Goal: Communication & Community: Participate in discussion

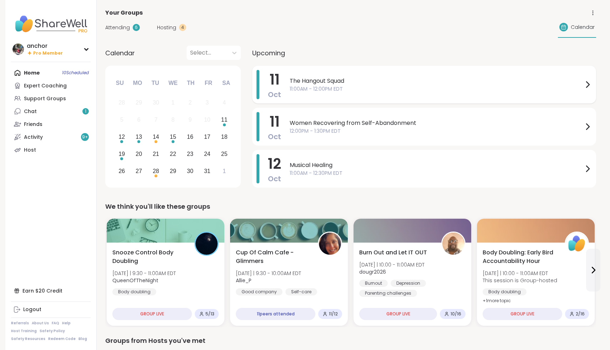
click at [340, 80] on span "The Hangout Squad" at bounding box center [437, 81] width 294 height 9
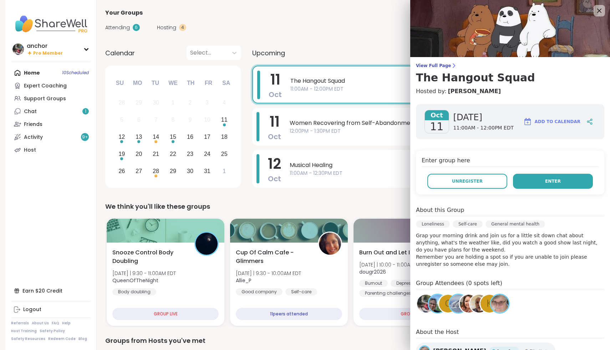
click at [545, 182] on button "Enter" at bounding box center [553, 181] width 80 height 15
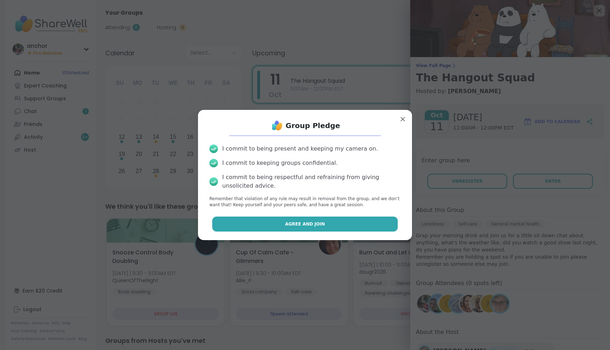
click at [274, 225] on button "Agree and Join" at bounding box center [305, 224] width 186 height 15
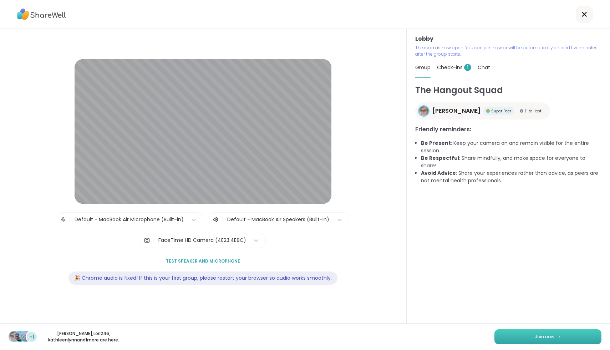
click at [527, 335] on button "Join now" at bounding box center [547, 336] width 107 height 15
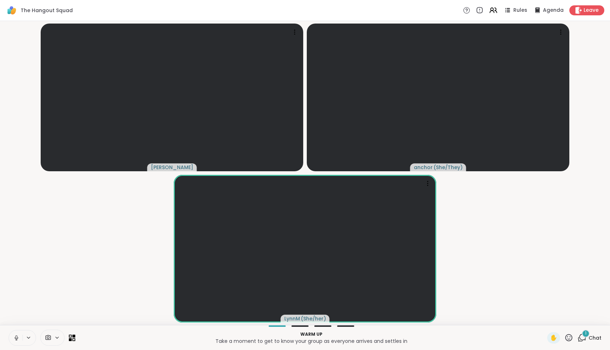
click at [17, 342] on button at bounding box center [16, 337] width 14 height 15
click at [51, 339] on icon at bounding box center [48, 337] width 6 height 7
click at [45, 308] on div "FaceTime HD Camera" at bounding box center [58, 312] width 62 height 9
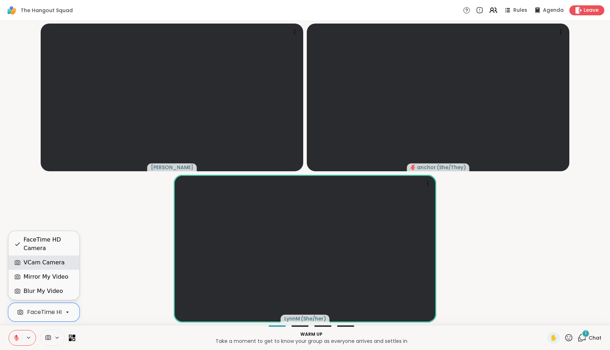
click at [42, 263] on div "VCam Camera" at bounding box center [44, 262] width 41 height 9
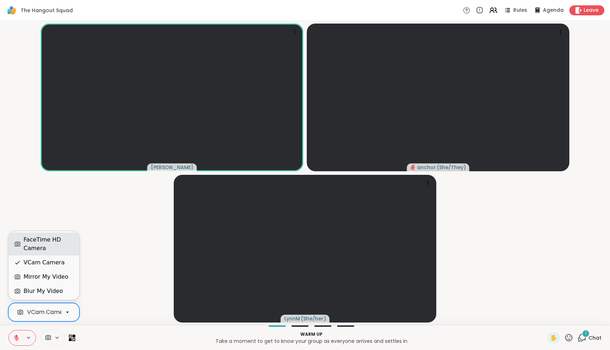
click at [38, 245] on div "FaceTime HD Camera" at bounding box center [49, 243] width 50 height 17
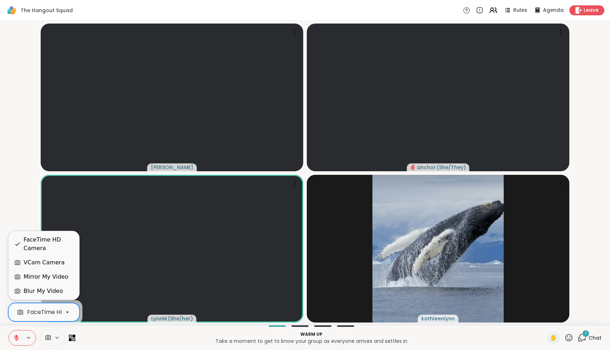
click at [45, 318] on div "FaceTime HD Camera" at bounding box center [43, 312] width 71 height 19
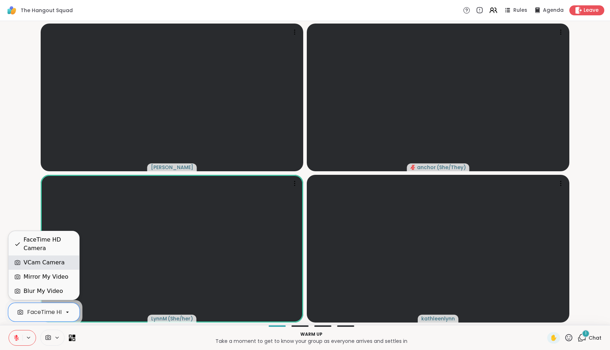
click at [27, 265] on div "VCam Camera" at bounding box center [44, 262] width 41 height 9
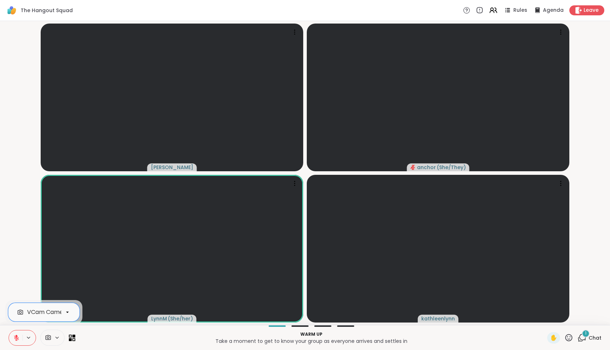
click at [18, 337] on icon at bounding box center [16, 338] width 6 height 6
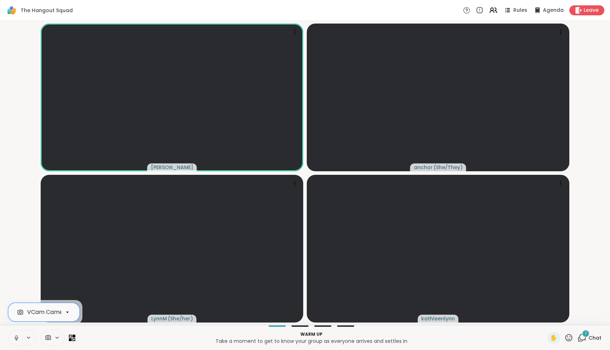
click at [15, 339] on icon at bounding box center [16, 338] width 6 height 6
click at [583, 340] on icon at bounding box center [582, 337] width 7 height 6
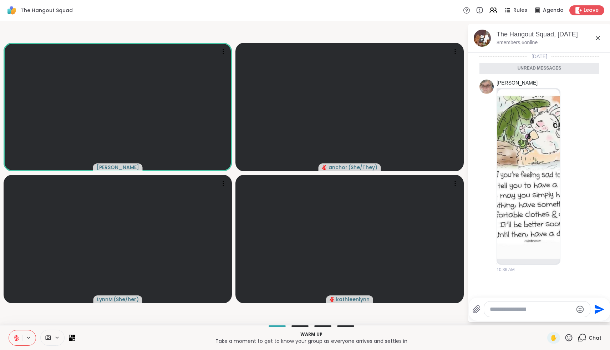
click at [537, 309] on textarea "Type your message" at bounding box center [531, 309] width 83 height 7
type textarea "**********"
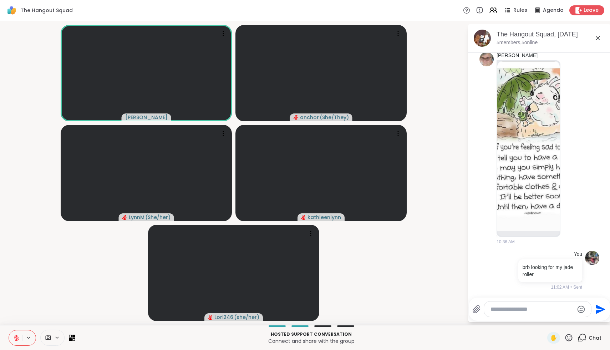
click at [572, 337] on icon at bounding box center [568, 337] width 9 height 9
click at [552, 318] on span "❤️" at bounding box center [547, 319] width 7 height 9
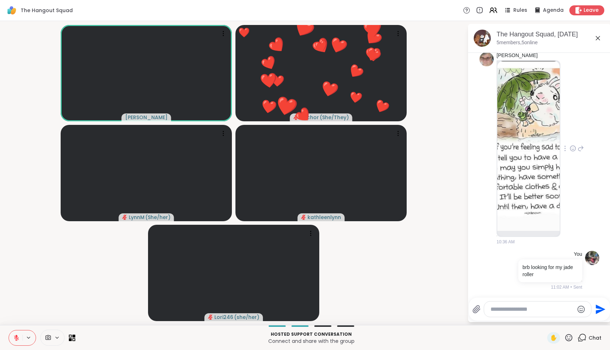
scroll to position [0, 0]
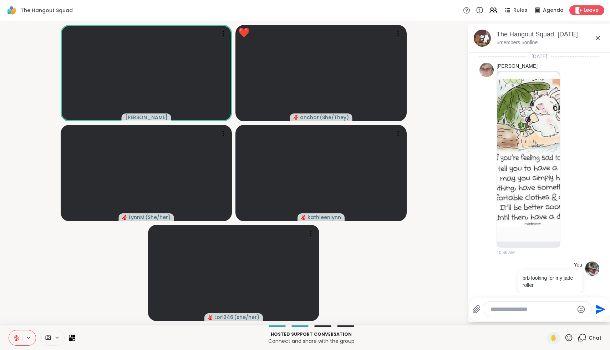
click at [514, 314] on div at bounding box center [537, 308] width 107 height 15
click at [514, 310] on textarea "Type your message" at bounding box center [532, 309] width 83 height 7
type textarea "*"
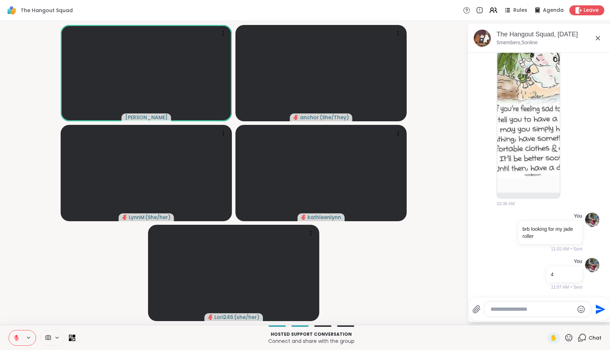
scroll to position [87, 0]
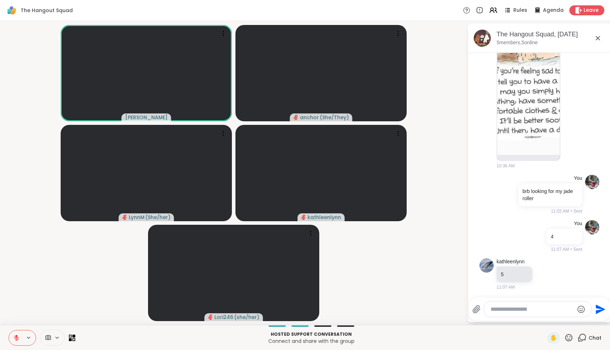
click at [16, 337] on icon at bounding box center [16, 337] width 5 height 5
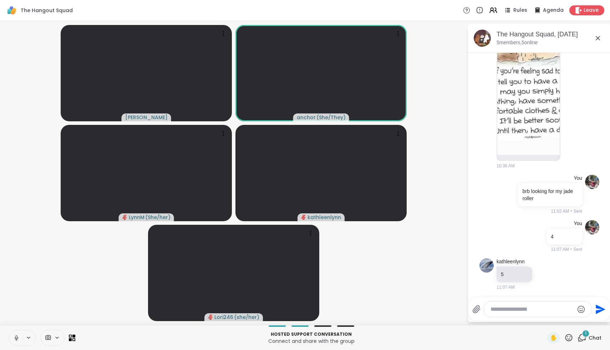
scroll to position [125, 0]
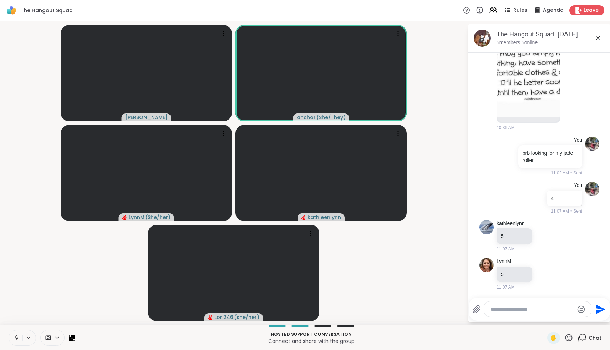
click at [16, 337] on icon at bounding box center [16, 338] width 6 height 6
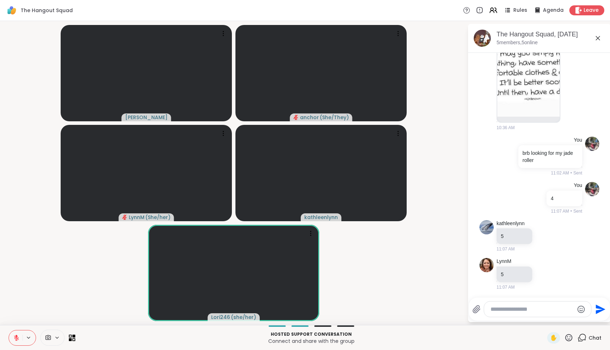
click at [527, 308] on textarea "Type your message" at bounding box center [532, 309] width 83 height 7
type textarea "**********"
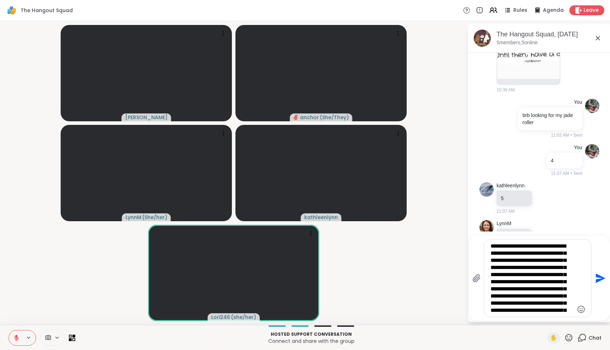
scroll to position [7, 0]
type textarea "**********"
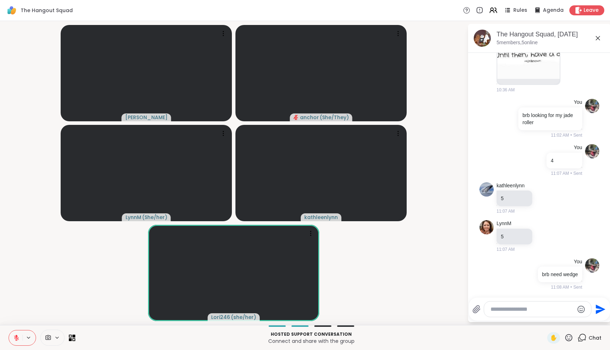
scroll to position [251, 0]
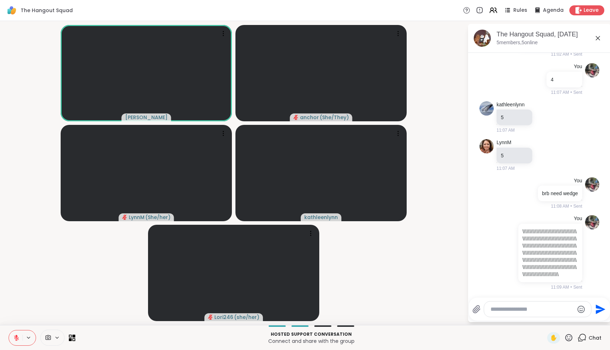
click at [14, 337] on icon at bounding box center [16, 337] width 5 height 5
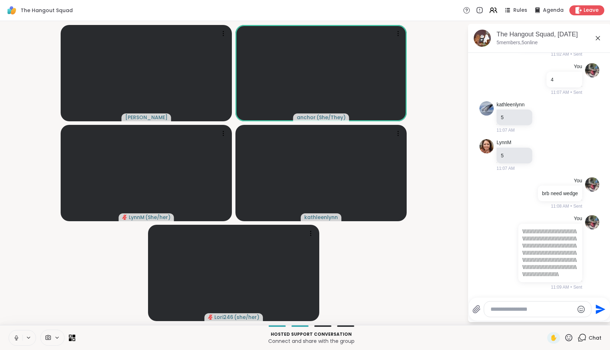
click at [14, 337] on icon at bounding box center [16, 338] width 6 height 6
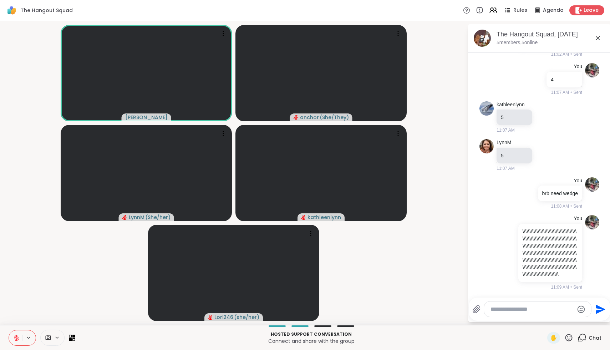
click at [569, 339] on icon at bounding box center [568, 337] width 9 height 9
click at [549, 321] on div "❤️" at bounding box center [548, 318] width 13 height 11
click at [572, 336] on icon at bounding box center [568, 337] width 7 height 7
click at [582, 317] on span "🌟" at bounding box center [579, 319] width 7 height 9
click at [572, 338] on icon at bounding box center [568, 337] width 7 height 7
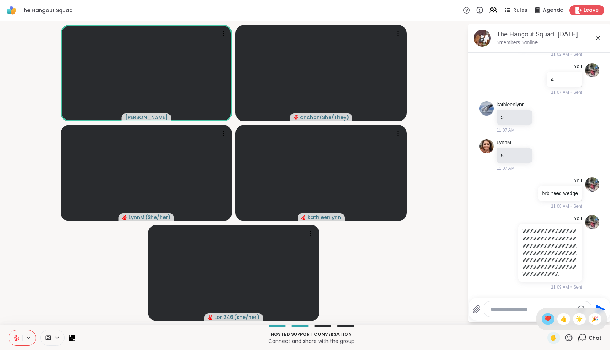
click at [549, 320] on div "❤️" at bounding box center [548, 318] width 13 height 11
click at [567, 336] on icon at bounding box center [568, 337] width 9 height 9
click at [554, 322] on div "❤️" at bounding box center [548, 318] width 13 height 11
click at [552, 340] on span "✋" at bounding box center [553, 338] width 7 height 9
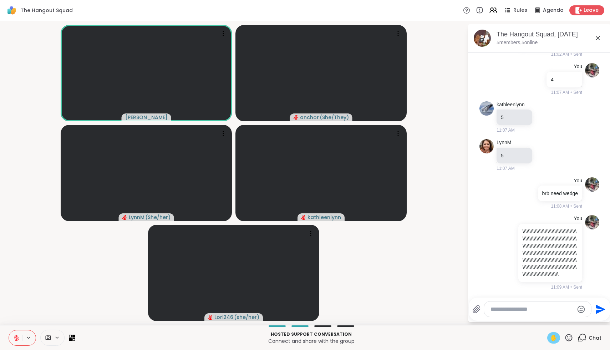
click at [557, 340] on span "✋" at bounding box center [553, 338] width 7 height 9
click at [15, 335] on icon at bounding box center [16, 338] width 6 height 6
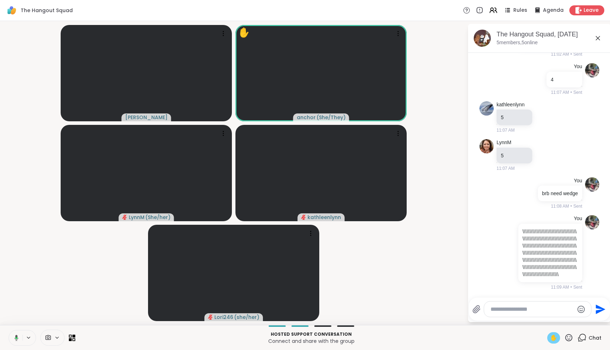
click at [556, 338] on span "✋" at bounding box center [553, 338] width 7 height 9
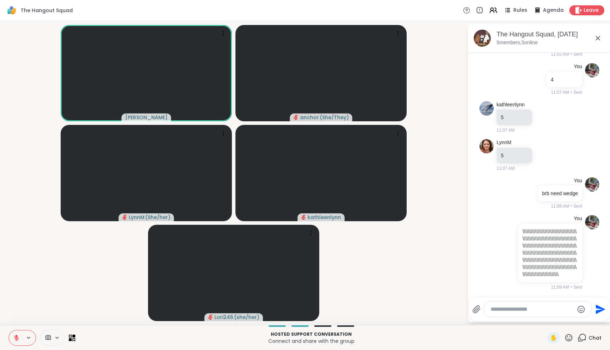
click at [569, 338] on icon at bounding box center [568, 337] width 9 height 9
click at [552, 321] on span "❤️" at bounding box center [547, 319] width 7 height 9
click at [574, 336] on div "✋ Chat" at bounding box center [574, 337] width 54 height 11
click at [570, 336] on icon at bounding box center [568, 337] width 7 height 7
click at [552, 317] on span "❤️" at bounding box center [547, 319] width 7 height 9
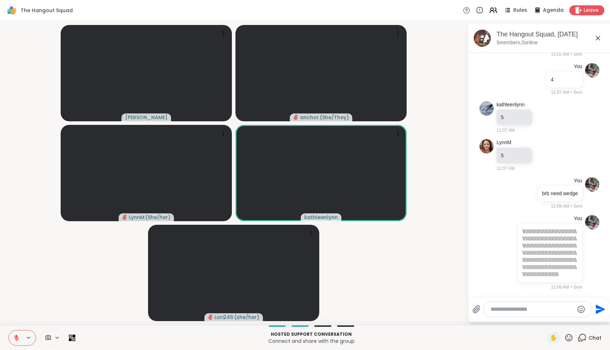
click at [569, 337] on icon at bounding box center [568, 337] width 9 height 9
click at [573, 316] on div "✋ ❤️ 👍 🌟 🎉" at bounding box center [571, 319] width 71 height 23
click at [570, 337] on icon at bounding box center [568, 337] width 7 height 7
click at [567, 322] on span "👍" at bounding box center [563, 319] width 7 height 9
click at [550, 311] on textarea "Type your message" at bounding box center [532, 309] width 83 height 7
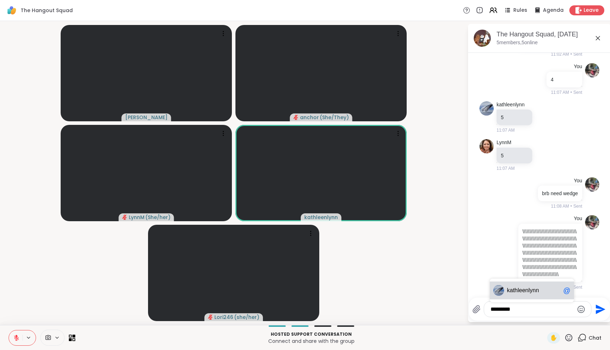
click at [539, 291] on span "athleenlynn" at bounding box center [524, 290] width 29 height 7
type textarea "**********"
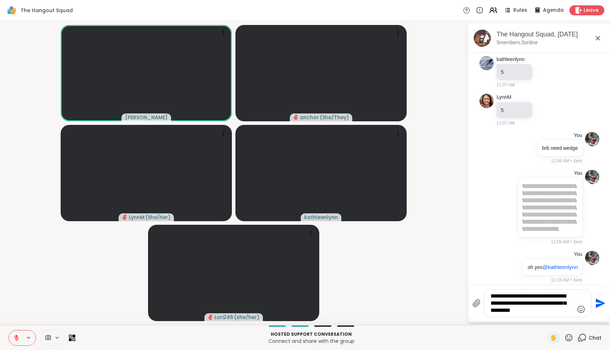
type textarea "**********"
drag, startPoint x: 555, startPoint y: 314, endPoint x: 548, endPoint y: 308, distance: 9.8
click at [542, 308] on div "**********" at bounding box center [537, 303] width 107 height 27
drag, startPoint x: 554, startPoint y: 312, endPoint x: 437, endPoint y: 234, distance: 140.7
click at [437, 234] on div "**********" at bounding box center [305, 173] width 610 height 304
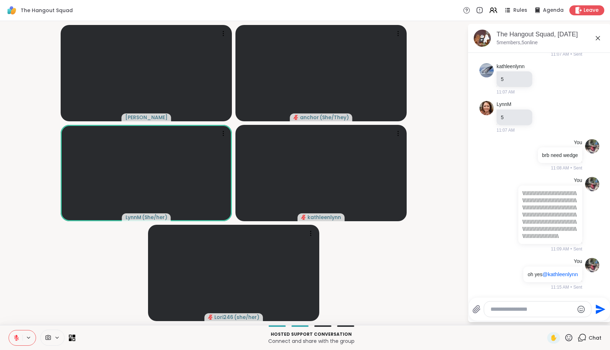
click at [568, 338] on icon at bounding box center [568, 337] width 9 height 9
click at [552, 322] on span "❤️" at bounding box center [547, 319] width 7 height 9
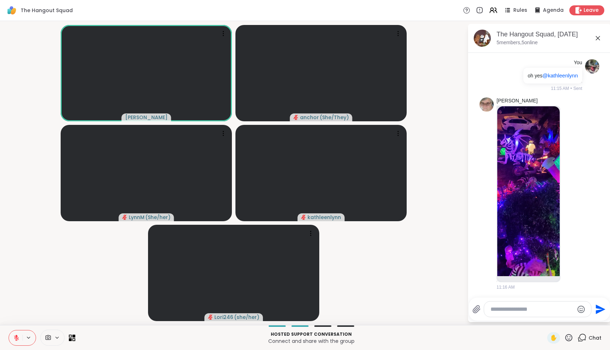
drag, startPoint x: 16, startPoint y: 339, endPoint x: 67, endPoint y: 350, distance: 52.1
click at [68, 350] on div "Hosted support conversation Connect and share with the group ✋ Chat" at bounding box center [305, 337] width 610 height 25
click at [558, 338] on div "✋" at bounding box center [553, 337] width 13 height 11
click at [20, 336] on button at bounding box center [16, 337] width 14 height 15
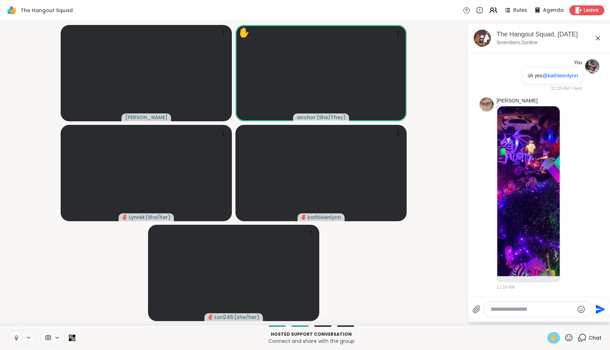
click at [17, 337] on icon at bounding box center [16, 338] width 6 height 6
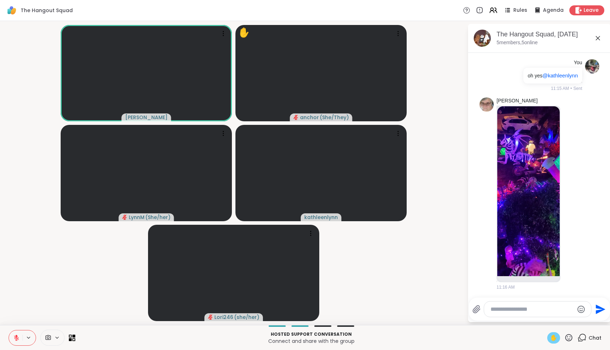
click at [551, 338] on div "✋" at bounding box center [553, 337] width 13 height 11
click at [569, 340] on icon at bounding box center [568, 337] width 9 height 9
click at [552, 320] on span "❤️" at bounding box center [547, 319] width 7 height 9
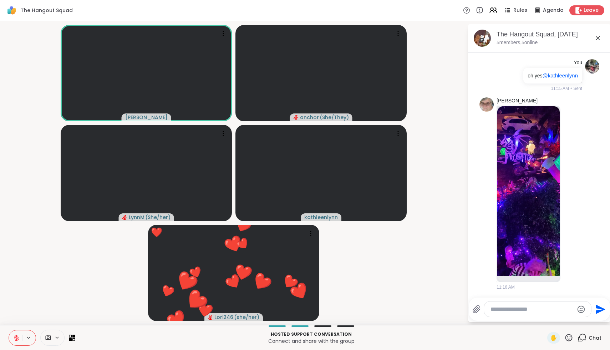
click at [570, 340] on icon at bounding box center [568, 337] width 9 height 9
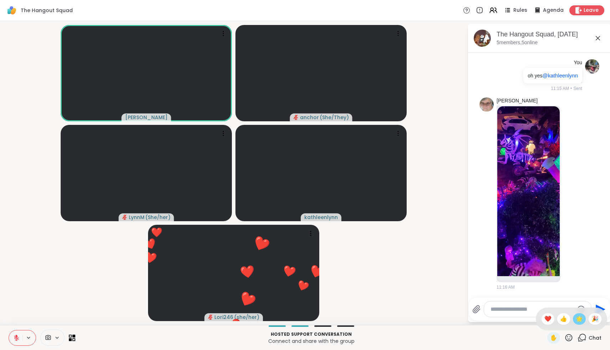
click at [585, 318] on div "🌟" at bounding box center [579, 318] width 13 height 11
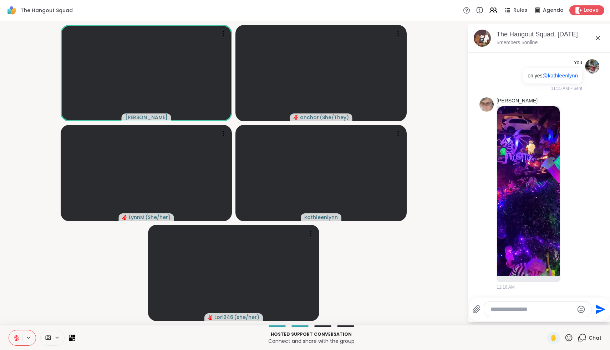
click at [570, 339] on icon at bounding box center [568, 337] width 9 height 9
click at [548, 318] on div "❤️" at bounding box center [548, 318] width 13 height 11
click at [567, 339] on icon at bounding box center [568, 337] width 7 height 7
click at [552, 318] on span "❤️" at bounding box center [547, 319] width 7 height 9
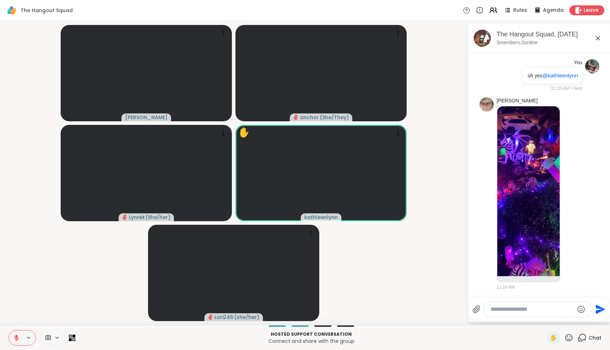
click at [14, 341] on button at bounding box center [16, 337] width 14 height 15
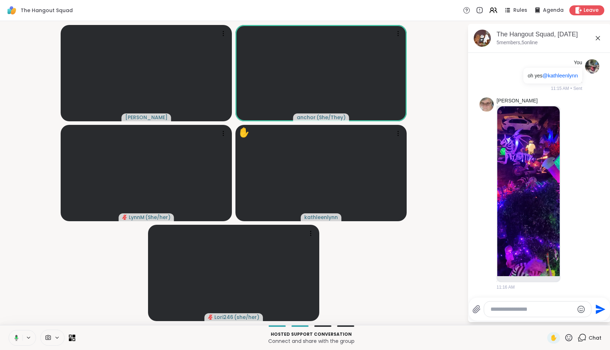
click at [16, 339] on icon at bounding box center [17, 338] width 4 height 6
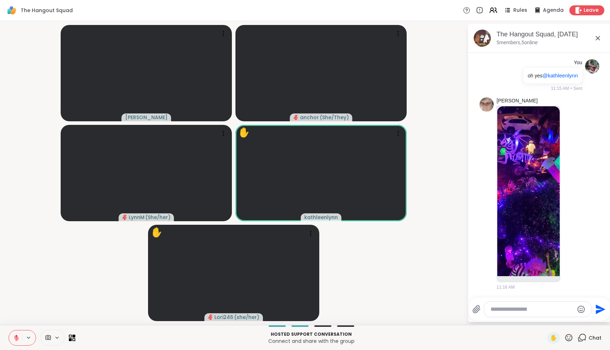
click at [572, 337] on icon at bounding box center [568, 337] width 9 height 9
click at [552, 316] on span "❤️" at bounding box center [547, 319] width 7 height 9
click at [15, 338] on icon at bounding box center [16, 338] width 6 height 6
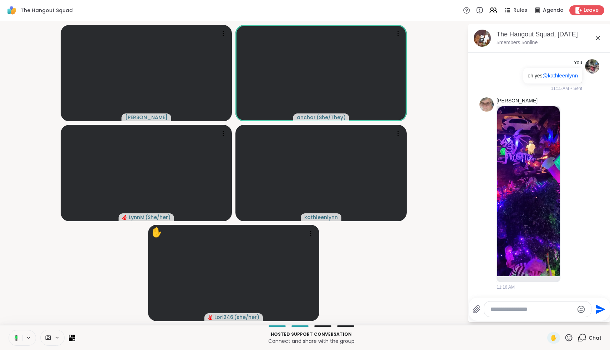
click at [15, 339] on icon at bounding box center [15, 338] width 6 height 6
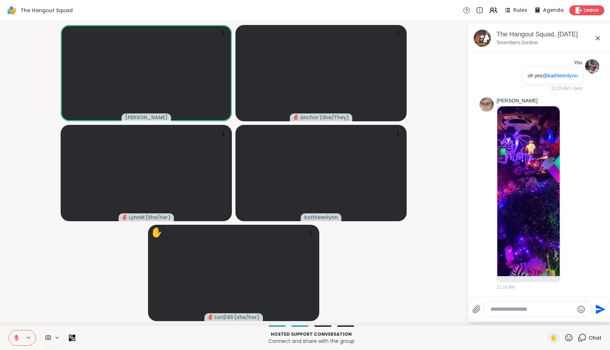
click at [571, 337] on icon at bounding box center [568, 337] width 9 height 9
click at [552, 321] on span "❤️" at bounding box center [547, 319] width 7 height 9
click at [570, 339] on icon at bounding box center [568, 337] width 9 height 9
click at [567, 321] on span "👍" at bounding box center [563, 319] width 7 height 9
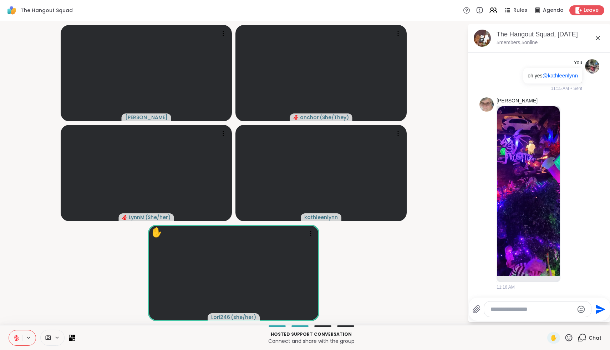
click at [570, 339] on icon at bounding box center [568, 337] width 9 height 9
click at [552, 321] on span "❤️" at bounding box center [547, 319] width 7 height 9
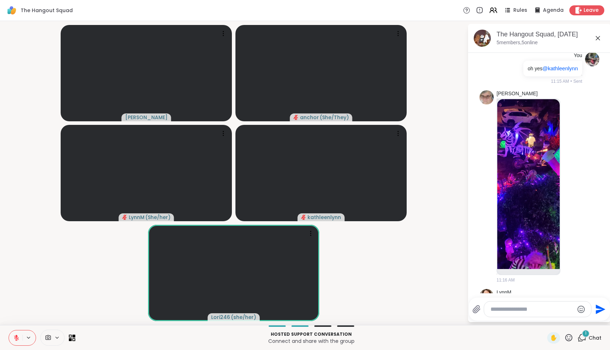
scroll to position [526, 0]
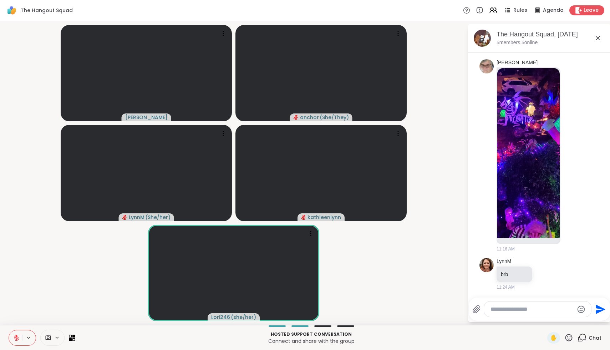
click at [527, 309] on textarea "Type your message" at bounding box center [532, 309] width 83 height 7
click at [517, 284] on div "Lori 246 @" at bounding box center [532, 290] width 84 height 18
type textarea "********"
click at [524, 310] on textarea "********" at bounding box center [532, 309] width 83 height 7
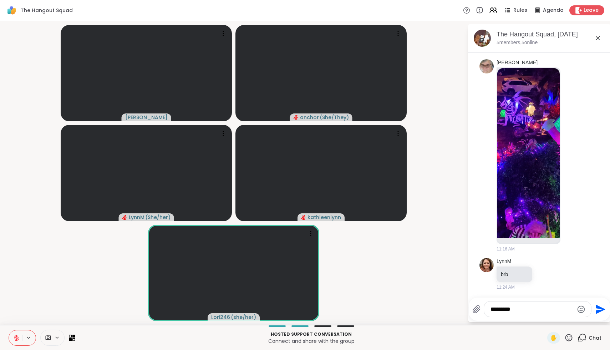
click at [524, 310] on textarea "********" at bounding box center [532, 309] width 83 height 7
click at [564, 337] on div "✋" at bounding box center [560, 337] width 26 height 11
click at [568, 338] on icon at bounding box center [568, 337] width 9 height 9
click at [582, 321] on span "🌟" at bounding box center [579, 319] width 7 height 9
click at [569, 337] on icon at bounding box center [568, 337] width 9 height 9
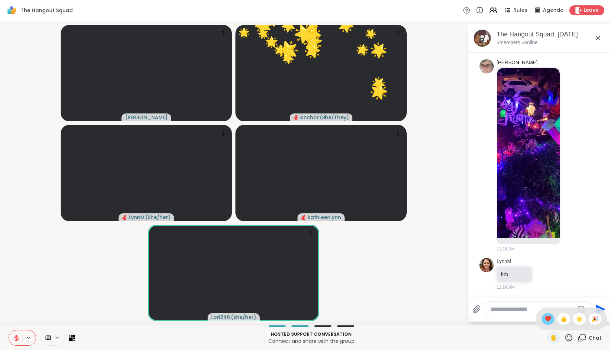
click at [552, 321] on span "❤️" at bounding box center [547, 319] width 7 height 9
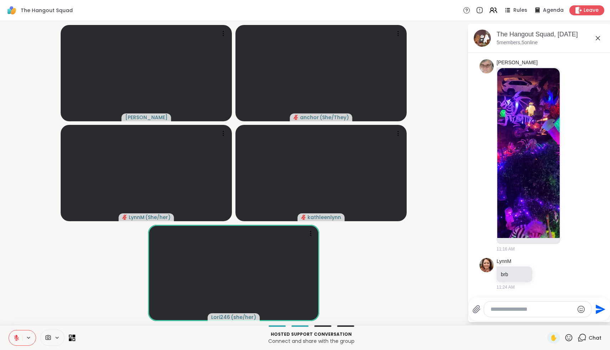
click at [570, 339] on icon at bounding box center [568, 337] width 9 height 9
click at [548, 319] on div "❤️" at bounding box center [548, 318] width 13 height 11
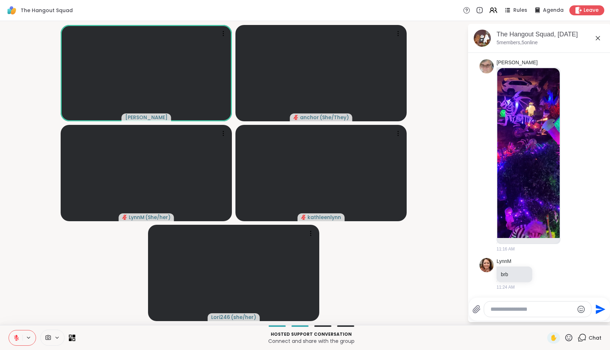
click at [571, 339] on icon at bounding box center [568, 337] width 9 height 9
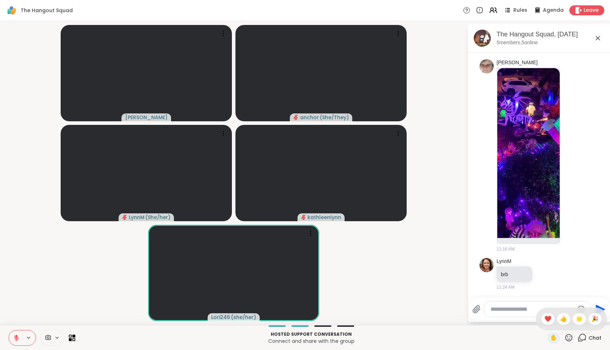
click at [550, 325] on div "✋ ❤️ 👍 🌟 🎉" at bounding box center [571, 319] width 71 height 23
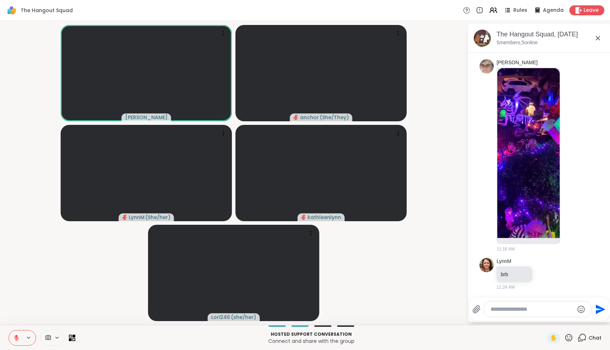
click at [570, 339] on icon at bounding box center [568, 337] width 7 height 7
click at [552, 322] on span "❤️" at bounding box center [547, 319] width 7 height 9
click at [570, 338] on icon at bounding box center [568, 337] width 9 height 9
click at [580, 320] on span "🌟" at bounding box center [579, 319] width 7 height 9
click at [14, 340] on icon at bounding box center [16, 338] width 6 height 6
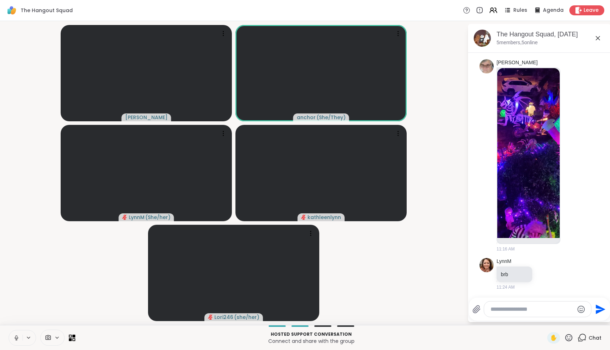
click at [12, 338] on button at bounding box center [16, 337] width 14 height 15
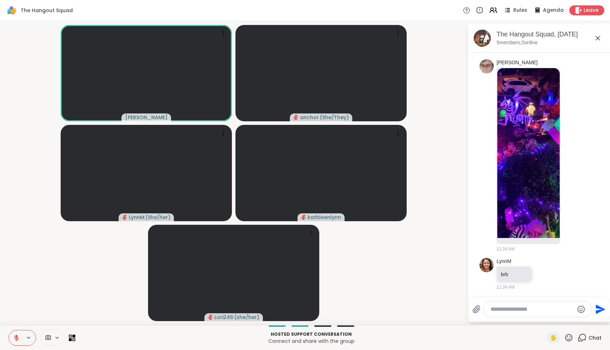
click at [567, 336] on icon at bounding box center [568, 337] width 9 height 9
click at [554, 320] on div "❤️" at bounding box center [548, 318] width 13 height 11
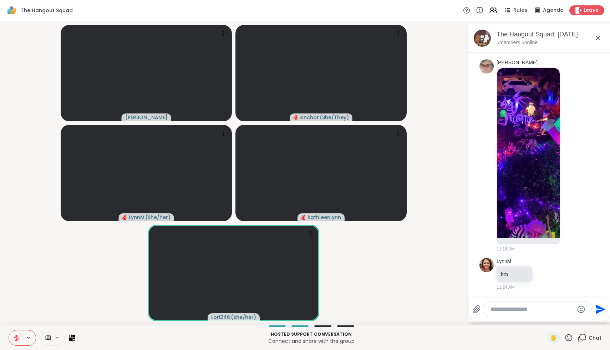
click at [568, 340] on icon at bounding box center [568, 337] width 9 height 9
click at [550, 318] on span "❤️" at bounding box center [547, 319] width 7 height 9
click at [570, 340] on icon at bounding box center [568, 337] width 9 height 9
click at [554, 320] on div "❤️" at bounding box center [548, 318] width 13 height 11
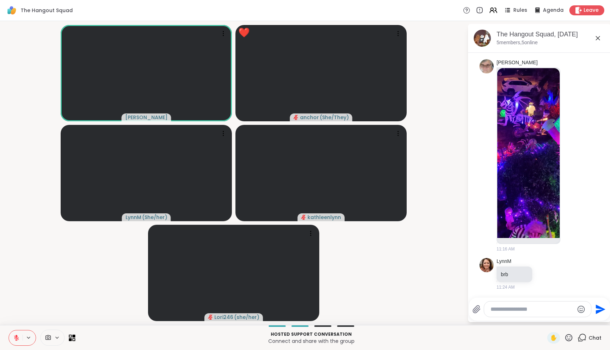
click at [566, 336] on icon at bounding box center [568, 337] width 7 height 7
click at [583, 320] on span "🌟" at bounding box center [579, 319] width 7 height 9
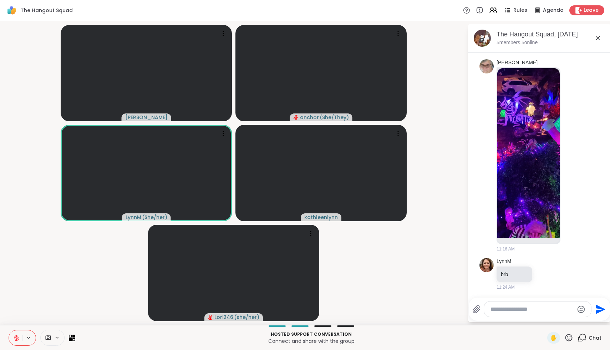
scroll to position [564, 0]
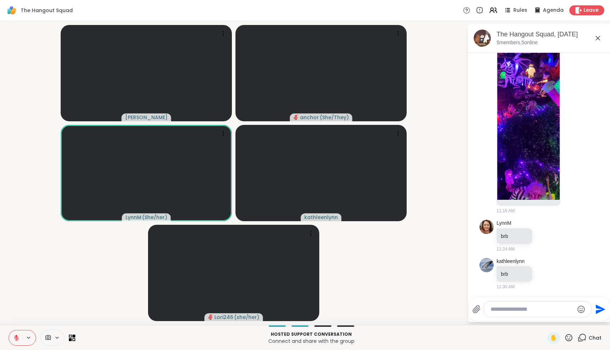
click at [571, 337] on icon at bounding box center [568, 337] width 9 height 9
click at [579, 320] on span "🌟" at bounding box center [579, 319] width 7 height 9
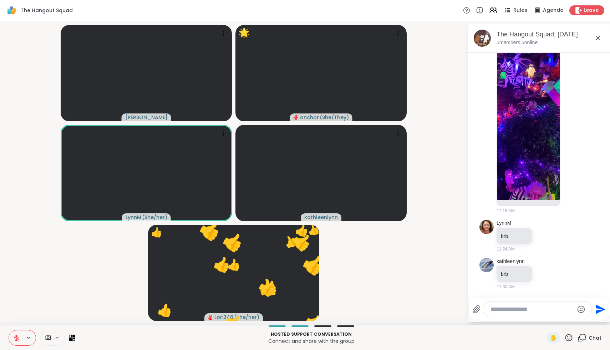
click at [571, 340] on icon at bounding box center [568, 337] width 7 height 7
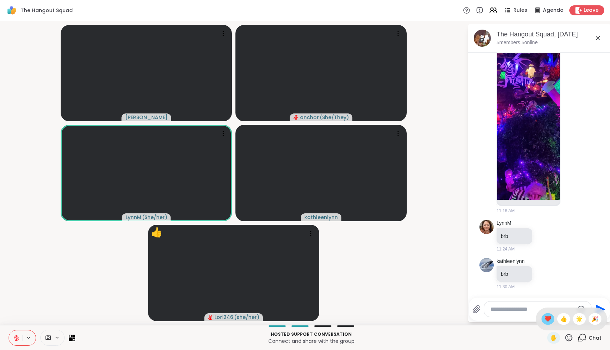
click at [552, 321] on span "❤️" at bounding box center [547, 319] width 7 height 9
click at [569, 340] on icon at bounding box center [568, 337] width 9 height 9
click at [599, 318] on div "🎉" at bounding box center [595, 318] width 13 height 11
click at [569, 340] on icon at bounding box center [568, 337] width 9 height 9
click at [551, 320] on span "❤️" at bounding box center [547, 319] width 7 height 9
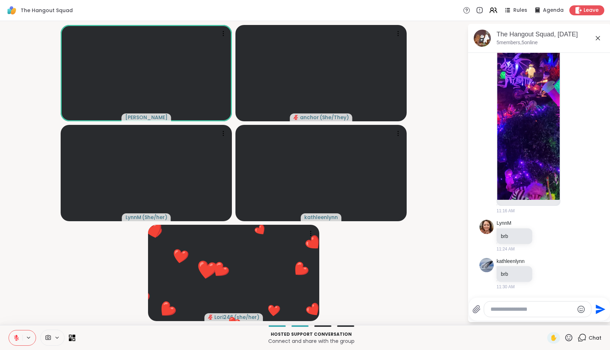
click at [569, 338] on icon at bounding box center [568, 337] width 9 height 9
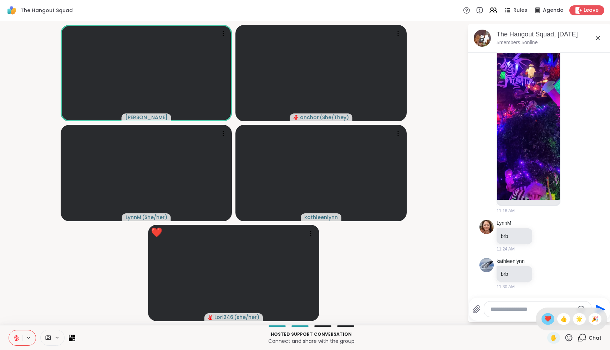
click at [552, 314] on div "❤️" at bounding box center [548, 318] width 13 height 11
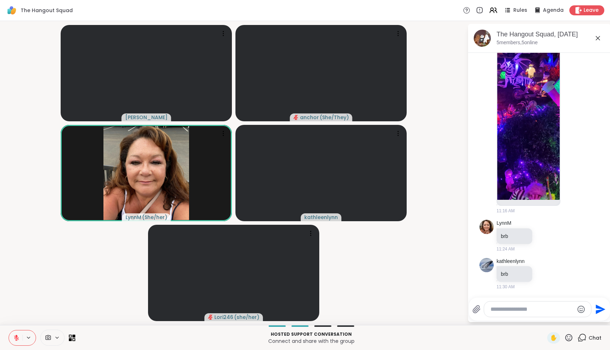
click at [14, 340] on icon at bounding box center [16, 338] width 6 height 6
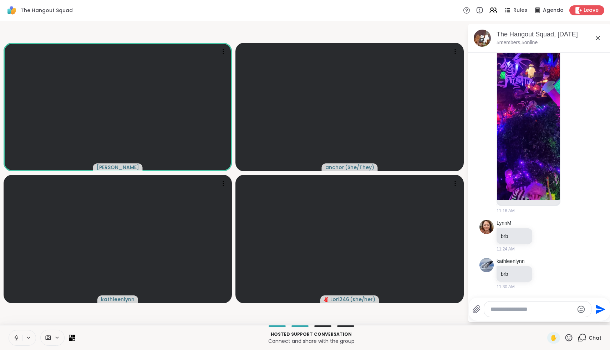
click at [11, 342] on button at bounding box center [16, 337] width 14 height 15
click at [565, 339] on icon at bounding box center [568, 337] width 9 height 9
click at [552, 322] on span "❤️" at bounding box center [547, 319] width 7 height 9
click at [572, 338] on icon at bounding box center [568, 337] width 9 height 9
click at [580, 323] on span "🌟" at bounding box center [579, 319] width 7 height 9
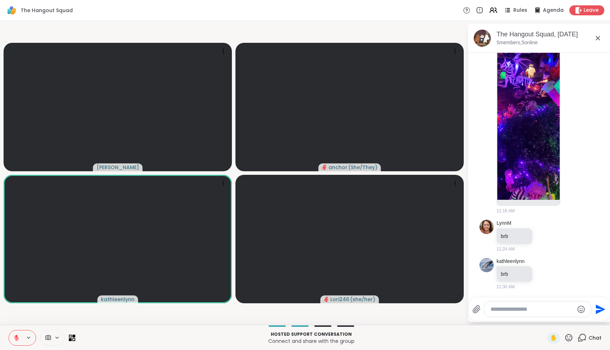
click at [568, 337] on icon at bounding box center [568, 337] width 9 height 9
click at [552, 318] on span "❤️" at bounding box center [547, 319] width 7 height 9
click at [571, 335] on icon at bounding box center [568, 337] width 9 height 9
click at [552, 319] on span "❤️" at bounding box center [547, 319] width 7 height 9
click at [570, 339] on icon at bounding box center [568, 337] width 7 height 7
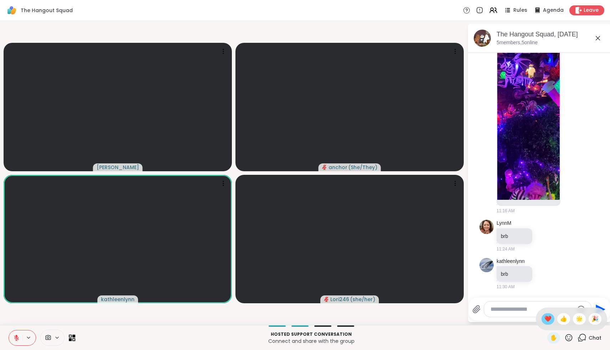
click at [552, 321] on span "❤️" at bounding box center [547, 319] width 7 height 9
click at [570, 336] on icon at bounding box center [568, 337] width 9 height 9
click at [582, 316] on span "🌟" at bounding box center [579, 319] width 7 height 9
click at [572, 337] on icon at bounding box center [568, 337] width 9 height 9
click at [551, 319] on span "❤️" at bounding box center [547, 319] width 7 height 9
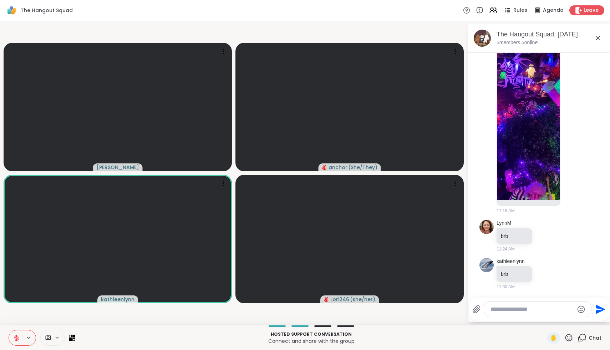
click at [572, 339] on icon at bounding box center [568, 337] width 7 height 7
click at [552, 318] on span "❤️" at bounding box center [547, 319] width 7 height 9
click at [569, 336] on icon at bounding box center [568, 337] width 9 height 9
click at [552, 321] on span "❤️" at bounding box center [547, 319] width 7 height 9
click at [569, 337] on icon at bounding box center [568, 337] width 9 height 9
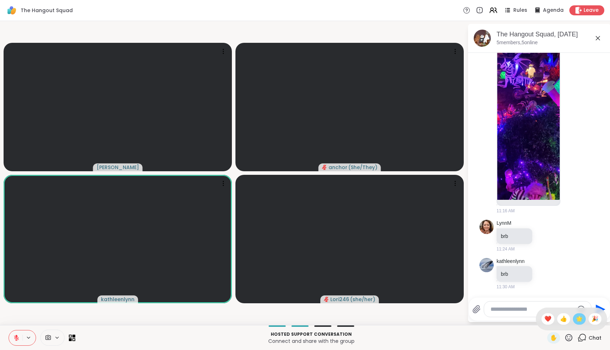
click at [578, 320] on span "🌟" at bounding box center [579, 319] width 7 height 9
click at [568, 338] on icon at bounding box center [568, 337] width 9 height 9
click at [552, 319] on span "❤️" at bounding box center [547, 319] width 7 height 9
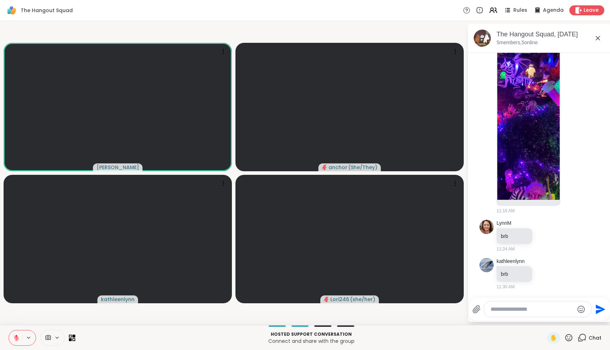
click at [569, 334] on icon at bounding box center [568, 337] width 9 height 9
click at [551, 319] on span "❤️" at bounding box center [547, 319] width 7 height 9
click at [15, 337] on icon at bounding box center [16, 337] width 5 height 5
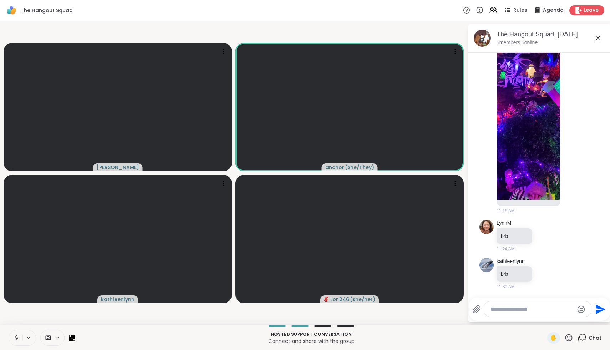
click at [14, 335] on icon at bounding box center [16, 338] width 6 height 6
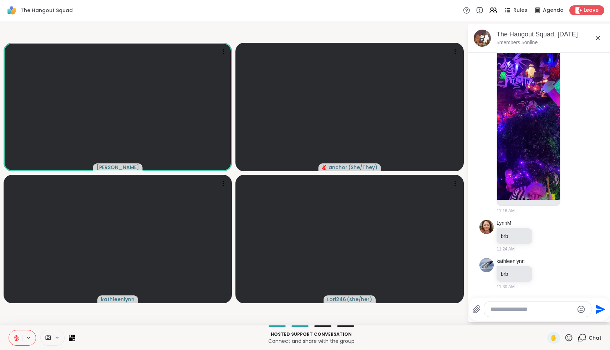
click at [14, 335] on icon at bounding box center [16, 338] width 6 height 6
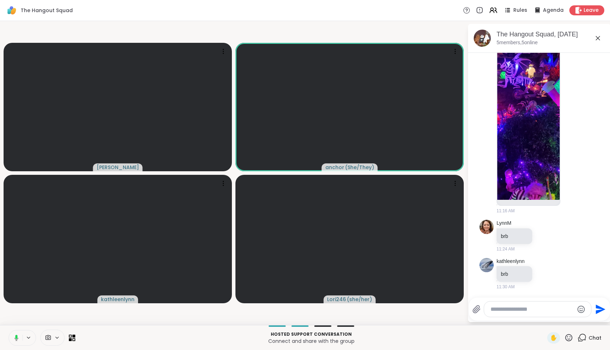
click at [14, 335] on icon at bounding box center [15, 338] width 6 height 6
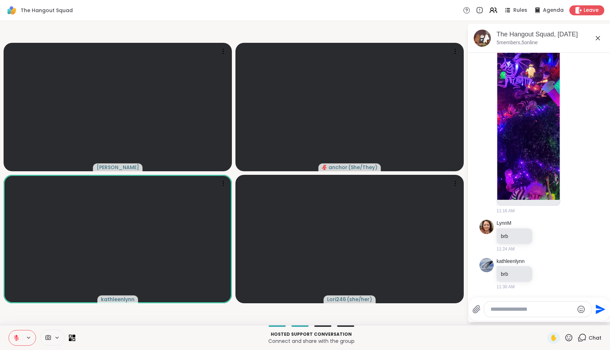
click at [568, 341] on icon at bounding box center [568, 337] width 7 height 7
click at [552, 319] on span "❤️" at bounding box center [547, 319] width 7 height 9
click at [540, 308] on textarea "Type your message" at bounding box center [532, 309] width 83 height 7
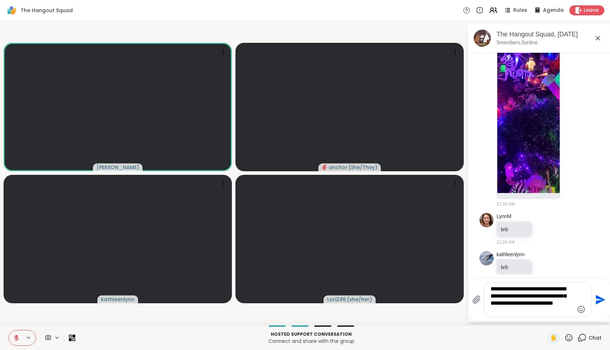
type textarea "**********"
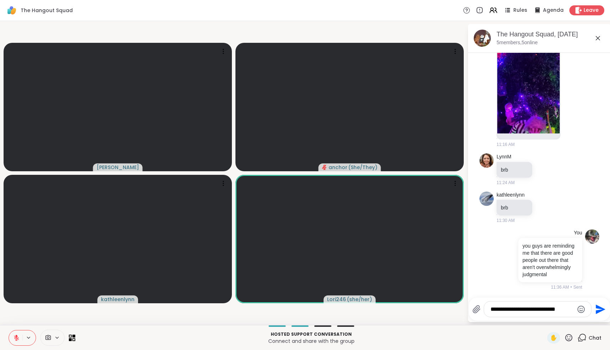
type textarea "**********"
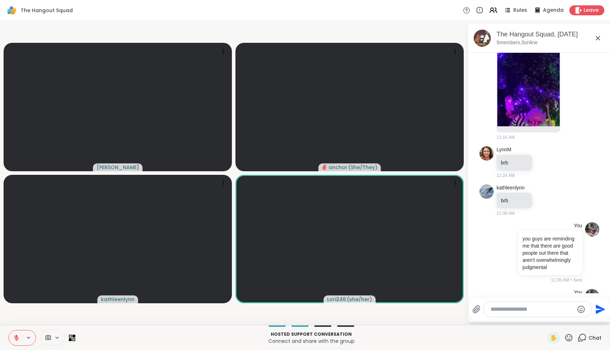
scroll to position [676, 0]
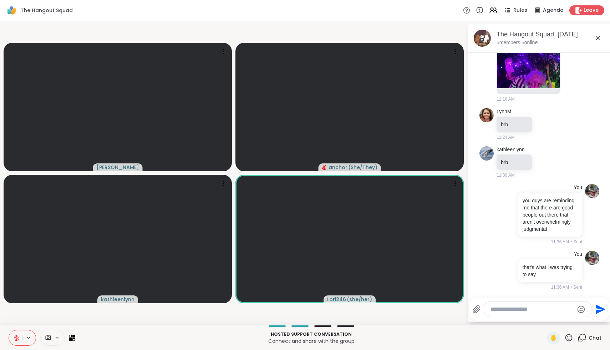
click at [14, 340] on icon at bounding box center [16, 338] width 6 height 6
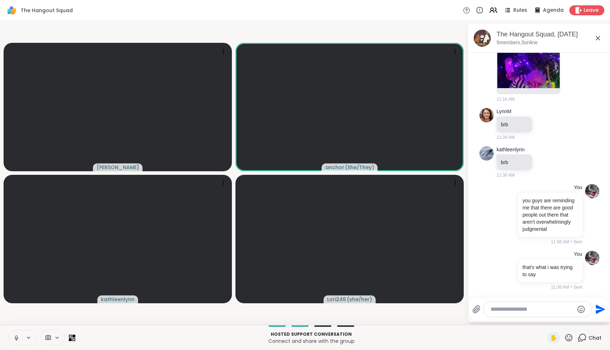
click at [17, 339] on icon at bounding box center [16, 338] width 6 height 6
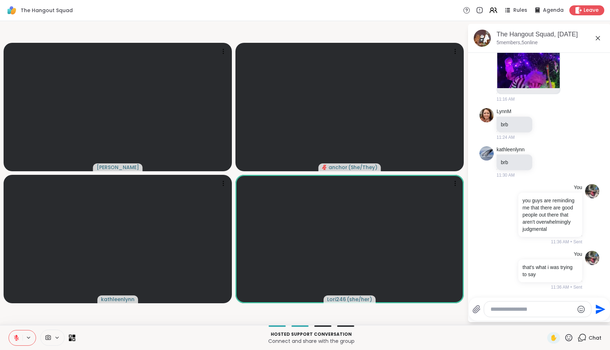
click at [19, 338] on icon at bounding box center [16, 338] width 6 height 6
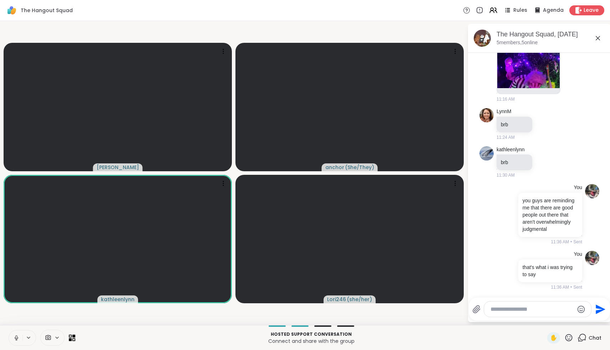
click at [19, 338] on icon at bounding box center [16, 338] width 6 height 6
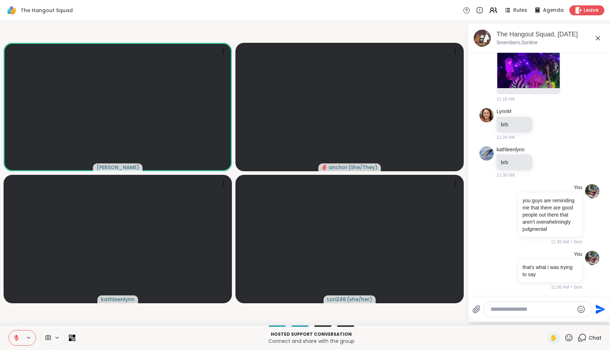
click at [546, 312] on textarea "Type your message" at bounding box center [532, 309] width 83 height 7
type textarea "**********"
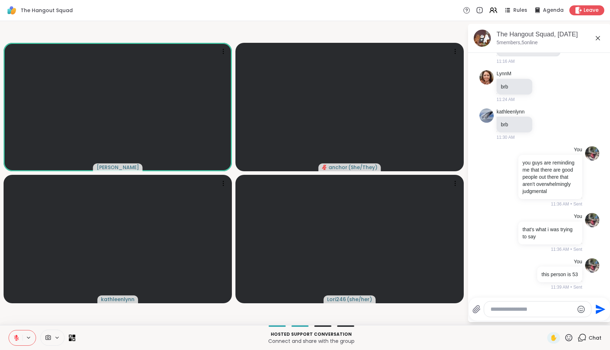
click at [571, 340] on icon at bounding box center [568, 337] width 9 height 9
click at [570, 320] on div "👍" at bounding box center [563, 318] width 13 height 11
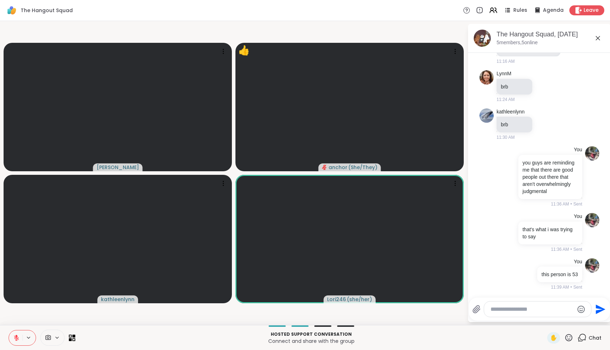
click at [15, 336] on icon at bounding box center [16, 338] width 6 height 6
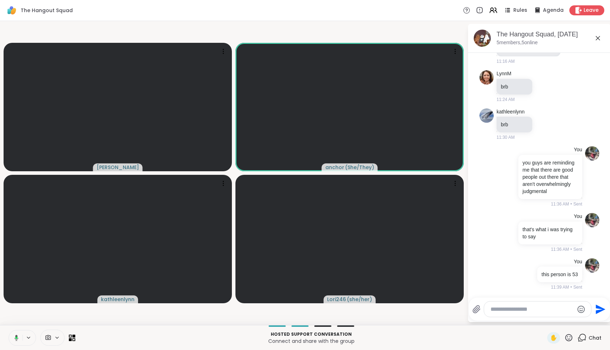
click at [18, 337] on icon at bounding box center [15, 338] width 6 height 6
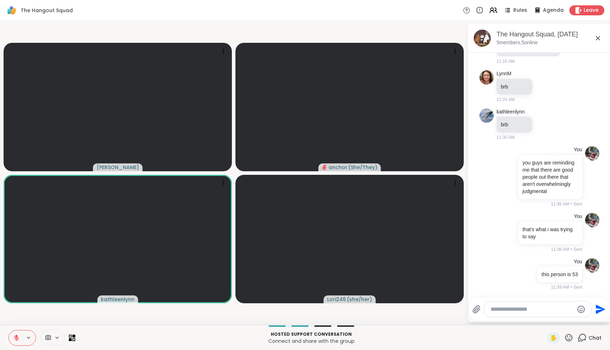
click at [504, 311] on textarea "Type your message" at bounding box center [532, 309] width 83 height 7
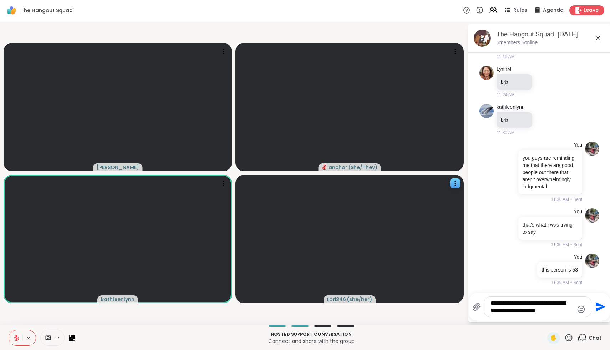
drag, startPoint x: 546, startPoint y: 309, endPoint x: 450, endPoint y: 303, distance: 96.8
click at [450, 303] on div "**********" at bounding box center [305, 173] width 610 height 304
click at [536, 304] on textarea "**********" at bounding box center [532, 307] width 83 height 14
click at [530, 308] on textarea "**********" at bounding box center [532, 307] width 83 height 14
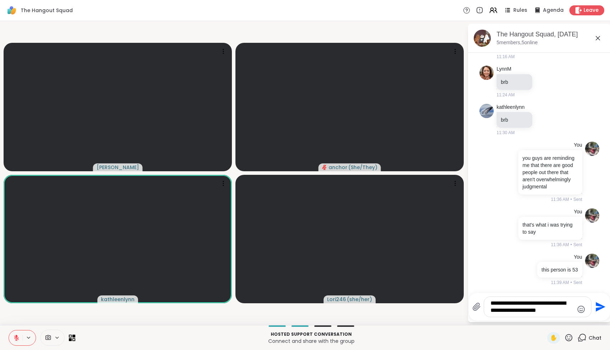
click at [530, 308] on textarea "**********" at bounding box center [532, 307] width 83 height 14
drag, startPoint x: 546, startPoint y: 313, endPoint x: 489, endPoint y: 313, distance: 56.7
click at [489, 313] on div "**********" at bounding box center [537, 307] width 107 height 20
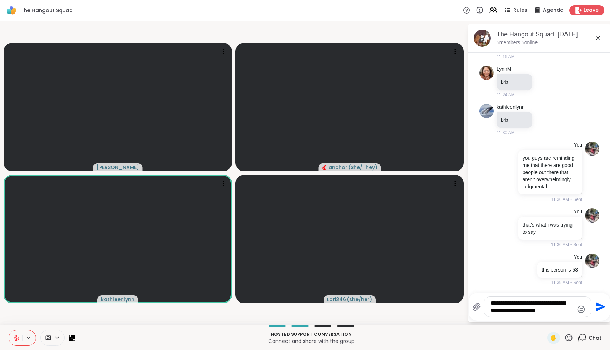
type textarea "**********"
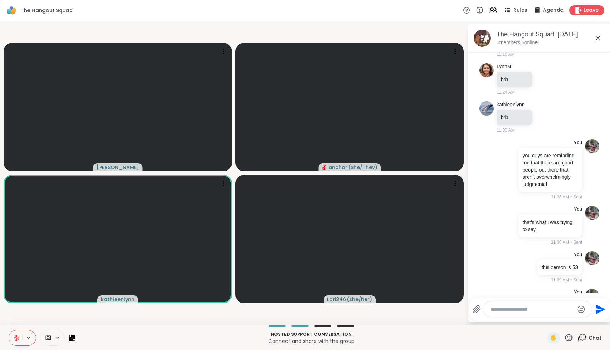
scroll to position [759, 0]
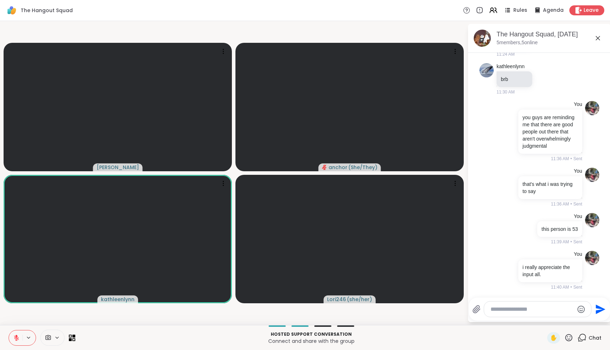
click at [570, 339] on icon at bounding box center [568, 337] width 7 height 7
click at [552, 320] on span "❤️" at bounding box center [547, 319] width 7 height 9
click at [566, 336] on icon at bounding box center [568, 337] width 9 height 9
click at [580, 320] on span "🌟" at bounding box center [579, 319] width 7 height 9
click at [571, 340] on icon at bounding box center [568, 337] width 7 height 7
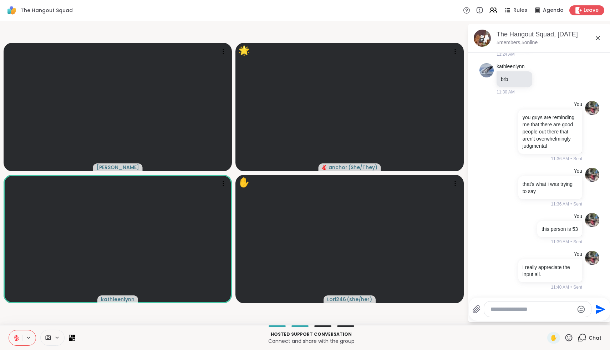
click at [522, 317] on div at bounding box center [531, 309] width 119 height 16
click at [522, 313] on div at bounding box center [537, 308] width 107 height 15
click at [523, 311] on textarea "Type your message" at bounding box center [532, 309] width 83 height 7
click at [571, 336] on icon at bounding box center [568, 337] width 7 height 7
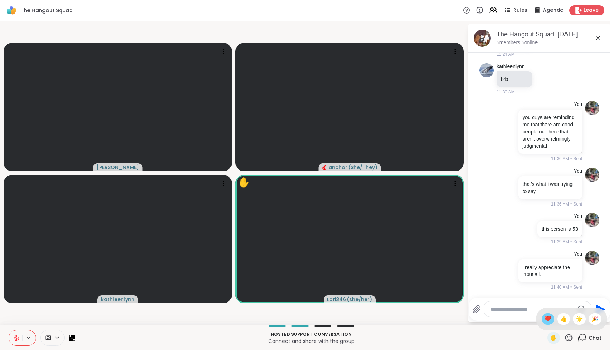
click at [552, 316] on span "❤️" at bounding box center [547, 319] width 7 height 9
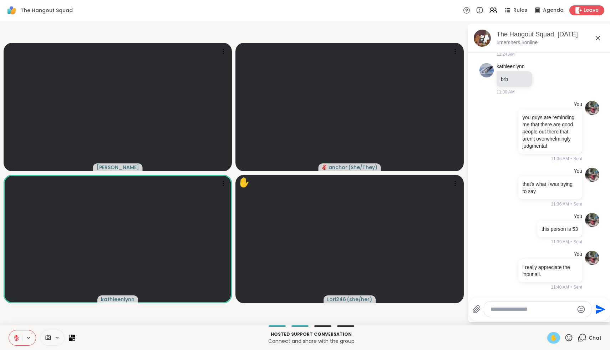
click at [557, 339] on span "✋" at bounding box center [553, 338] width 7 height 9
click at [522, 306] on textarea "Type your message" at bounding box center [532, 309] width 83 height 7
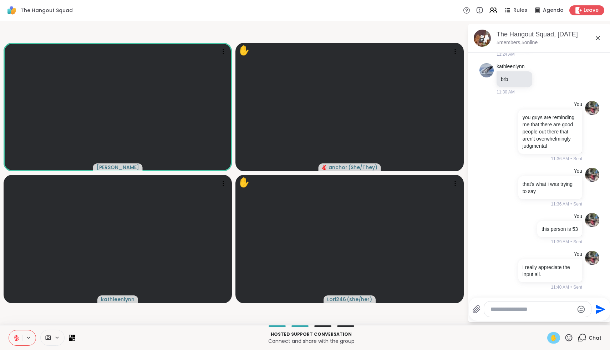
type textarea "*"
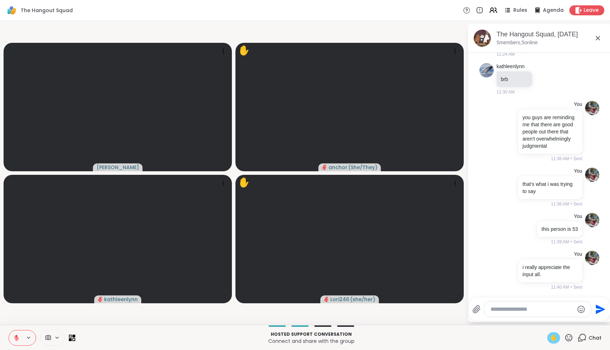
click at [16, 340] on icon at bounding box center [16, 338] width 6 height 6
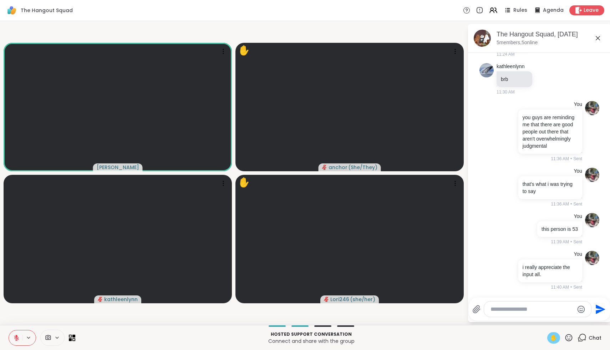
click at [549, 339] on div "✋" at bounding box center [553, 337] width 13 height 11
click at [567, 339] on icon at bounding box center [568, 337] width 9 height 9
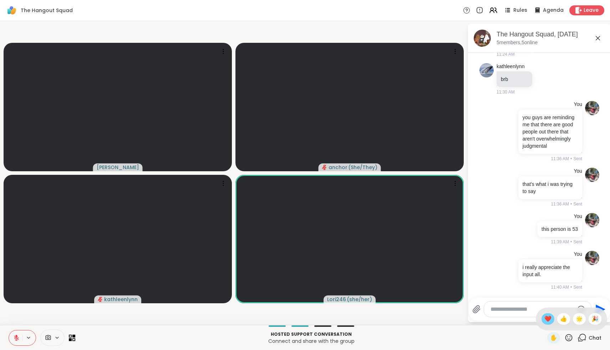
click at [552, 323] on span "❤️" at bounding box center [547, 319] width 7 height 9
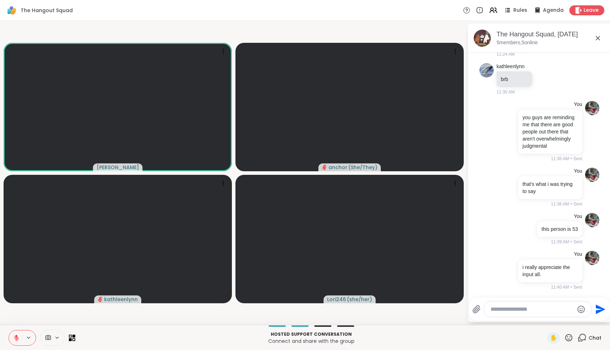
click at [570, 342] on div "✋" at bounding box center [560, 337] width 26 height 11
click at [570, 339] on icon at bounding box center [568, 337] width 7 height 7
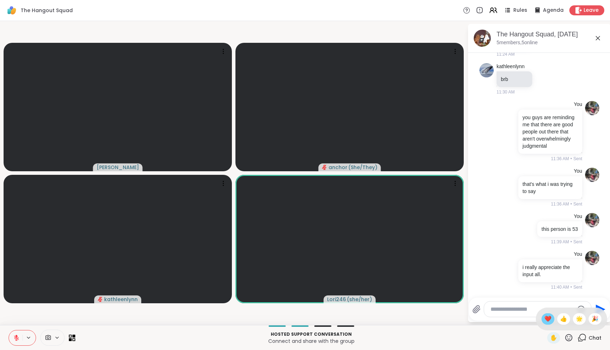
click at [552, 320] on span "❤️" at bounding box center [547, 319] width 7 height 9
click at [568, 338] on icon at bounding box center [568, 337] width 9 height 9
click at [554, 322] on div "❤️" at bounding box center [548, 318] width 13 height 11
click at [572, 339] on icon at bounding box center [568, 337] width 9 height 9
click at [578, 320] on div "🌟" at bounding box center [579, 318] width 13 height 11
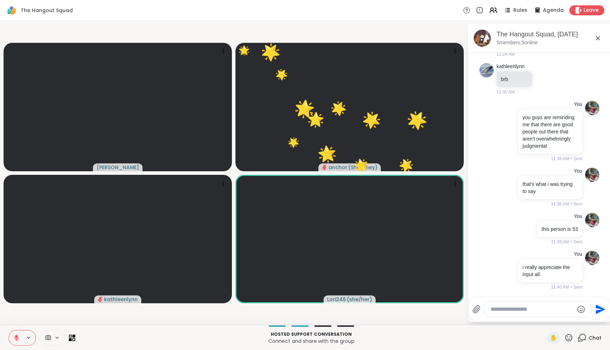
click at [562, 309] on textarea "Type your message" at bounding box center [532, 309] width 83 height 7
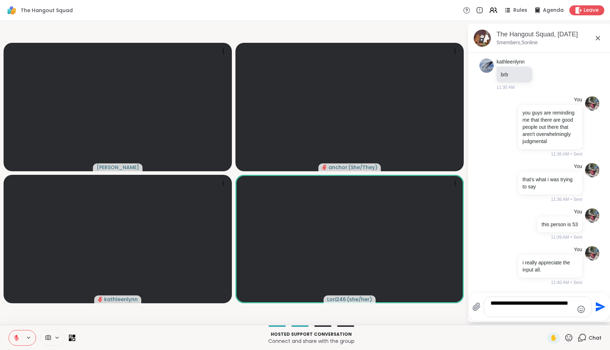
type textarea "**********"
click at [534, 315] on div "**********" at bounding box center [537, 307] width 107 height 20
drag, startPoint x: 528, startPoint y: 311, endPoint x: 479, endPoint y: 273, distance: 62.0
click at [479, 273] on div "**********" at bounding box center [539, 173] width 143 height 298
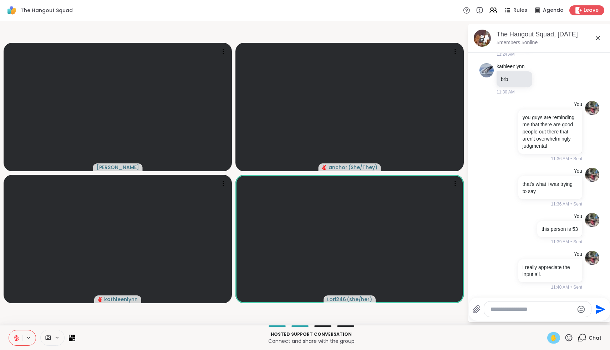
click at [556, 339] on span "✋" at bounding box center [553, 338] width 7 height 9
click at [558, 340] on div "✋" at bounding box center [553, 337] width 13 height 11
click at [567, 337] on icon at bounding box center [568, 337] width 9 height 9
click at [552, 321] on span "❤️" at bounding box center [547, 319] width 7 height 9
click at [569, 336] on icon at bounding box center [568, 337] width 9 height 9
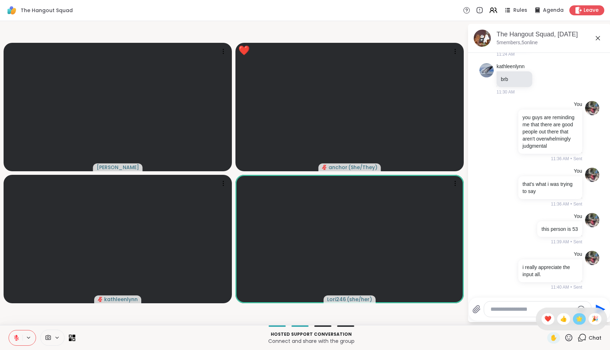
click at [579, 323] on span "🌟" at bounding box center [579, 319] width 7 height 9
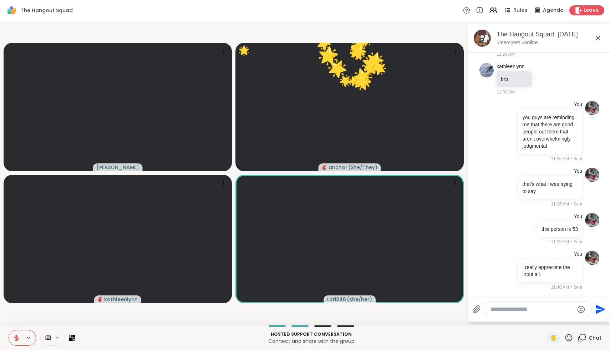
click at [569, 339] on icon at bounding box center [568, 337] width 7 height 7
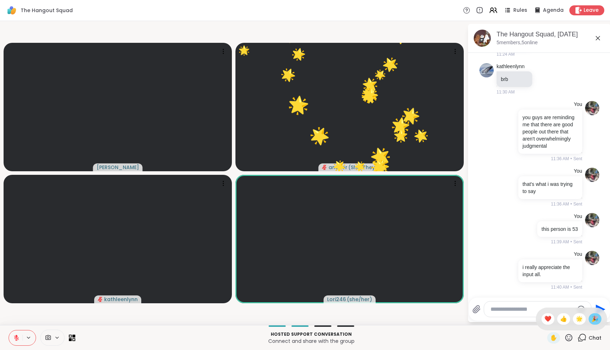
click at [595, 320] on span "🎉" at bounding box center [594, 319] width 7 height 9
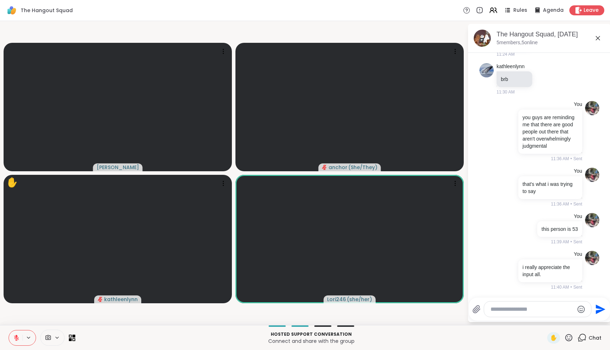
click at [569, 339] on icon at bounding box center [568, 337] width 7 height 7
click at [552, 320] on span "❤️" at bounding box center [547, 319] width 7 height 9
click at [570, 337] on icon at bounding box center [568, 337] width 9 height 9
click at [552, 321] on span "❤️" at bounding box center [547, 319] width 7 height 9
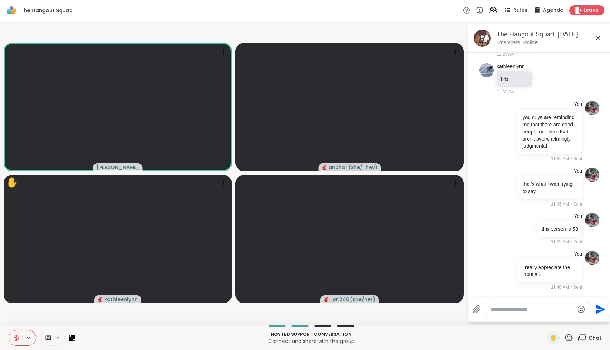
click at [567, 337] on icon at bounding box center [568, 337] width 9 height 9
click at [552, 320] on span "❤️" at bounding box center [547, 319] width 7 height 9
click at [18, 337] on icon at bounding box center [16, 337] width 5 height 5
click at [568, 337] on icon at bounding box center [568, 337] width 9 height 9
click at [554, 320] on div "❤️" at bounding box center [548, 318] width 13 height 11
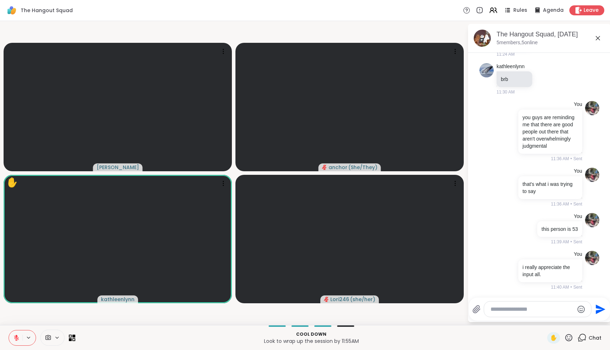
click at [569, 337] on icon at bounding box center [568, 337] width 9 height 9
click at [550, 321] on span "❤️" at bounding box center [547, 319] width 7 height 9
click at [567, 340] on icon at bounding box center [568, 337] width 7 height 7
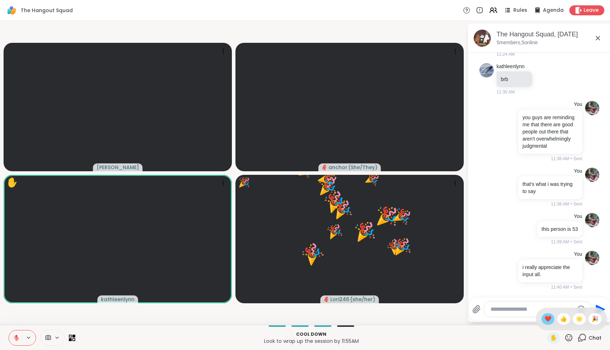
click at [553, 323] on div "❤️" at bounding box center [548, 318] width 13 height 11
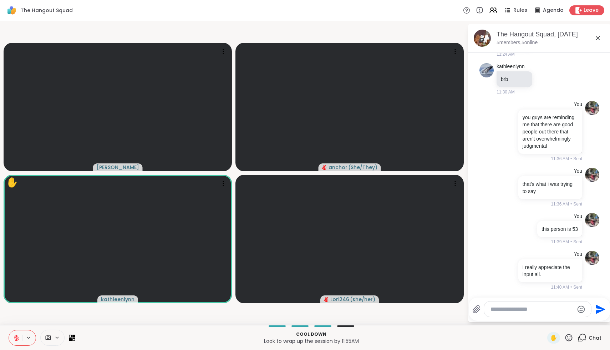
click at [569, 337] on icon at bounding box center [568, 337] width 9 height 9
click at [552, 316] on span "❤️" at bounding box center [547, 319] width 7 height 9
click at [567, 341] on icon at bounding box center [568, 337] width 9 height 9
click at [552, 323] on div "❤️" at bounding box center [548, 318] width 13 height 11
click at [570, 340] on icon at bounding box center [568, 337] width 9 height 9
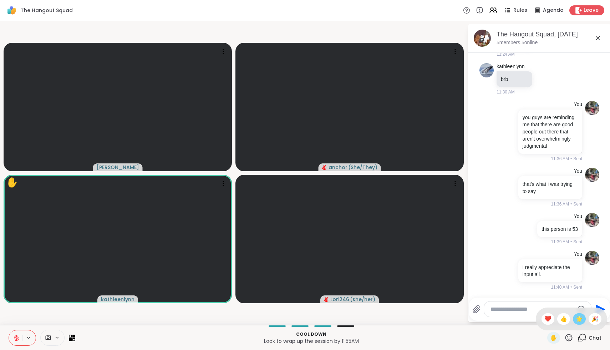
click at [580, 321] on span "🌟" at bounding box center [579, 319] width 7 height 9
click at [550, 308] on textarea "Type your message" at bounding box center [532, 309] width 83 height 7
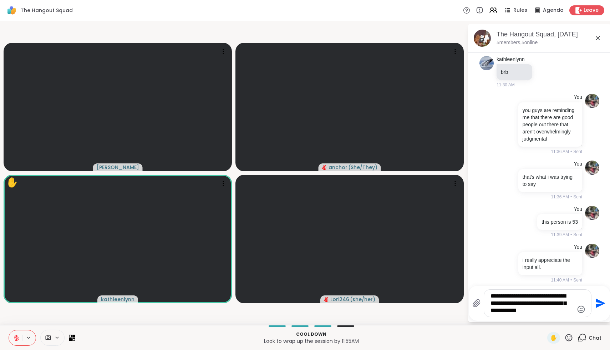
type textarea "**********"
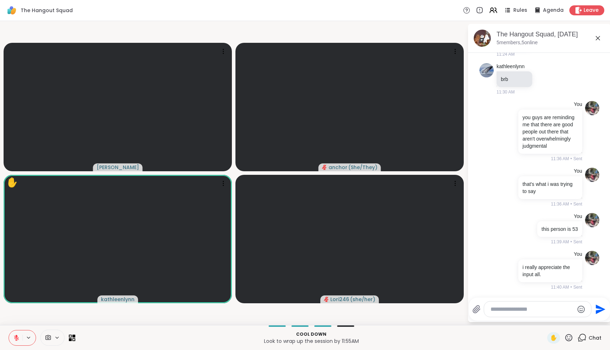
scroll to position [818, 0]
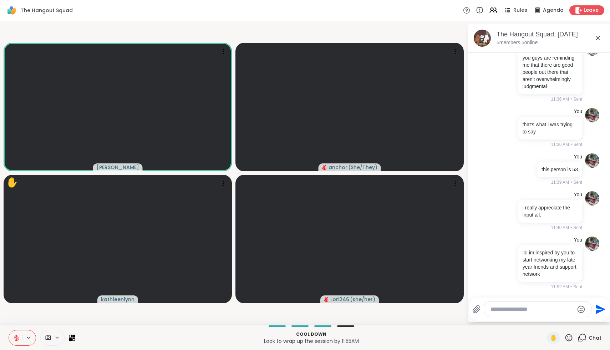
click at [567, 336] on icon at bounding box center [568, 337] width 9 height 9
click at [548, 316] on div "❤️" at bounding box center [548, 318] width 13 height 11
click at [571, 336] on icon at bounding box center [568, 337] width 9 height 9
click at [584, 320] on div "🌟" at bounding box center [579, 318] width 13 height 11
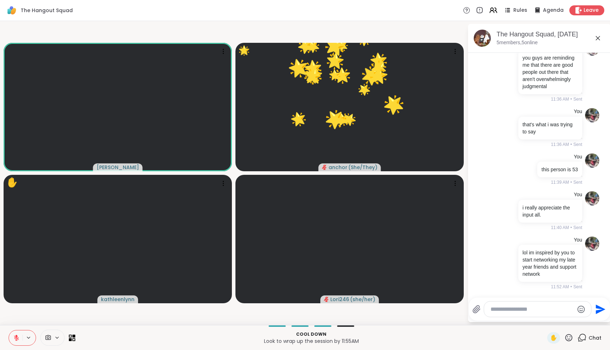
click at [573, 341] on icon at bounding box center [568, 337] width 9 height 9
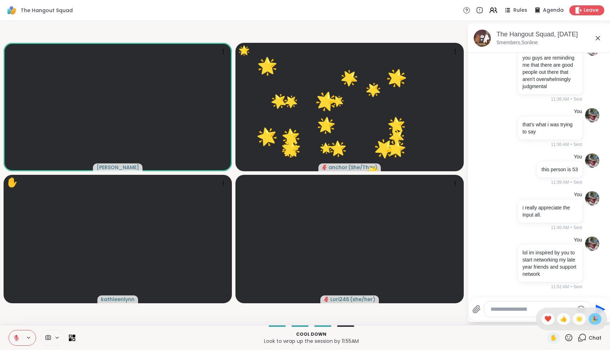
click at [593, 319] on div "🎉" at bounding box center [595, 318] width 13 height 11
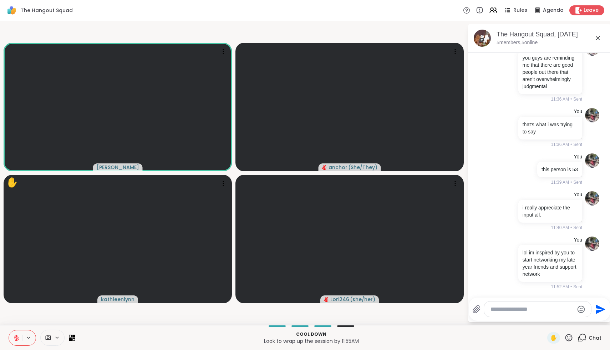
click at [568, 337] on icon at bounding box center [568, 337] width 7 height 7
click at [547, 318] on div "❤️" at bounding box center [548, 318] width 13 height 11
click at [567, 335] on icon at bounding box center [568, 337] width 7 height 7
click at [552, 321] on span "❤️" at bounding box center [547, 319] width 7 height 9
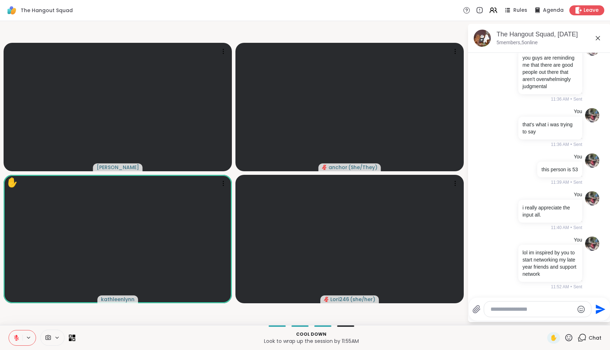
click at [564, 335] on div "✋" at bounding box center [560, 337] width 26 height 11
click at [567, 337] on icon at bounding box center [568, 337] width 9 height 9
click at [554, 324] on div "❤️" at bounding box center [548, 318] width 13 height 11
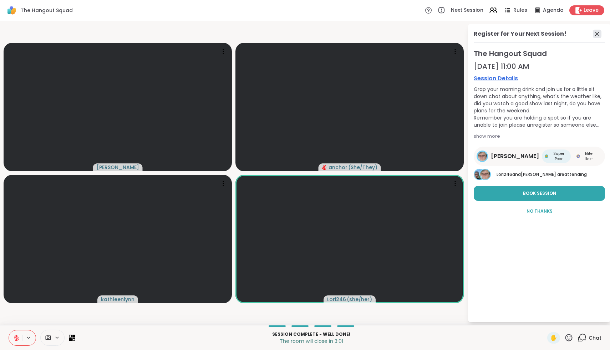
click at [600, 31] on icon at bounding box center [597, 34] width 9 height 9
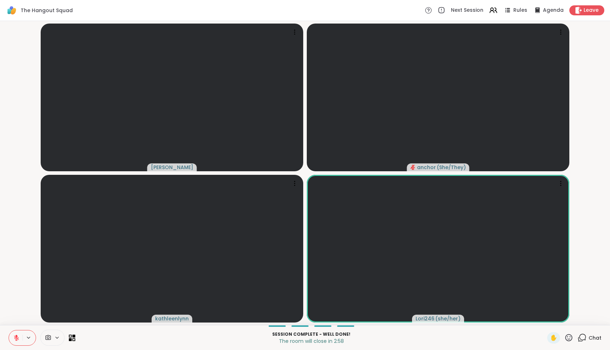
click at [567, 341] on icon at bounding box center [568, 337] width 9 height 9
click at [552, 322] on span "❤️" at bounding box center [547, 319] width 7 height 9
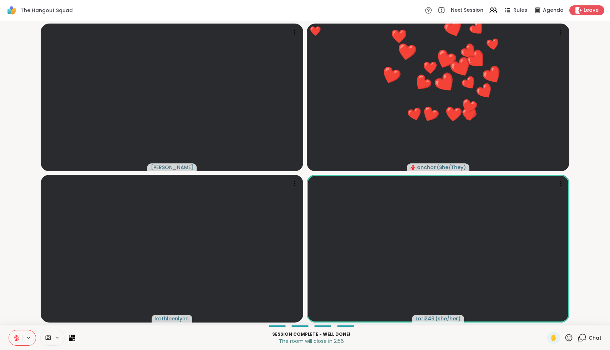
click at [570, 339] on icon at bounding box center [568, 337] width 7 height 7
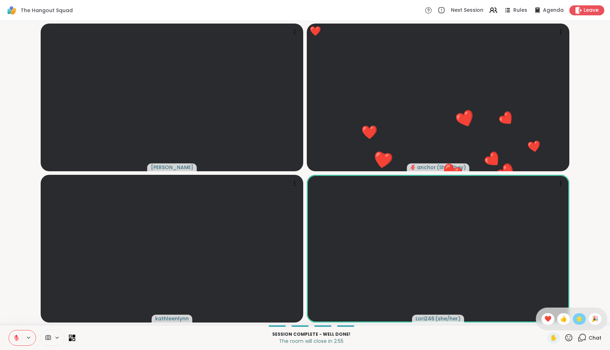
click at [585, 318] on div "🌟" at bounding box center [579, 318] width 13 height 11
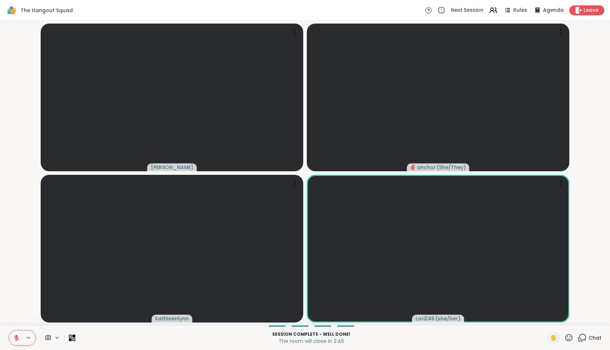
click at [569, 338] on icon at bounding box center [568, 337] width 9 height 9
click at [552, 319] on span "❤️" at bounding box center [547, 319] width 7 height 9
click at [565, 336] on icon at bounding box center [568, 337] width 9 height 9
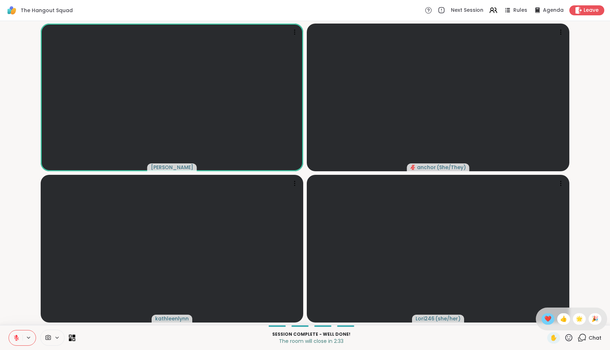
click at [552, 319] on span "❤️" at bounding box center [547, 319] width 7 height 9
click at [569, 334] on icon at bounding box center [568, 337] width 9 height 9
click at [552, 319] on span "❤️" at bounding box center [547, 319] width 7 height 9
click at [554, 336] on span "✋" at bounding box center [553, 338] width 7 height 9
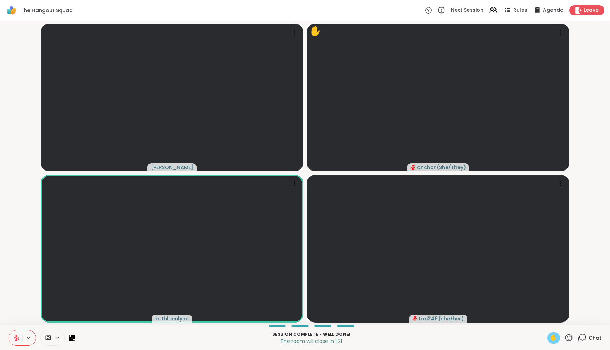
drag, startPoint x: 17, startPoint y: 339, endPoint x: 24, endPoint y: 309, distance: 31.3
click at [24, 309] on div "The Hangout Squad Next Session Rules Agenda Leave Susan ✋ anchor ( She/They ) k…" at bounding box center [305, 175] width 610 height 350
click at [572, 336] on icon at bounding box center [568, 337] width 9 height 9
click at [552, 321] on span "❤️" at bounding box center [547, 319] width 7 height 9
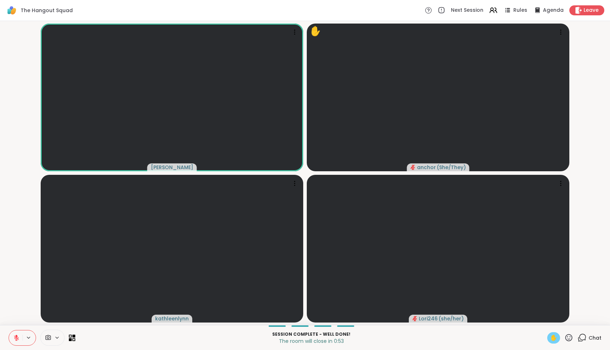
click at [17, 337] on icon at bounding box center [16, 336] width 2 height 3
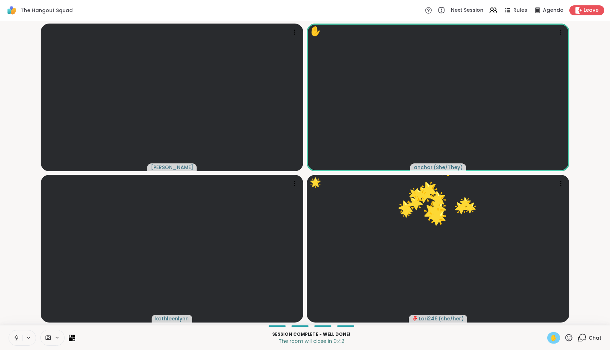
click at [17, 337] on icon at bounding box center [16, 338] width 6 height 6
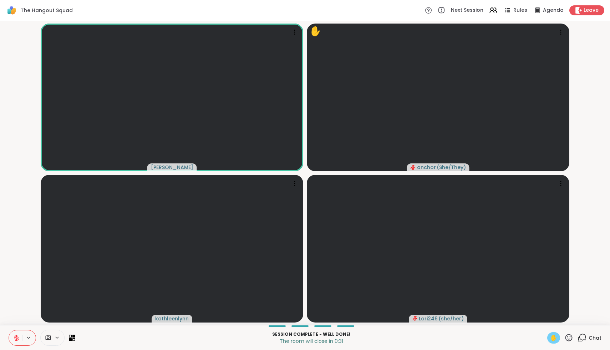
click at [569, 339] on icon at bounding box center [568, 337] width 9 height 9
click at [548, 319] on div "❤️" at bounding box center [548, 318] width 13 height 11
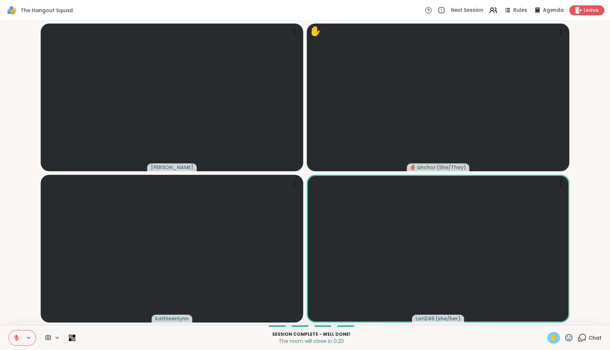
click at [553, 342] on div "✋" at bounding box center [553, 337] width 13 height 11
click at [569, 339] on icon at bounding box center [568, 337] width 7 height 7
click at [552, 321] on span "❤️" at bounding box center [547, 319] width 7 height 9
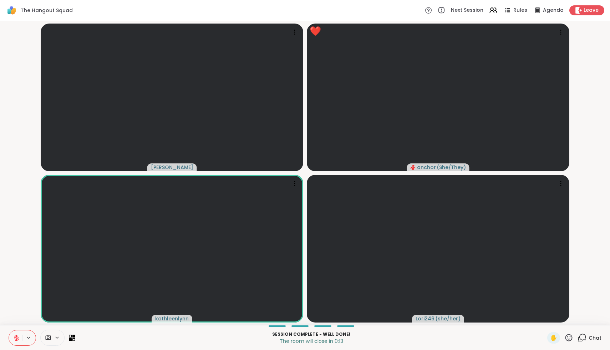
click at [569, 337] on icon at bounding box center [568, 337] width 9 height 9
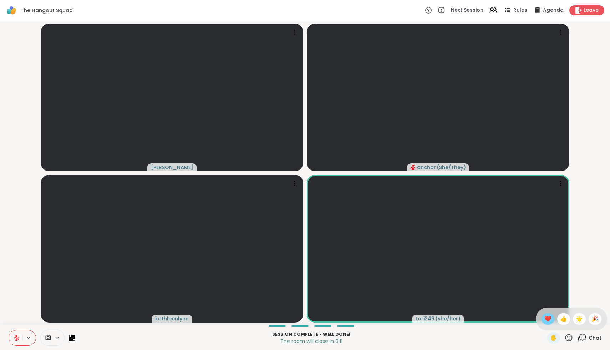
click at [554, 323] on div "❤️" at bounding box center [548, 318] width 13 height 11
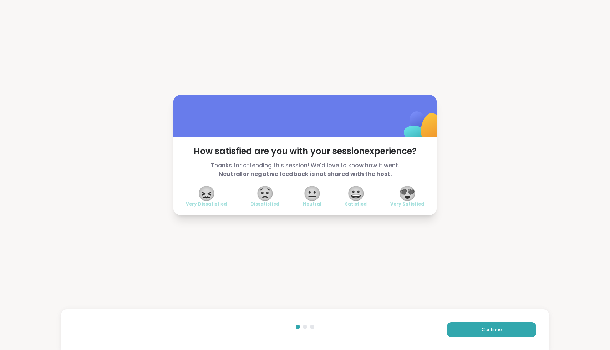
click at [406, 196] on span "😍" at bounding box center [407, 193] width 18 height 13
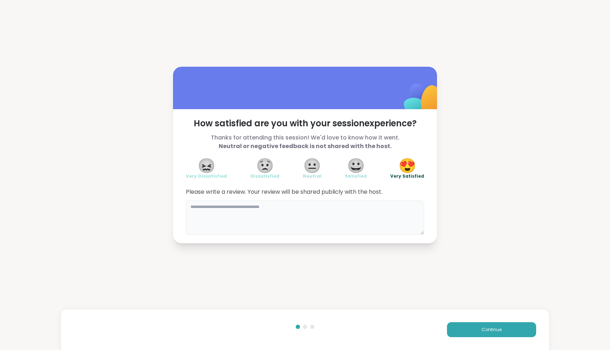
click at [336, 205] on textarea at bounding box center [305, 217] width 238 height 34
type textarea "**********"
click at [484, 334] on button "Continue" at bounding box center [491, 329] width 89 height 15
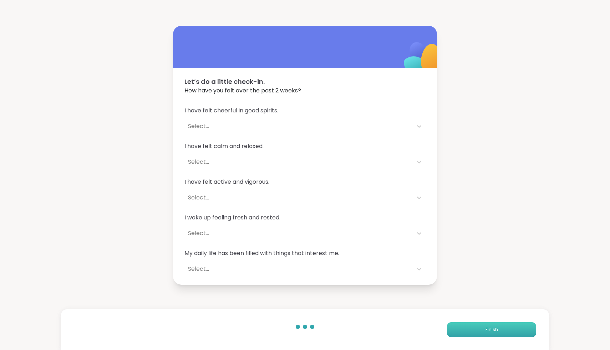
click at [484, 334] on button "Finish" at bounding box center [491, 329] width 89 height 15
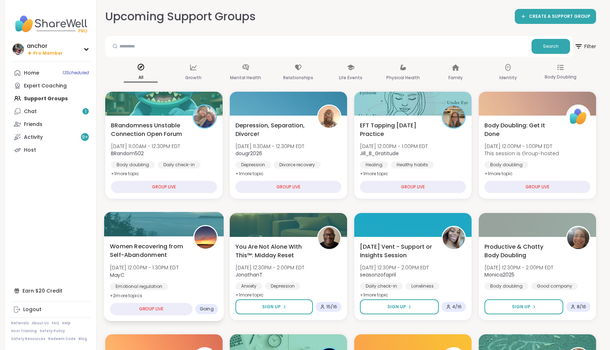
click at [194, 263] on div "Women Recovering from Self-Abandonment Sat, Oct 11 | 12:00PM - 1:30PM EDT MayC …" at bounding box center [164, 271] width 108 height 58
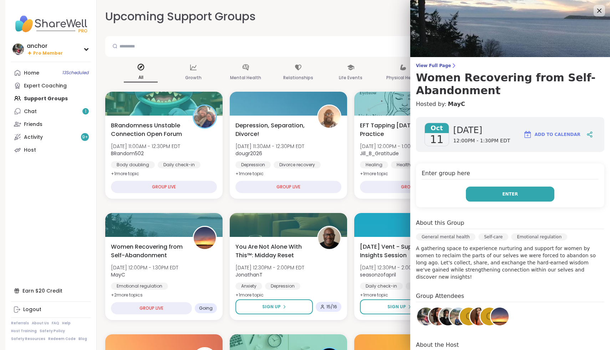
click at [479, 197] on button "Enter" at bounding box center [510, 194] width 88 height 15
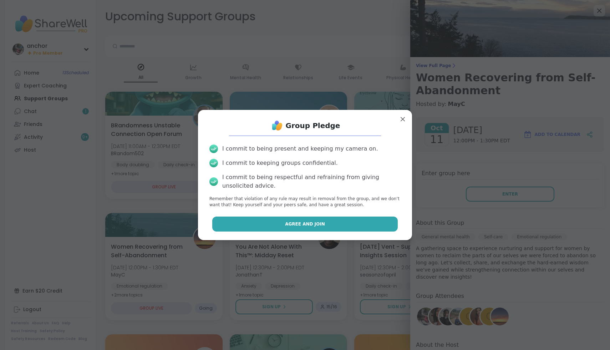
click at [311, 225] on span "Agree and Join" at bounding box center [305, 224] width 40 height 6
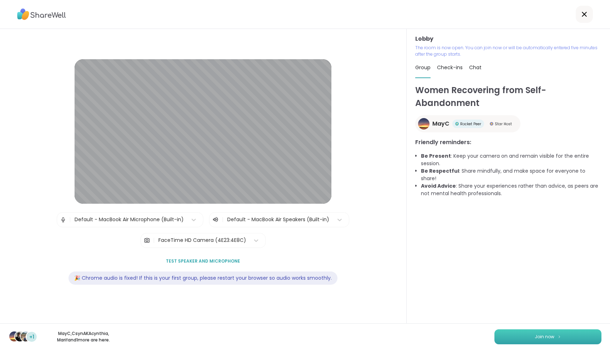
click at [536, 343] on button "Join now" at bounding box center [547, 336] width 107 height 15
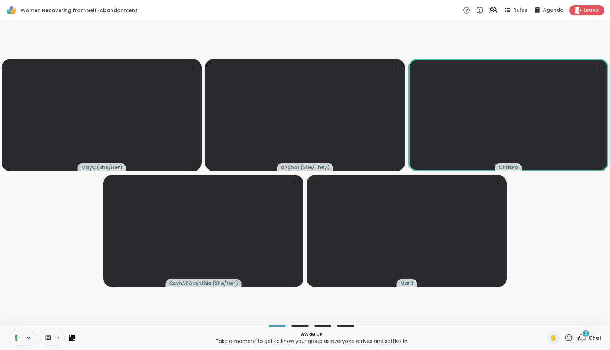
click at [14, 336] on icon at bounding box center [15, 338] width 6 height 6
click at [586, 336] on div "2" at bounding box center [586, 334] width 8 height 8
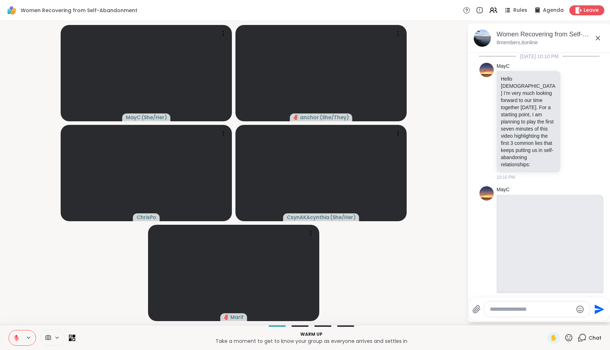
scroll to position [287, 0]
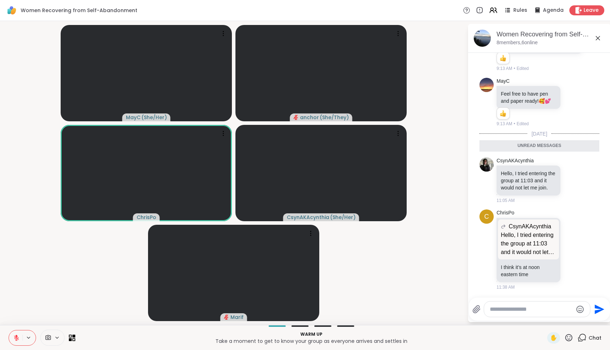
click at [557, 311] on textarea "Type your message" at bounding box center [531, 309] width 83 height 7
type textarea "***"
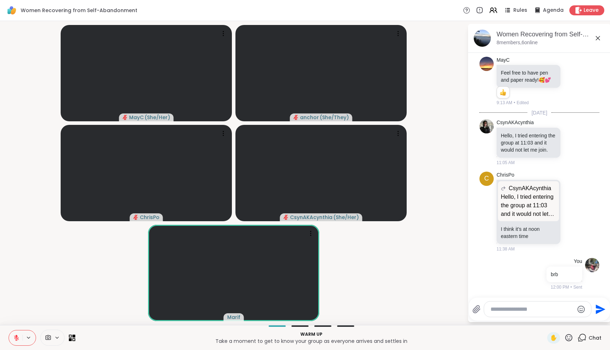
scroll to position [318, 0]
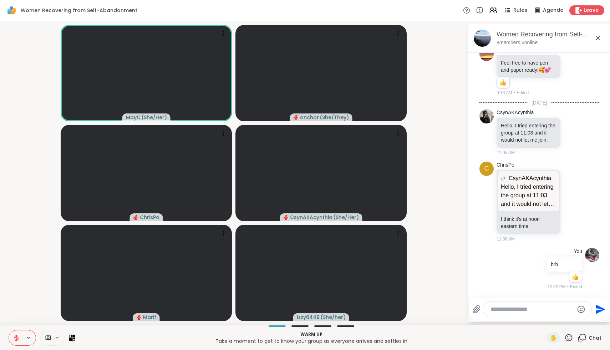
click at [16, 338] on icon at bounding box center [16, 337] width 5 height 5
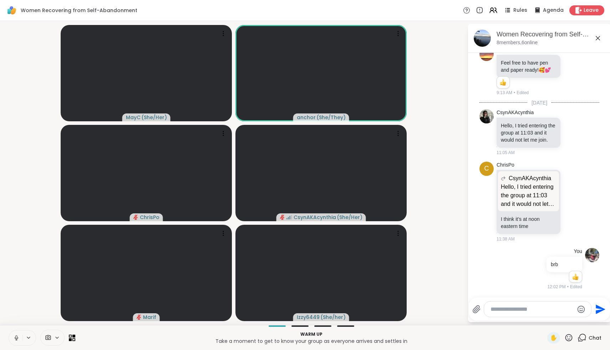
click at [14, 340] on icon at bounding box center [16, 338] width 6 height 6
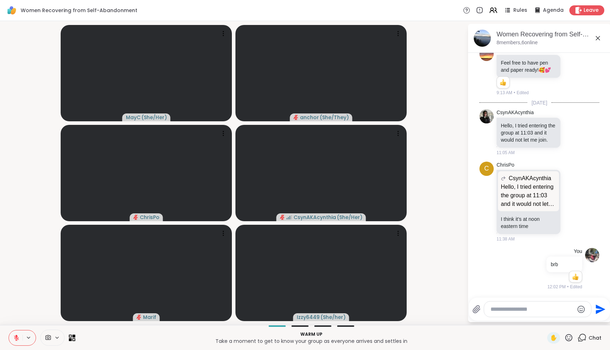
click at [46, 337] on icon at bounding box center [48, 337] width 5 height 5
click at [40, 314] on div "FaceTime HD Camera" at bounding box center [58, 312] width 62 height 9
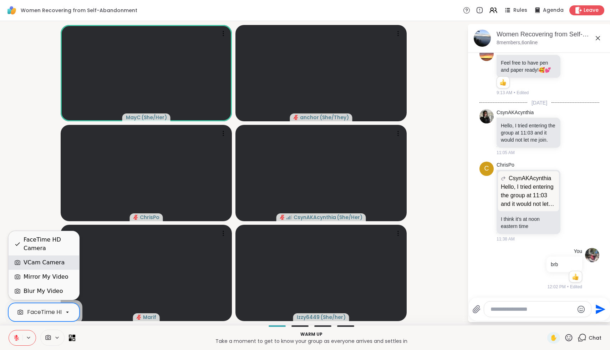
click at [37, 263] on div "VCam Camera" at bounding box center [44, 262] width 41 height 9
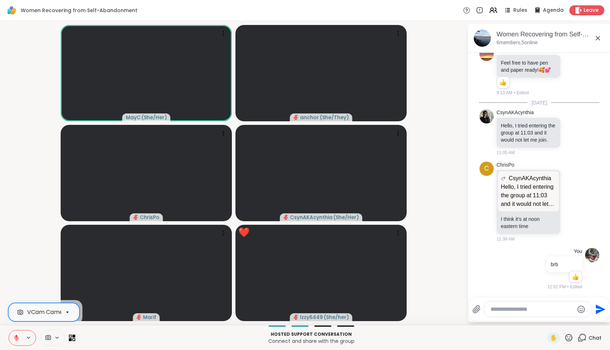
click at [568, 339] on icon at bounding box center [568, 337] width 9 height 9
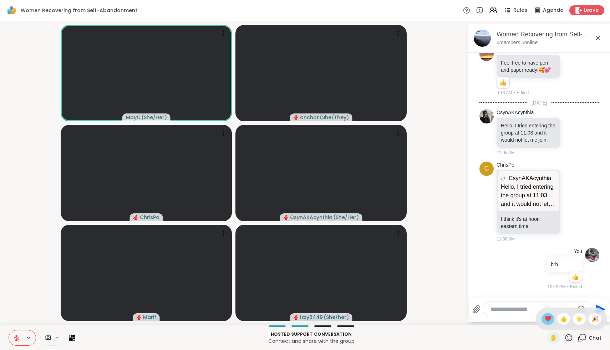
click at [550, 320] on span "❤️" at bounding box center [547, 319] width 7 height 9
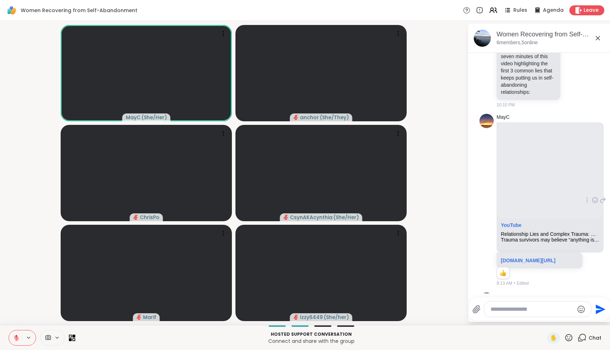
scroll to position [80, 0]
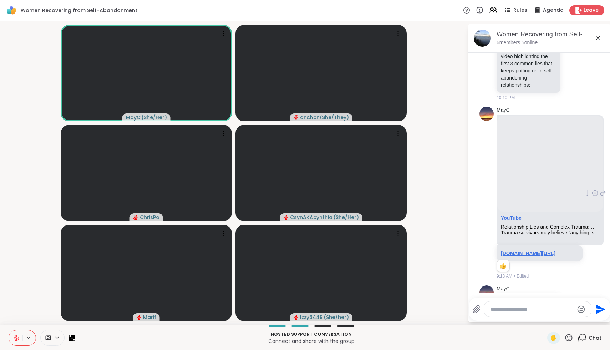
click at [525, 250] on link "youtu.be/NtOBqHzBSWw?si=tYSuWzkAIYjKiZno" at bounding box center [528, 253] width 55 height 6
click at [567, 339] on icon at bounding box center [568, 337] width 7 height 7
click at [549, 316] on div "❤️" at bounding box center [548, 318] width 13 height 11
click at [524, 307] on textarea "Type your message" at bounding box center [532, 309] width 83 height 7
type textarea "**********"
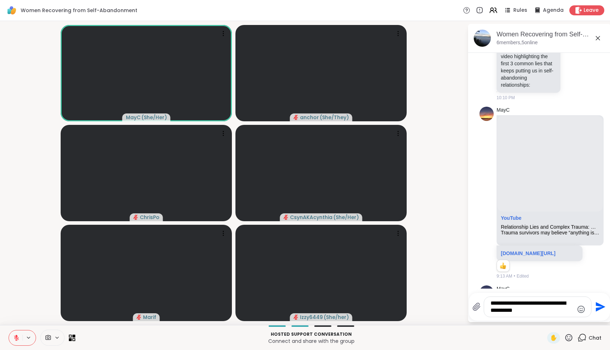
drag, startPoint x: 517, startPoint y: 312, endPoint x: 467, endPoint y: 291, distance: 53.9
click at [467, 291] on div "MayC ( She/Her ) anchor ( She/They ) ChrisPo CsynAKAcynthia ( She/Her ) Marif I…" at bounding box center [305, 173] width 610 height 304
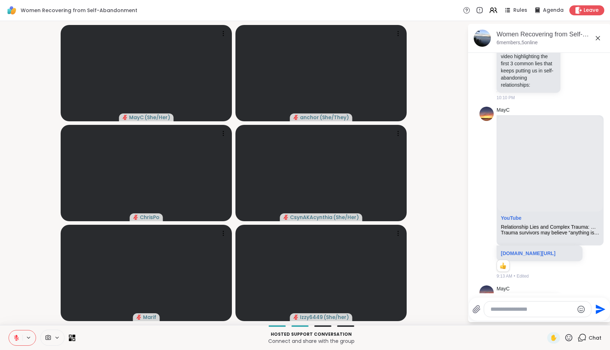
click at [12, 337] on button at bounding box center [16, 337] width 14 height 15
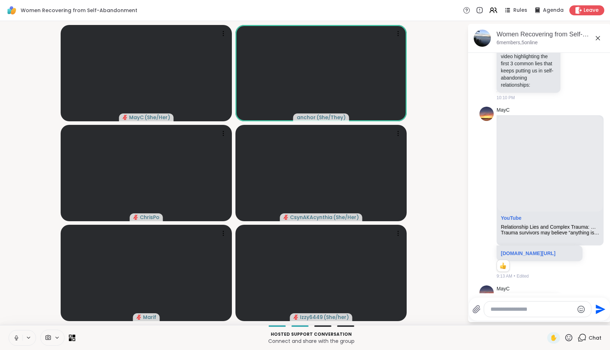
click at [17, 340] on icon at bounding box center [16, 338] width 6 height 6
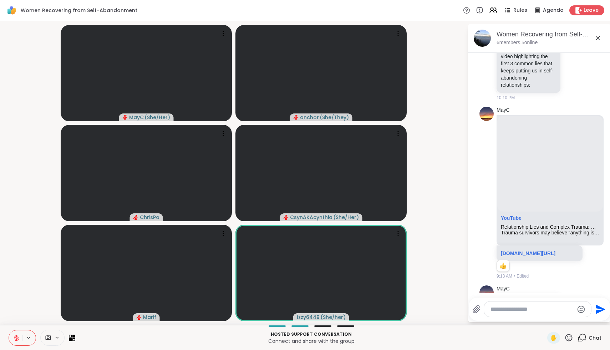
click at [568, 336] on icon at bounding box center [568, 337] width 7 height 7
click at [582, 318] on span "🌟" at bounding box center [579, 319] width 7 height 9
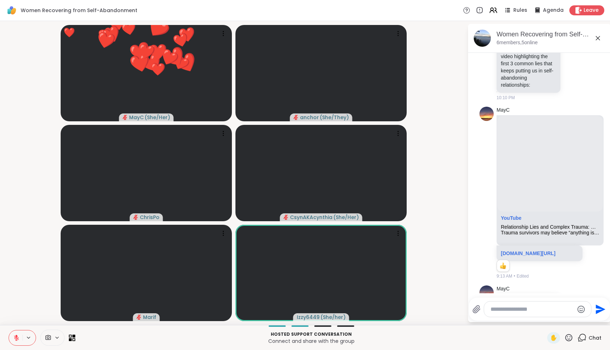
click at [570, 339] on icon at bounding box center [568, 337] width 7 height 7
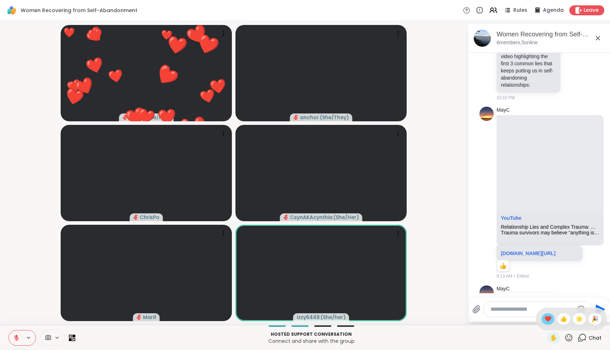
click at [554, 323] on div "❤️" at bounding box center [548, 318] width 13 height 11
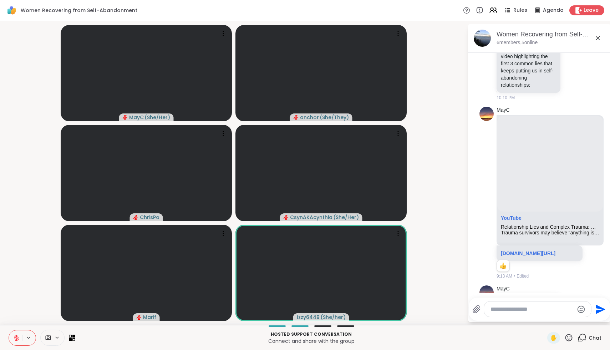
click at [568, 336] on icon at bounding box center [568, 337] width 9 height 9
click at [552, 318] on span "❤️" at bounding box center [547, 319] width 7 height 9
click at [570, 340] on icon at bounding box center [568, 337] width 7 height 7
click at [552, 318] on span "❤️" at bounding box center [547, 319] width 7 height 9
click at [570, 339] on icon at bounding box center [568, 337] width 7 height 7
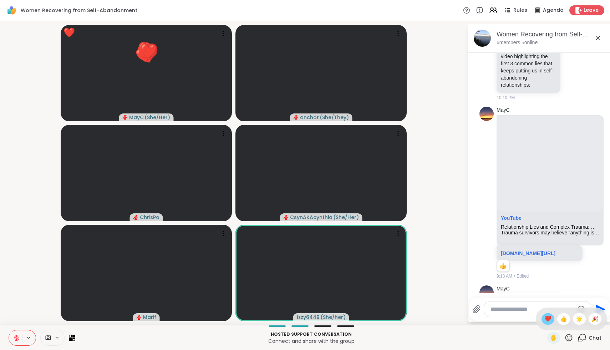
click at [552, 321] on span "❤️" at bounding box center [547, 319] width 7 height 9
click at [569, 339] on icon at bounding box center [568, 337] width 7 height 7
click at [581, 319] on span "🌟" at bounding box center [579, 319] width 7 height 9
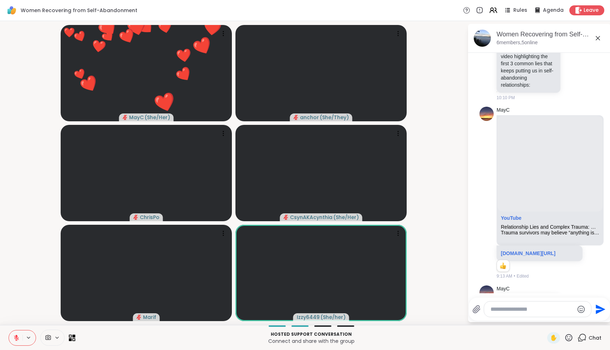
click at [570, 340] on icon at bounding box center [568, 337] width 7 height 7
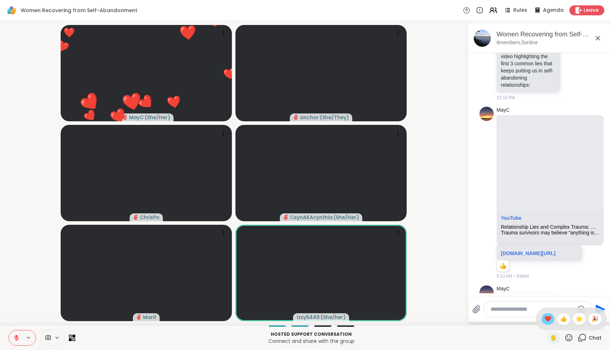
click at [552, 319] on span "❤️" at bounding box center [547, 319] width 7 height 9
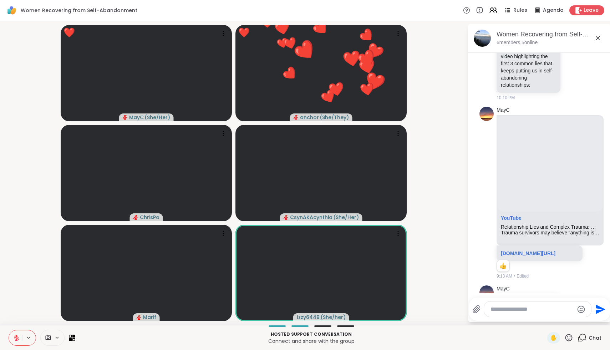
click at [570, 336] on icon at bounding box center [568, 337] width 9 height 9
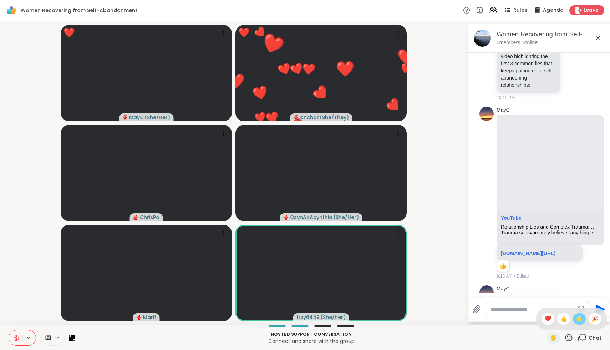
click at [581, 319] on span "🌟" at bounding box center [579, 319] width 7 height 9
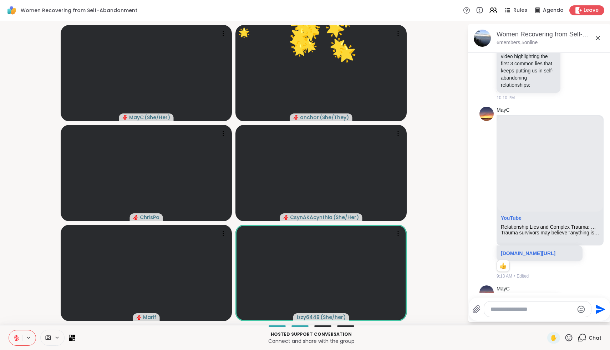
click at [569, 337] on icon at bounding box center [568, 337] width 9 height 9
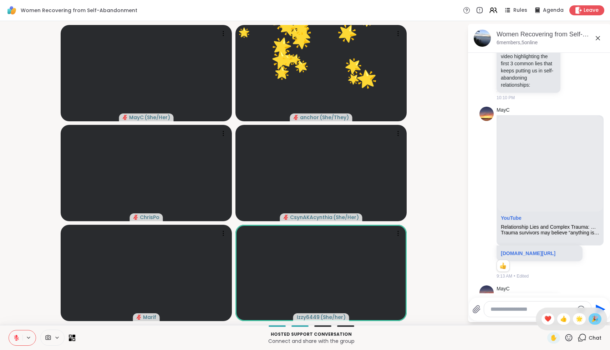
click at [593, 320] on span "🎉" at bounding box center [594, 319] width 7 height 9
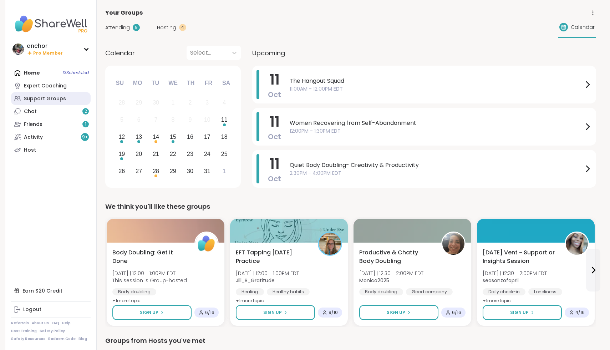
click at [34, 100] on div "Support Groups" at bounding box center [45, 98] width 42 height 7
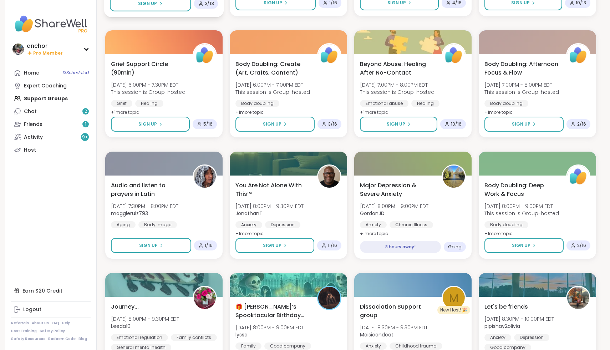
scroll to position [792, 0]
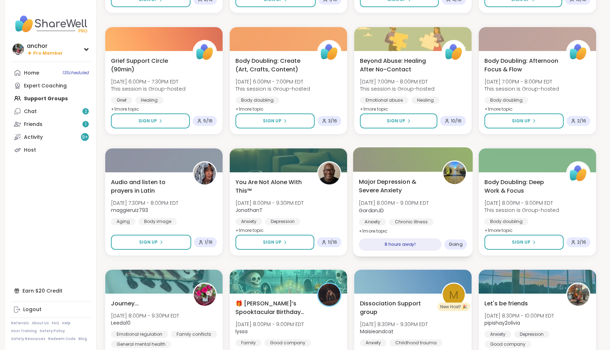
click at [460, 228] on div "Major Depression & Severe Anxiety Sat, Oct 11 | 8:00PM - 9:00PM EDT GordonJD An…" at bounding box center [413, 214] width 120 height 85
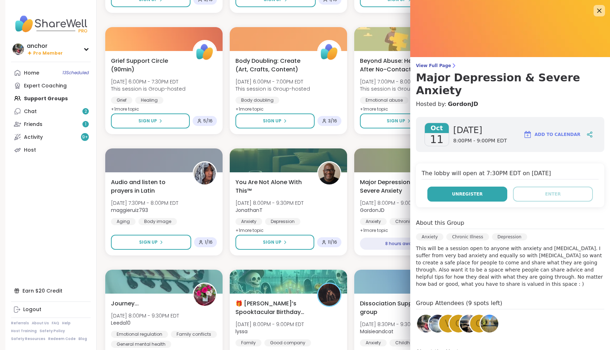
click at [496, 187] on button "Unregister" at bounding box center [467, 194] width 80 height 15
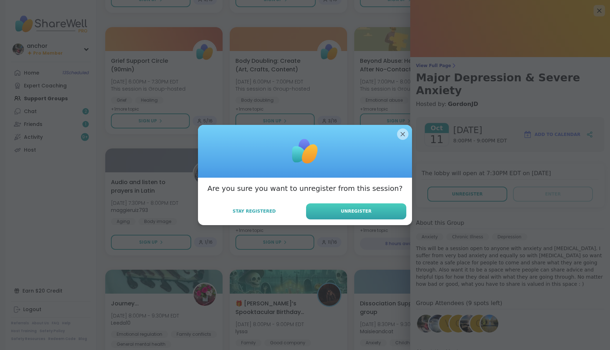
click at [369, 210] on span "Unregister" at bounding box center [356, 211] width 31 height 6
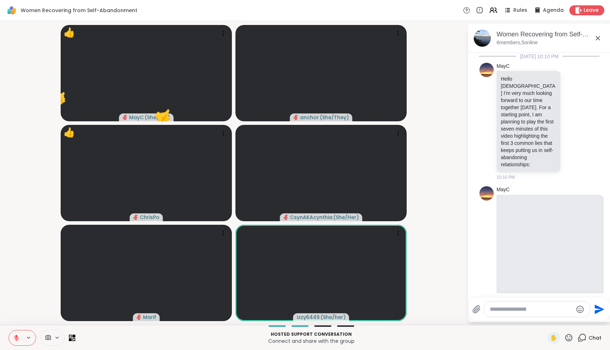
scroll to position [80, 0]
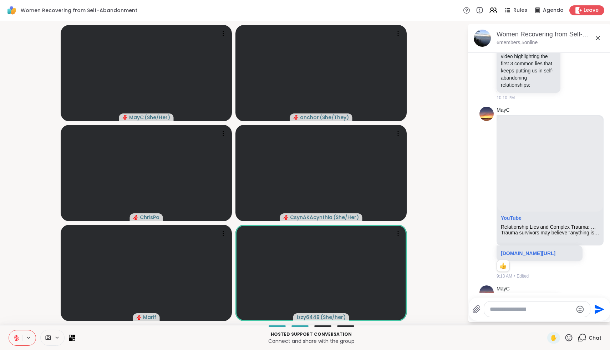
click at [571, 337] on icon at bounding box center [568, 337] width 9 height 9
click at [566, 318] on span "👍" at bounding box center [563, 319] width 7 height 9
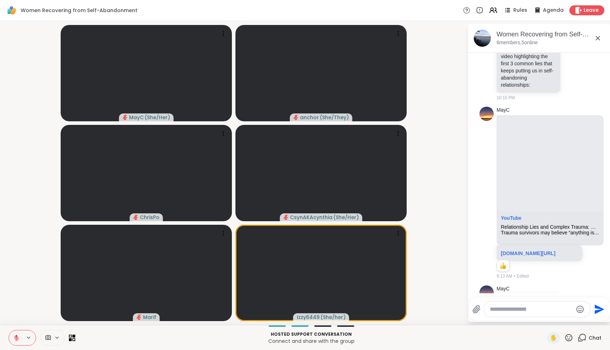
click at [571, 335] on icon at bounding box center [568, 337] width 9 height 9
click at [586, 322] on div "🌟" at bounding box center [579, 318] width 13 height 11
click at [572, 337] on icon at bounding box center [568, 337] width 9 height 9
click at [567, 320] on span "👍" at bounding box center [563, 319] width 7 height 9
click at [570, 340] on icon at bounding box center [568, 337] width 7 height 7
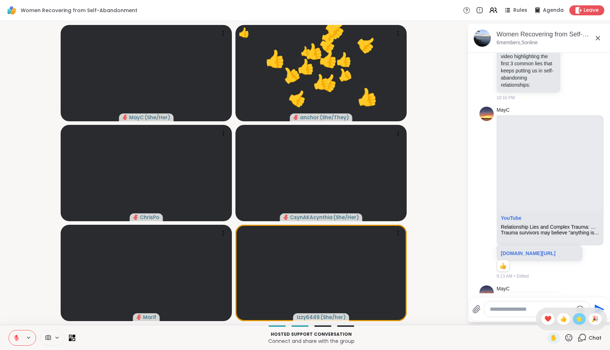
click at [582, 321] on span "🌟" at bounding box center [579, 319] width 7 height 9
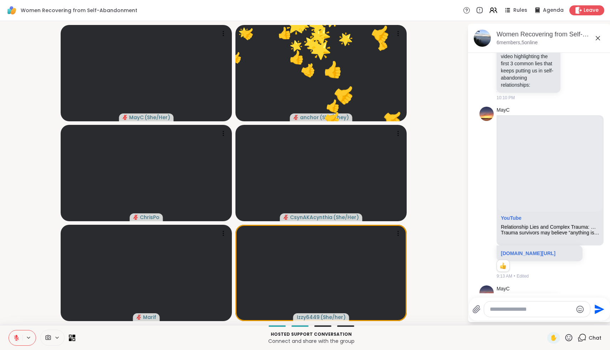
click at [571, 337] on icon at bounding box center [568, 337] width 7 height 7
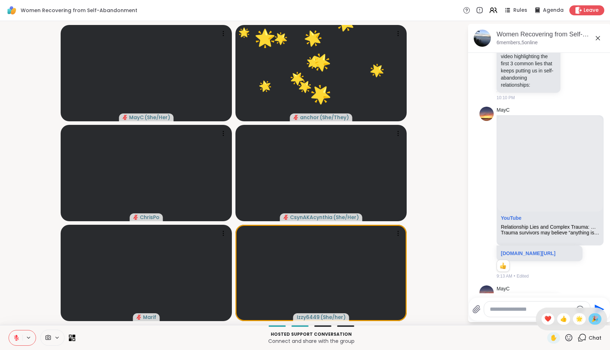
click at [597, 321] on span "🎉" at bounding box center [594, 319] width 7 height 9
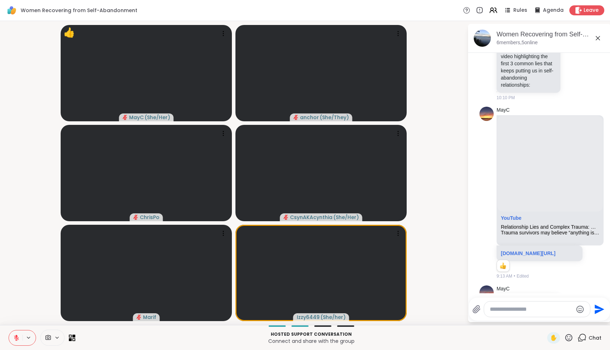
click at [572, 337] on icon at bounding box center [568, 337] width 9 height 9
click at [581, 321] on span "🌟" at bounding box center [579, 319] width 7 height 9
click at [551, 309] on textarea "Type your message" at bounding box center [531, 309] width 83 height 7
click at [546, 286] on div "Iz zy6449 @" at bounding box center [532, 290] width 84 height 18
type textarea "**********"
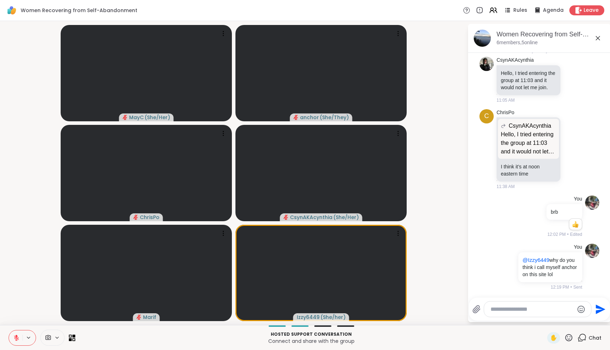
scroll to position [381, 0]
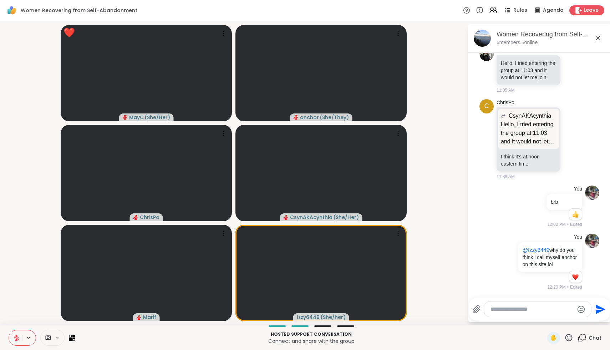
click at [569, 339] on icon at bounding box center [568, 337] width 7 height 7
click at [585, 317] on div "🌟" at bounding box center [579, 318] width 13 height 11
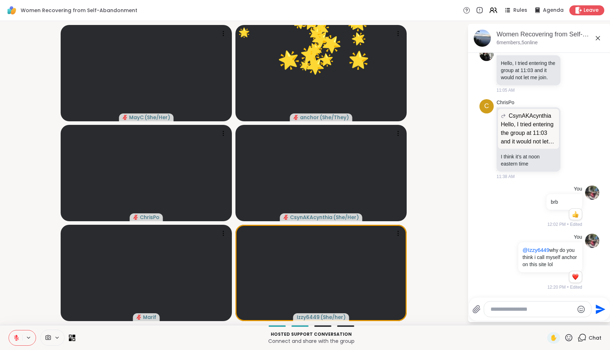
click at [571, 337] on icon at bounding box center [568, 337] width 9 height 9
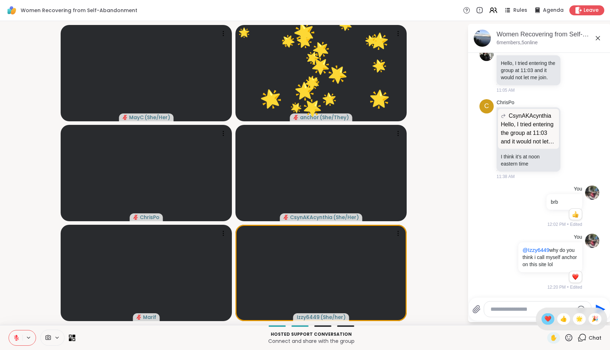
click at [552, 318] on span "❤️" at bounding box center [547, 319] width 7 height 9
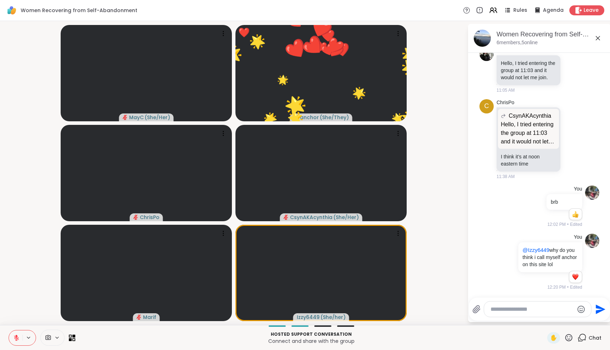
click at [568, 339] on icon at bounding box center [568, 337] width 9 height 9
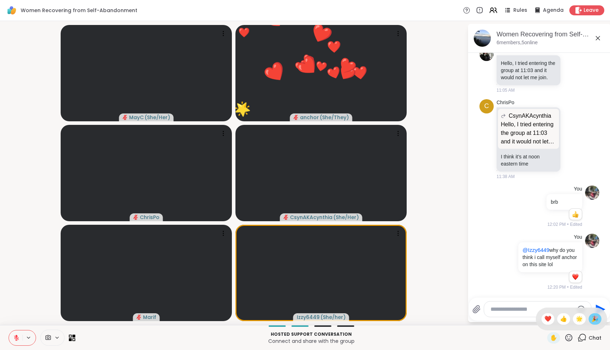
click at [594, 322] on span "🎉" at bounding box center [594, 319] width 7 height 9
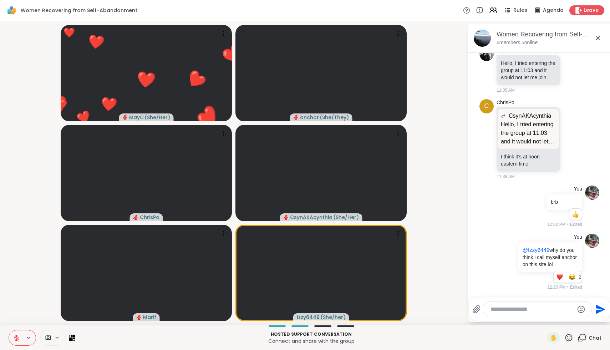
click at [570, 338] on icon at bounding box center [568, 337] width 9 height 9
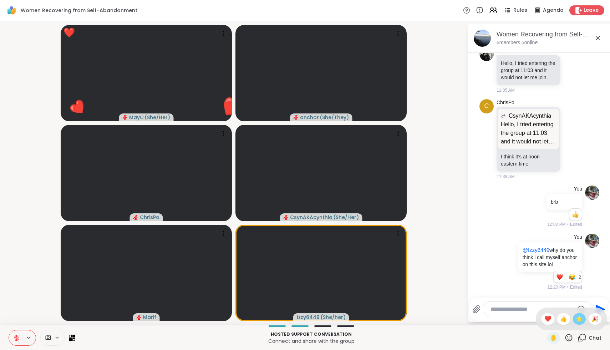
click at [582, 318] on span "🌟" at bounding box center [579, 319] width 7 height 9
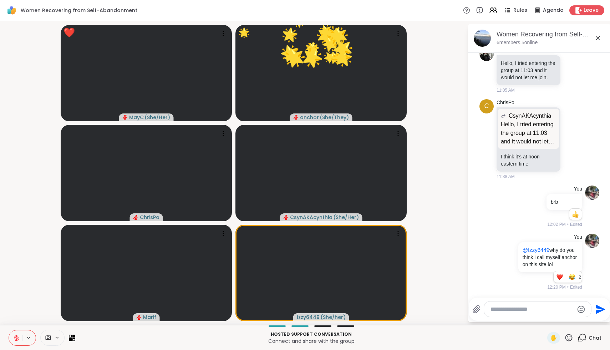
click at [570, 337] on icon at bounding box center [568, 337] width 9 height 9
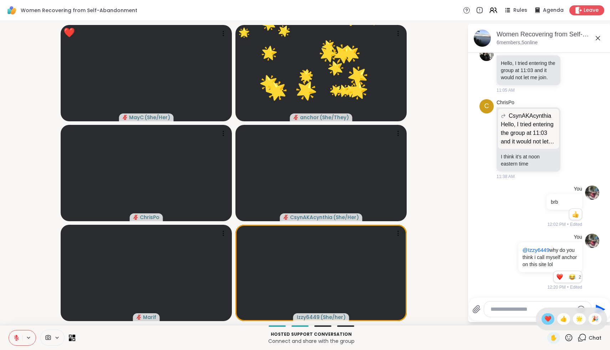
click at [552, 318] on span "❤️" at bounding box center [547, 319] width 7 height 9
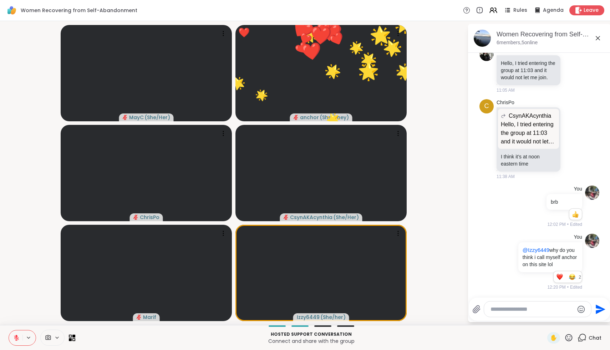
click at [570, 340] on icon at bounding box center [568, 337] width 9 height 9
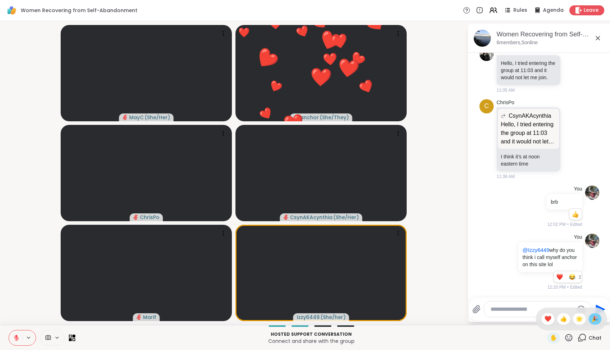
click at [596, 319] on span "🎉" at bounding box center [594, 319] width 7 height 9
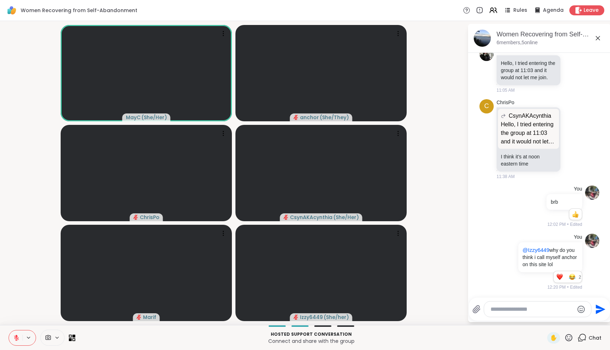
click at [571, 341] on icon at bounding box center [568, 337] width 9 height 9
click at [565, 321] on span "👍" at bounding box center [563, 319] width 7 height 9
click at [545, 314] on div at bounding box center [537, 308] width 107 height 15
click at [539, 305] on div at bounding box center [537, 308] width 107 height 15
click at [532, 314] on div at bounding box center [537, 308] width 107 height 15
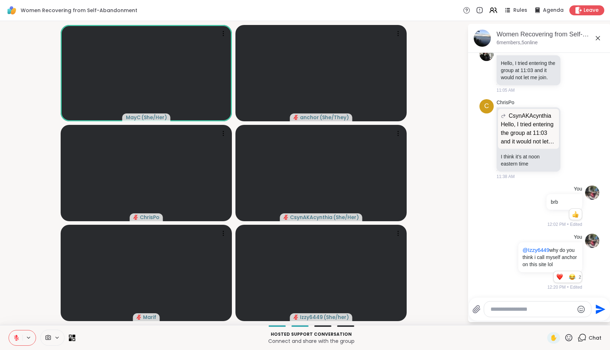
click at [532, 312] on textarea "Type your message" at bounding box center [532, 309] width 83 height 7
type textarea "**********"
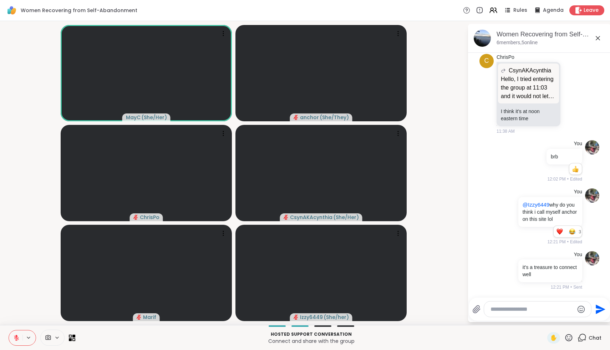
scroll to position [436, 0]
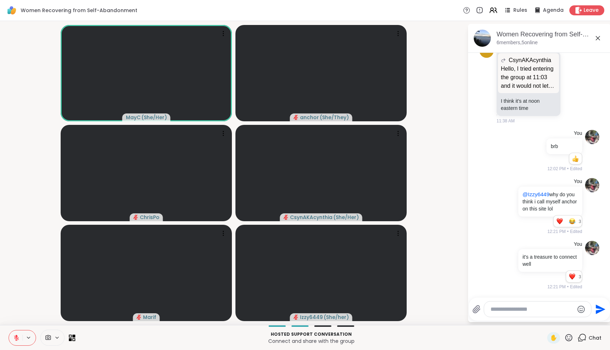
click at [570, 342] on div "✋" at bounding box center [560, 337] width 26 height 11
click at [570, 339] on icon at bounding box center [568, 337] width 9 height 9
click at [552, 318] on span "❤️" at bounding box center [547, 319] width 7 height 9
click at [569, 338] on icon at bounding box center [568, 337] width 9 height 9
click at [598, 318] on span "🎉" at bounding box center [594, 319] width 7 height 9
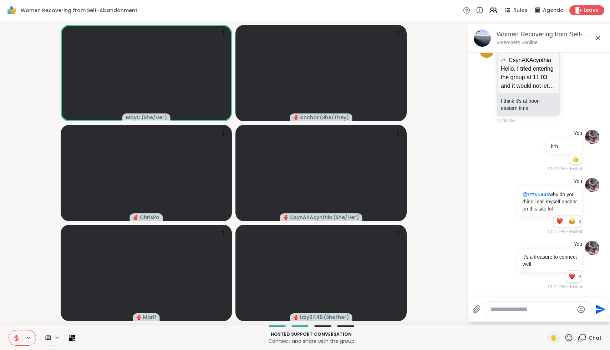
click at [568, 337] on icon at bounding box center [568, 337] width 9 height 9
click at [552, 321] on span "❤️" at bounding box center [547, 319] width 7 height 9
click at [570, 342] on icon at bounding box center [568, 337] width 9 height 9
click at [554, 315] on div "❤️" at bounding box center [548, 318] width 13 height 11
click at [552, 312] on textarea "Type your message" at bounding box center [532, 309] width 83 height 7
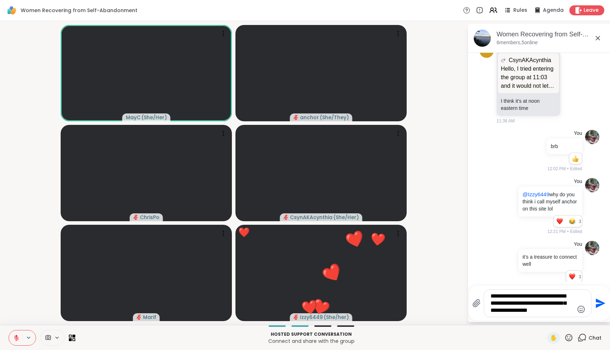
type textarea "**********"
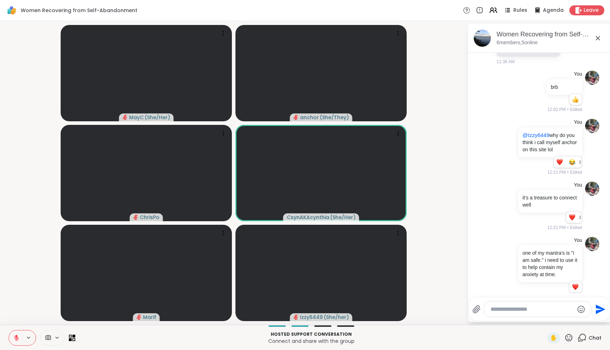
scroll to position [506, 0]
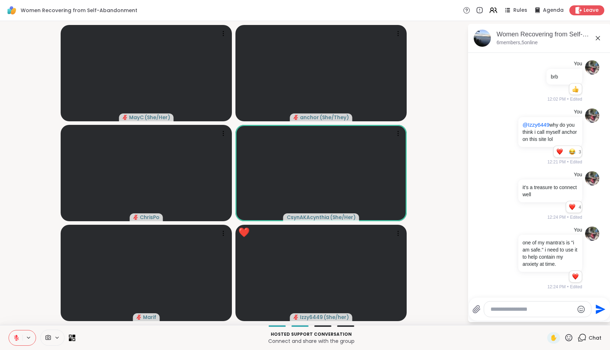
click at [571, 341] on icon at bounding box center [568, 337] width 9 height 9
click at [552, 320] on span "❤️" at bounding box center [547, 319] width 7 height 9
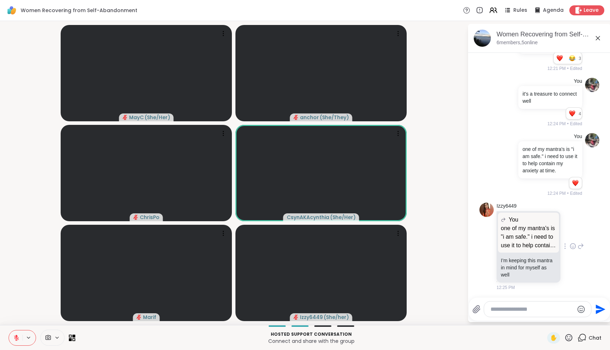
click at [572, 246] on icon at bounding box center [573, 246] width 6 height 7
click at [519, 238] on span "Select Reaction: Heart" at bounding box center [516, 234] width 6 height 7
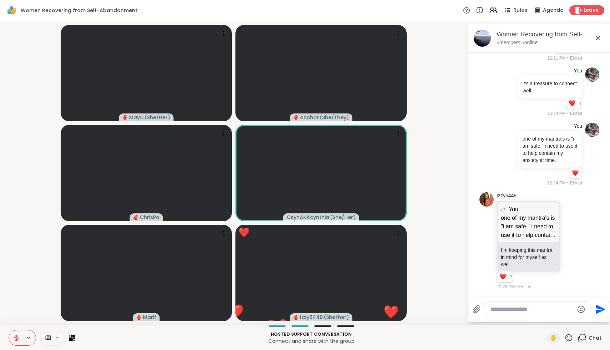
click at [572, 340] on icon at bounding box center [568, 337] width 9 height 9
click at [583, 315] on span "🌟" at bounding box center [579, 319] width 7 height 9
click at [572, 337] on icon at bounding box center [568, 337] width 9 height 9
click at [552, 320] on span "❤️" at bounding box center [547, 319] width 7 height 9
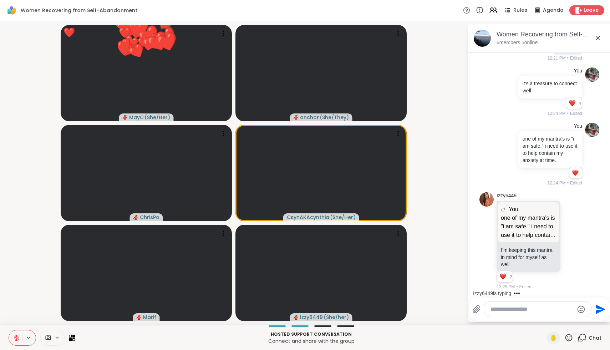
click at [571, 343] on div "✋" at bounding box center [560, 337] width 26 height 11
click at [571, 340] on icon at bounding box center [568, 337] width 7 height 7
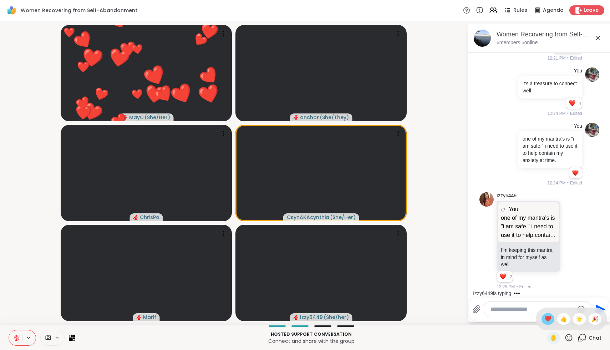
click at [552, 322] on span "❤️" at bounding box center [547, 319] width 7 height 9
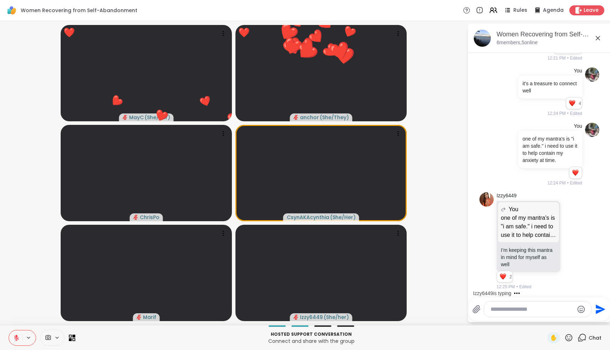
click at [538, 309] on textarea "Type your message" at bounding box center [532, 309] width 83 height 7
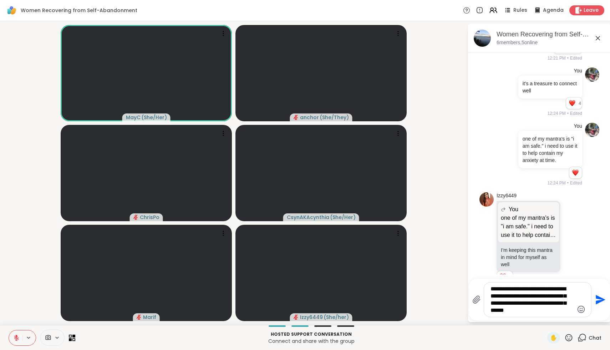
type textarea "**********"
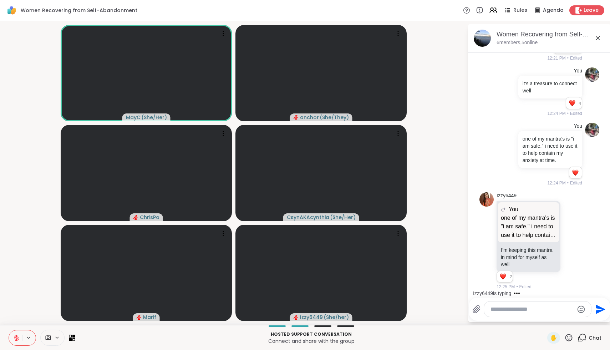
scroll to position [684, 0]
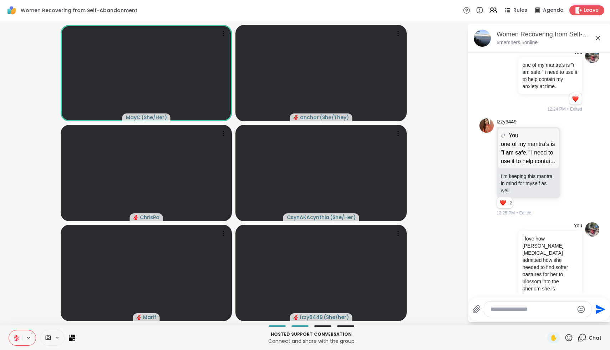
click at [571, 339] on icon at bounding box center [568, 337] width 9 height 9
click at [552, 317] on span "❤️" at bounding box center [547, 319] width 7 height 9
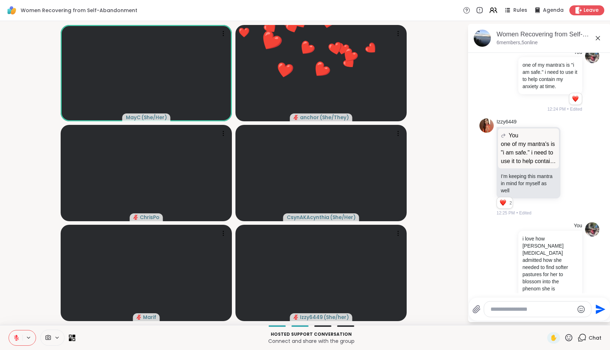
scroll to position [728, 0]
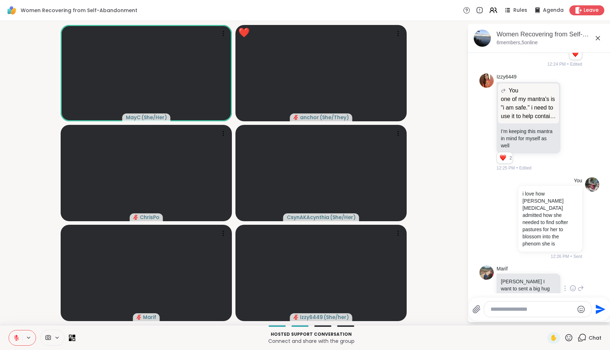
click at [575, 286] on icon at bounding box center [572, 288] width 5 height 5
click at [519, 270] on button "Select Reaction: Heart" at bounding box center [516, 277] width 14 height 14
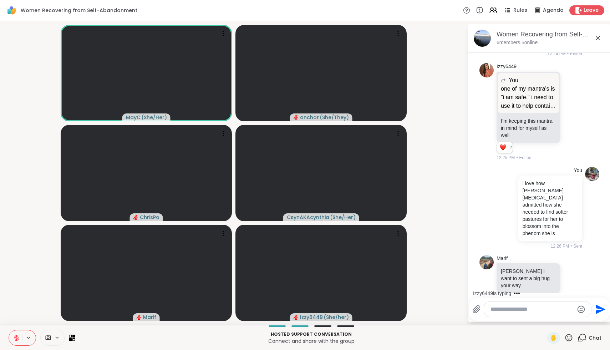
click at [515, 312] on textarea "Type your message" at bounding box center [532, 309] width 83 height 7
type textarea "**********"
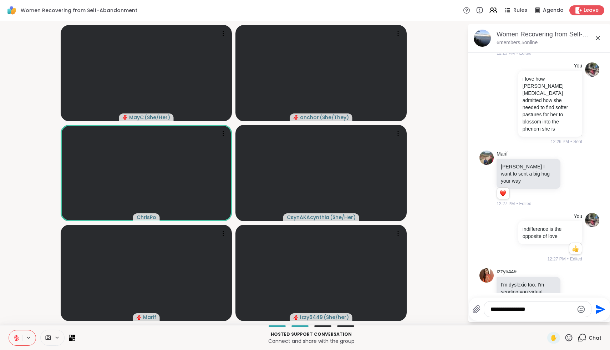
scroll to position [864, 0]
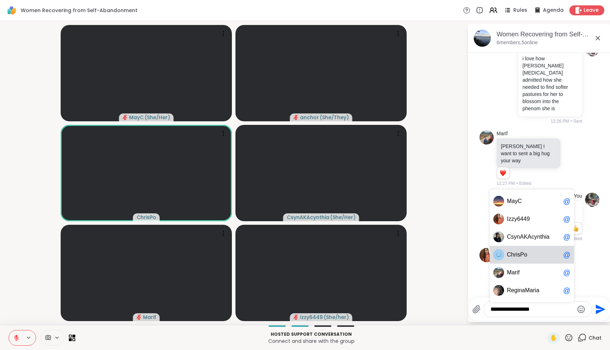
click at [514, 257] on span "r" at bounding box center [515, 254] width 2 height 7
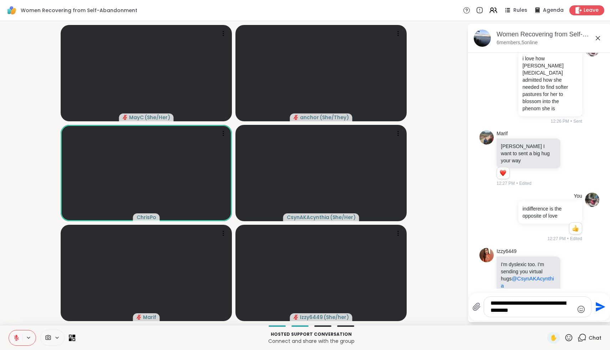
type textarea "**********"
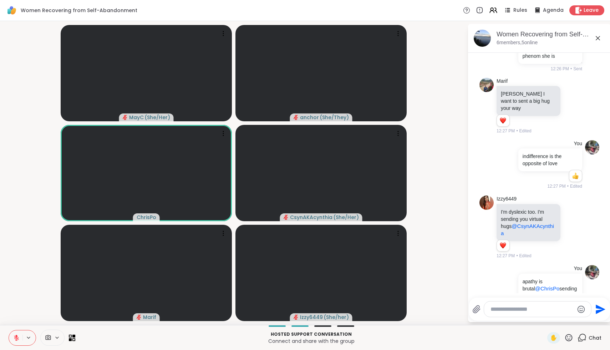
scroll to position [926, 0]
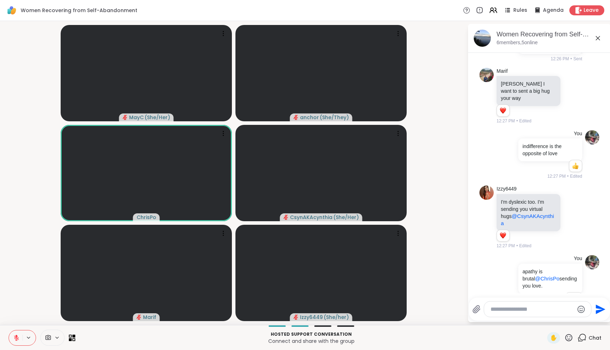
click at [568, 335] on icon at bounding box center [568, 337] width 7 height 7
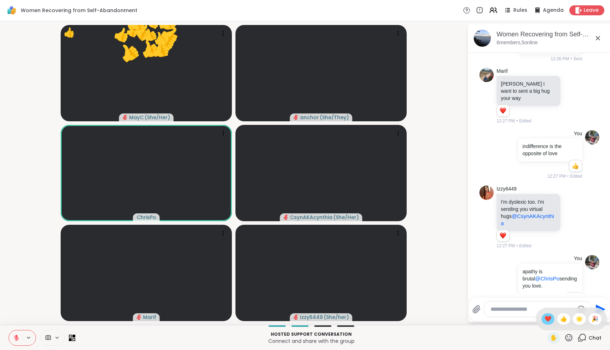
click at [552, 318] on span "❤️" at bounding box center [547, 319] width 7 height 9
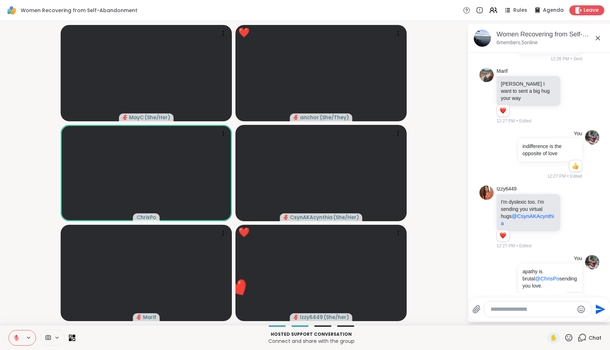
click at [564, 310] on textarea "Type your message" at bounding box center [532, 309] width 83 height 7
type textarea "*"
click at [569, 338] on icon at bounding box center [568, 337] width 9 height 9
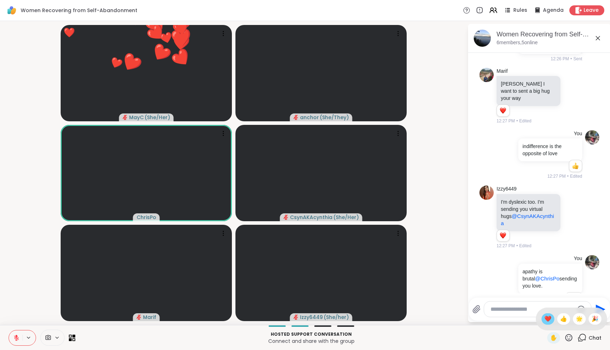
click at [550, 319] on span "❤️" at bounding box center [547, 319] width 7 height 9
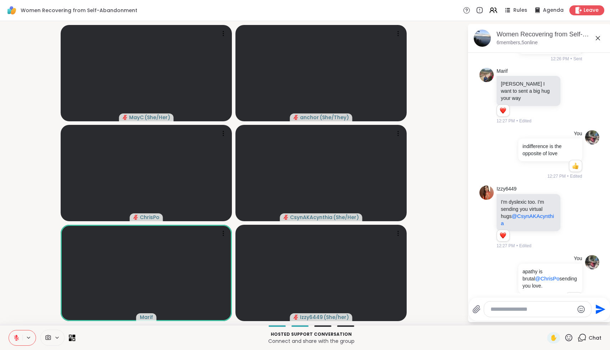
click at [564, 340] on icon at bounding box center [568, 337] width 9 height 9
click at [552, 321] on span "❤️" at bounding box center [547, 319] width 7 height 9
click at [572, 338] on icon at bounding box center [568, 337] width 9 height 9
click at [552, 321] on span "❤️" at bounding box center [547, 319] width 7 height 9
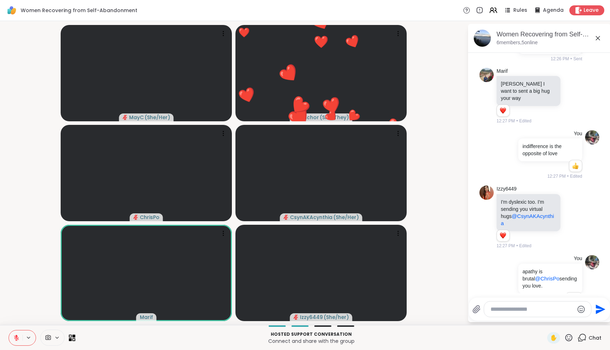
click at [570, 335] on icon at bounding box center [568, 337] width 9 height 9
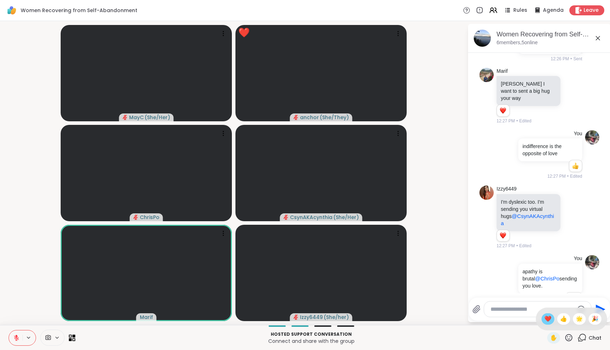
click at [552, 321] on span "❤️" at bounding box center [547, 319] width 7 height 9
click at [572, 340] on icon at bounding box center [568, 337] width 7 height 7
click at [549, 320] on div "❤️" at bounding box center [548, 318] width 13 height 11
click at [569, 334] on icon at bounding box center [568, 337] width 7 height 7
click at [554, 318] on div "❤️" at bounding box center [548, 318] width 13 height 11
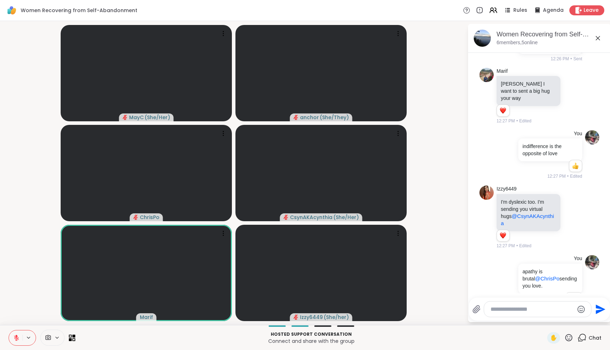
click at [568, 339] on icon at bounding box center [568, 337] width 7 height 7
click at [557, 323] on div "✋ ❤️ 👍 🌟 🎉" at bounding box center [571, 319] width 71 height 23
click at [572, 340] on icon at bounding box center [568, 337] width 9 height 9
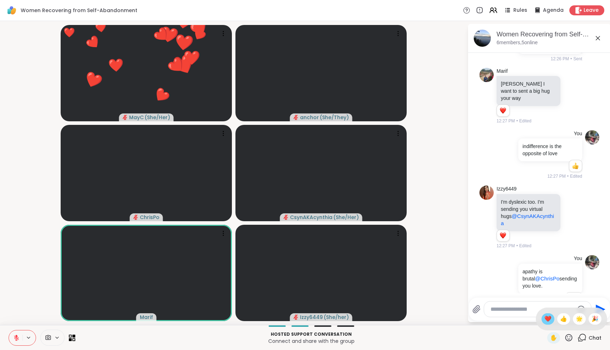
click at [552, 319] on span "❤️" at bounding box center [547, 319] width 7 height 9
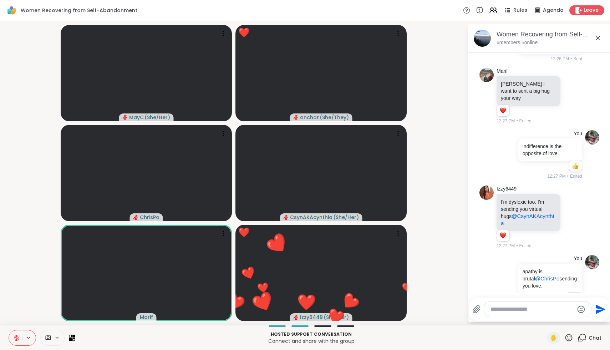
click at [571, 337] on icon at bounding box center [568, 337] width 9 height 9
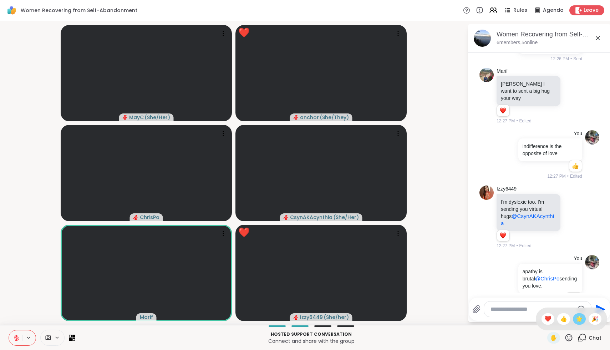
click at [580, 319] on span "🌟" at bounding box center [579, 319] width 7 height 9
click at [568, 337] on icon at bounding box center [568, 337] width 9 height 9
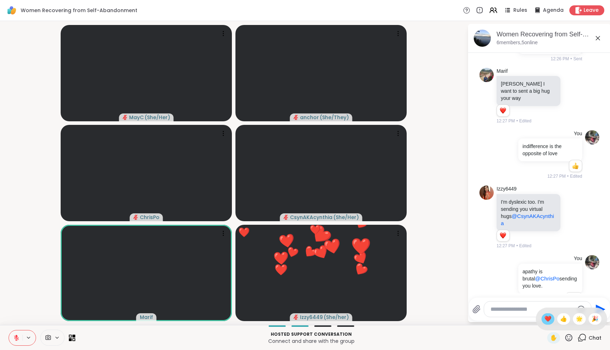
click at [552, 318] on span "❤️" at bounding box center [547, 319] width 7 height 9
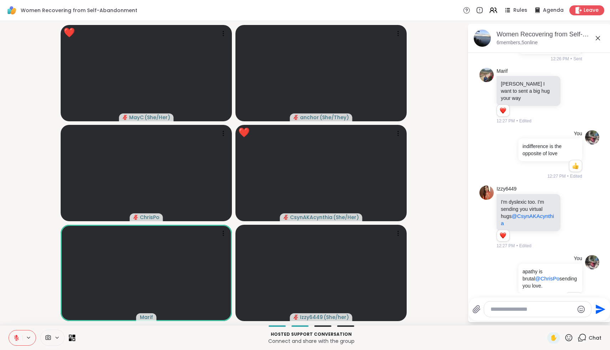
click at [571, 337] on icon at bounding box center [568, 337] width 7 height 7
click at [584, 319] on div "🌟" at bounding box center [579, 318] width 13 height 11
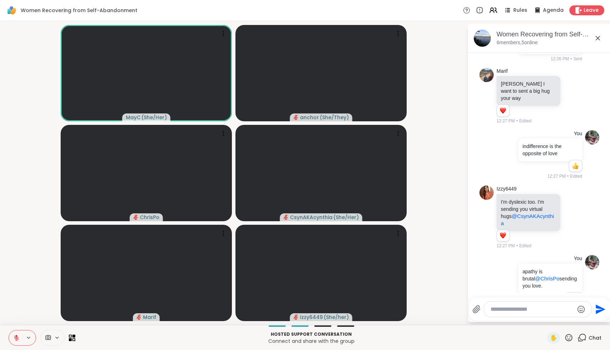
click at [569, 335] on icon at bounding box center [568, 337] width 9 height 9
click at [552, 316] on span "❤️" at bounding box center [547, 319] width 7 height 9
click at [566, 338] on icon at bounding box center [568, 337] width 7 height 7
click at [552, 320] on span "❤️" at bounding box center [547, 319] width 7 height 9
click at [555, 337] on span "✋" at bounding box center [553, 338] width 7 height 9
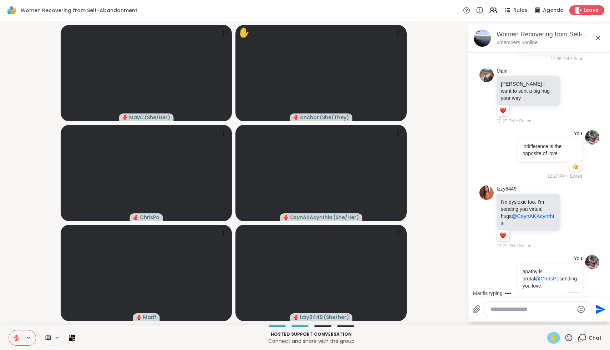
click at [19, 339] on icon at bounding box center [16, 338] width 6 height 6
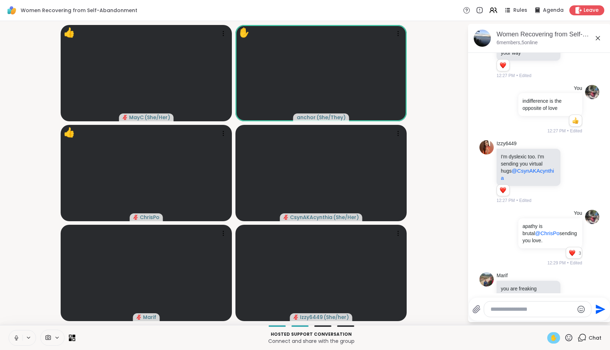
scroll to position [982, 0]
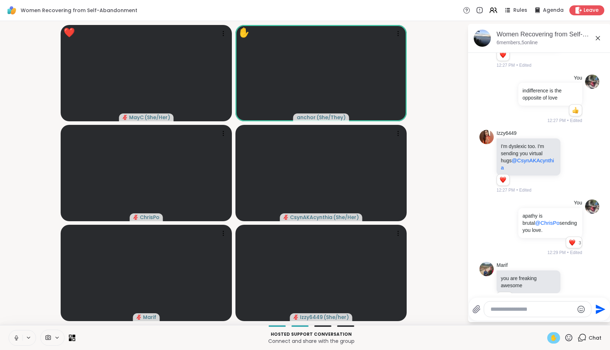
click at [19, 339] on icon at bounding box center [16, 338] width 6 height 6
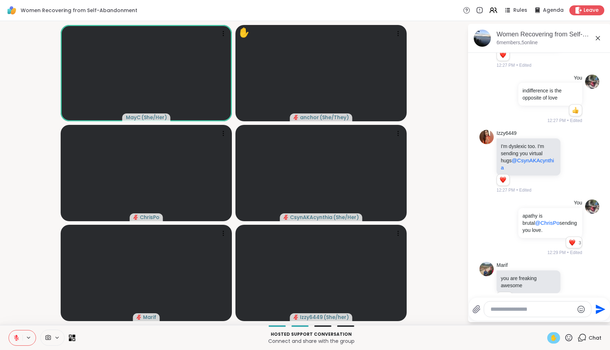
click at [555, 336] on span "✋" at bounding box center [553, 338] width 7 height 9
click at [567, 336] on icon at bounding box center [568, 337] width 9 height 9
click at [549, 319] on div "❤️" at bounding box center [548, 318] width 13 height 11
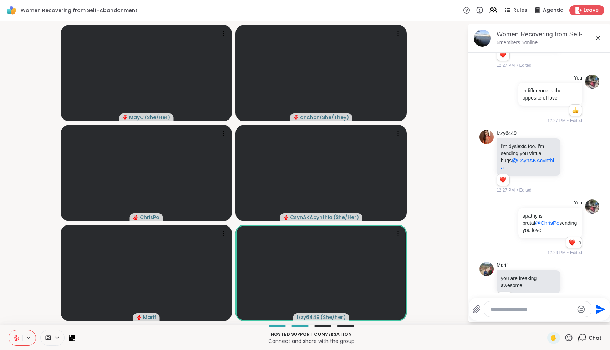
click at [572, 338] on icon at bounding box center [568, 337] width 9 height 9
click at [548, 319] on div "❤️" at bounding box center [548, 318] width 13 height 11
click at [571, 339] on icon at bounding box center [568, 337] width 9 height 9
click at [552, 323] on span "❤️" at bounding box center [547, 319] width 7 height 9
click at [570, 337] on icon at bounding box center [568, 337] width 9 height 9
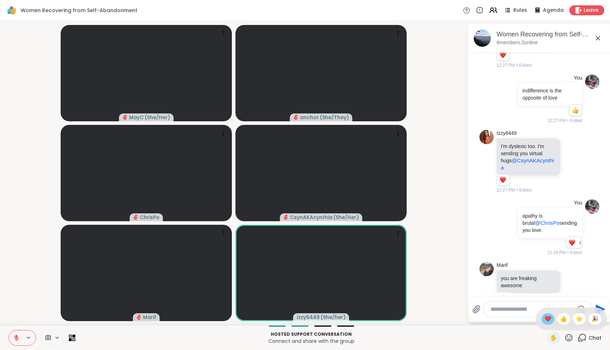
click at [552, 322] on span "❤️" at bounding box center [547, 319] width 7 height 9
click at [571, 333] on icon at bounding box center [568, 337] width 9 height 9
click at [552, 319] on span "❤️" at bounding box center [547, 319] width 7 height 9
click at [570, 340] on icon at bounding box center [568, 337] width 7 height 7
click at [554, 323] on div "❤️" at bounding box center [548, 318] width 13 height 11
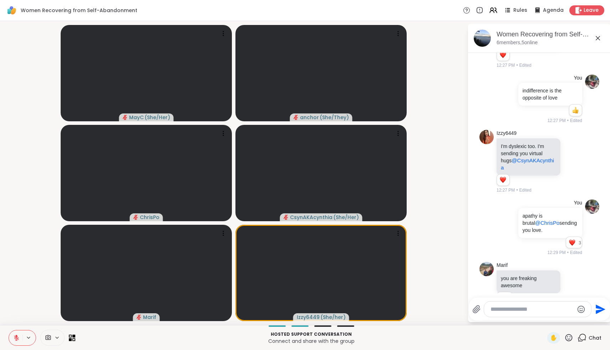
click at [568, 338] on icon at bounding box center [568, 337] width 9 height 9
click at [552, 316] on span "❤️" at bounding box center [547, 319] width 7 height 9
click at [546, 311] on textarea "Type your message" at bounding box center [532, 309] width 83 height 7
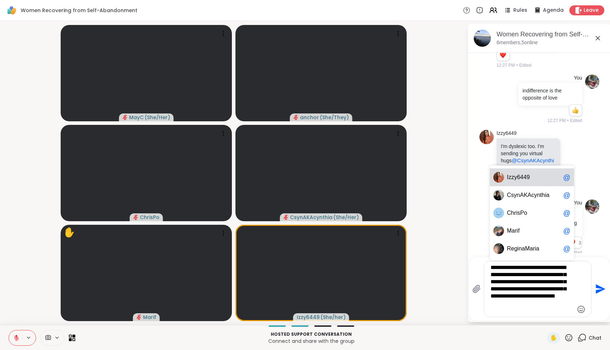
click at [520, 176] on span "zzy6449" at bounding box center [518, 177] width 21 height 7
type textarea "**********"
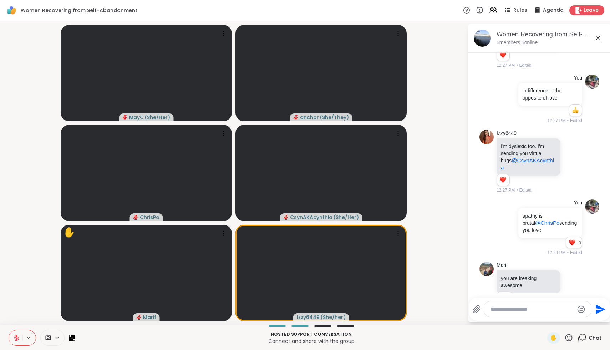
scroll to position [1077, 0]
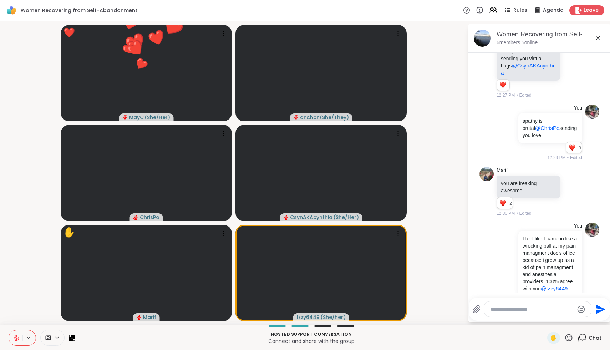
click at [571, 336] on icon at bounding box center [568, 337] width 7 height 7
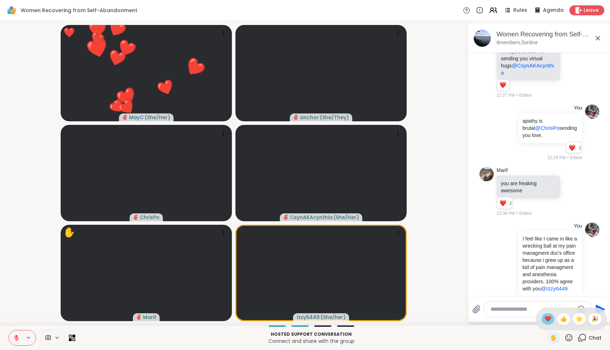
click at [552, 316] on span "❤️" at bounding box center [547, 319] width 7 height 9
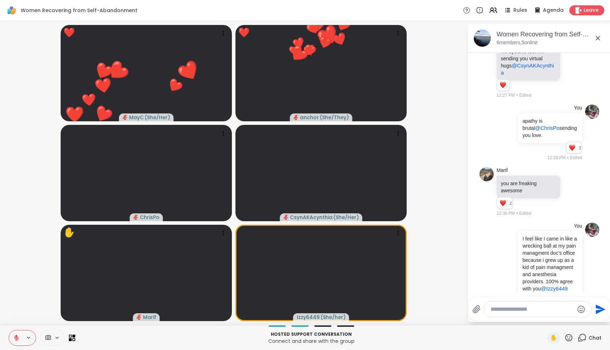
click at [571, 338] on icon at bounding box center [568, 337] width 9 height 9
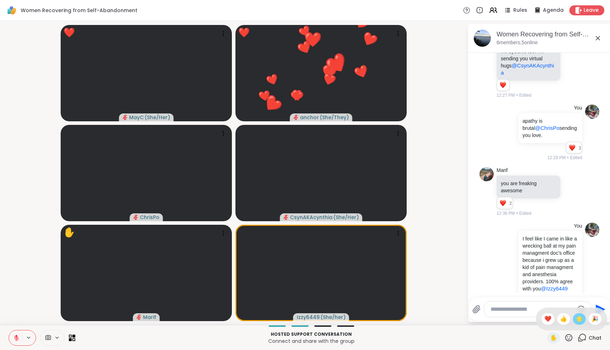
click at [580, 319] on span "🌟" at bounding box center [579, 319] width 7 height 9
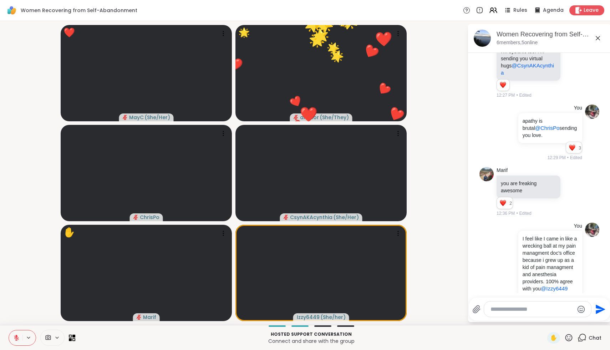
click at [573, 339] on icon at bounding box center [568, 337] width 9 height 9
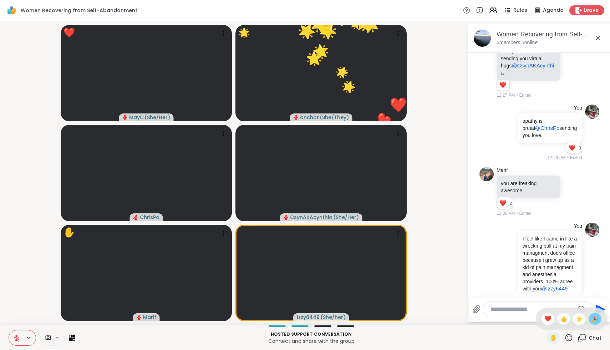
click at [594, 317] on span "🎉" at bounding box center [594, 319] width 7 height 9
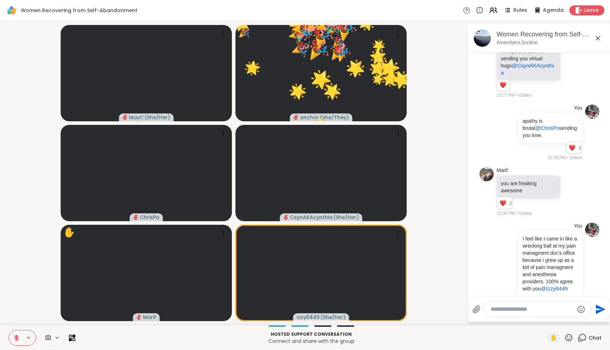
click at [571, 338] on icon at bounding box center [568, 337] width 9 height 9
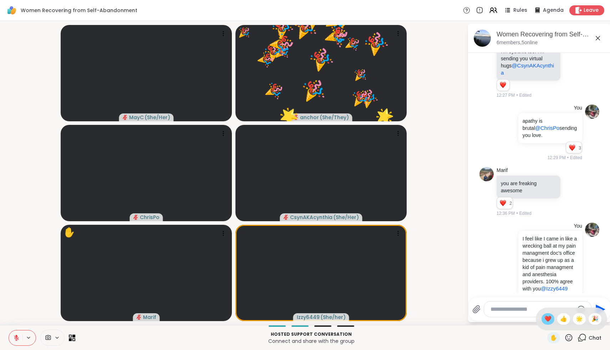
click at [551, 317] on span "❤️" at bounding box center [547, 319] width 7 height 9
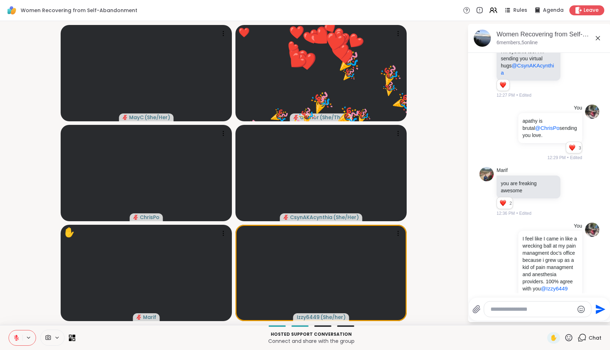
click at [569, 338] on icon at bounding box center [568, 337] width 9 height 9
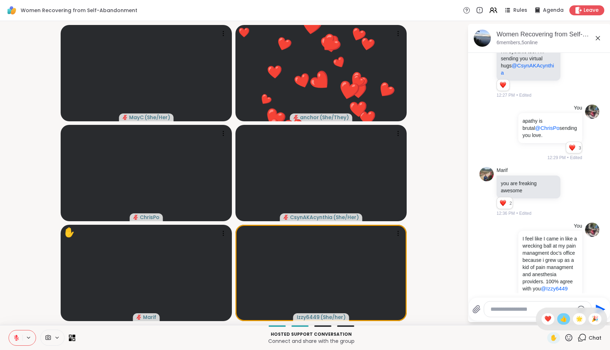
click at [567, 320] on span "👍" at bounding box center [563, 319] width 7 height 9
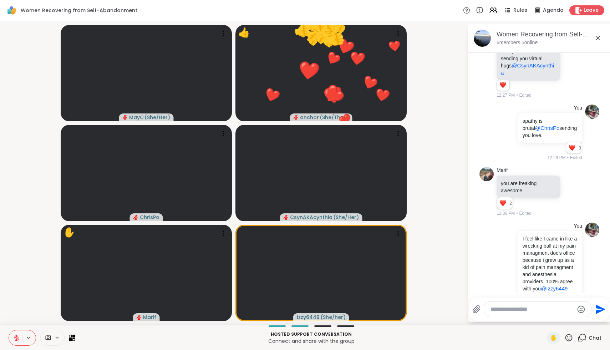
click at [570, 342] on div "✋" at bounding box center [560, 337] width 26 height 11
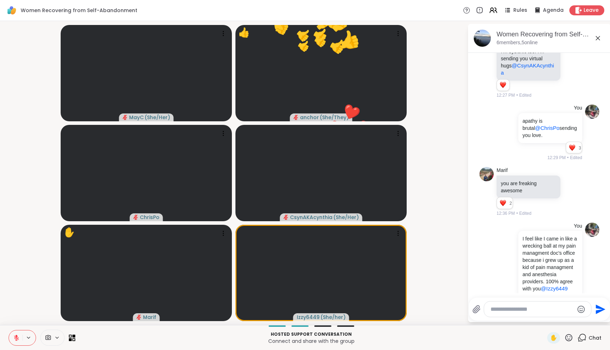
click at [569, 341] on icon at bounding box center [568, 337] width 9 height 9
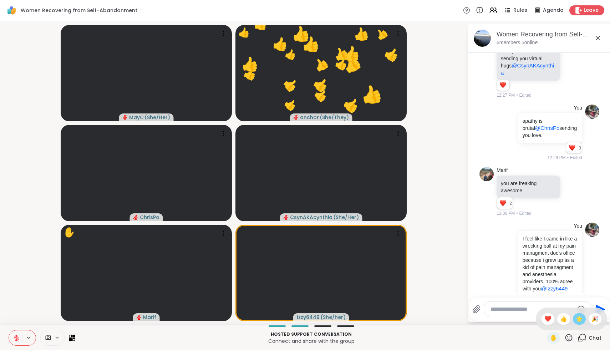
click at [580, 323] on span "🌟" at bounding box center [579, 319] width 7 height 9
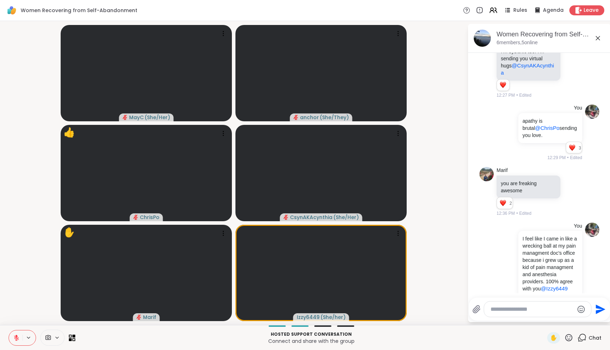
click at [570, 340] on icon at bounding box center [568, 337] width 7 height 7
click at [580, 320] on span "🌟" at bounding box center [579, 319] width 7 height 9
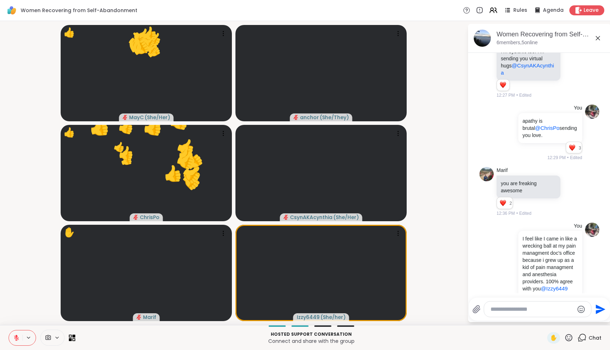
click at [549, 309] on textarea "Type your message" at bounding box center [532, 309] width 83 height 7
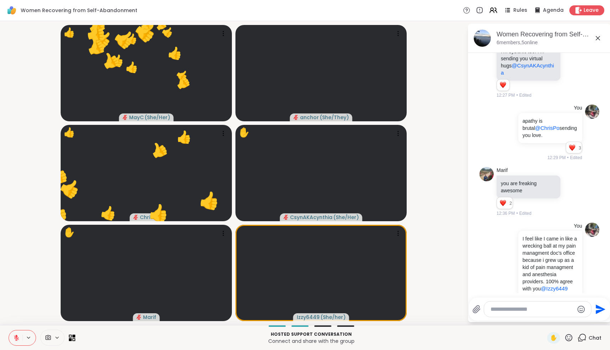
click at [579, 309] on icon "Emoji picker" at bounding box center [581, 308] width 7 height 7
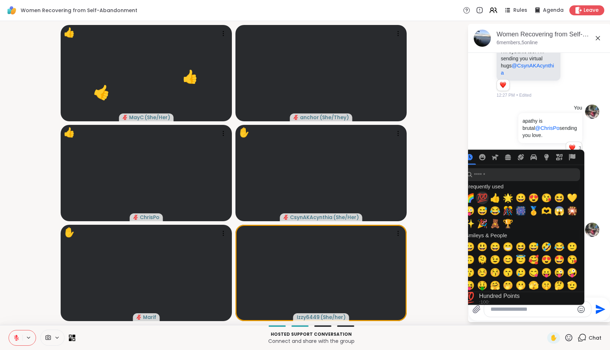
click at [482, 199] on span "💯" at bounding box center [482, 198] width 11 height 10
type textarea "**"
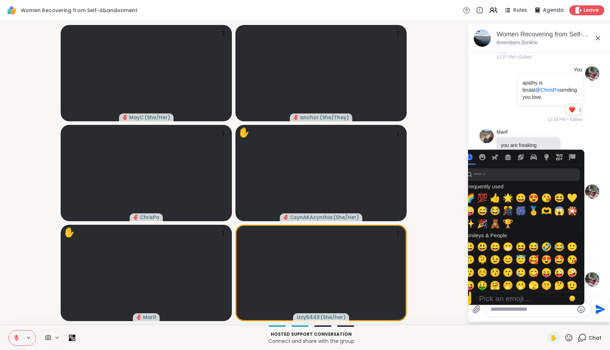
click at [425, 171] on video-player-container "MayC ( She/Her ) anchor ( She/They ) ChrisPo ✋ CsynAKAcynthia ( She/Her ) ✋ Mar…" at bounding box center [233, 173] width 459 height 298
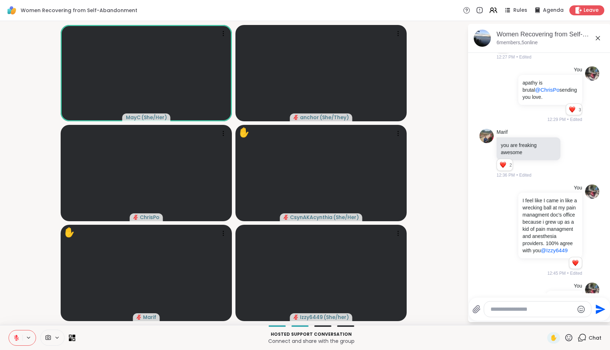
scroll to position [1135, 0]
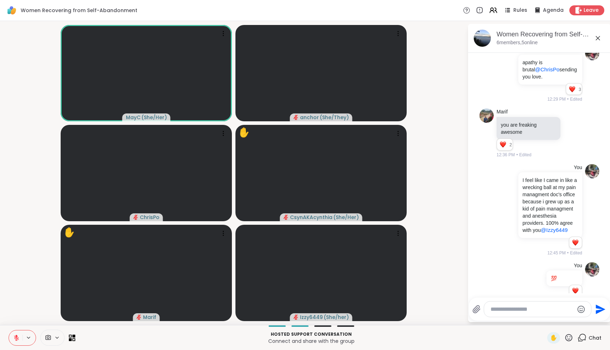
click at [567, 337] on icon at bounding box center [568, 337] width 9 height 9
click at [552, 318] on span "❤️" at bounding box center [547, 319] width 7 height 9
click at [571, 338] on icon at bounding box center [568, 337] width 9 height 9
click at [552, 317] on span "❤️" at bounding box center [547, 319] width 7 height 9
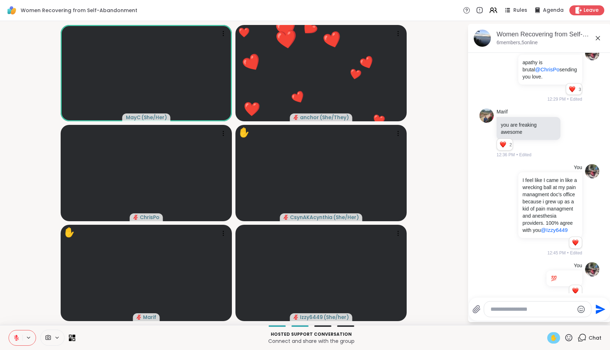
click at [553, 335] on span "✋" at bounding box center [553, 338] width 7 height 9
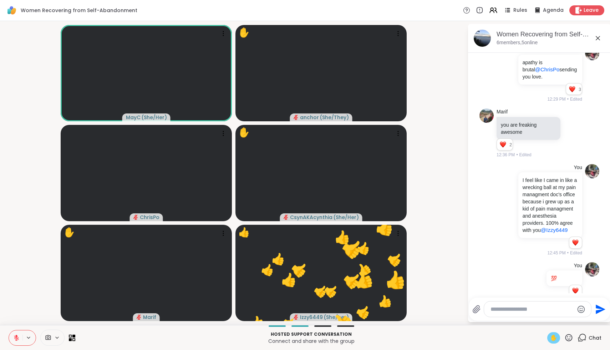
click at [553, 335] on span "✋" at bounding box center [553, 338] width 7 height 9
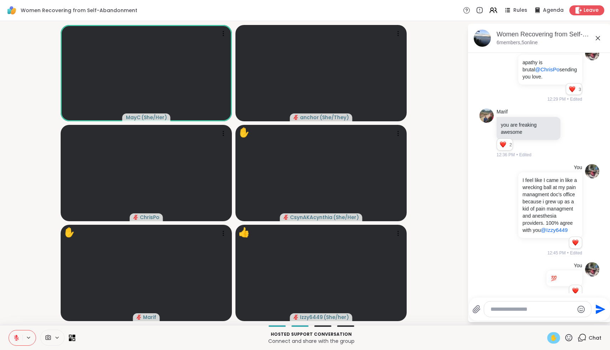
click at [554, 336] on span "✋" at bounding box center [553, 338] width 7 height 9
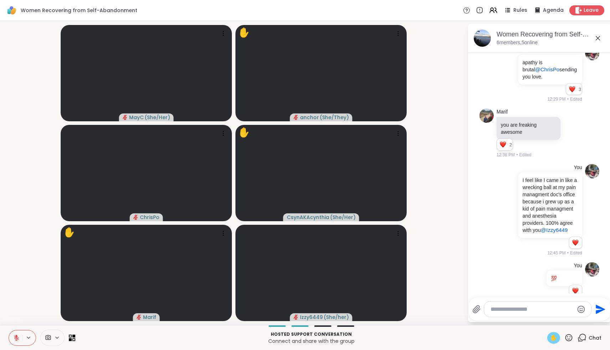
click at [554, 336] on span "✋" at bounding box center [553, 338] width 7 height 9
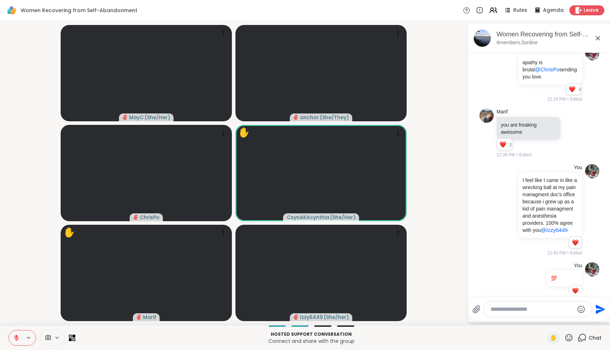
click at [535, 312] on textarea "Type your message" at bounding box center [532, 309] width 83 height 7
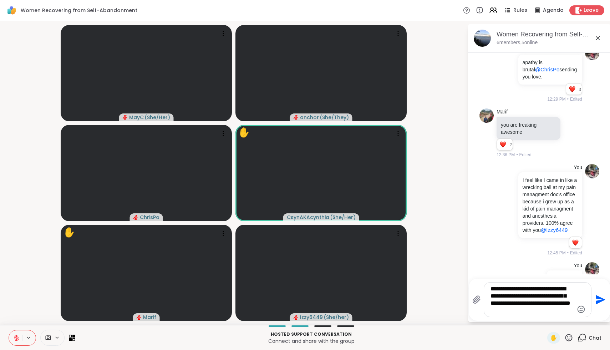
type textarea "**********"
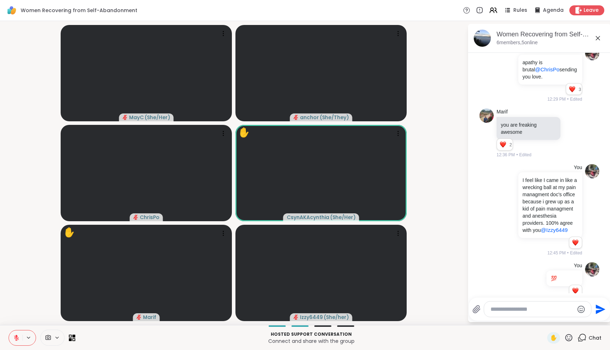
scroll to position [1202, 0]
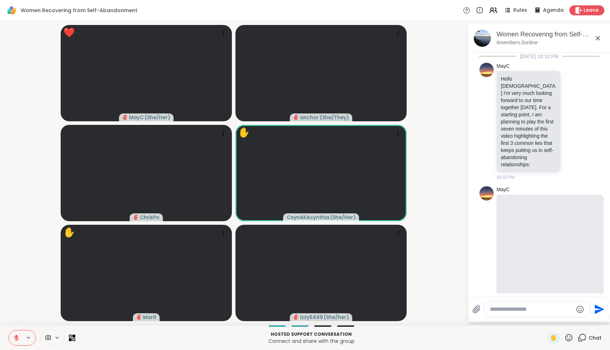
scroll to position [1202, 0]
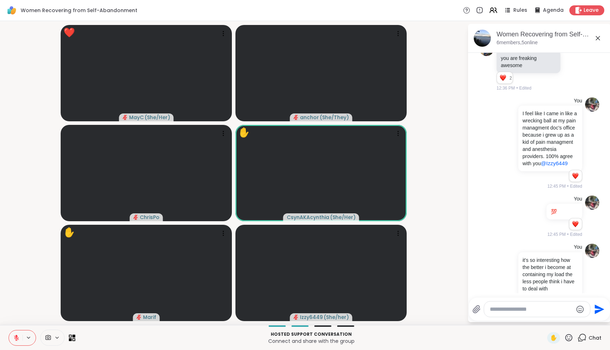
click at [568, 341] on icon at bounding box center [568, 337] width 7 height 7
click at [551, 323] on span "❤️" at bounding box center [547, 319] width 7 height 9
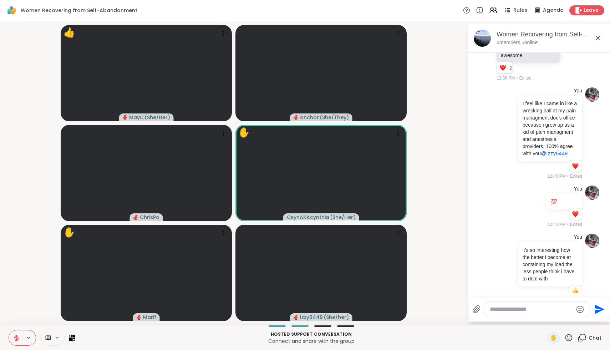
click at [570, 339] on icon at bounding box center [568, 337] width 7 height 7
click at [552, 317] on span "❤️" at bounding box center [547, 319] width 7 height 9
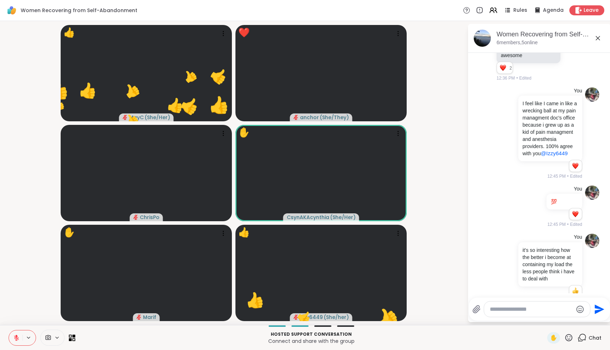
click at [545, 307] on textarea "Type your message" at bounding box center [531, 309] width 83 height 7
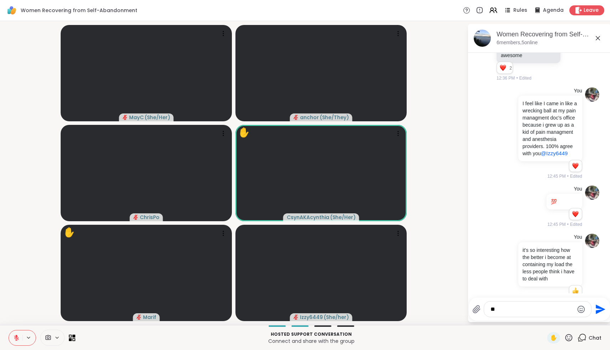
type textarea "*"
click at [567, 338] on icon at bounding box center [568, 337] width 9 height 9
click at [550, 320] on span "❤️" at bounding box center [547, 319] width 7 height 9
click at [573, 339] on icon at bounding box center [568, 337] width 9 height 9
click at [552, 318] on span "❤️" at bounding box center [547, 319] width 7 height 9
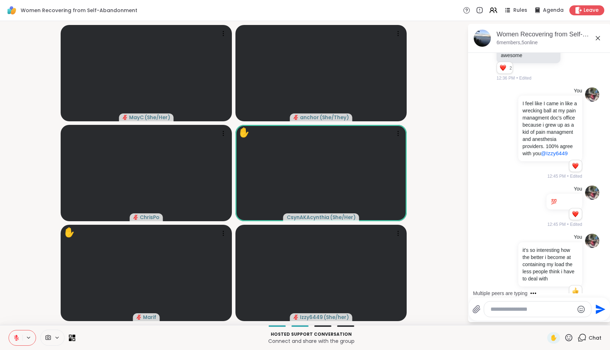
scroll to position [1257, 0]
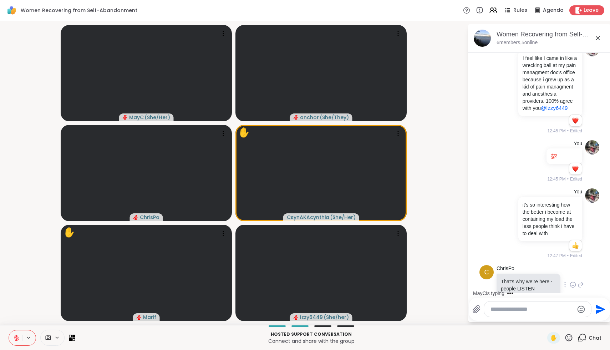
click at [573, 281] on icon at bounding box center [573, 284] width 6 height 7
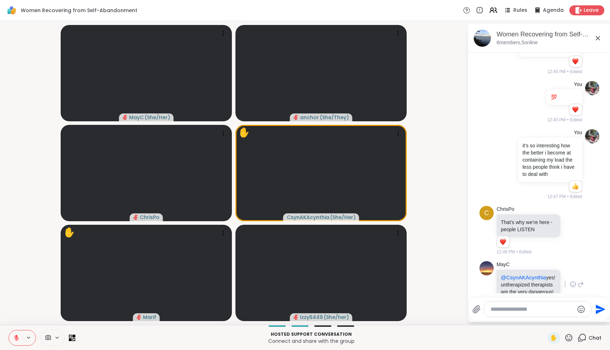
click at [574, 281] on icon at bounding box center [573, 284] width 6 height 7
click at [513, 270] on div "Select Reaction: Heart" at bounding box center [516, 273] width 6 height 6
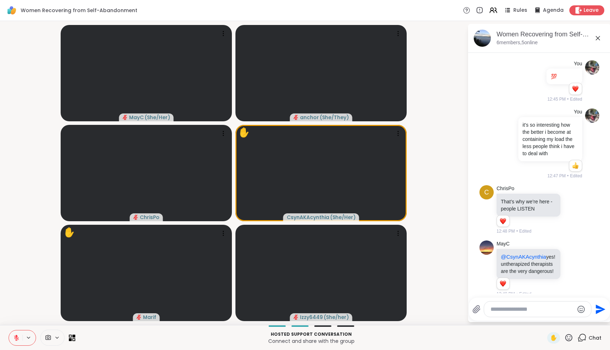
click at [568, 337] on icon at bounding box center [568, 337] width 9 height 9
click at [552, 318] on span "❤️" at bounding box center [547, 319] width 7 height 9
click at [569, 336] on icon at bounding box center [568, 337] width 9 height 9
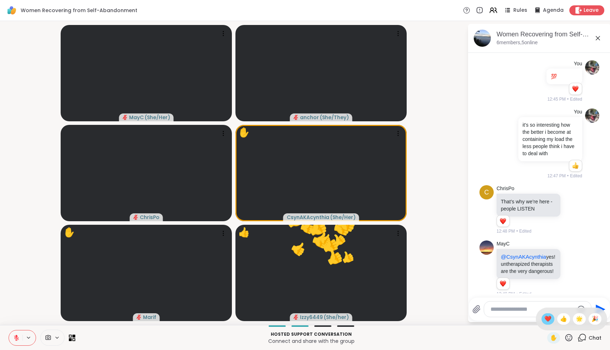
click at [552, 321] on span "❤️" at bounding box center [547, 319] width 7 height 9
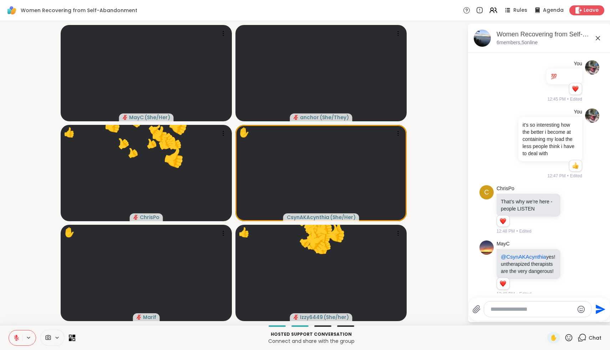
click at [570, 339] on icon at bounding box center [568, 337] width 7 height 7
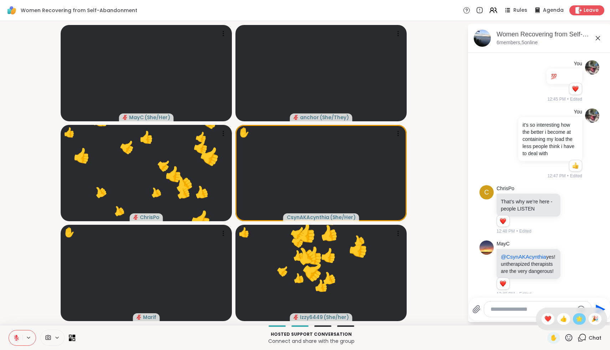
click at [580, 318] on span "🌟" at bounding box center [579, 319] width 7 height 9
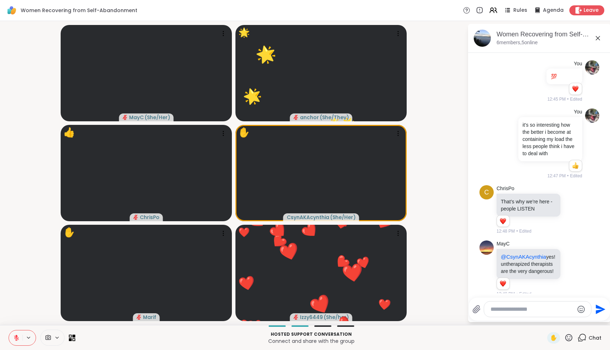
click at [580, 310] on icon "Emoji picker" at bounding box center [581, 308] width 7 height 7
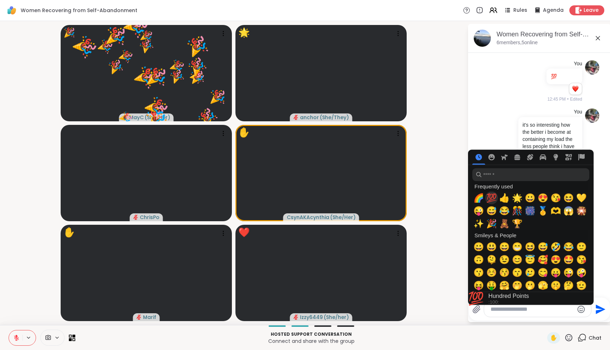
click at [491, 197] on span "💯" at bounding box center [491, 198] width 11 height 10
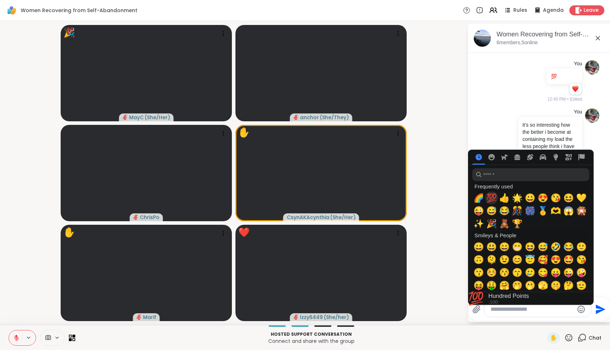
type textarea "**"
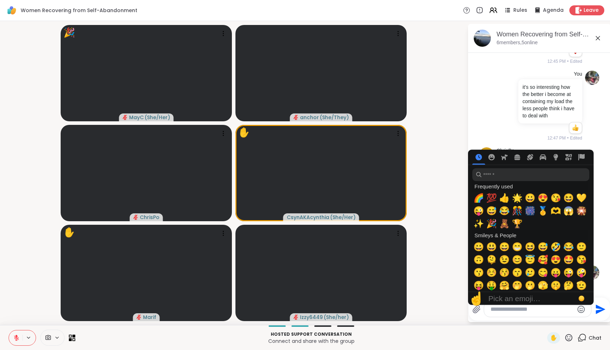
click at [443, 138] on video-player-container "🎉 MayC ( She/Her ) anchor ( She/They ) ChrisPo ✋ CsynAKAcynthia ( She/Her ) ✋ M…" at bounding box center [233, 173] width 459 height 298
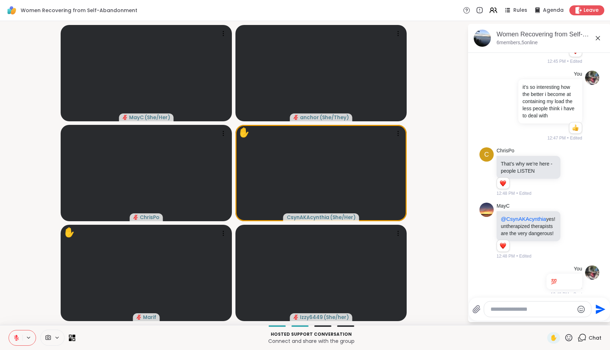
click at [506, 309] on textarea "Type your message" at bounding box center [532, 309] width 83 height 7
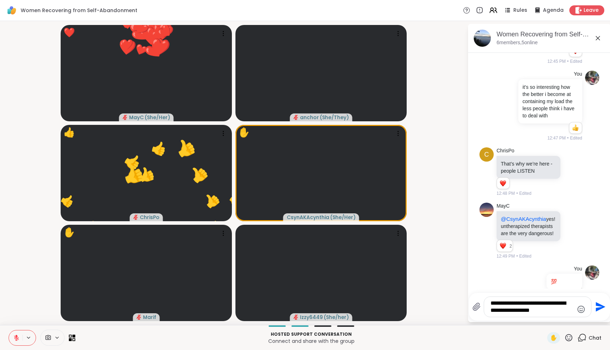
type textarea "**********"
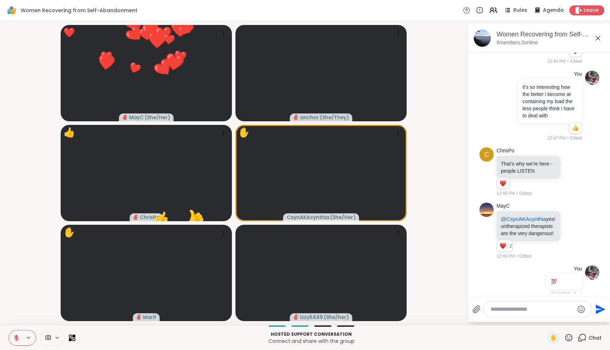
scroll to position [1427, 0]
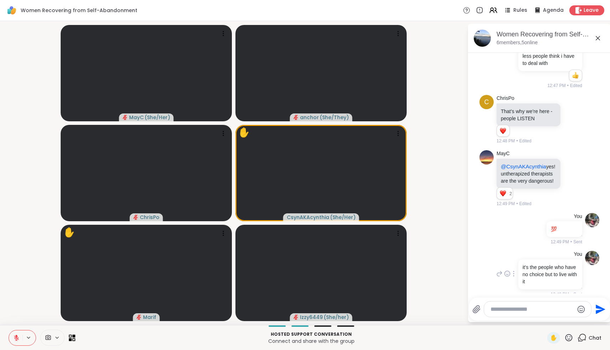
click at [516, 269] on div at bounding box center [514, 273] width 6 height 9
click at [522, 280] on icon at bounding box center [522, 283] width 7 height 7
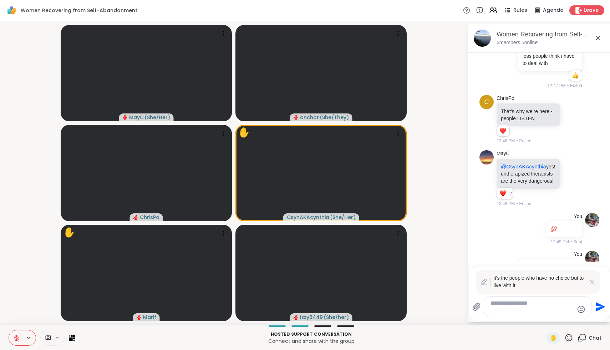
click at [560, 312] on textarea "**********" at bounding box center [532, 307] width 83 height 14
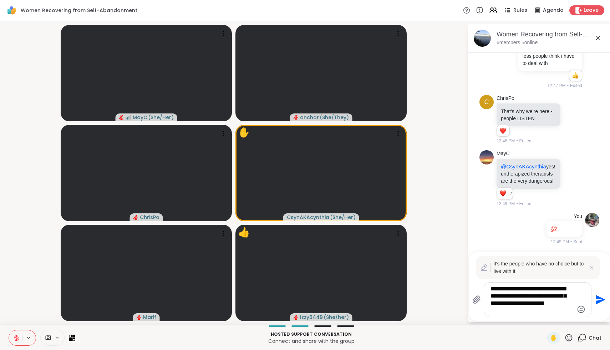
type textarea "**********"
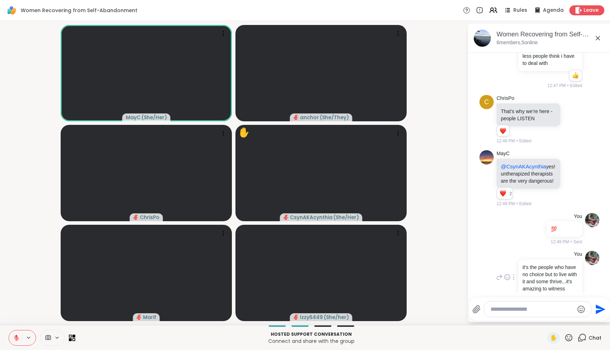
click at [568, 335] on icon at bounding box center [568, 337] width 9 height 9
click at [582, 318] on span "🌟" at bounding box center [579, 319] width 7 height 9
click at [570, 338] on icon at bounding box center [568, 337] width 9 height 9
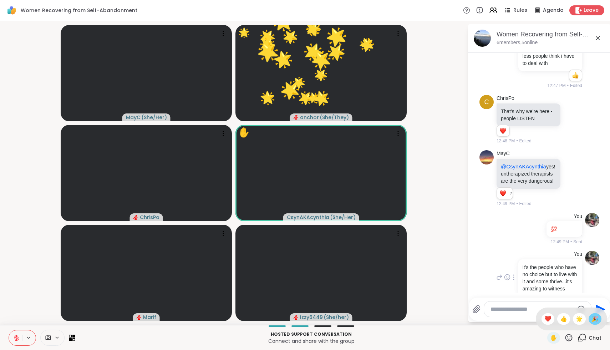
click at [595, 319] on span "🎉" at bounding box center [594, 319] width 7 height 9
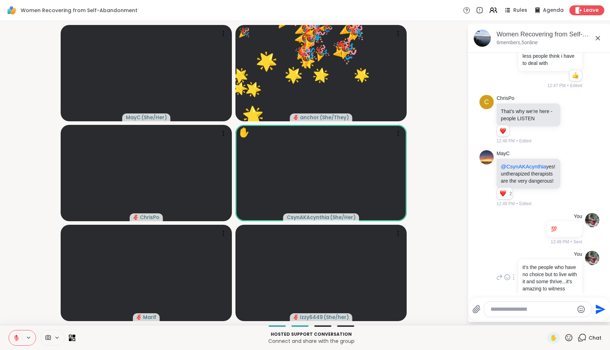
click at [571, 337] on icon at bounding box center [568, 337] width 9 height 9
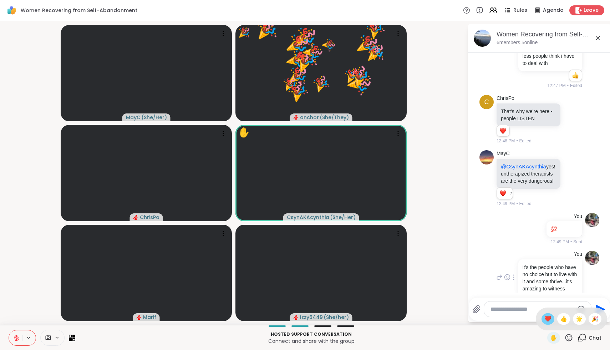
click at [552, 320] on span "❤️" at bounding box center [547, 319] width 7 height 9
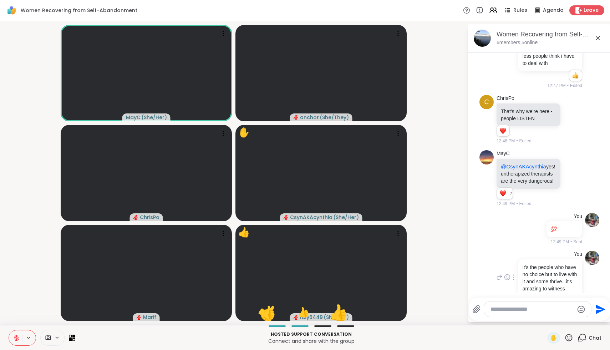
click at [570, 341] on icon at bounding box center [568, 337] width 9 height 9
click at [552, 321] on span "❤️" at bounding box center [547, 319] width 7 height 9
click at [569, 338] on icon at bounding box center [568, 337] width 9 height 9
click at [552, 317] on span "❤️" at bounding box center [547, 319] width 7 height 9
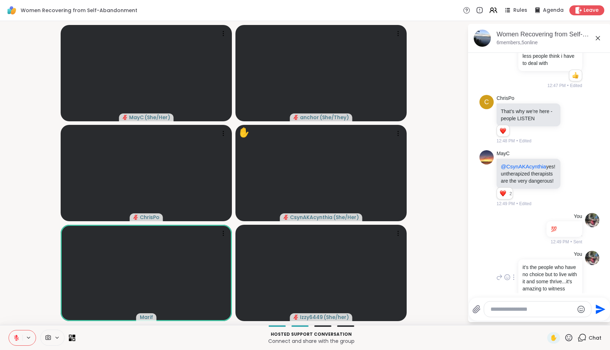
click at [572, 338] on icon at bounding box center [568, 337] width 9 height 9
click at [580, 323] on div "🌟" at bounding box center [579, 318] width 13 height 11
click at [568, 334] on icon at bounding box center [568, 337] width 7 height 7
click at [552, 319] on span "❤️" at bounding box center [547, 319] width 7 height 9
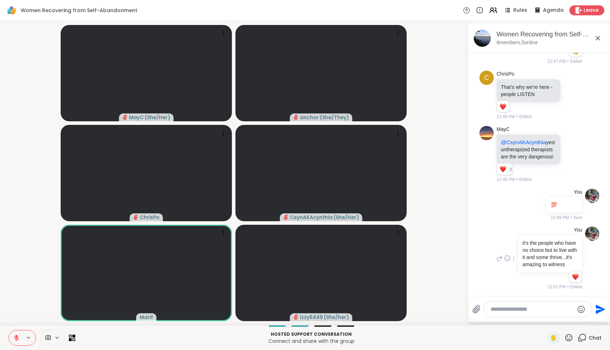
click at [568, 334] on icon at bounding box center [568, 337] width 9 height 9
click at [552, 318] on span "❤️" at bounding box center [547, 319] width 7 height 9
click at [571, 336] on icon at bounding box center [568, 337] width 9 height 9
click at [552, 319] on span "❤️" at bounding box center [547, 319] width 7 height 9
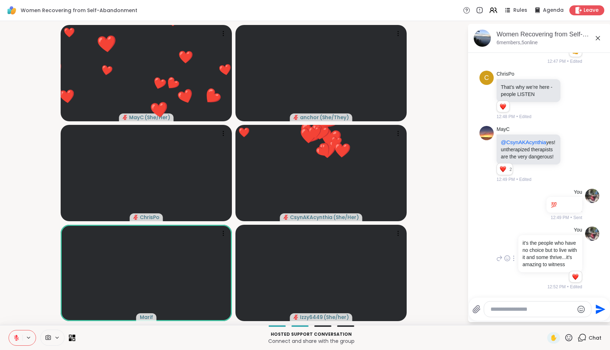
click at [569, 340] on icon at bounding box center [568, 337] width 9 height 9
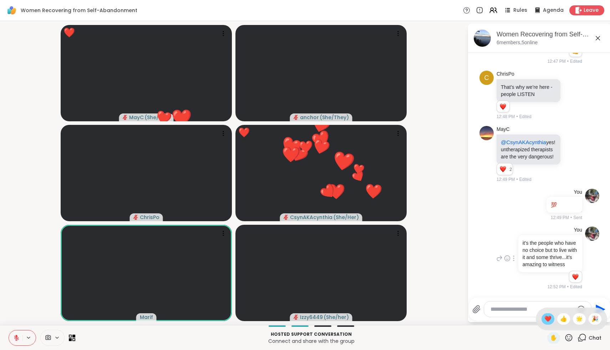
click at [553, 324] on div "❤️" at bounding box center [548, 318] width 13 height 11
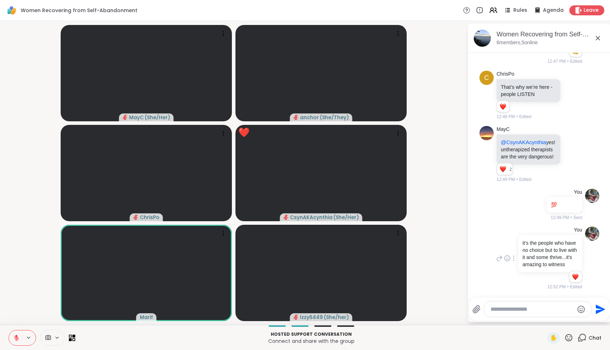
click at [548, 312] on textarea "Type your message" at bounding box center [532, 309] width 83 height 7
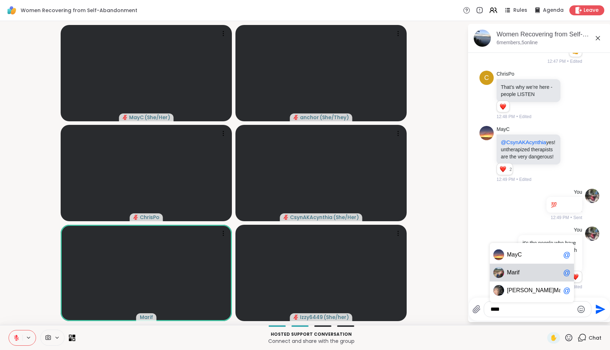
click at [539, 271] on span "Mar if" at bounding box center [534, 272] width 54 height 7
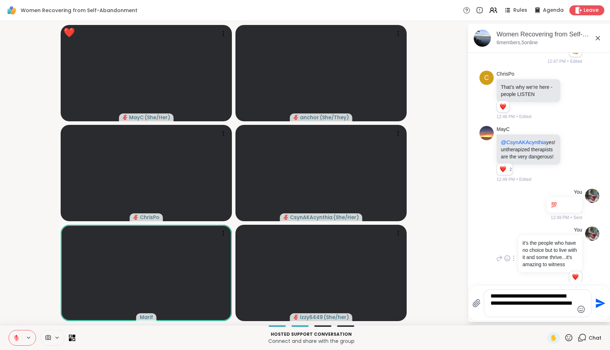
type textarea "**********"
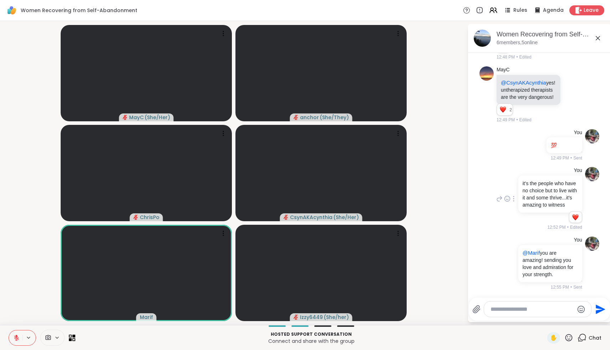
scroll to position [1522, 0]
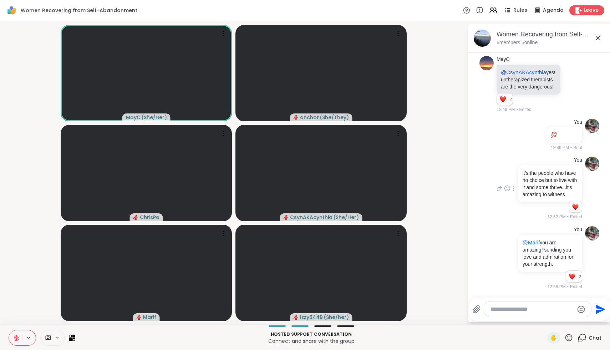
click at [567, 341] on icon at bounding box center [568, 337] width 9 height 9
click at [552, 321] on span "❤️" at bounding box center [547, 319] width 7 height 9
click at [572, 337] on icon at bounding box center [568, 337] width 9 height 9
click at [582, 321] on span "🌟" at bounding box center [579, 319] width 7 height 9
click at [568, 340] on icon at bounding box center [568, 337] width 7 height 7
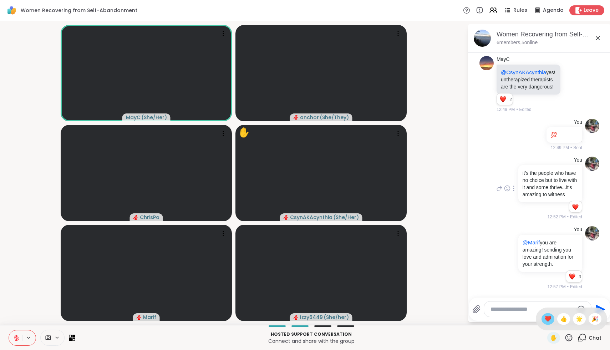
click at [552, 318] on span "❤️" at bounding box center [547, 319] width 7 height 9
click at [567, 338] on icon at bounding box center [568, 337] width 9 height 9
click at [549, 315] on div "❤️" at bounding box center [548, 318] width 13 height 11
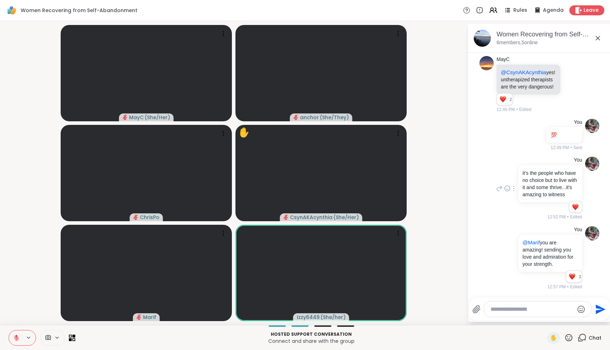
click at [568, 336] on icon at bounding box center [568, 337] width 9 height 9
click at [552, 317] on span "❤️" at bounding box center [547, 319] width 7 height 9
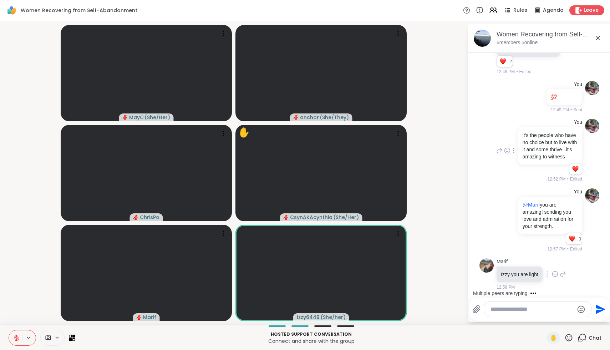
click at [555, 273] on icon at bounding box center [555, 273] width 6 height 7
click at [555, 263] on div "Select Reaction: Heart" at bounding box center [555, 262] width 6 height 6
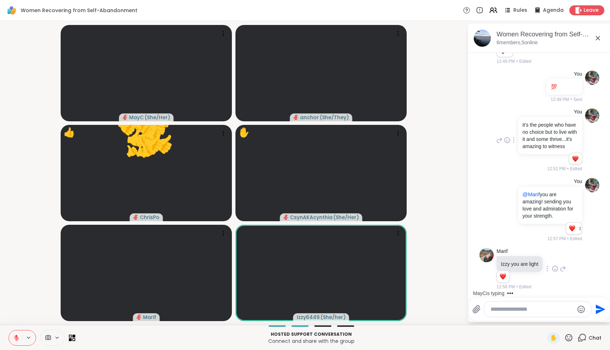
scroll to position [1615, 0]
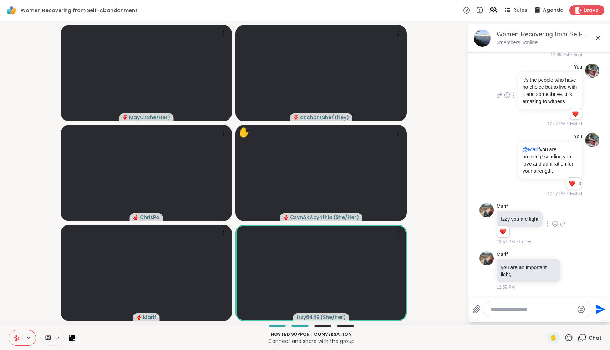
click at [570, 340] on icon at bounding box center [568, 337] width 9 height 9
click at [552, 320] on span "❤️" at bounding box center [547, 319] width 7 height 9
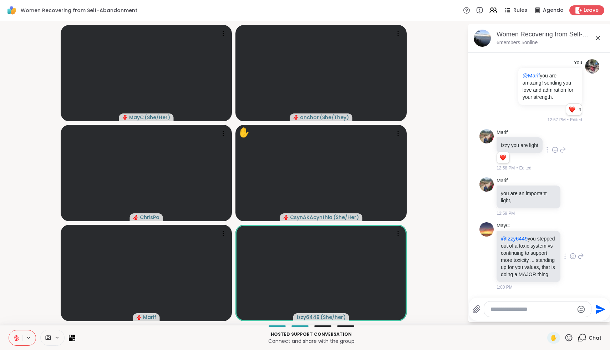
click at [574, 253] on icon at bounding box center [573, 256] width 6 height 7
click at [514, 242] on div "Select Reaction: Heart" at bounding box center [516, 245] width 6 height 6
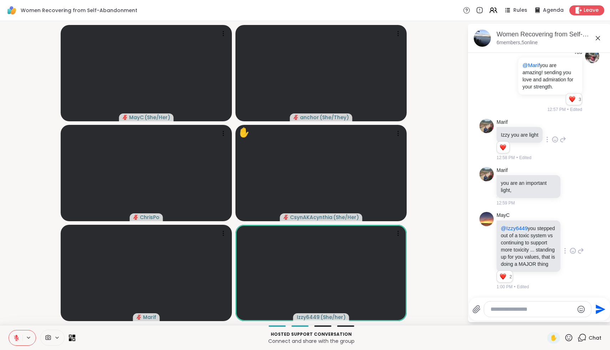
click at [532, 312] on textarea "Type your message" at bounding box center [532, 309] width 83 height 7
click at [571, 337] on icon at bounding box center [568, 337] width 9 height 9
click at [552, 320] on span "❤️" at bounding box center [547, 319] width 7 height 9
click at [570, 339] on icon at bounding box center [568, 337] width 9 height 9
click at [570, 322] on div "👍" at bounding box center [563, 318] width 13 height 11
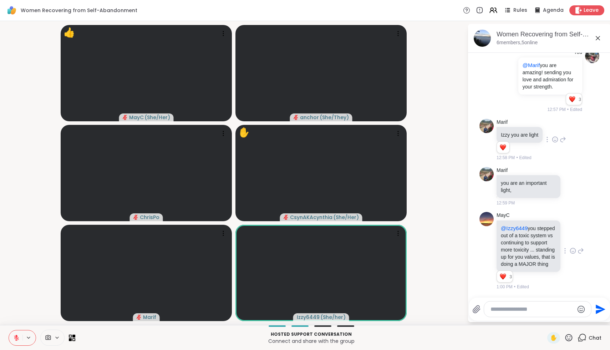
click at [572, 336] on icon at bounding box center [568, 337] width 9 height 9
click at [548, 323] on div "✋ ❤️ 👍 🌟 🎉" at bounding box center [571, 319] width 71 height 23
click at [568, 337] on icon at bounding box center [568, 337] width 7 height 7
click at [549, 320] on div "❤️" at bounding box center [548, 318] width 13 height 11
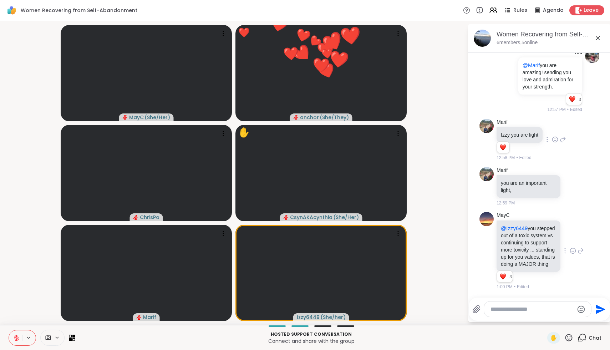
click at [568, 336] on icon at bounding box center [568, 337] width 9 height 9
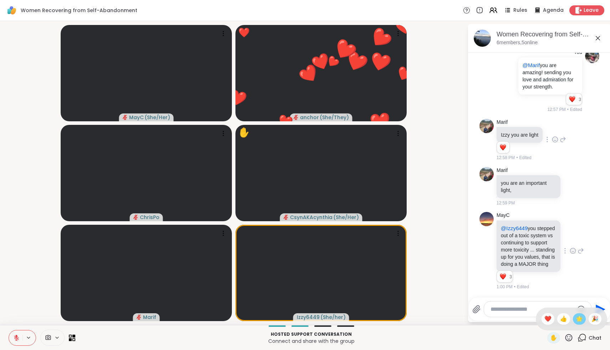
click at [586, 320] on div "🌟" at bounding box center [579, 318] width 13 height 11
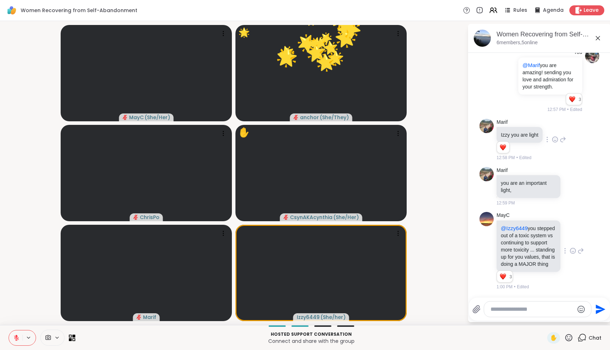
click at [570, 338] on icon at bounding box center [568, 337] width 9 height 9
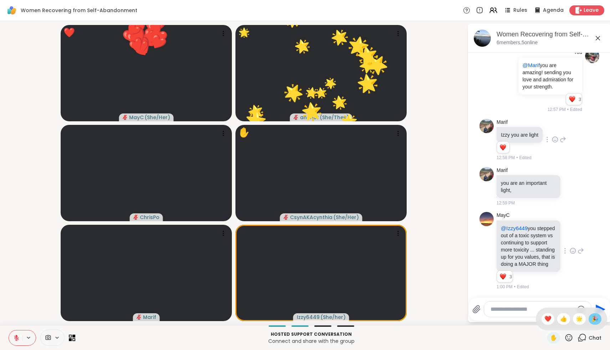
click at [595, 322] on span "🎉" at bounding box center [594, 319] width 7 height 9
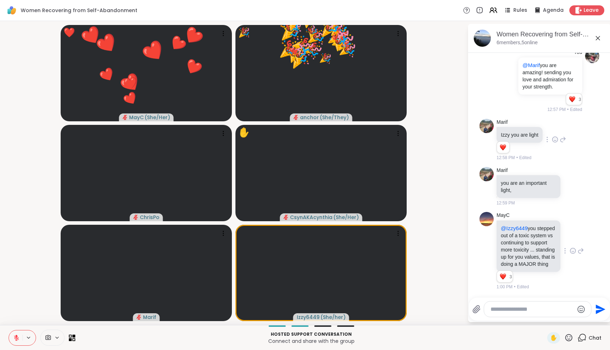
click at [549, 317] on div at bounding box center [531, 309] width 119 height 16
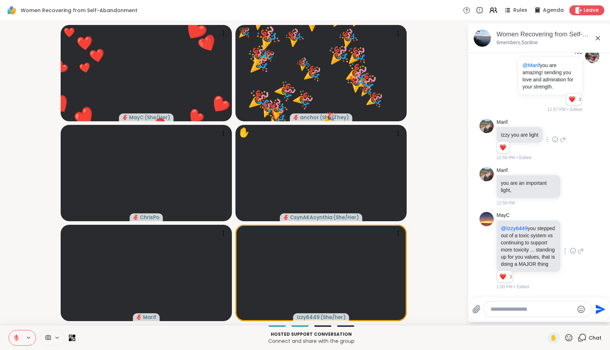
click at [548, 312] on textarea "Type your message" at bounding box center [532, 309] width 83 height 7
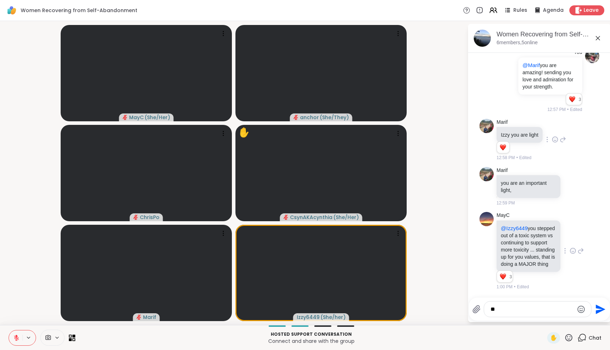
type textarea "*"
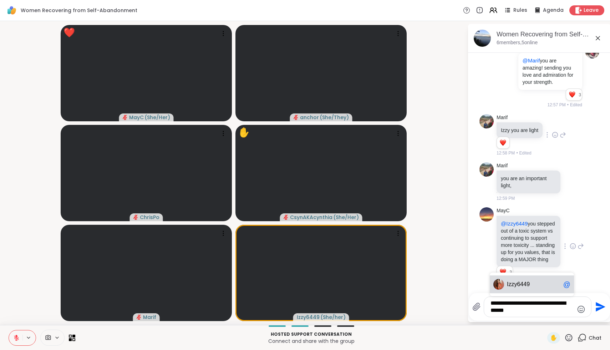
click at [524, 287] on span "y6449" at bounding box center [522, 284] width 16 height 7
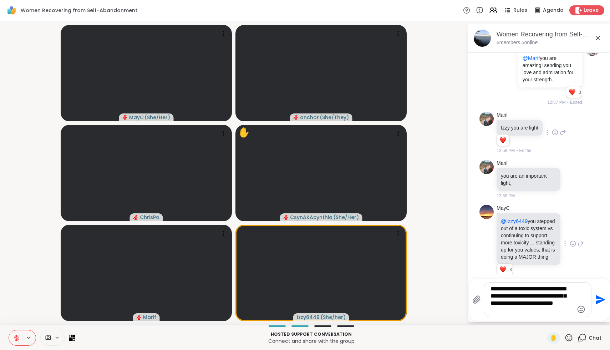
type textarea "**********"
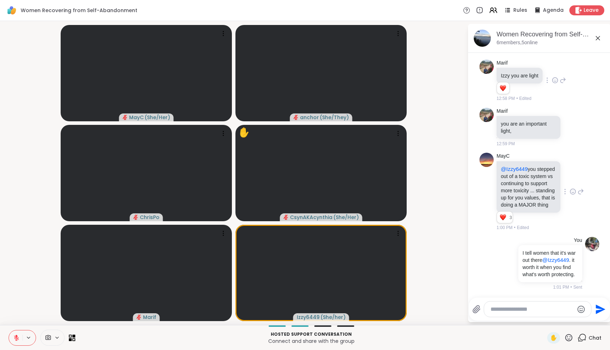
scroll to position [1783, 0]
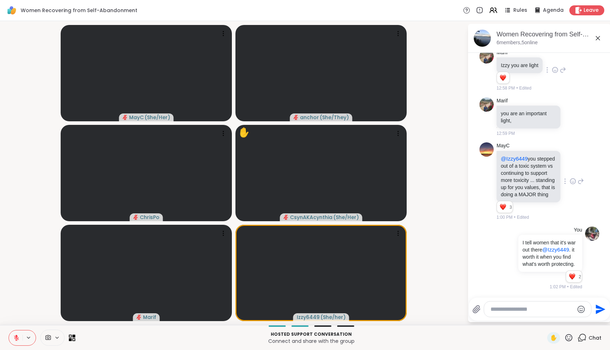
click at [570, 341] on icon at bounding box center [568, 337] width 9 height 9
click at [552, 321] on span "❤️" at bounding box center [547, 319] width 7 height 9
click at [568, 337] on icon at bounding box center [568, 337] width 9 height 9
click at [549, 316] on div "❤️" at bounding box center [548, 318] width 13 height 11
click at [569, 341] on icon at bounding box center [568, 337] width 9 height 9
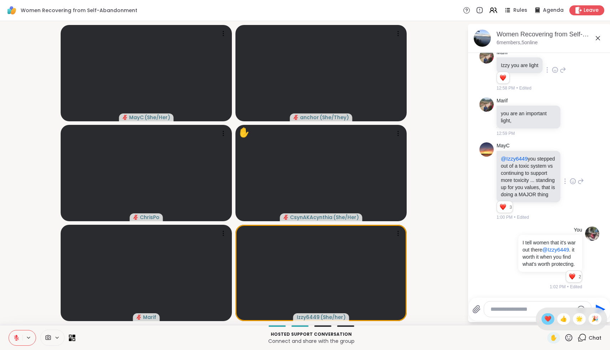
click at [554, 323] on div "❤️" at bounding box center [548, 318] width 13 height 11
click at [542, 311] on textarea "Type your message" at bounding box center [532, 309] width 83 height 7
type textarea "**********"
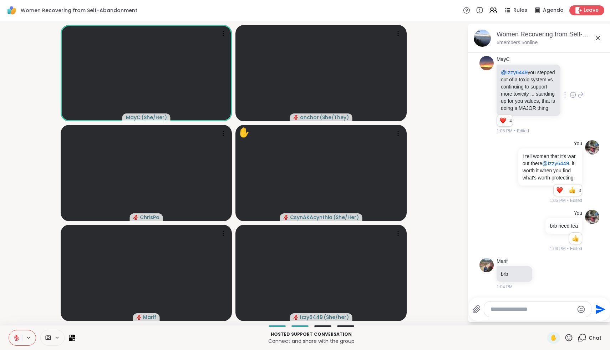
scroll to position [1879, 0]
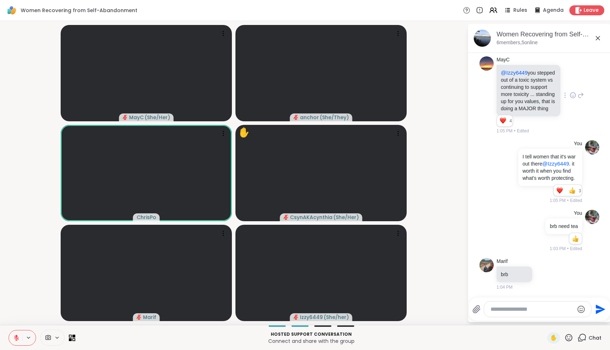
click at [572, 337] on icon at bounding box center [568, 337] width 9 height 9
click at [551, 318] on span "❤️" at bounding box center [547, 319] width 7 height 9
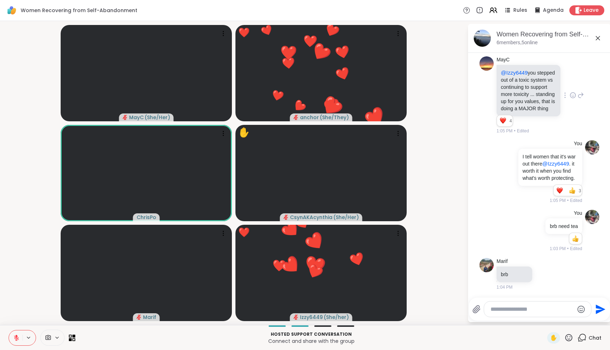
click at [569, 337] on icon at bounding box center [568, 337] width 9 height 9
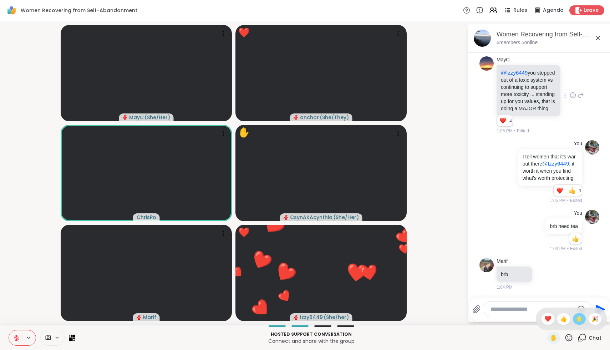
click at [580, 319] on span "🌟" at bounding box center [579, 319] width 7 height 9
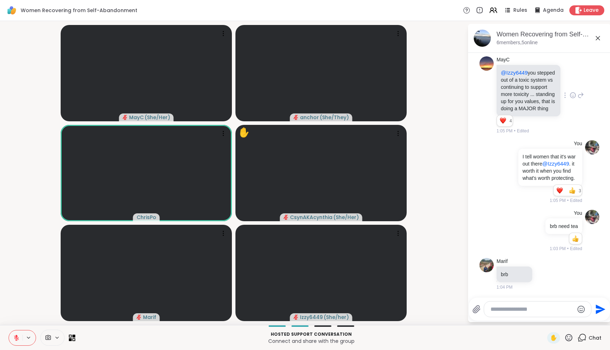
click at [569, 342] on div "✋" at bounding box center [560, 337] width 26 height 11
click at [568, 337] on icon at bounding box center [568, 337] width 9 height 9
click at [552, 320] on span "❤️" at bounding box center [547, 319] width 7 height 9
click at [566, 340] on icon at bounding box center [568, 337] width 9 height 9
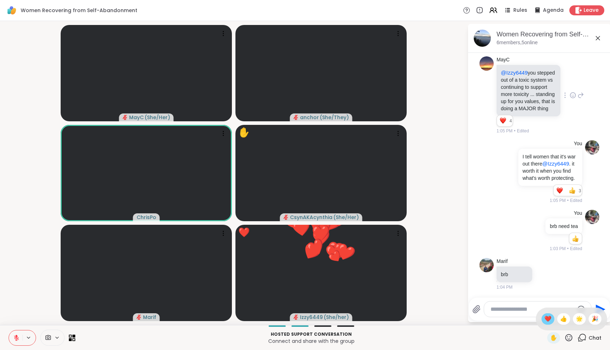
click at [552, 320] on span "❤️" at bounding box center [547, 319] width 7 height 9
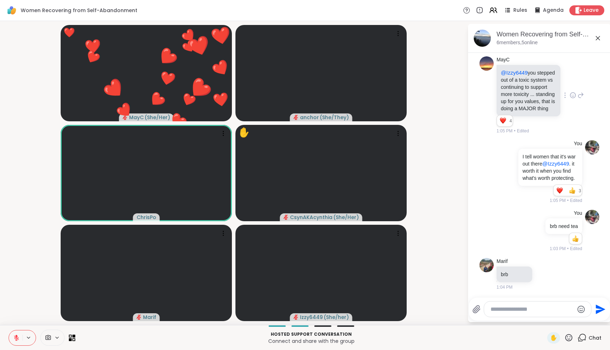
click at [569, 334] on icon at bounding box center [568, 337] width 7 height 7
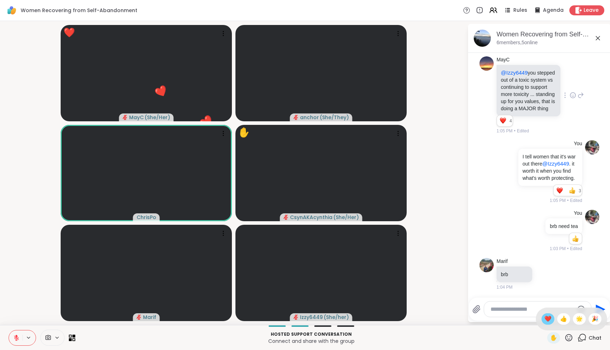
click at [554, 319] on div "❤️" at bounding box center [548, 318] width 13 height 11
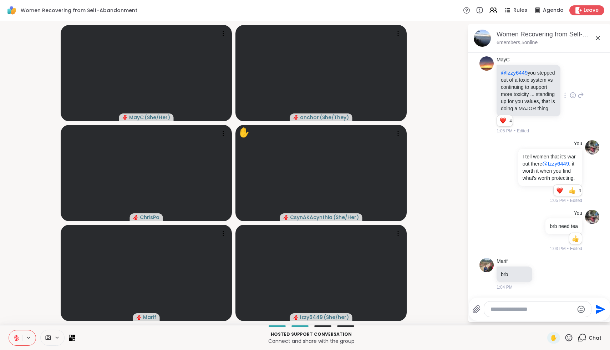
click at [573, 337] on icon at bounding box center [568, 337] width 9 height 9
click at [550, 318] on span "❤️" at bounding box center [547, 319] width 7 height 9
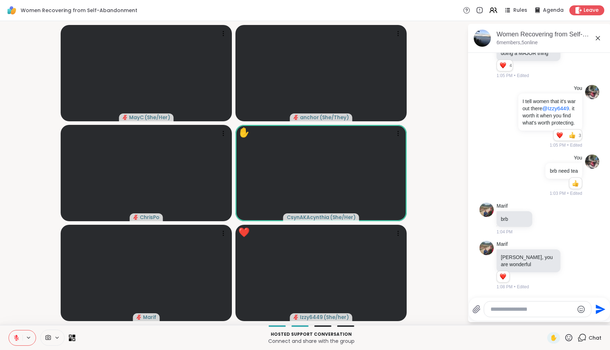
scroll to position [1934, 0]
click at [571, 340] on icon at bounding box center [568, 337] width 7 height 7
click at [552, 321] on span "❤️" at bounding box center [547, 319] width 7 height 9
click at [568, 336] on icon at bounding box center [568, 337] width 9 height 9
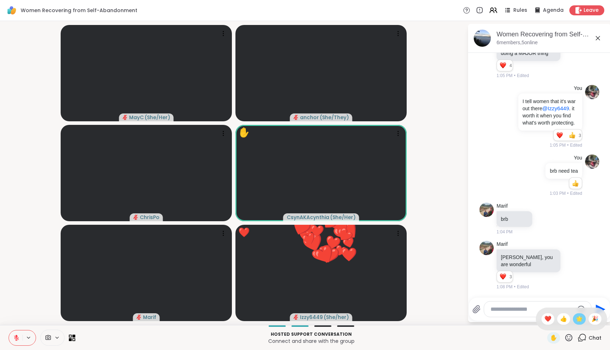
click at [577, 319] on div "🌟" at bounding box center [579, 318] width 13 height 11
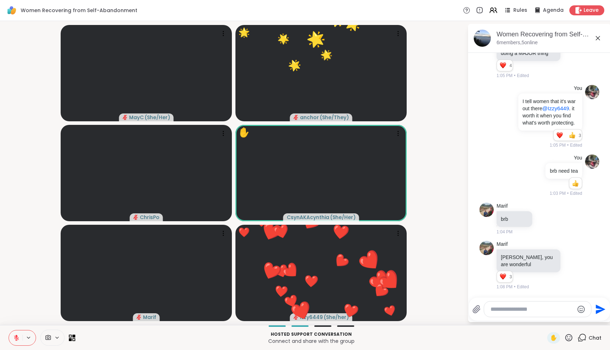
click at [570, 341] on icon at bounding box center [568, 337] width 9 height 9
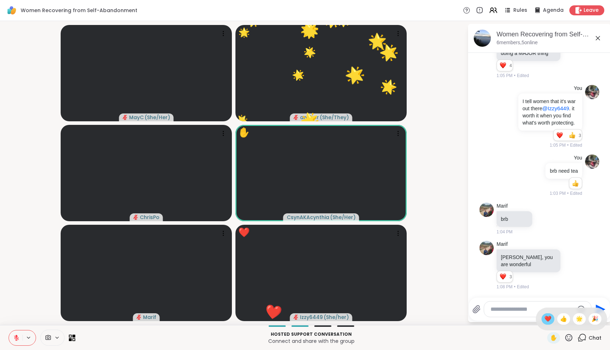
click at [552, 320] on span "❤️" at bounding box center [547, 319] width 7 height 9
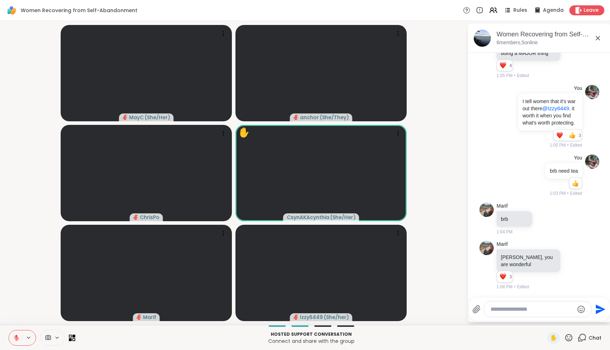
scroll to position [1972, 0]
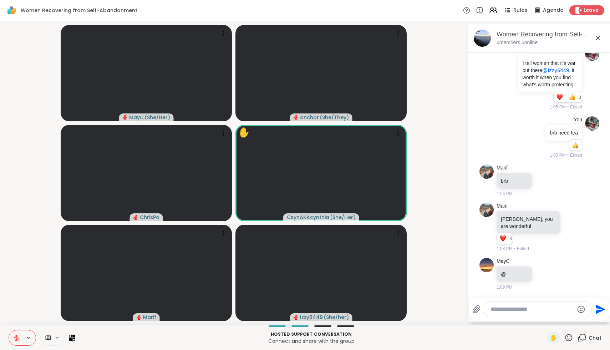
click at [570, 338] on icon at bounding box center [568, 337] width 9 height 9
click at [552, 320] on span "❤️" at bounding box center [547, 319] width 7 height 9
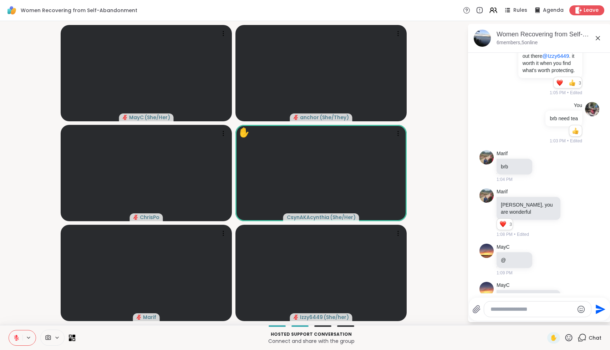
scroll to position [2025, 0]
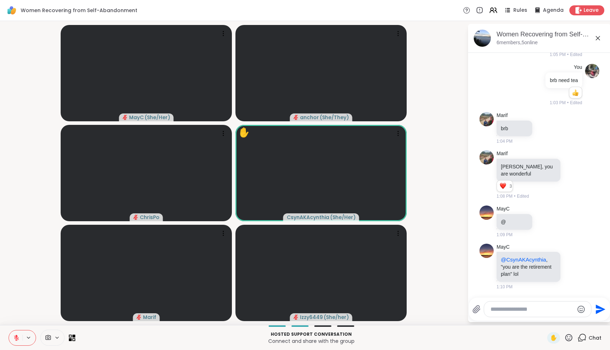
click at [537, 312] on textarea "Type your message" at bounding box center [532, 309] width 83 height 7
click at [574, 266] on icon at bounding box center [573, 266] width 6 height 7
click at [519, 258] on div "Select Reaction: Heart" at bounding box center [516, 255] width 6 height 6
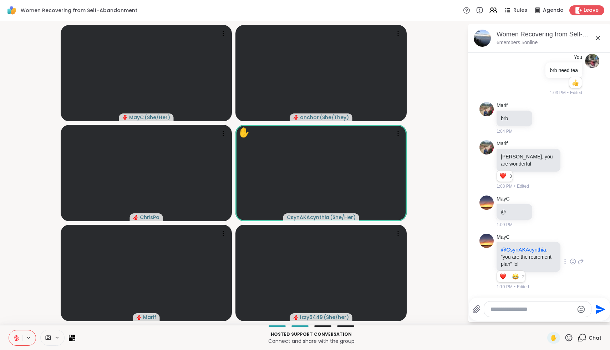
click at [569, 338] on icon at bounding box center [568, 337] width 9 height 9
click at [550, 321] on span "❤️" at bounding box center [547, 319] width 7 height 9
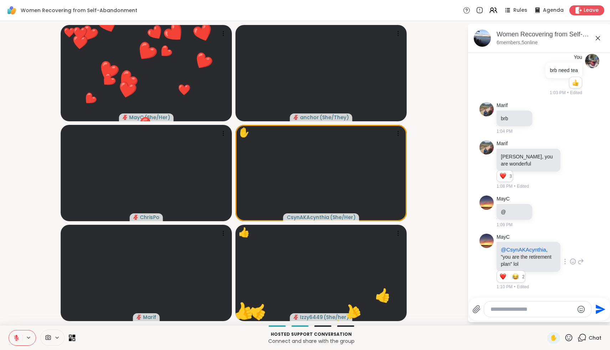
click at [572, 340] on icon at bounding box center [568, 337] width 9 height 9
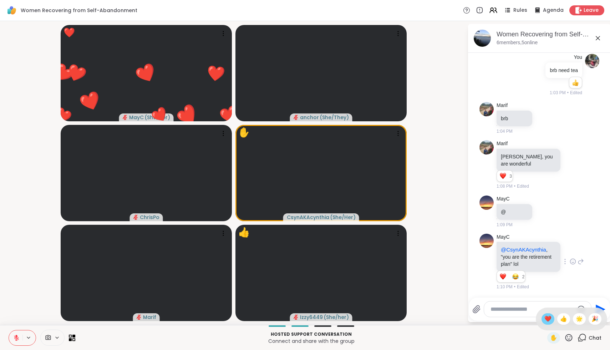
click at [551, 319] on span "❤️" at bounding box center [547, 319] width 7 height 9
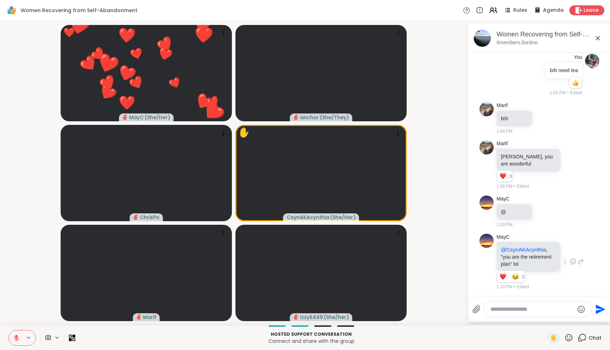
click at [570, 341] on icon at bounding box center [568, 337] width 7 height 7
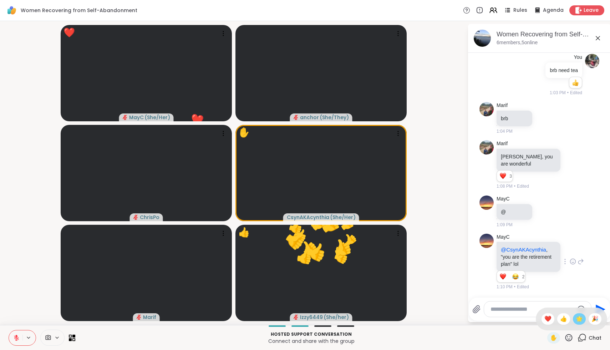
click at [583, 319] on span "🌟" at bounding box center [579, 319] width 7 height 9
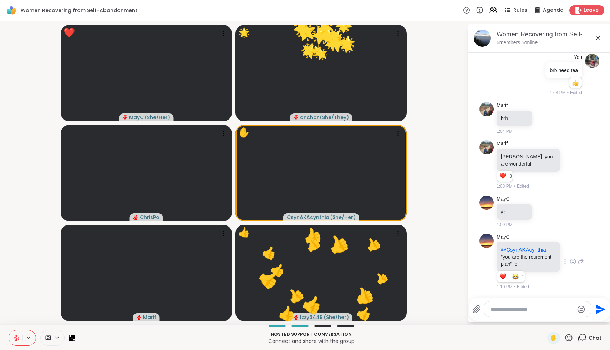
click at [568, 338] on icon at bounding box center [568, 337] width 9 height 9
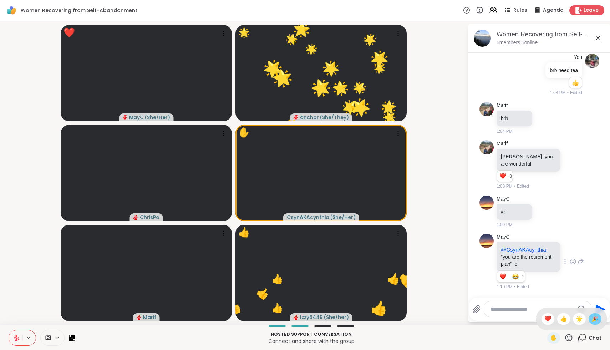
click at [597, 319] on span "🎉" at bounding box center [594, 319] width 7 height 9
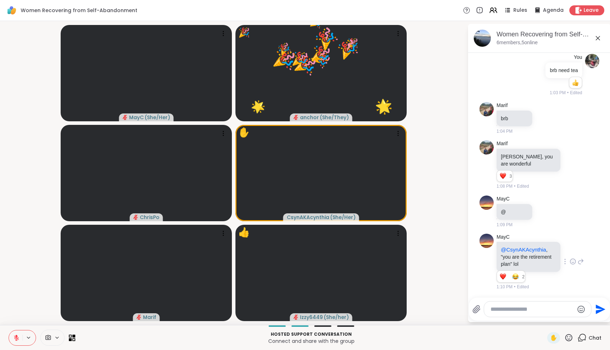
click at [571, 339] on icon at bounding box center [568, 337] width 9 height 9
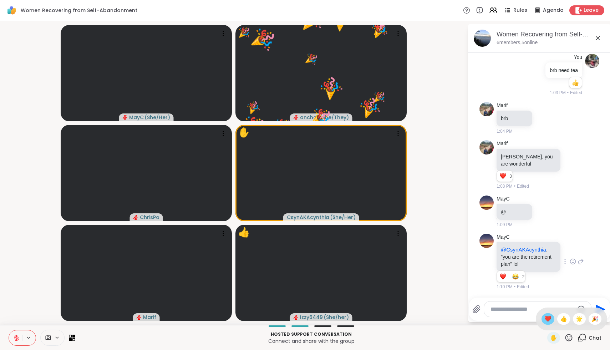
click at [552, 316] on span "❤️" at bounding box center [547, 319] width 7 height 9
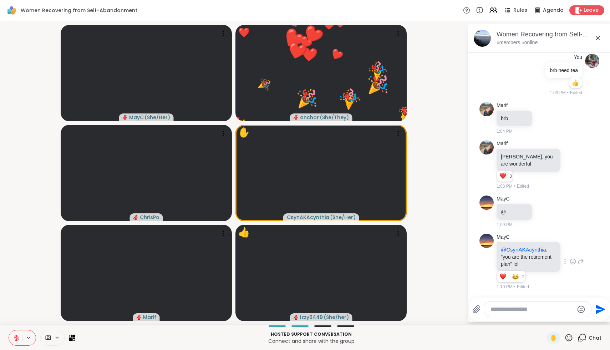
click at [569, 338] on icon at bounding box center [568, 337] width 9 height 9
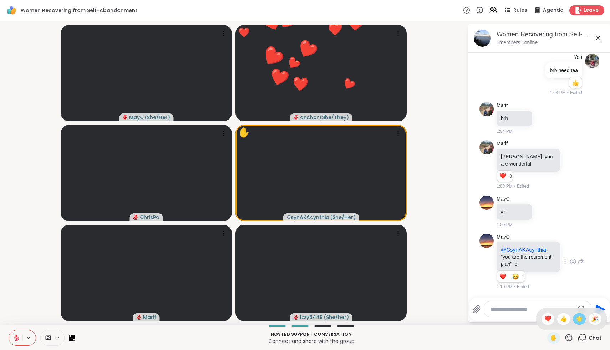
click at [577, 316] on div "🌟" at bounding box center [579, 318] width 13 height 11
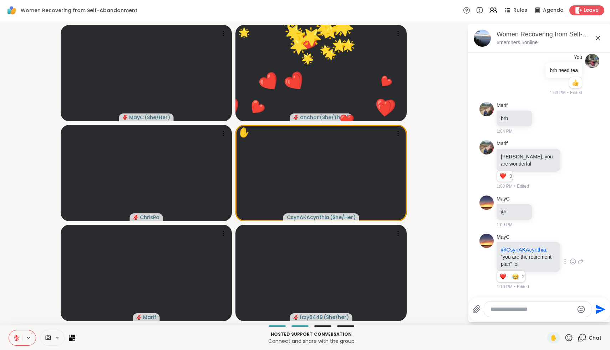
click at [570, 336] on icon at bounding box center [568, 337] width 9 height 9
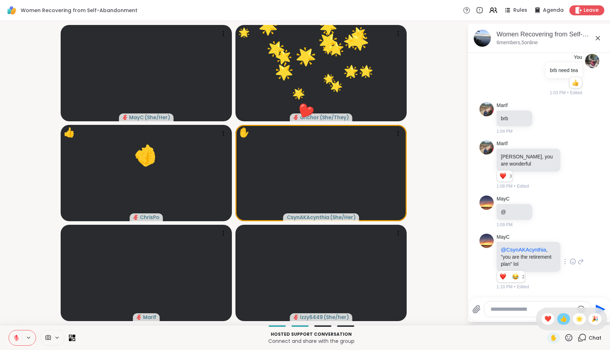
click at [566, 318] on span "👍" at bounding box center [563, 319] width 7 height 9
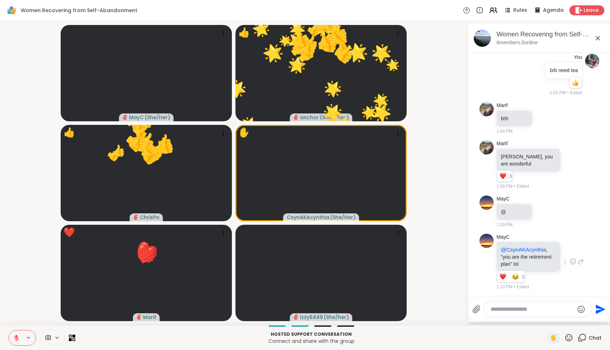
click at [569, 337] on icon at bounding box center [568, 337] width 9 height 9
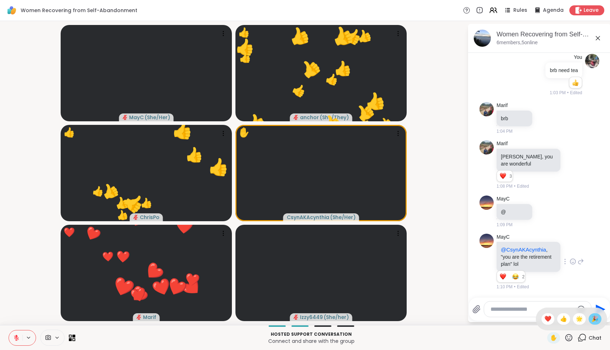
click at [598, 320] on span "🎉" at bounding box center [594, 319] width 7 height 9
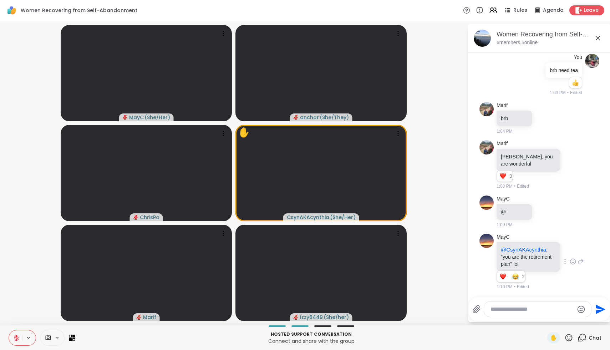
click at [572, 338] on icon at bounding box center [568, 337] width 9 height 9
click at [552, 320] on span "❤️" at bounding box center [547, 319] width 7 height 9
click at [554, 311] on textarea "Type your message" at bounding box center [532, 309] width 83 height 7
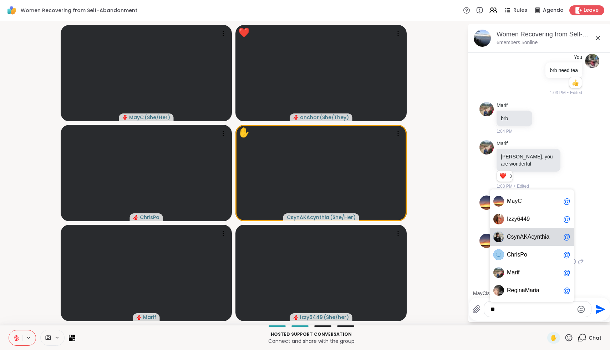
click at [542, 239] on span "ynthia" at bounding box center [541, 236] width 15 height 7
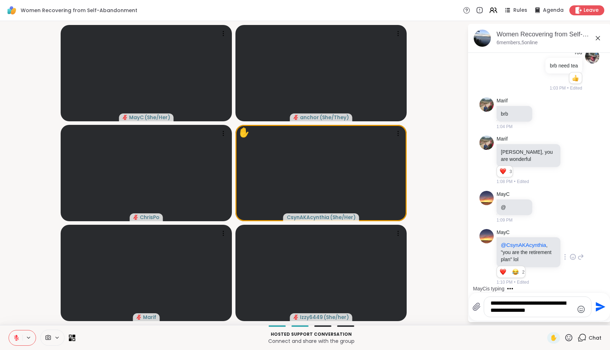
type textarea "**********"
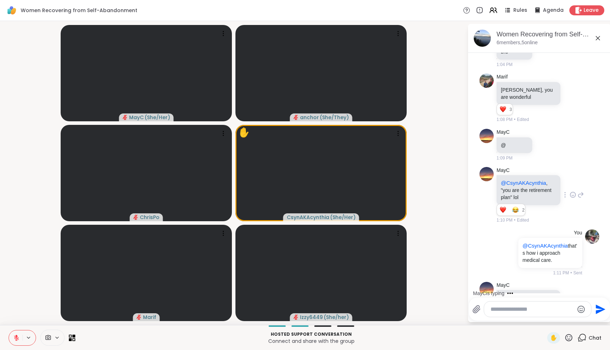
scroll to position [2139, 0]
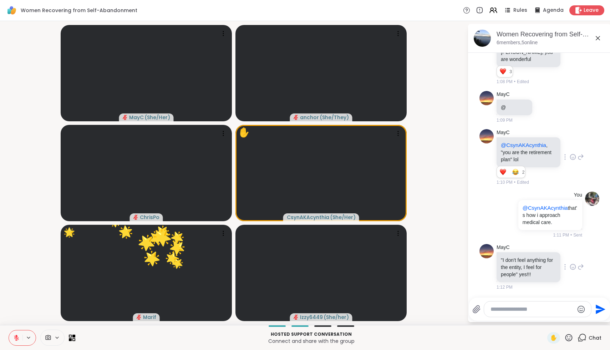
click at [574, 264] on icon at bounding box center [573, 266] width 6 height 7
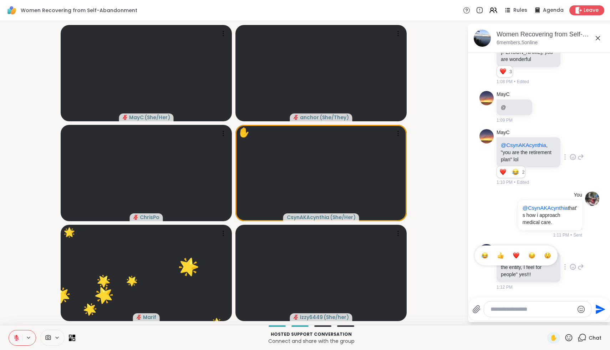
click at [514, 259] on button "Select Reaction: Heart" at bounding box center [516, 255] width 14 height 14
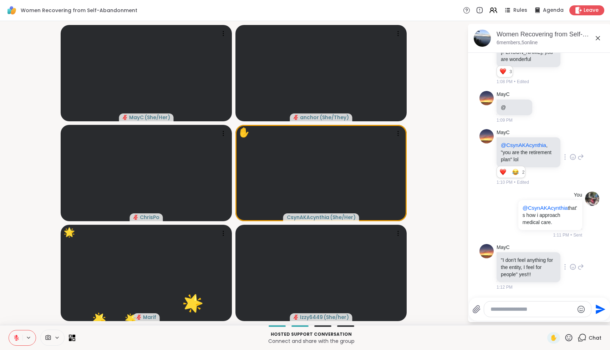
scroll to position [2150, 0]
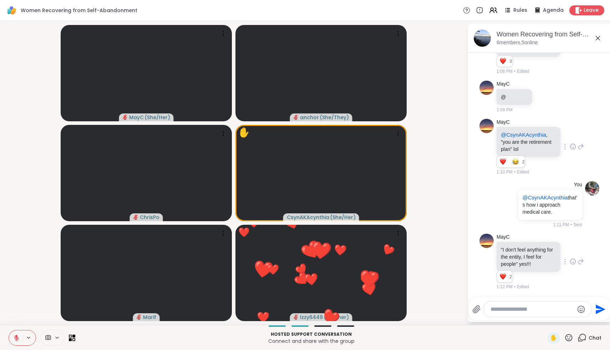
click at [504, 305] on div at bounding box center [537, 308] width 107 height 15
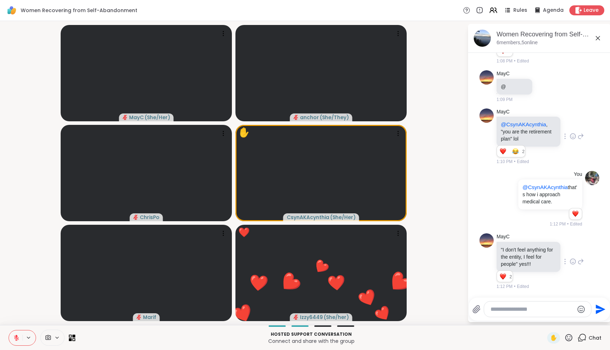
click at [502, 309] on textarea "Type your message" at bounding box center [532, 309] width 83 height 7
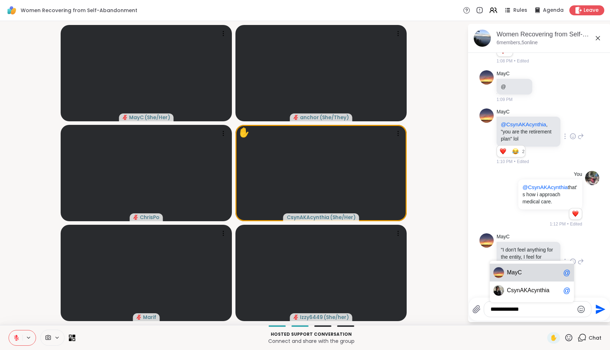
scroll to position [2160, 0]
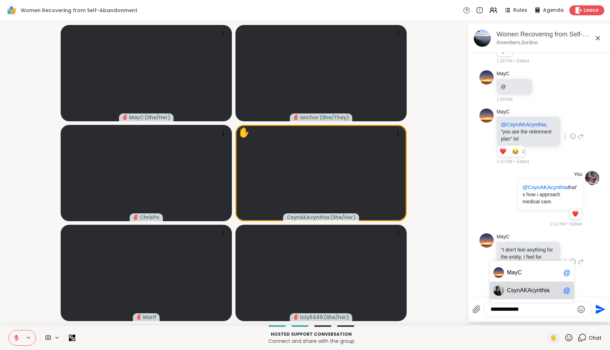
click at [500, 293] on img at bounding box center [498, 290] width 11 height 11
type textarea "**********"
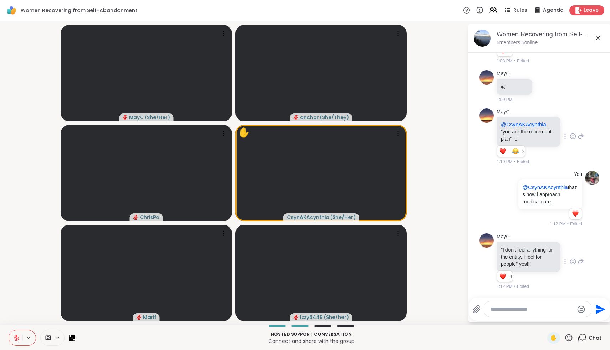
scroll to position [2205, 0]
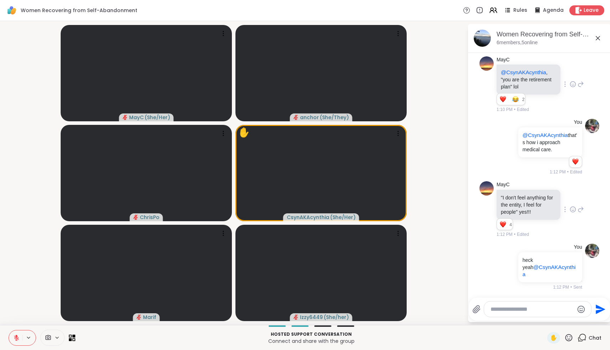
click at [570, 340] on icon at bounding box center [568, 337] width 9 height 9
click at [552, 318] on span "❤️" at bounding box center [547, 319] width 7 height 9
click at [567, 336] on icon at bounding box center [568, 337] width 9 height 9
click at [552, 319] on span "❤️" at bounding box center [547, 319] width 7 height 9
click at [573, 340] on icon at bounding box center [568, 337] width 9 height 9
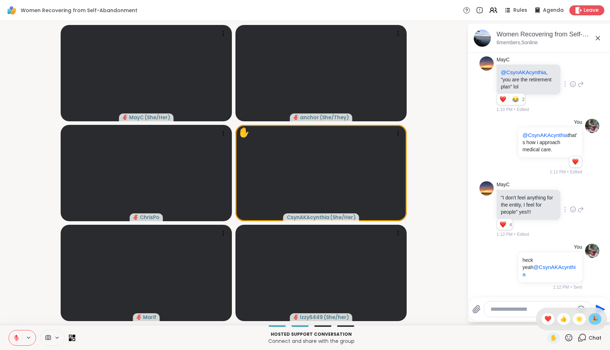
click at [593, 323] on span "🎉" at bounding box center [594, 319] width 7 height 9
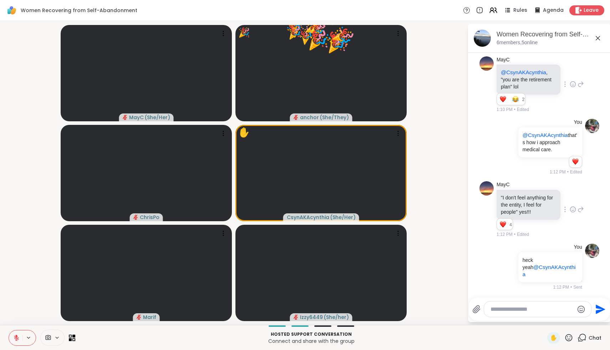
click at [569, 335] on icon at bounding box center [568, 337] width 9 height 9
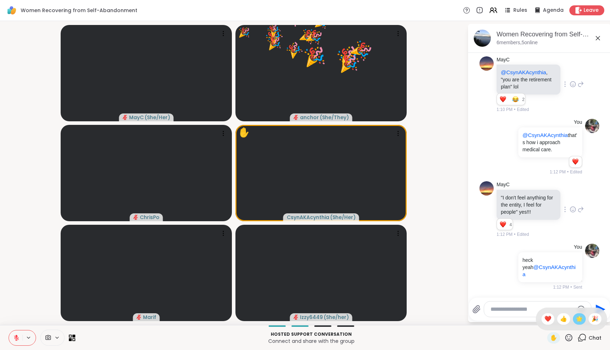
click at [582, 320] on span "🌟" at bounding box center [579, 319] width 7 height 9
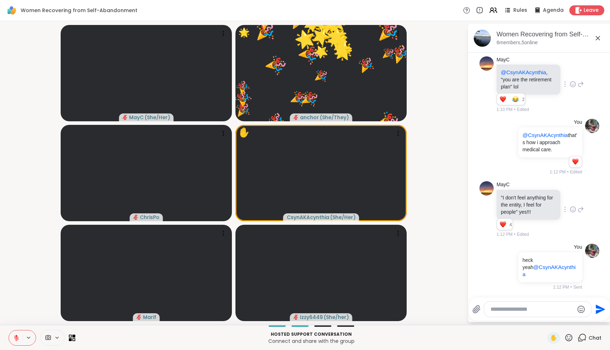
click at [570, 336] on icon at bounding box center [568, 337] width 9 height 9
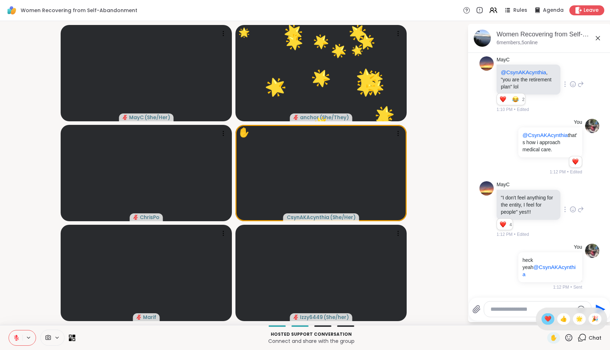
click at [552, 319] on span "❤️" at bounding box center [547, 319] width 7 height 9
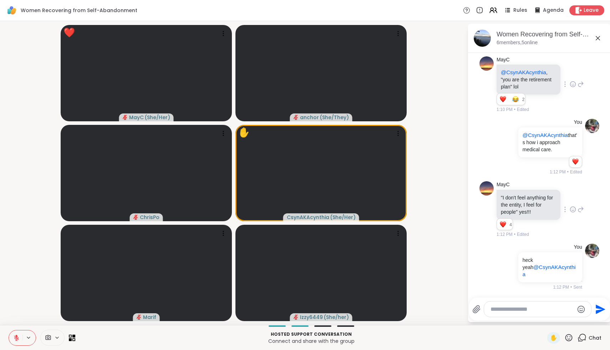
click at [544, 311] on textarea "Type your message" at bounding box center [532, 309] width 83 height 7
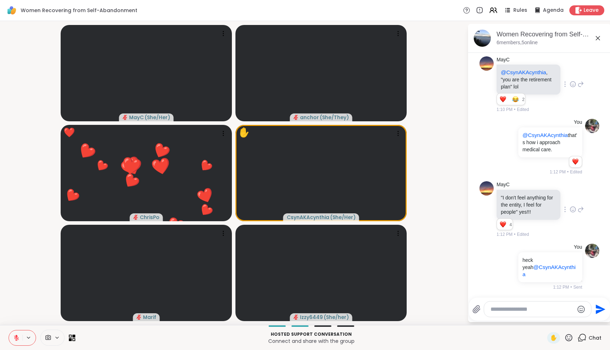
click at [573, 339] on icon at bounding box center [568, 337] width 9 height 9
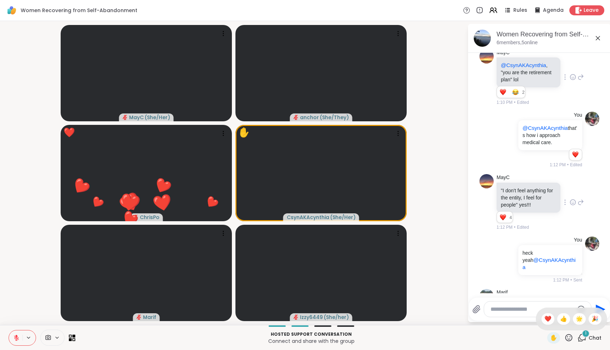
scroll to position [2243, 0]
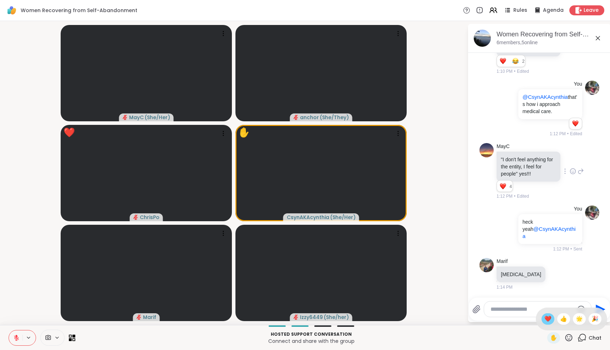
click at [552, 318] on span "❤️" at bounding box center [547, 319] width 7 height 9
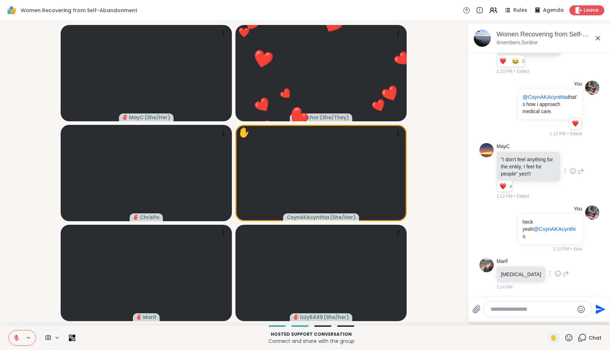
click at [557, 274] on icon at bounding box center [558, 274] width 2 height 1
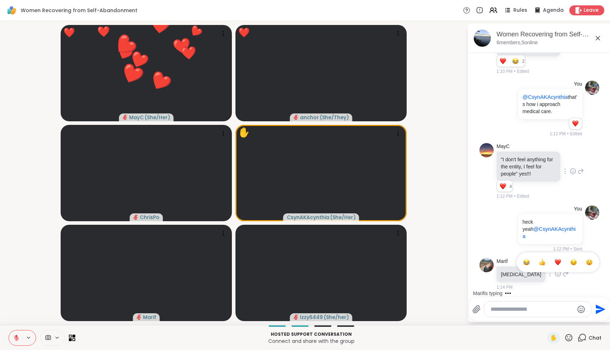
drag, startPoint x: 516, startPoint y: 262, endPoint x: 546, endPoint y: 265, distance: 30.5
click at [546, 265] on ul at bounding box center [558, 262] width 83 height 20
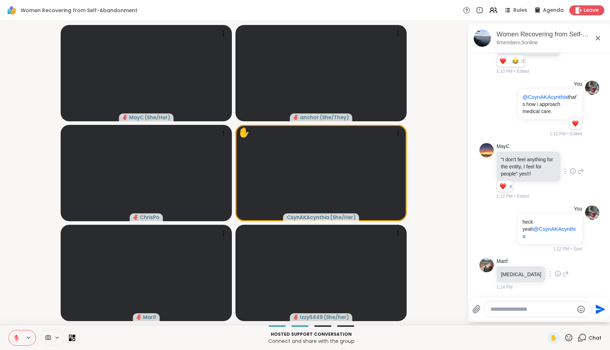
scroll to position [2253, 0]
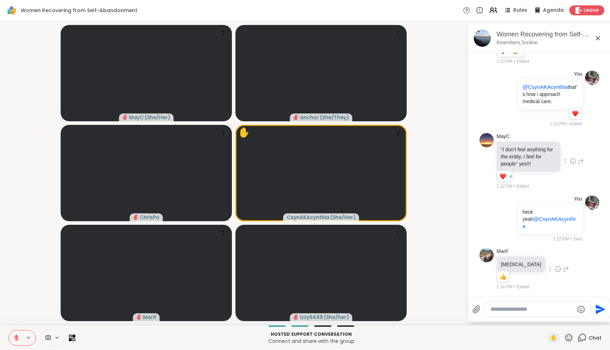
click at [565, 338] on icon at bounding box center [568, 337] width 9 height 9
click at [583, 320] on span "🌟" at bounding box center [579, 319] width 7 height 9
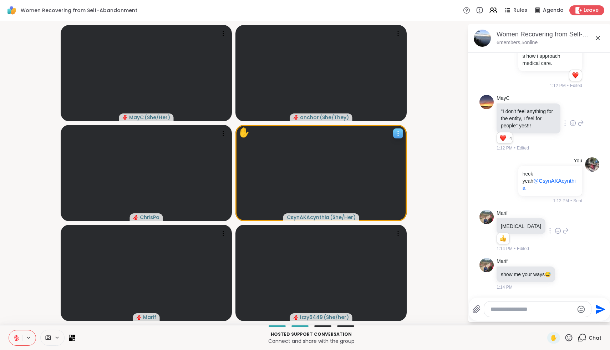
click at [331, 216] on span "( She/Her )" at bounding box center [343, 217] width 26 height 7
click at [347, 198] on h4 "View Profile" at bounding box center [360, 198] width 30 height 7
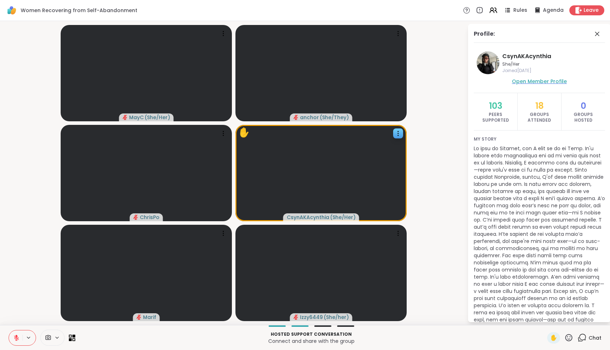
click at [539, 84] on span "Open Member Profile" at bounding box center [539, 81] width 55 height 7
click at [599, 30] on icon at bounding box center [597, 34] width 9 height 9
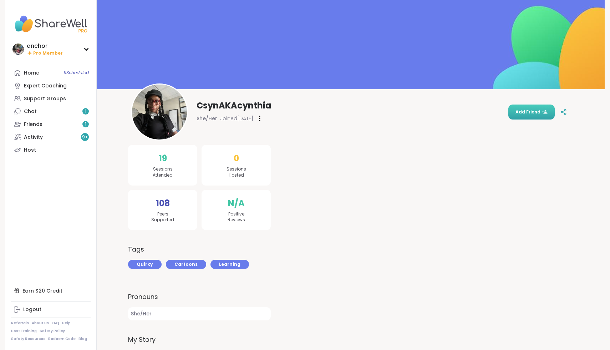
click at [536, 113] on span "Add Friend" at bounding box center [532, 112] width 32 height 6
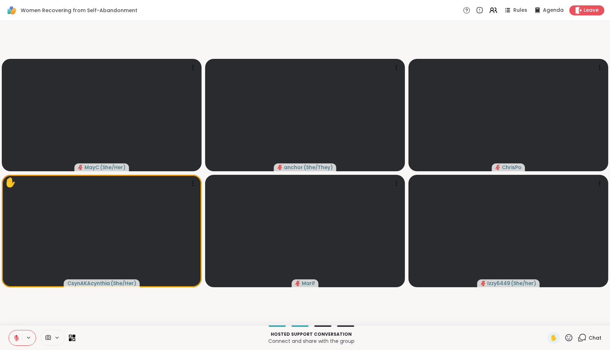
click at [569, 338] on icon at bounding box center [568, 337] width 9 height 9
click at [552, 319] on span "❤️" at bounding box center [547, 319] width 7 height 9
click at [571, 341] on icon at bounding box center [568, 337] width 7 height 7
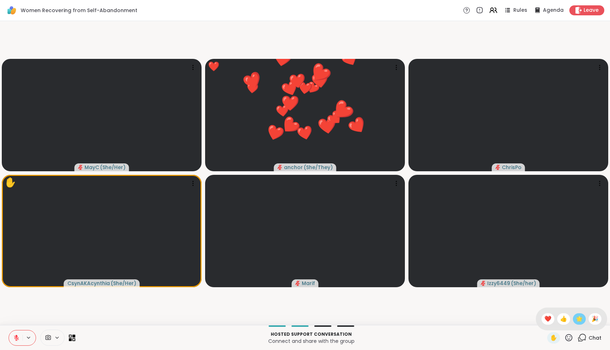
click at [582, 321] on span "🌟" at bounding box center [579, 319] width 7 height 9
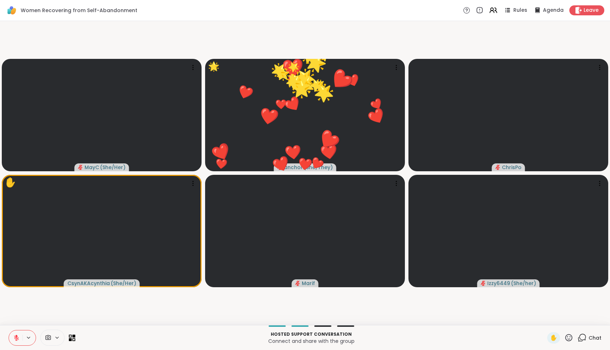
click at [571, 340] on icon at bounding box center [568, 337] width 7 height 7
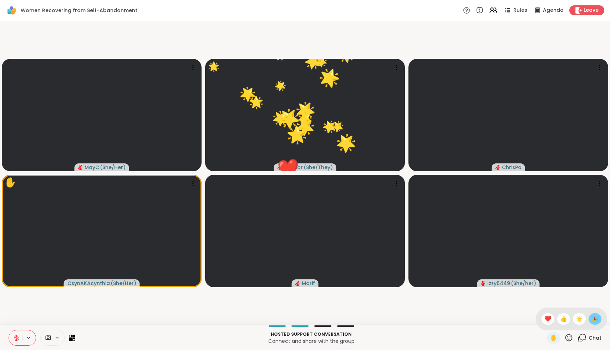
click at [595, 323] on span "🎉" at bounding box center [594, 319] width 7 height 9
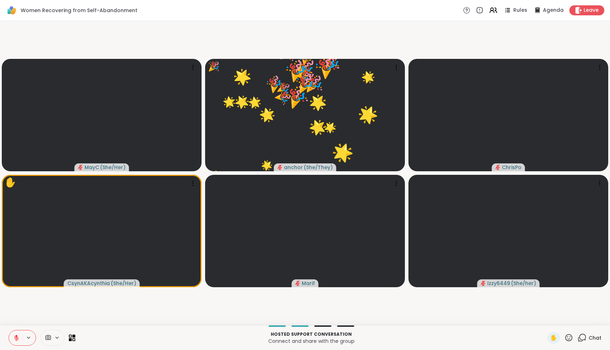
click at [570, 340] on icon at bounding box center [568, 337] width 9 height 9
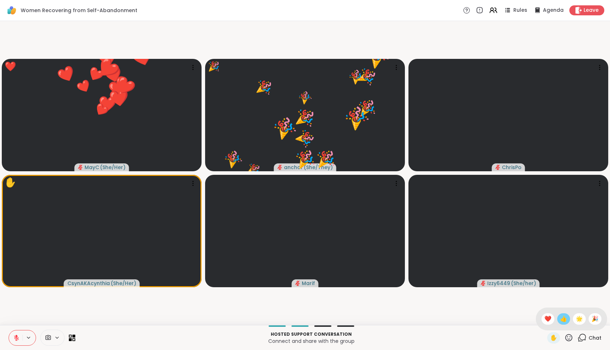
click at [567, 321] on span "👍" at bounding box center [563, 319] width 7 height 9
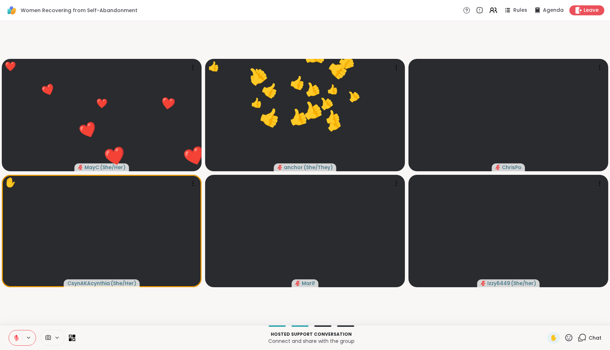
click at [583, 339] on icon at bounding box center [582, 337] width 9 height 9
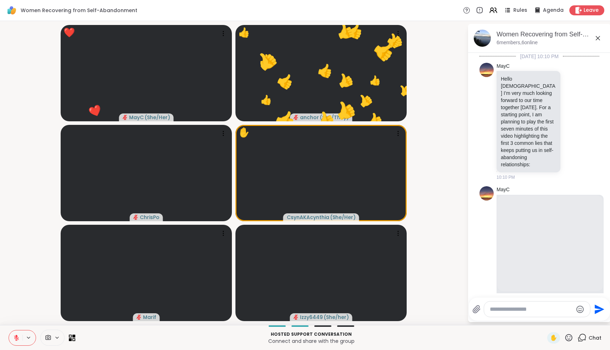
scroll to position [2302, 0]
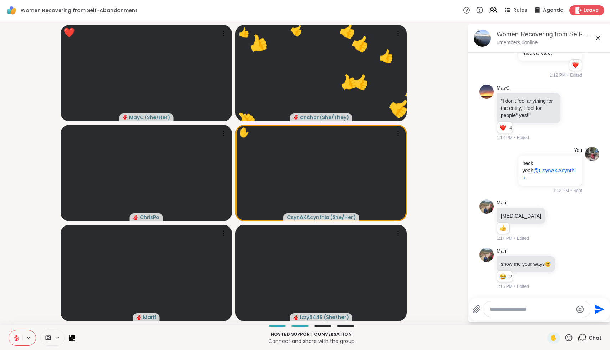
click at [555, 311] on textarea "Type your message" at bounding box center [531, 309] width 83 height 7
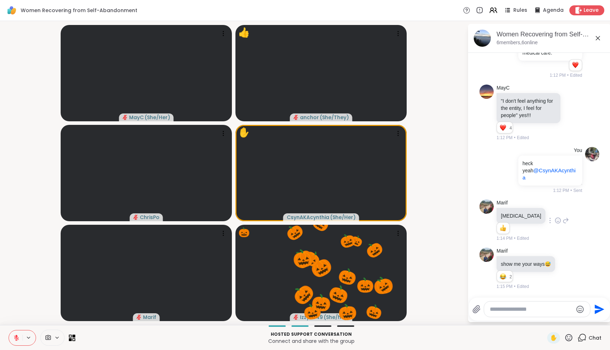
click at [555, 223] on icon at bounding box center [558, 220] width 6 height 7
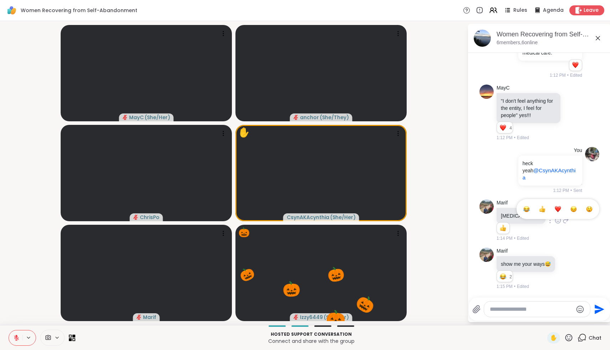
click at [555, 210] on div "Select Reaction: Heart" at bounding box center [558, 209] width 6 height 6
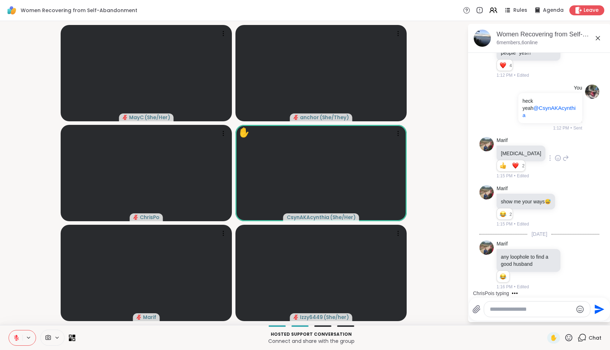
scroll to position [2409, 0]
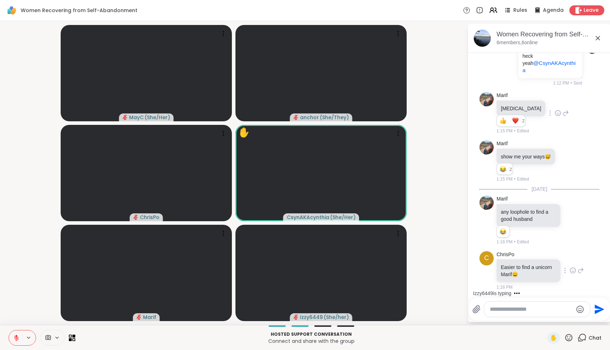
click at [575, 271] on icon at bounding box center [573, 270] width 6 height 7
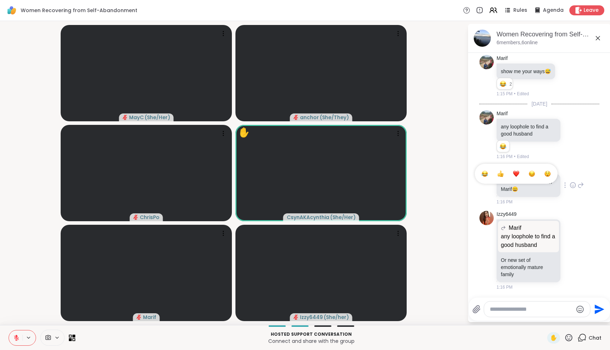
click at [486, 176] on div "Select Reaction: Joy" at bounding box center [485, 174] width 6 height 6
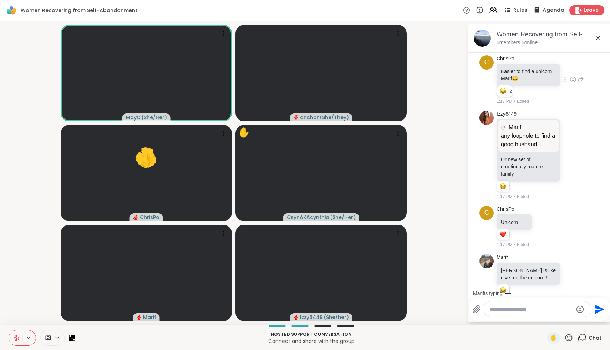
scroll to position [2619, 0]
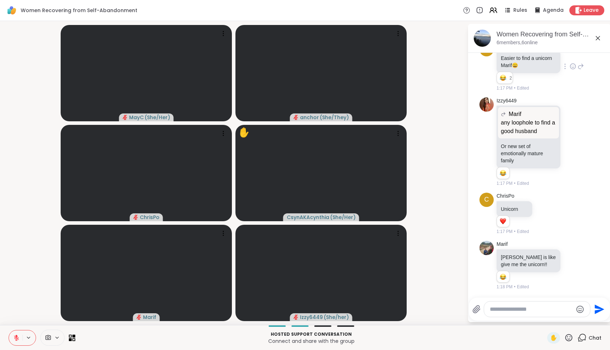
click at [18, 338] on icon at bounding box center [16, 338] width 6 height 6
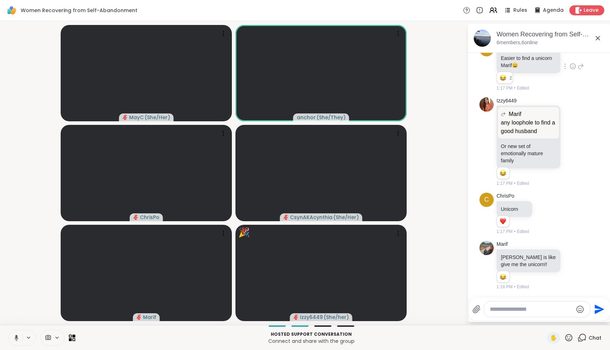
click at [18, 338] on icon at bounding box center [15, 338] width 6 height 6
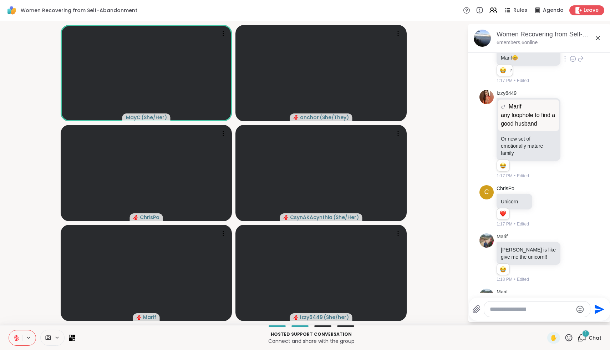
scroll to position [2678, 0]
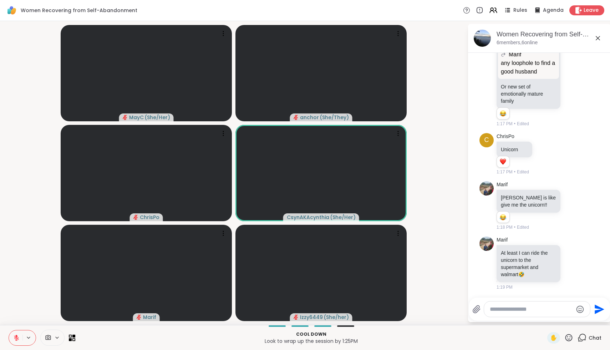
click at [568, 336] on icon at bounding box center [568, 337] width 7 height 7
click at [552, 322] on span "❤️" at bounding box center [547, 319] width 7 height 9
click at [567, 337] on icon at bounding box center [568, 337] width 9 height 9
click at [552, 319] on span "❤️" at bounding box center [547, 319] width 7 height 9
click at [569, 339] on icon at bounding box center [568, 337] width 7 height 7
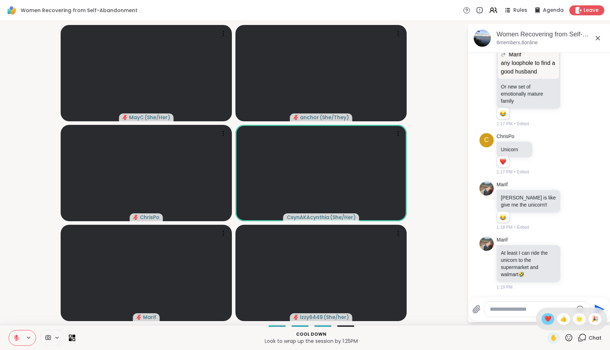
click at [550, 318] on span "❤️" at bounding box center [547, 319] width 7 height 9
click at [571, 335] on icon at bounding box center [568, 337] width 7 height 7
click at [552, 318] on span "❤️" at bounding box center [547, 319] width 7 height 9
click at [572, 338] on icon at bounding box center [568, 337] width 9 height 9
click at [552, 318] on span "❤️" at bounding box center [547, 319] width 7 height 9
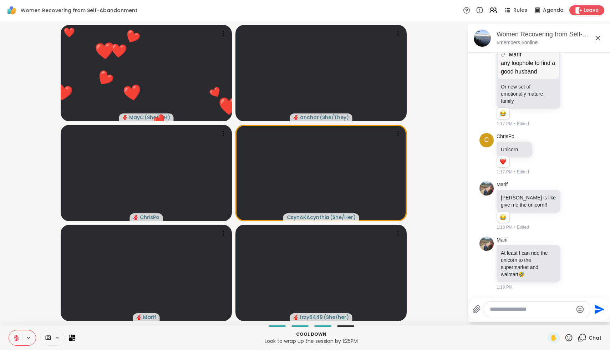
click at [572, 339] on icon at bounding box center [568, 337] width 7 height 7
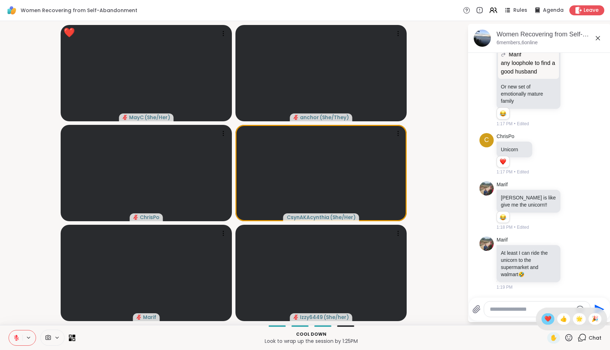
click at [552, 320] on span "❤️" at bounding box center [547, 319] width 7 height 9
click at [570, 340] on icon at bounding box center [568, 337] width 9 height 9
click at [552, 321] on span "❤️" at bounding box center [547, 319] width 7 height 9
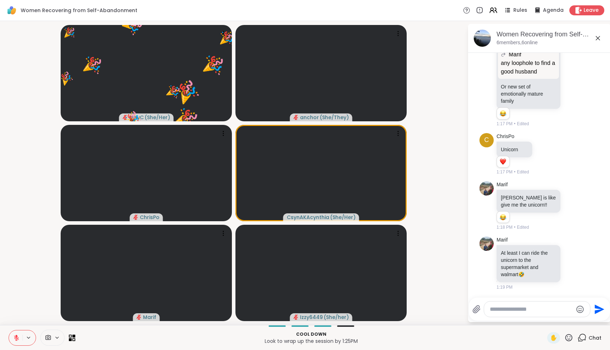
click at [568, 335] on icon at bounding box center [568, 337] width 9 height 9
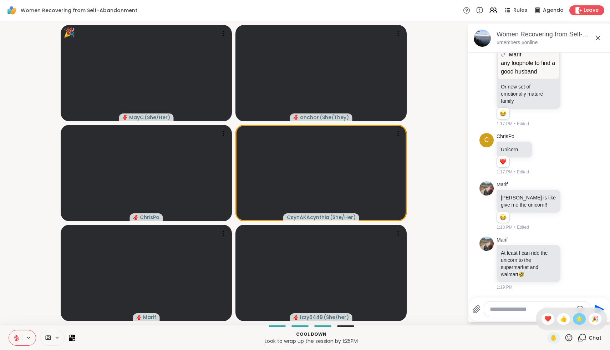
click at [584, 318] on div "🌟" at bounding box center [579, 318] width 13 height 11
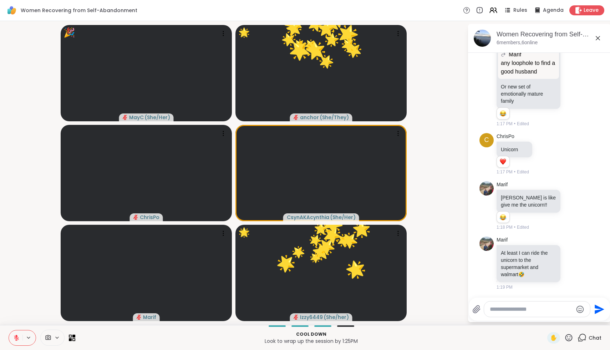
click at [573, 338] on icon at bounding box center [568, 337] width 9 height 9
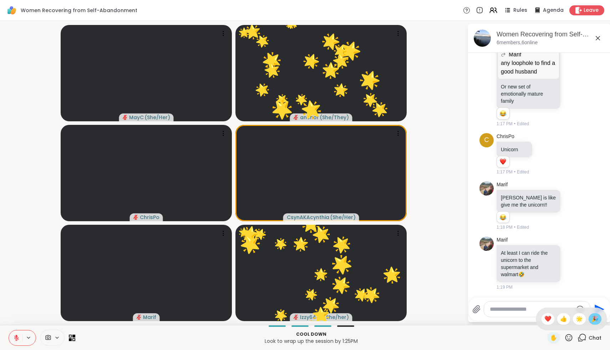
click at [598, 321] on span "🎉" at bounding box center [594, 319] width 7 height 9
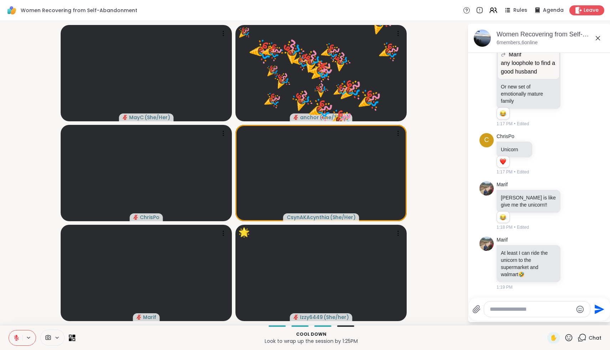
click at [572, 339] on icon at bounding box center [568, 337] width 9 height 9
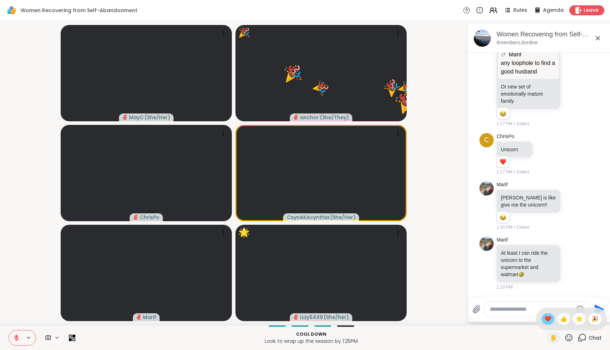
click at [552, 319] on span "❤️" at bounding box center [547, 319] width 7 height 9
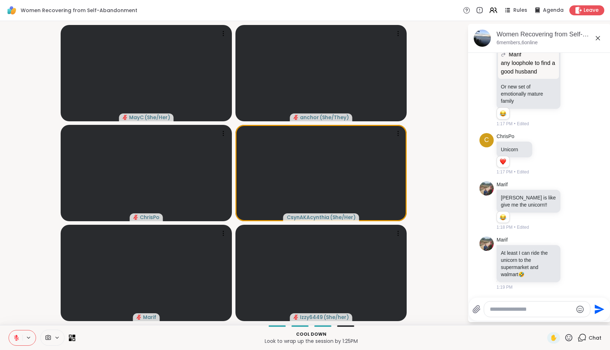
click at [569, 342] on div "✋" at bounding box center [560, 337] width 26 height 11
click at [569, 339] on icon at bounding box center [568, 337] width 9 height 9
click at [552, 323] on span "❤️" at bounding box center [547, 319] width 7 height 9
click at [568, 340] on icon at bounding box center [568, 337] width 7 height 7
click at [549, 318] on div "❤️" at bounding box center [548, 318] width 13 height 11
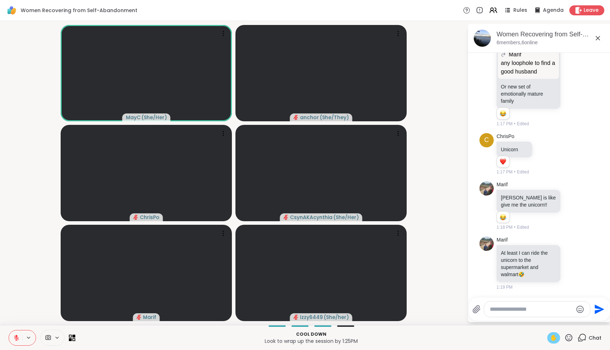
click at [557, 336] on span "✋" at bounding box center [553, 338] width 7 height 9
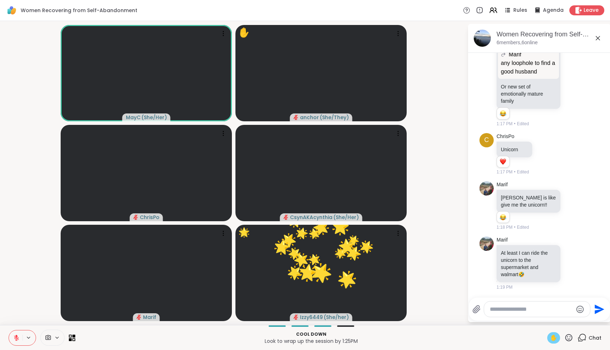
click at [570, 337] on icon at bounding box center [568, 337] width 9 height 9
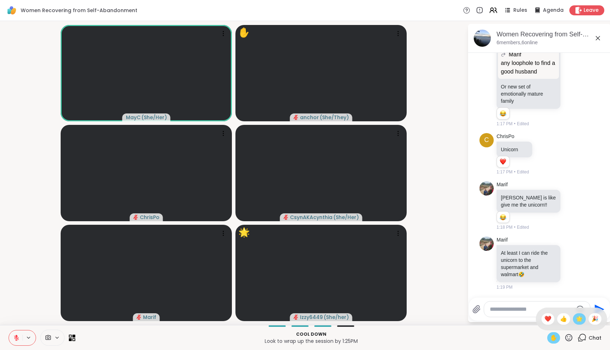
click at [577, 320] on div "🌟" at bounding box center [579, 318] width 13 height 11
click at [567, 336] on icon at bounding box center [568, 337] width 9 height 9
click at [601, 318] on div "✋ ❤️ 👍 🌟 🎉" at bounding box center [571, 319] width 71 height 23
click at [568, 339] on icon at bounding box center [568, 337] width 7 height 7
click at [554, 313] on div "✋ ❤️ 👍 🌟 🎉" at bounding box center [571, 319] width 71 height 23
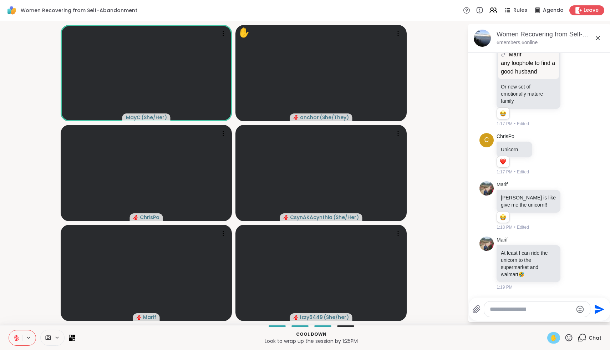
click at [572, 337] on icon at bounding box center [568, 337] width 9 height 9
click at [552, 318] on span "❤️" at bounding box center [547, 319] width 7 height 9
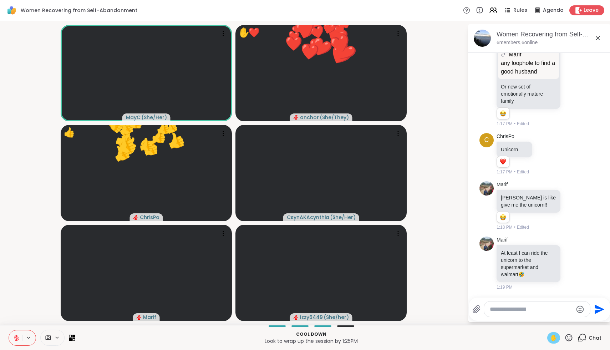
click at [567, 336] on icon at bounding box center [568, 337] width 7 height 7
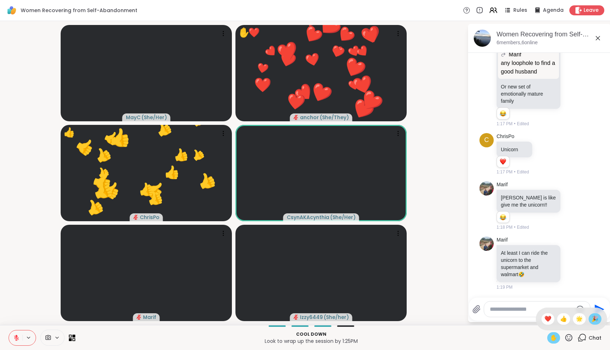
click at [594, 319] on span "🎉" at bounding box center [594, 319] width 7 height 9
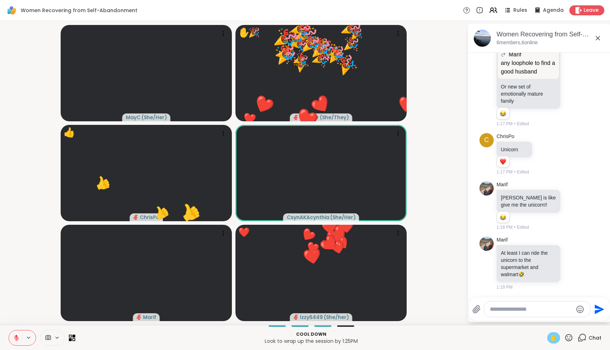
click at [573, 337] on icon at bounding box center [568, 337] width 7 height 7
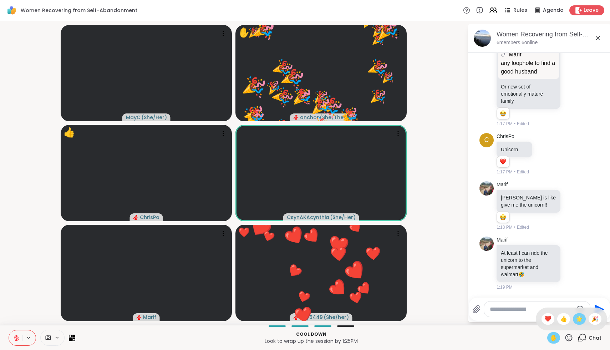
click at [583, 320] on span "🌟" at bounding box center [579, 319] width 7 height 9
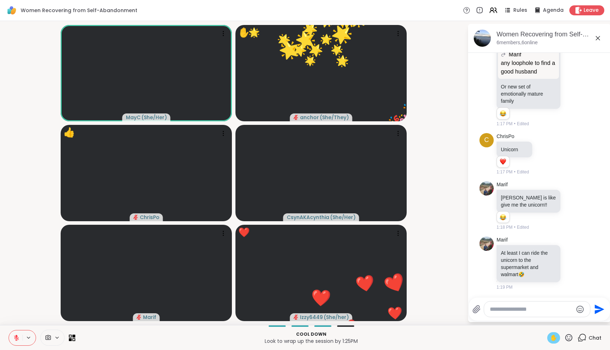
click at [571, 337] on icon at bounding box center [568, 337] width 9 height 9
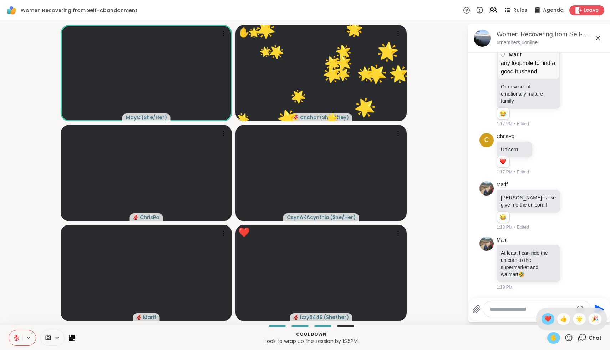
click at [551, 319] on span "❤️" at bounding box center [547, 319] width 7 height 9
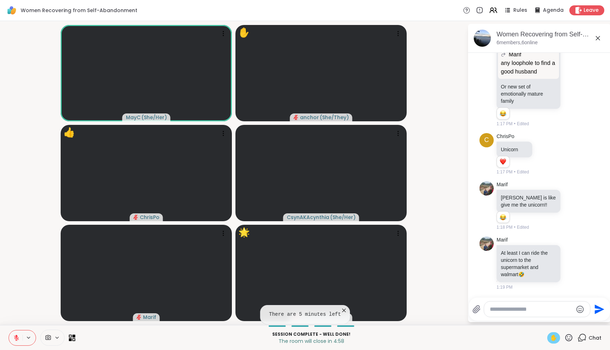
click at [557, 336] on span "✋" at bounding box center [553, 338] width 7 height 9
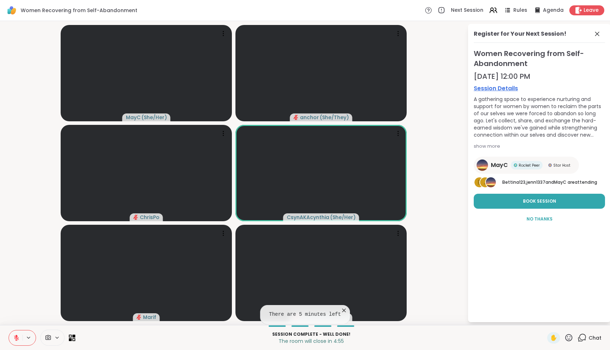
click at [537, 229] on div "Register for Your Next Session! Women Recovering from Self-Abandonment [DATE] 1…" at bounding box center [539, 173] width 143 height 298
click at [537, 222] on span "No Thanks" at bounding box center [540, 219] width 26 height 6
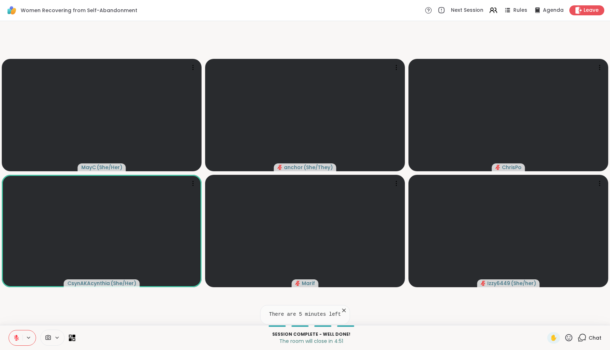
click at [568, 335] on icon at bounding box center [568, 337] width 9 height 9
click at [552, 319] on span "❤️" at bounding box center [547, 319] width 7 height 9
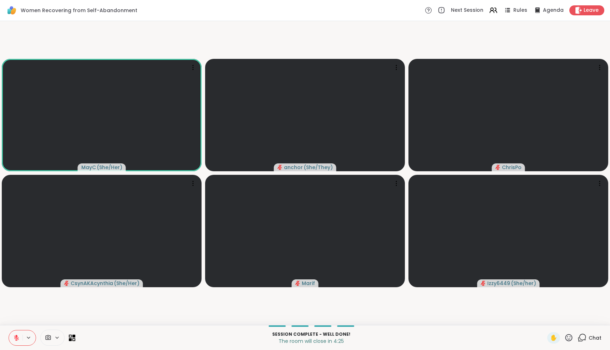
click at [567, 335] on icon at bounding box center [568, 337] width 7 height 7
click at [552, 317] on span "❤️" at bounding box center [547, 319] width 7 height 9
click at [568, 341] on icon at bounding box center [568, 337] width 9 height 9
click at [552, 322] on span "❤️" at bounding box center [547, 319] width 7 height 9
click at [566, 340] on icon at bounding box center [568, 337] width 9 height 9
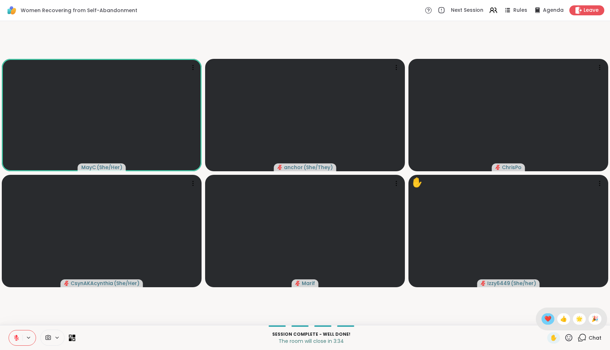
click at [552, 321] on span "❤️" at bounding box center [547, 319] width 7 height 9
click at [573, 339] on icon at bounding box center [568, 337] width 9 height 9
click at [580, 323] on span "🌟" at bounding box center [579, 319] width 7 height 9
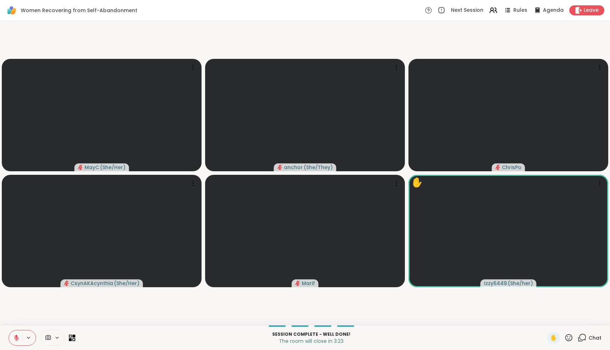
click at [569, 340] on icon at bounding box center [568, 337] width 9 height 9
click at [580, 321] on span "🌟" at bounding box center [579, 319] width 7 height 9
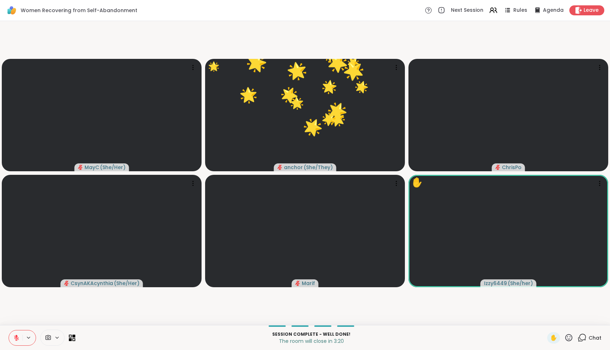
click at [570, 340] on icon at bounding box center [568, 337] width 7 height 7
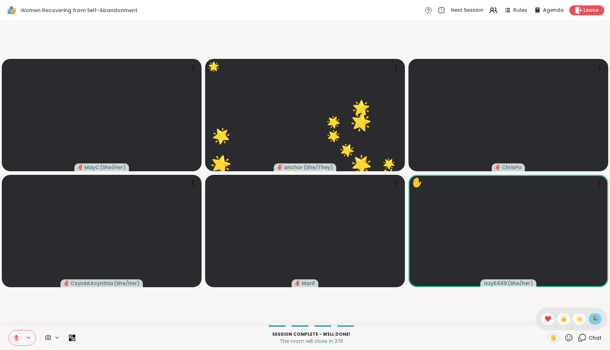
click at [593, 320] on span "🎉" at bounding box center [594, 319] width 7 height 9
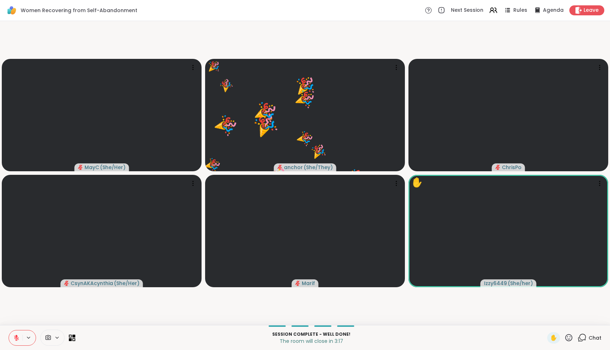
click at [569, 337] on icon at bounding box center [568, 337] width 9 height 9
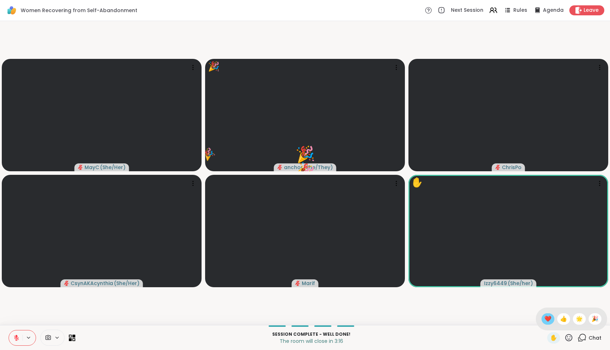
click at [554, 321] on div "❤️" at bounding box center [548, 318] width 13 height 11
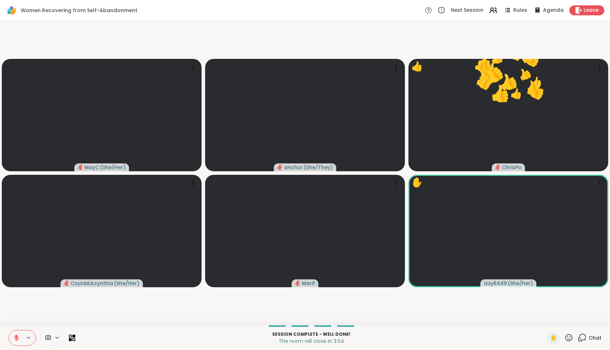
click at [571, 340] on icon at bounding box center [568, 337] width 7 height 7
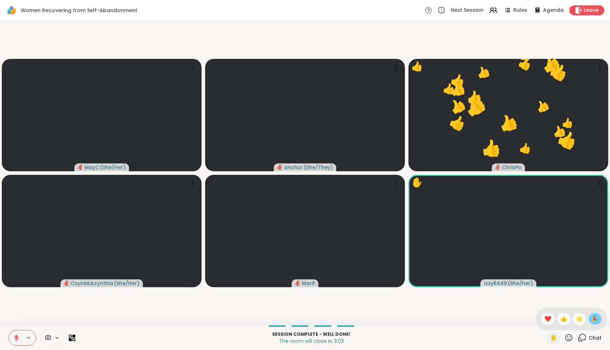
click at [593, 319] on span "🎉" at bounding box center [594, 319] width 7 height 9
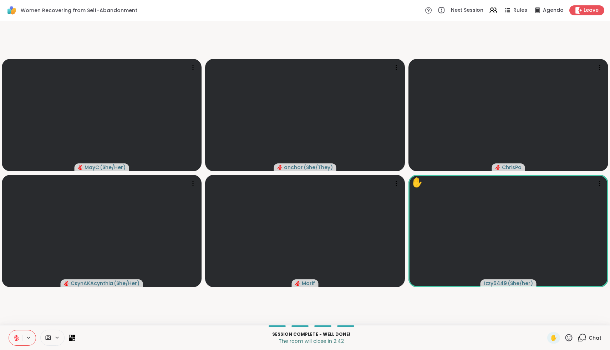
click at [565, 340] on icon at bounding box center [568, 337] width 9 height 9
click at [554, 324] on div "❤️" at bounding box center [548, 318] width 13 height 11
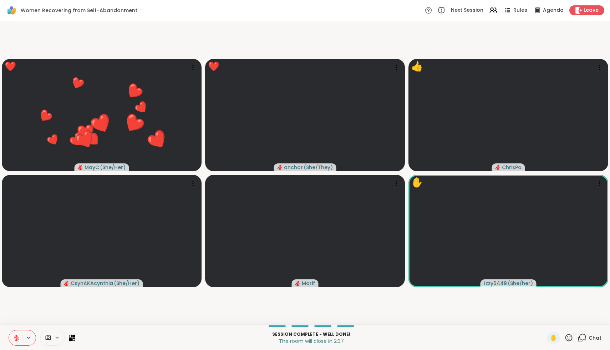
click at [571, 338] on icon at bounding box center [568, 337] width 9 height 9
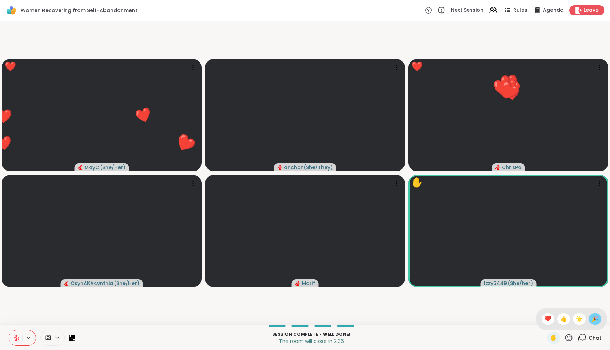
click at [593, 323] on div "🎉" at bounding box center [595, 318] width 13 height 11
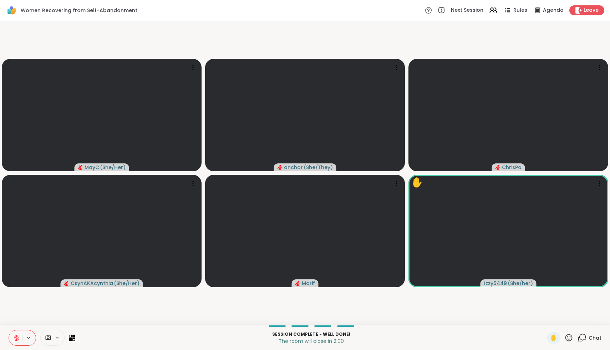
click at [573, 340] on icon at bounding box center [568, 337] width 9 height 9
click at [552, 317] on span "❤️" at bounding box center [547, 319] width 7 height 9
click at [569, 335] on icon at bounding box center [568, 337] width 9 height 9
click at [554, 321] on div "❤️" at bounding box center [548, 318] width 13 height 11
click at [567, 340] on icon at bounding box center [568, 337] width 7 height 7
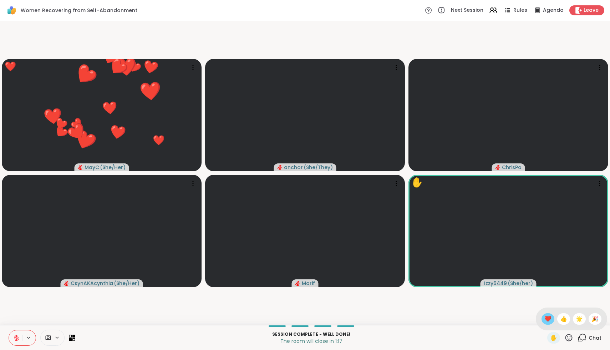
click at [552, 318] on span "❤️" at bounding box center [547, 319] width 7 height 9
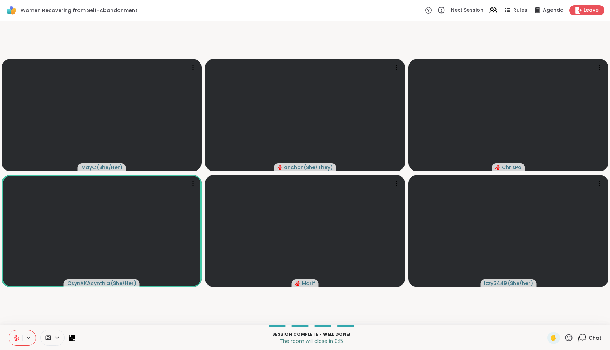
click at [568, 337] on icon at bounding box center [568, 337] width 9 height 9
click at [554, 321] on div "❤️" at bounding box center [548, 318] width 13 height 11
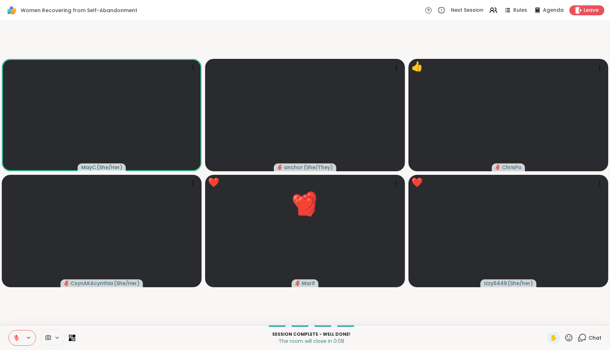
click at [570, 337] on icon at bounding box center [568, 337] width 9 height 9
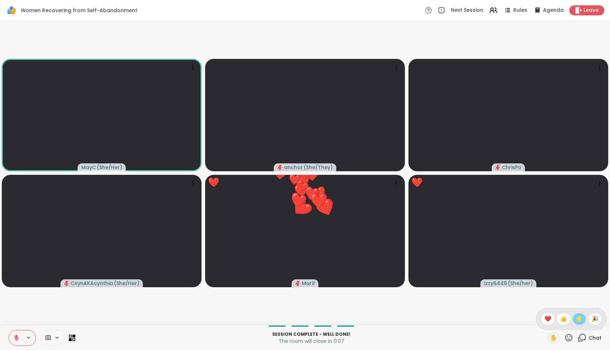
click at [580, 321] on span "🌟" at bounding box center [579, 319] width 7 height 9
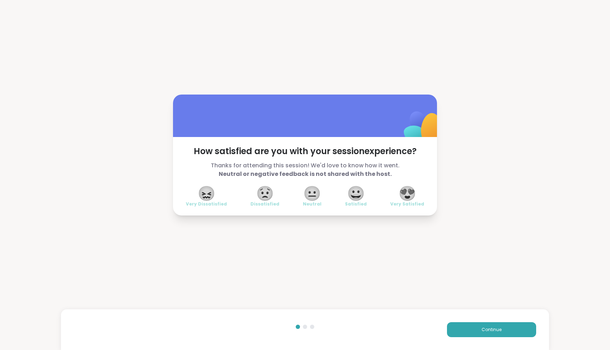
click at [408, 194] on span "😍" at bounding box center [407, 193] width 18 height 13
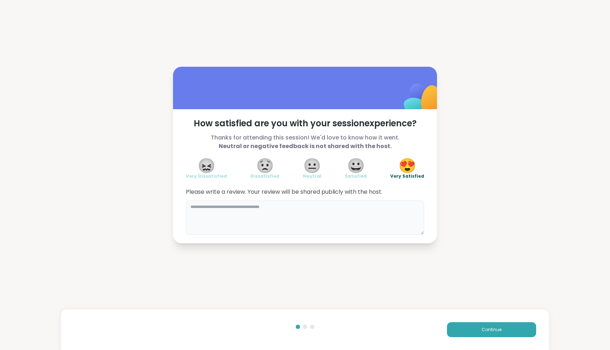
click at [358, 226] on textarea at bounding box center [305, 217] width 238 height 34
type textarea "**********"
click at [459, 331] on button "Continue" at bounding box center [491, 329] width 89 height 15
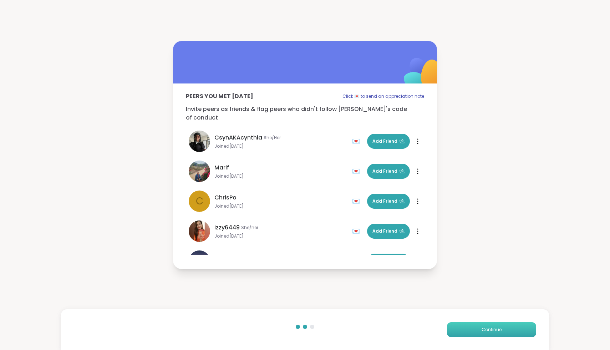
click at [459, 331] on button "Continue" at bounding box center [491, 329] width 89 height 15
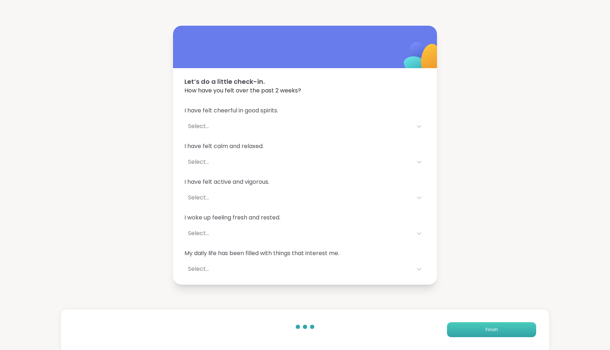
click at [459, 330] on button "Finish" at bounding box center [491, 329] width 89 height 15
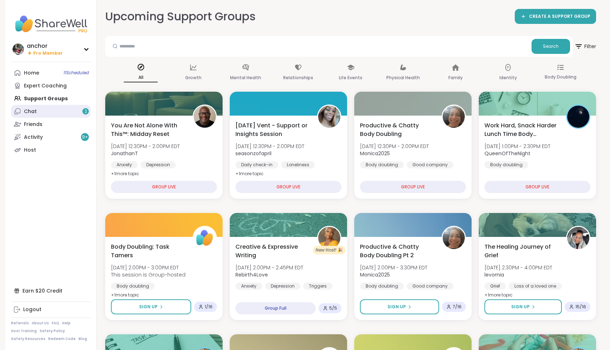
click at [50, 113] on link "Chat 2" at bounding box center [51, 111] width 80 height 13
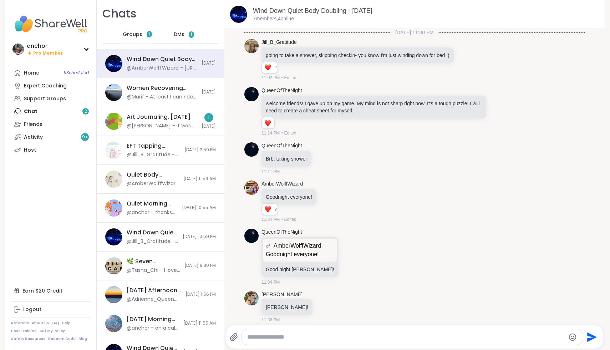
scroll to position [923, 0]
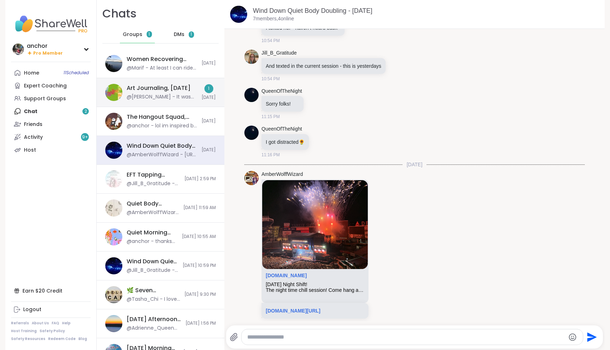
click at [158, 90] on div "Art Journaling, Oct 10" at bounding box center [159, 88] width 64 height 8
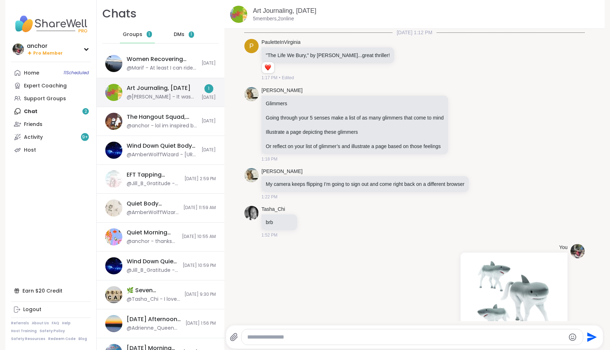
scroll to position [612, 0]
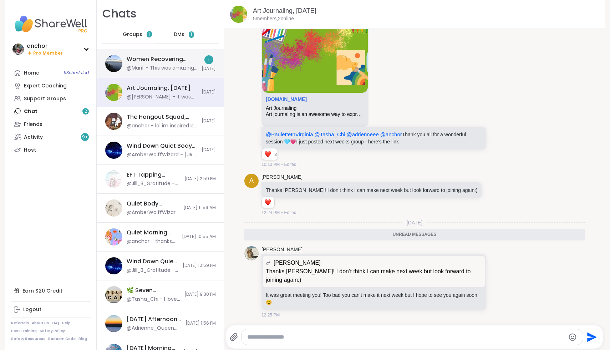
click at [192, 60] on div "Women Recovering from Self-Abandonment, [DATE]" at bounding box center [162, 59] width 71 height 8
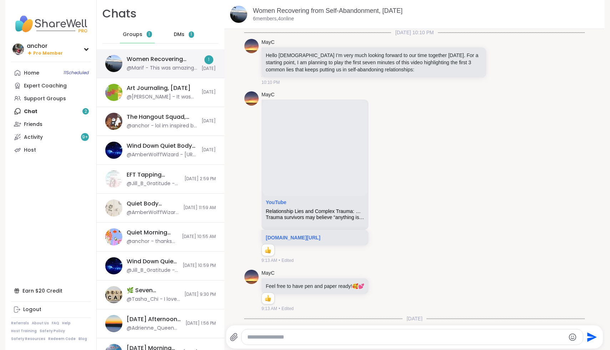
scroll to position [2067, 0]
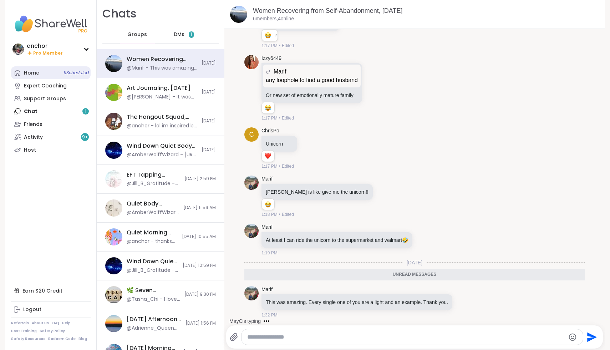
click at [28, 79] on link "Home 11 Scheduled" at bounding box center [51, 72] width 80 height 13
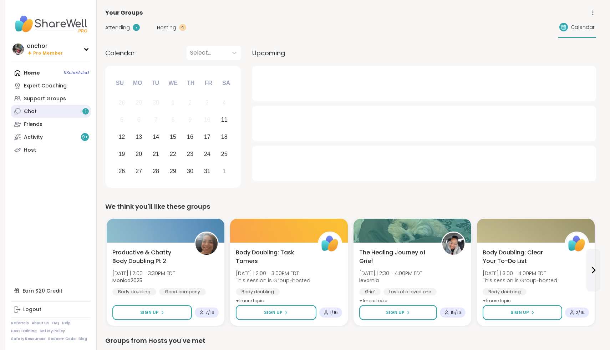
click at [40, 107] on link "Chat 1" at bounding box center [51, 111] width 80 height 13
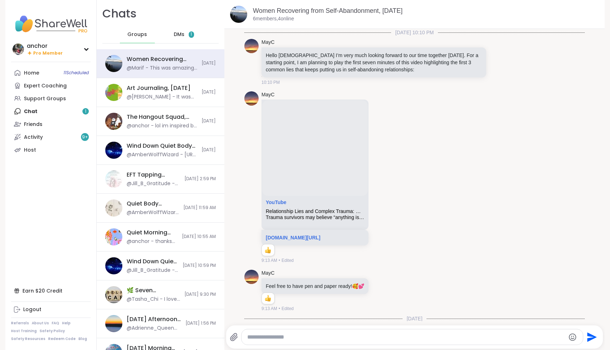
scroll to position [2043, 0]
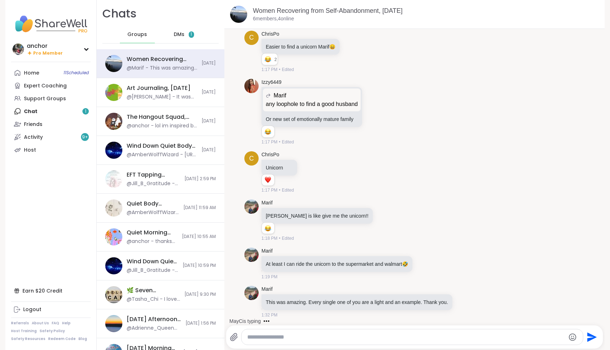
click at [174, 33] on span "DMs" at bounding box center [179, 34] width 11 height 7
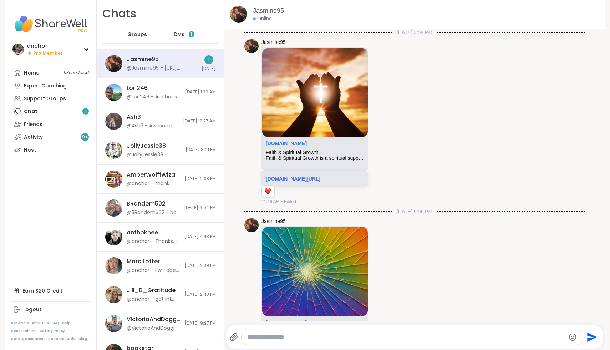
scroll to position [2360, 0]
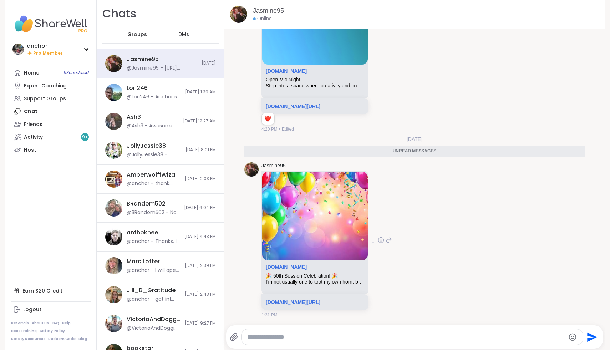
click at [384, 241] on icon at bounding box center [381, 239] width 5 height 5
click at [327, 227] on div "Select Reaction: Heart" at bounding box center [324, 228] width 6 height 6
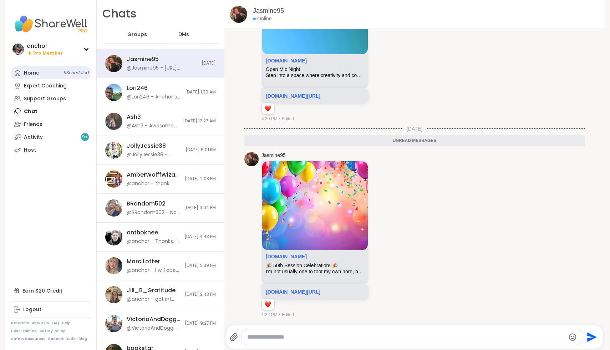
click at [43, 70] on link "Home 11 Scheduled" at bounding box center [51, 72] width 80 height 13
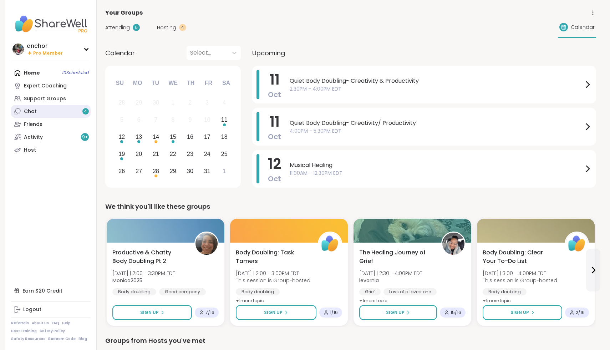
click at [37, 112] on link "Chat 4" at bounding box center [51, 111] width 80 height 13
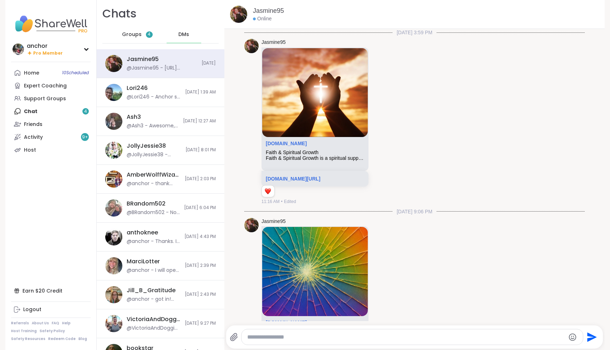
scroll to position [2353, 0]
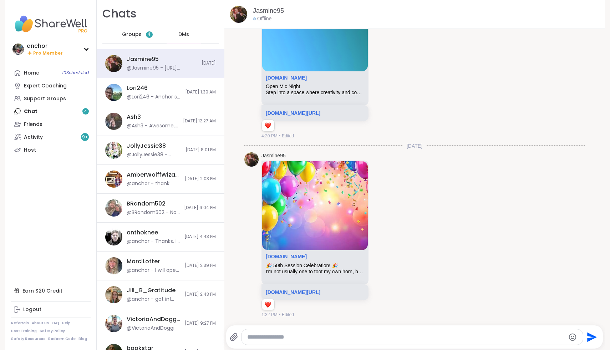
click at [128, 41] on div "Groups 4" at bounding box center [137, 34] width 35 height 17
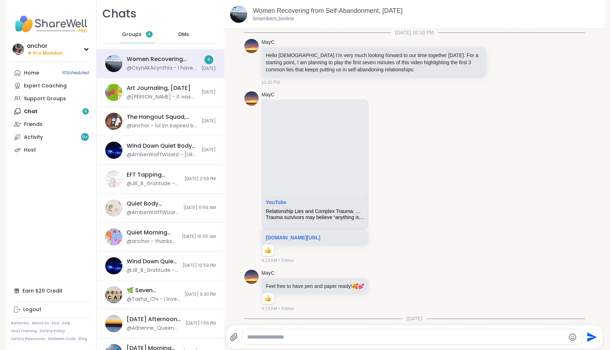
scroll to position [2272, 0]
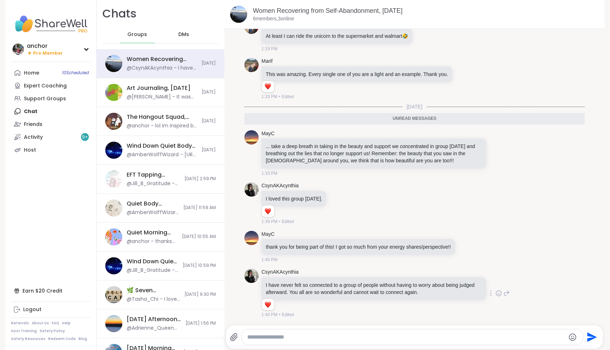
click at [499, 293] on icon at bounding box center [499, 293] width 6 height 7
click at [438, 281] on button "Select Reaction: Heart" at bounding box center [442, 282] width 14 height 14
click at [497, 151] on icon at bounding box center [498, 153] width 5 height 5
click at [440, 141] on div "Select Reaction: Heart" at bounding box center [442, 141] width 6 height 6
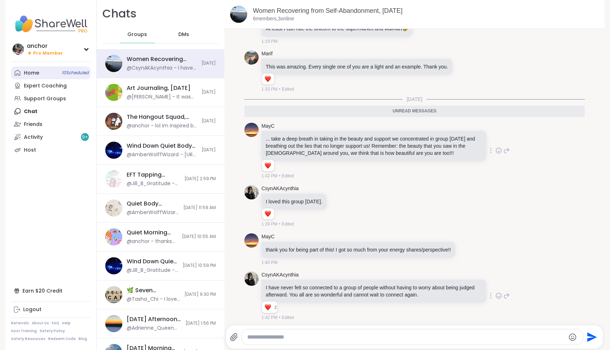
click at [38, 70] on div "Home 10 Scheduled" at bounding box center [31, 73] width 15 height 7
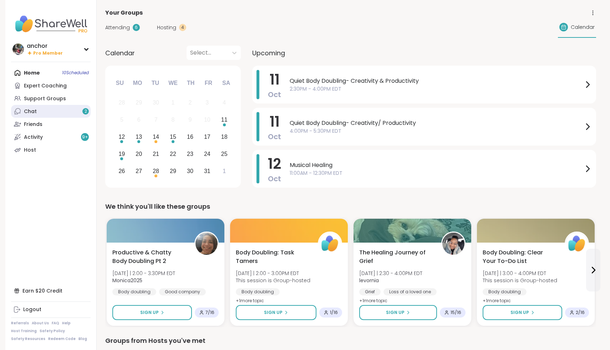
click at [30, 111] on div "Chat 2" at bounding box center [30, 111] width 13 height 7
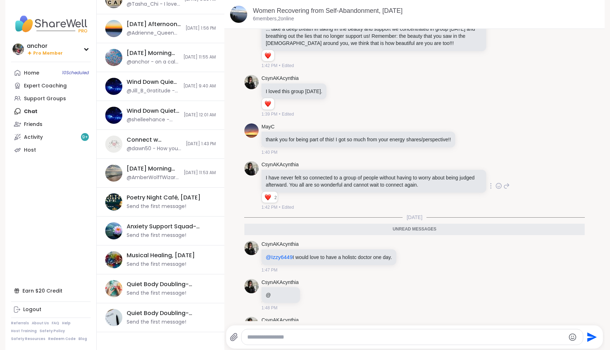
scroll to position [2379, 0]
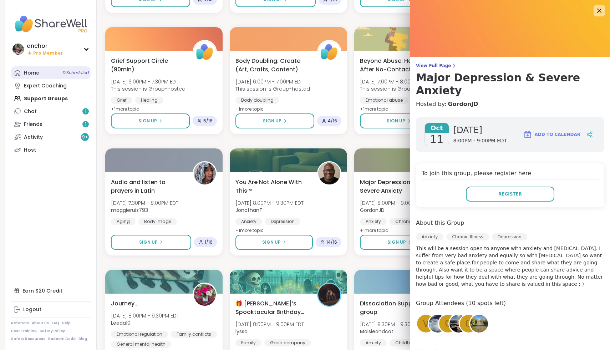
click at [50, 73] on link "Home 12 Scheduled" at bounding box center [51, 72] width 80 height 13
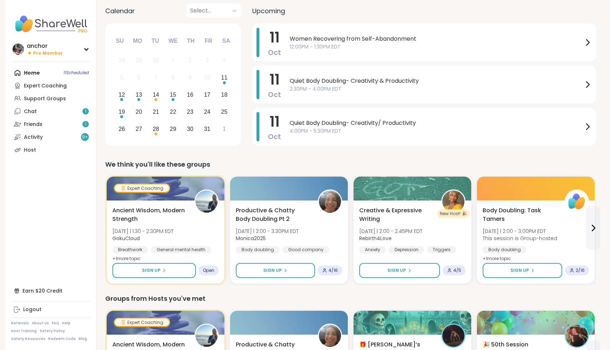
scroll to position [43, 0]
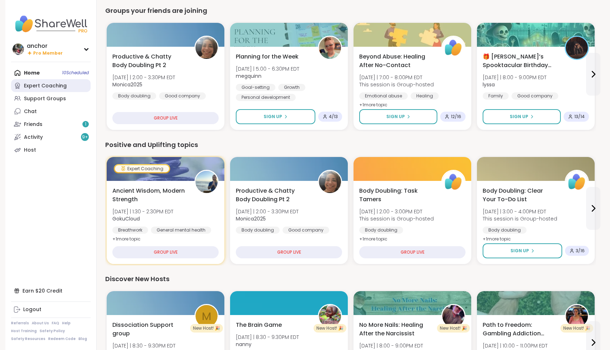
scroll to position [599, 0]
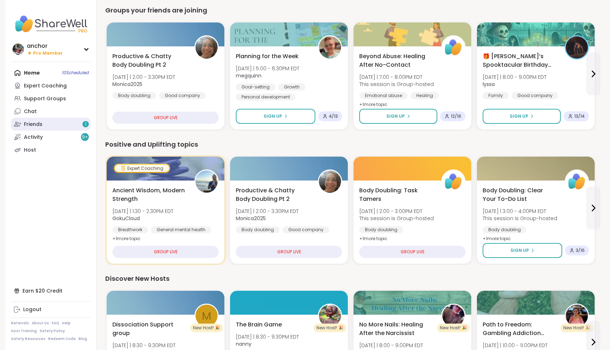
click at [77, 122] on link "Friends 1" at bounding box center [51, 124] width 80 height 13
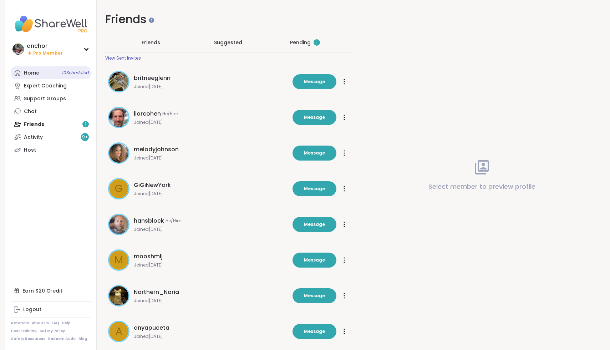
click at [29, 72] on div "Home 10 Scheduled" at bounding box center [31, 73] width 15 height 7
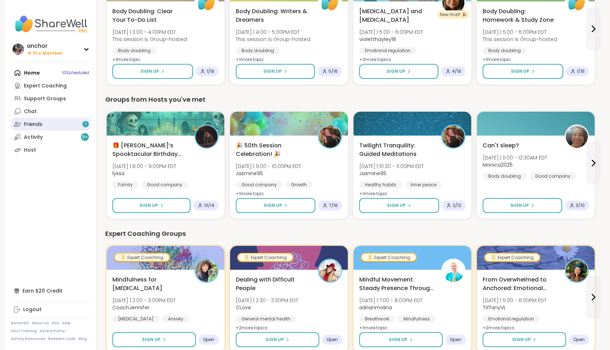
scroll to position [243, 0]
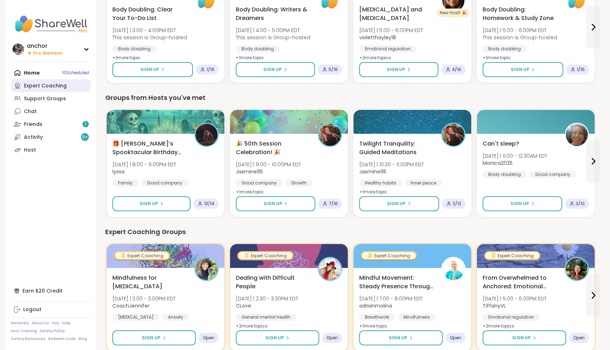
click at [37, 89] on link "Expert Coaching" at bounding box center [51, 85] width 80 height 13
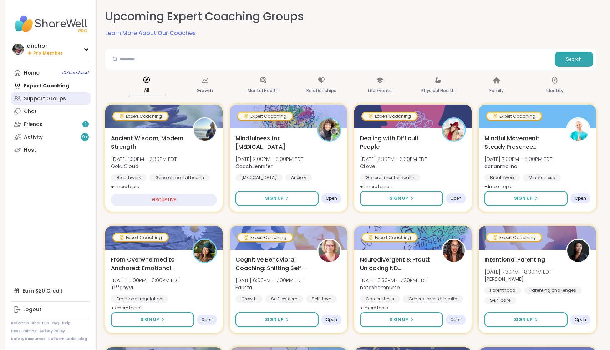
click at [67, 97] on link "Support Groups" at bounding box center [51, 98] width 80 height 13
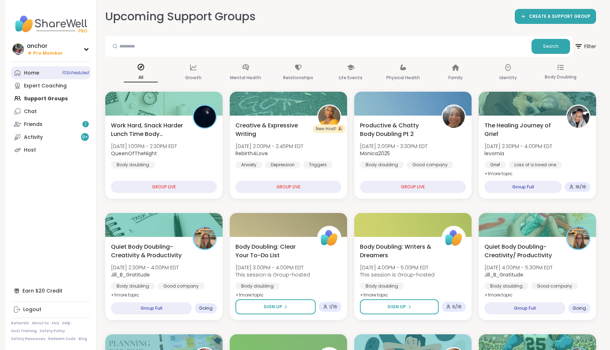
click at [45, 73] on link "Home 10 Scheduled" at bounding box center [51, 72] width 80 height 13
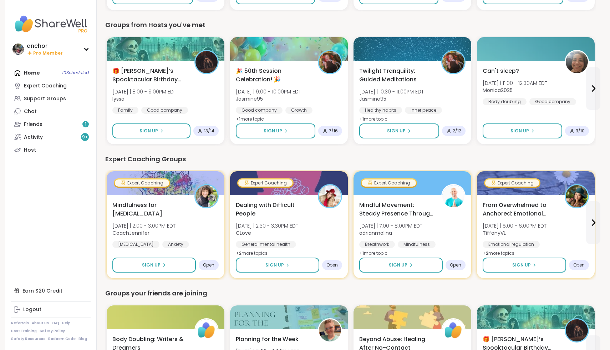
scroll to position [318, 0]
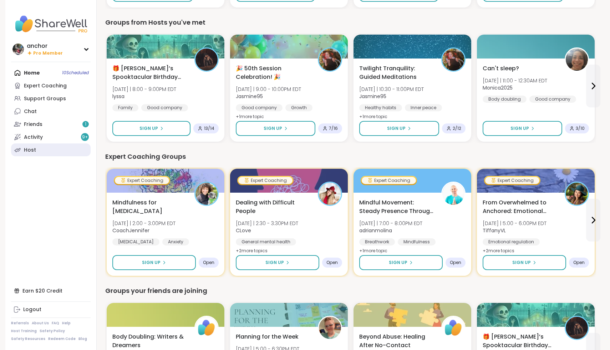
click at [65, 153] on link "Host" at bounding box center [51, 149] width 80 height 13
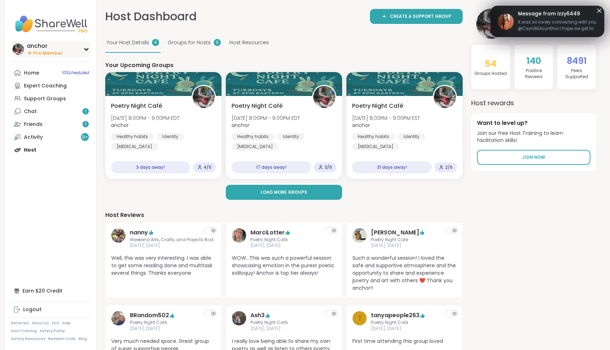
click at [35, 45] on div "anchor" at bounding box center [45, 46] width 36 height 8
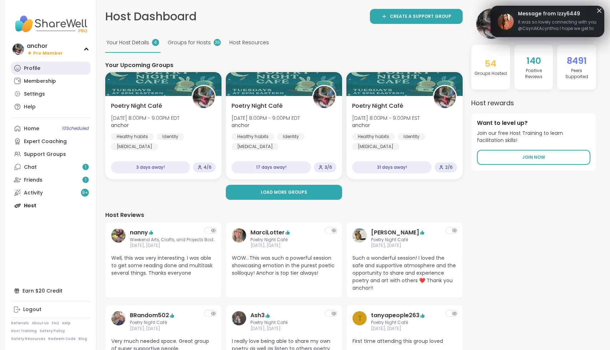
click at [46, 66] on link "Profile" at bounding box center [51, 68] width 80 height 13
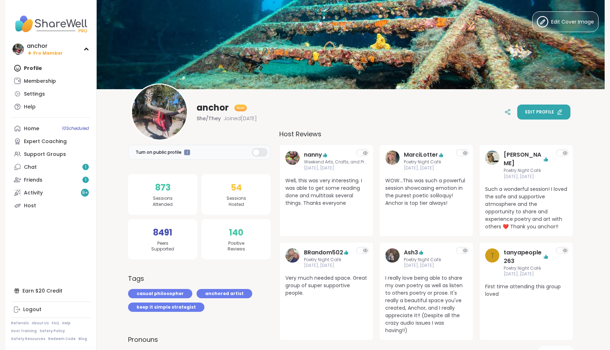
click at [547, 109] on span "Edit profile" at bounding box center [539, 112] width 29 height 6
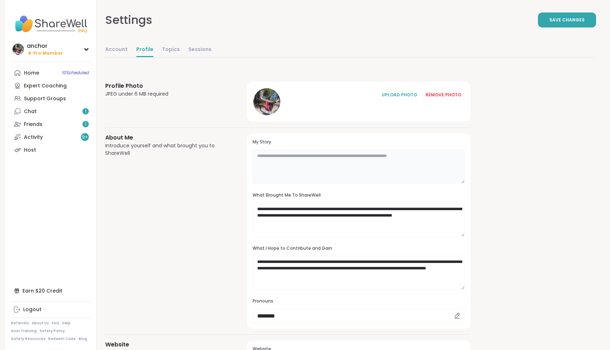
click at [329, 162] on textarea at bounding box center [359, 166] width 212 height 34
click at [370, 157] on textarea "**********" at bounding box center [359, 166] width 212 height 34
click at [392, 159] on textarea "**********" at bounding box center [359, 166] width 212 height 34
drag, startPoint x: 393, startPoint y: 155, endPoint x: 363, endPoint y: 157, distance: 30.0
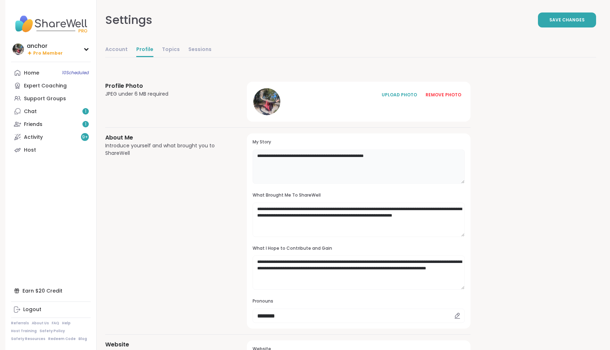
click at [363, 157] on textarea "**********" at bounding box center [359, 166] width 212 height 34
click at [415, 154] on textarea "**********" at bounding box center [359, 166] width 212 height 34
drag, startPoint x: 379, startPoint y: 161, endPoint x: 391, endPoint y: 155, distance: 13.3
click at [391, 155] on textarea "**********" at bounding box center [359, 166] width 212 height 34
click at [267, 157] on textarea "**********" at bounding box center [359, 166] width 212 height 34
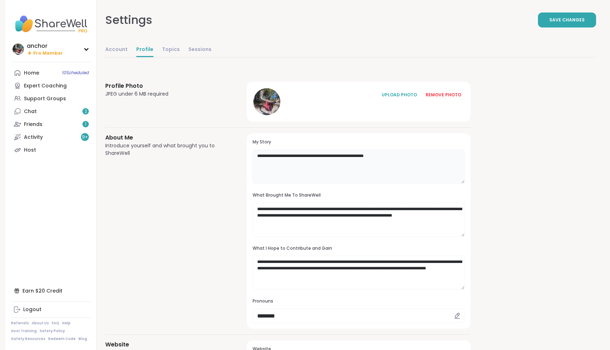
click at [407, 158] on textarea "**********" at bounding box center [359, 166] width 212 height 34
click at [415, 156] on textarea "**********" at bounding box center [359, 166] width 212 height 34
drag, startPoint x: 454, startPoint y: 156, endPoint x: 446, endPoint y: 158, distance: 8.4
click at [446, 158] on textarea "**********" at bounding box center [359, 166] width 212 height 34
type textarea "**********"
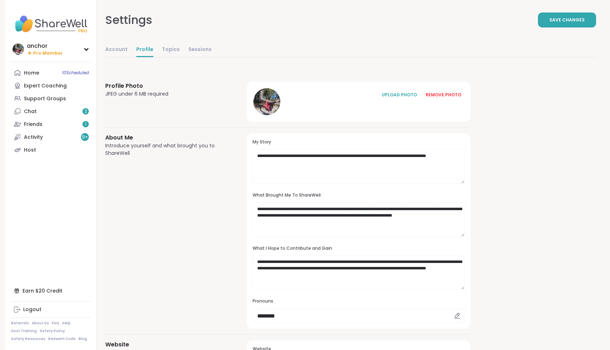
click at [497, 203] on div "**********" at bounding box center [350, 344] width 491 height 559
click at [570, 24] on button "Save Changes" at bounding box center [567, 19] width 58 height 15
click at [569, 23] on button "Save Changes" at bounding box center [567, 19] width 58 height 15
click at [25, 111] on div "Chat 2" at bounding box center [30, 111] width 13 height 7
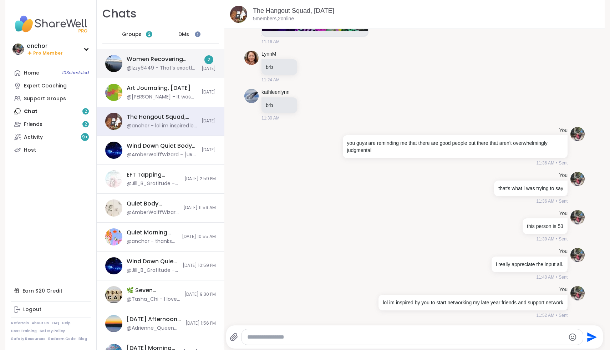
click at [174, 72] on div "Women Recovering from Self-Abandonment, Oct 11 @Izzy6449 - That’s exactly what …" at bounding box center [161, 63] width 128 height 29
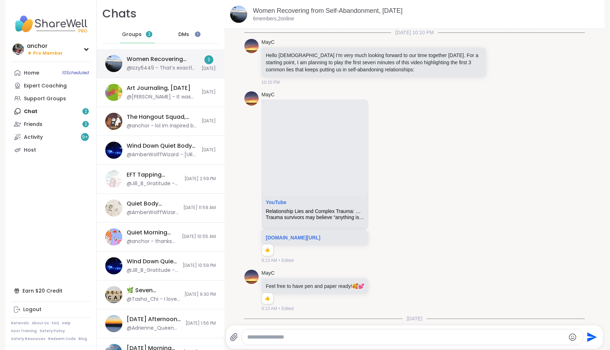
scroll to position [2581, 0]
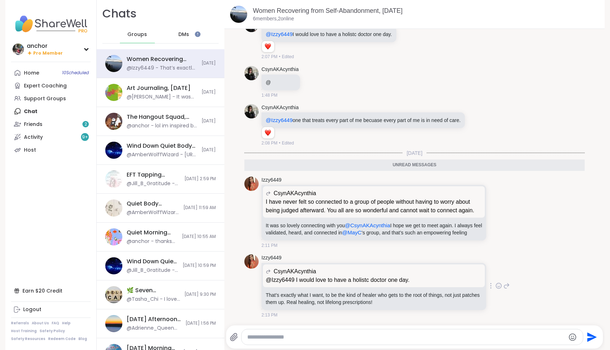
click at [496, 286] on icon at bounding box center [499, 285] width 6 height 7
click at [439, 273] on div "Select Reaction: Heart" at bounding box center [442, 274] width 6 height 6
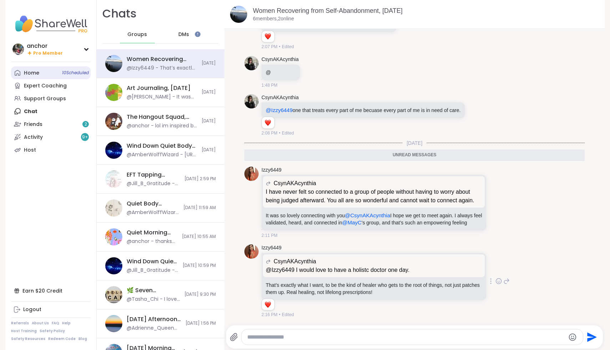
click at [33, 71] on div "Home 10 Scheduled" at bounding box center [31, 73] width 15 height 7
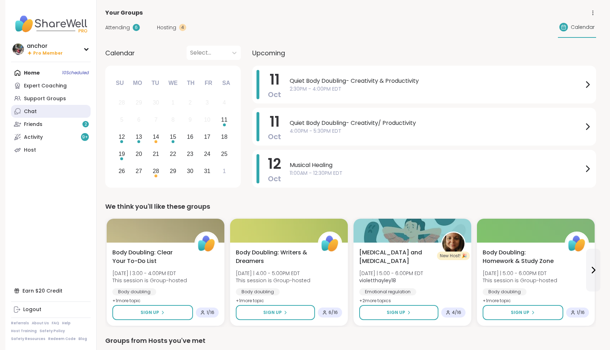
click at [44, 117] on link "Chat" at bounding box center [51, 111] width 80 height 13
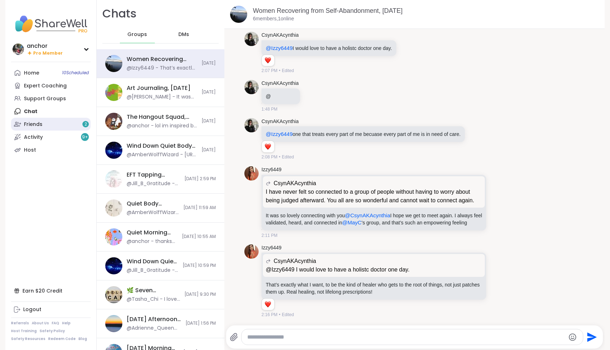
click at [40, 129] on link "Friends 2" at bounding box center [51, 124] width 80 height 13
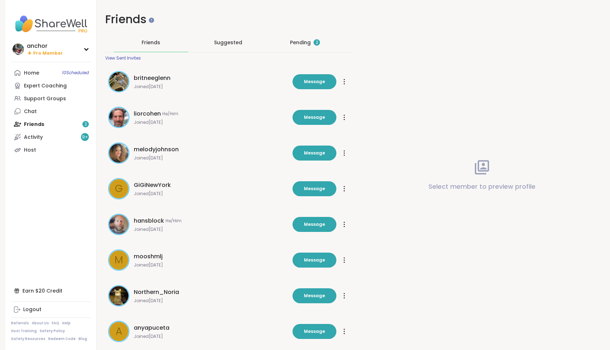
click at [314, 42] on div "2" at bounding box center [317, 42] width 6 height 6
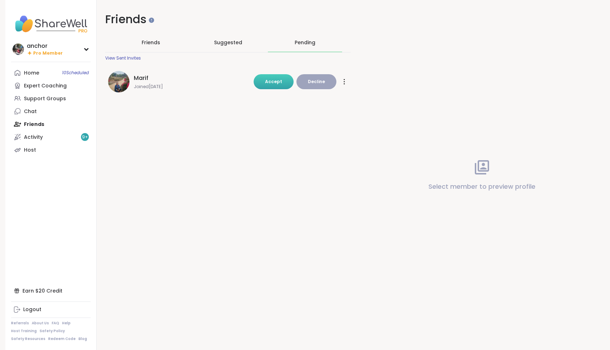
click at [286, 81] on button "Accept" at bounding box center [274, 81] width 40 height 15
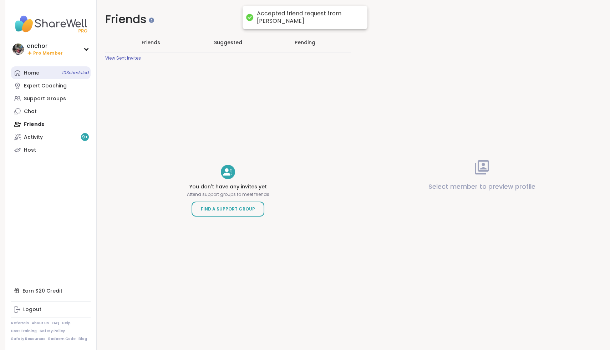
click at [22, 70] on link "Home 10 Scheduled" at bounding box center [51, 72] width 80 height 13
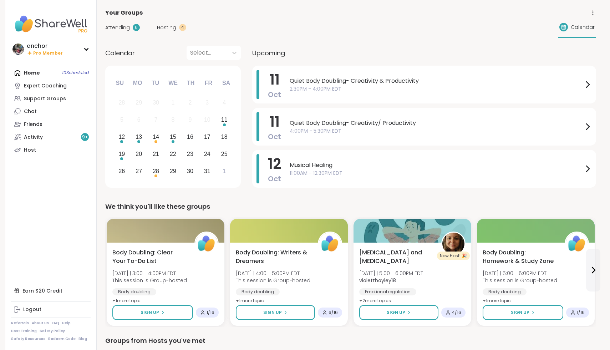
click at [33, 60] on nav "anchor Pro Member Profile Membership Settings Help Home 10 Scheduled Expert Coa…" at bounding box center [50, 175] width 91 height 350
click at [33, 52] on div "Pro Member" at bounding box center [45, 53] width 36 height 6
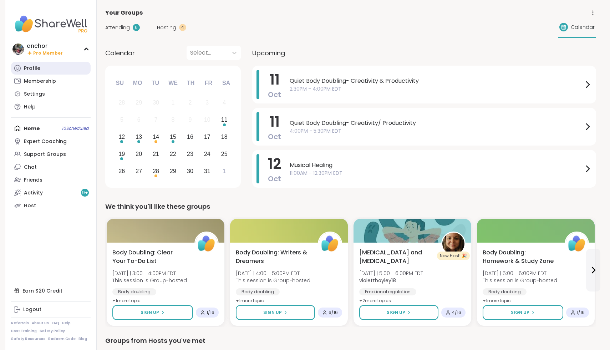
click at [37, 67] on div "Profile" at bounding box center [32, 68] width 16 height 7
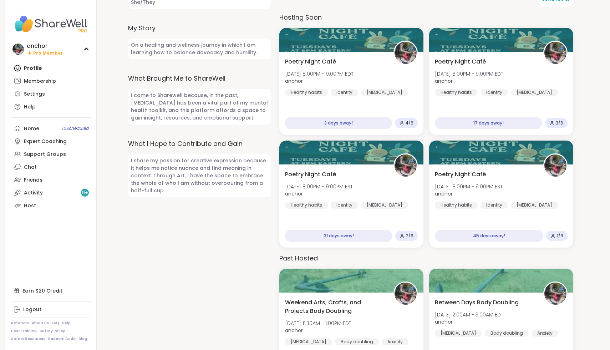
scroll to position [362, 0]
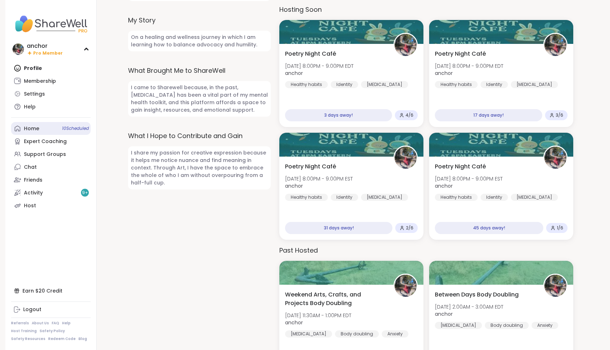
click at [39, 129] on link "Home 10 Scheduled" at bounding box center [51, 128] width 80 height 13
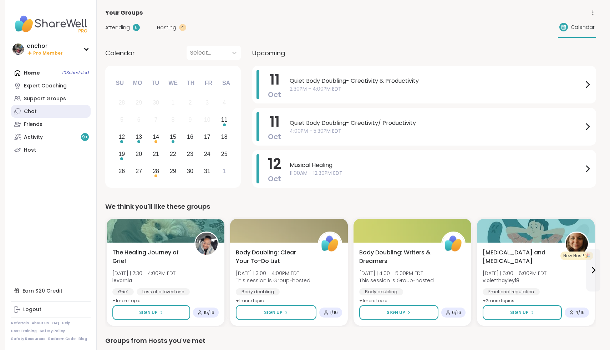
click at [40, 114] on link "Chat" at bounding box center [51, 111] width 80 height 13
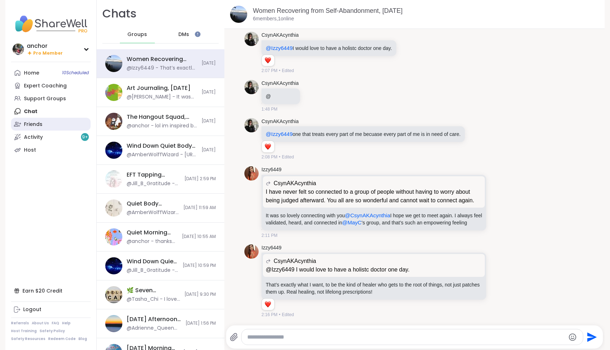
click at [43, 127] on link "Friends" at bounding box center [51, 124] width 80 height 13
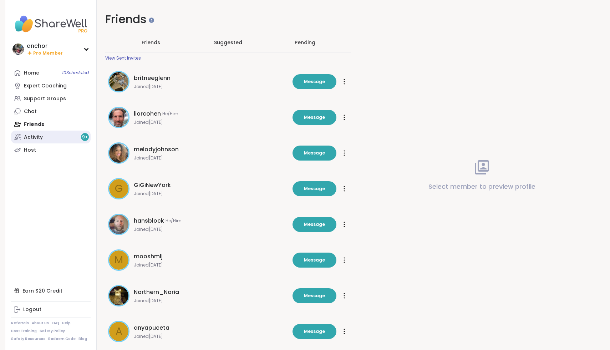
click at [47, 139] on link "Activity 9 +" at bounding box center [51, 137] width 80 height 13
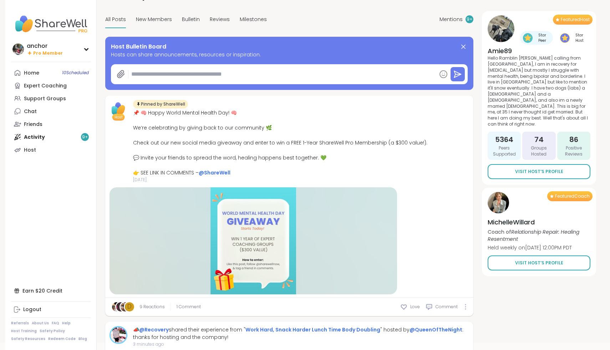
scroll to position [24, 0]
click at [405, 305] on icon at bounding box center [403, 306] width 7 height 7
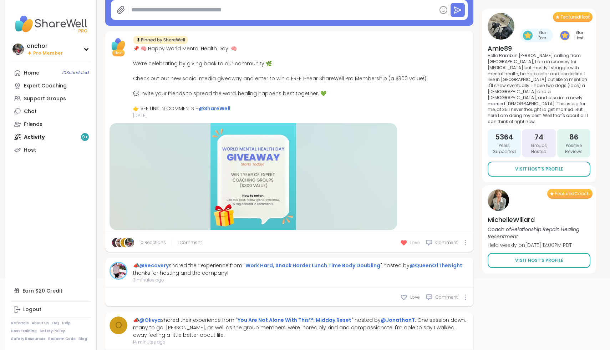
scroll to position [90, 0]
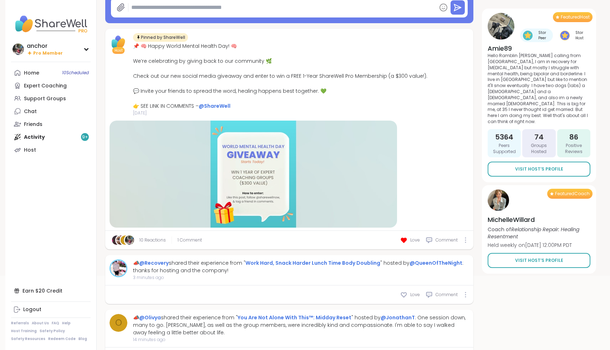
click at [406, 300] on div "Love Comment" at bounding box center [289, 294] width 368 height 19
click at [406, 295] on icon at bounding box center [403, 295] width 5 height 5
type textarea "*"
click at [193, 239] on span "1 Comment" at bounding box center [190, 240] width 24 height 6
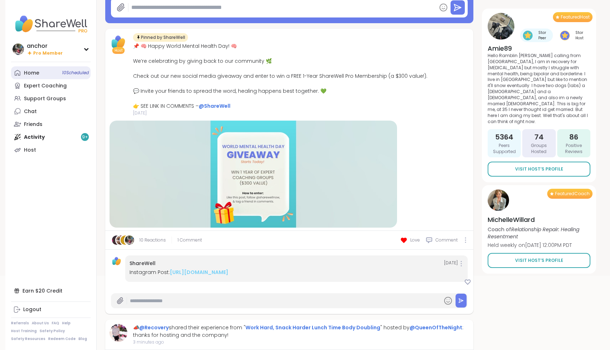
click at [54, 76] on link "Home 10 Scheduled" at bounding box center [51, 72] width 80 height 13
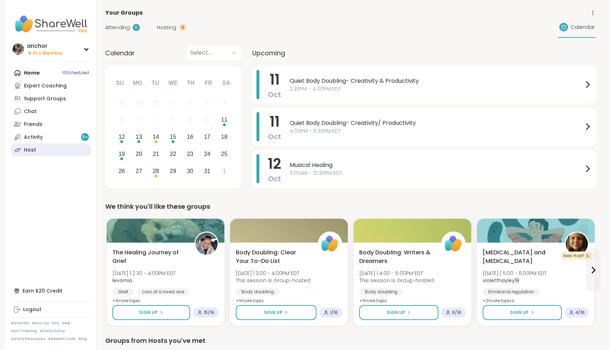
click at [53, 154] on link "Host" at bounding box center [51, 149] width 80 height 13
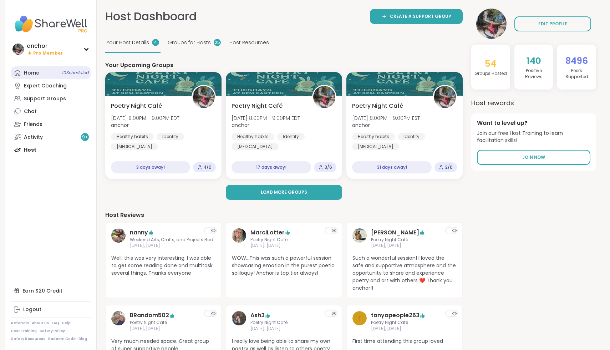
click at [45, 78] on link "Home 10 Scheduled" at bounding box center [51, 72] width 80 height 13
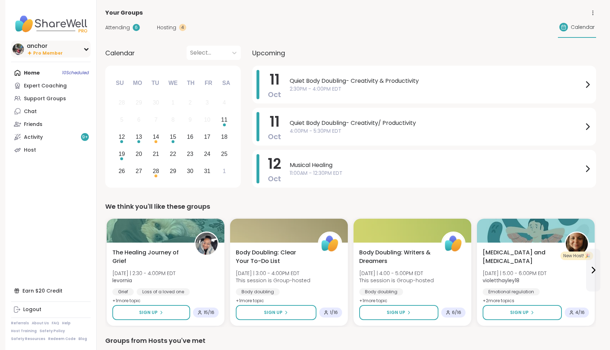
click at [61, 48] on div "anchor Pro Member" at bounding box center [51, 49] width 80 height 17
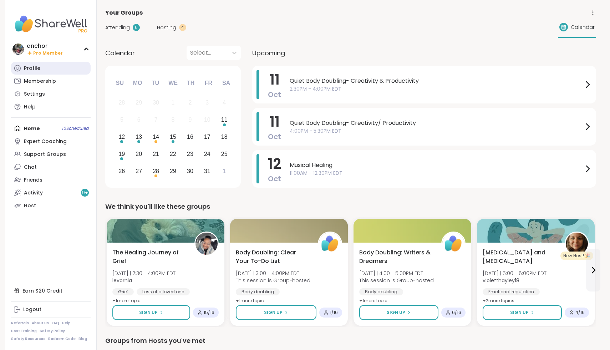
click at [55, 68] on link "Profile" at bounding box center [51, 68] width 80 height 13
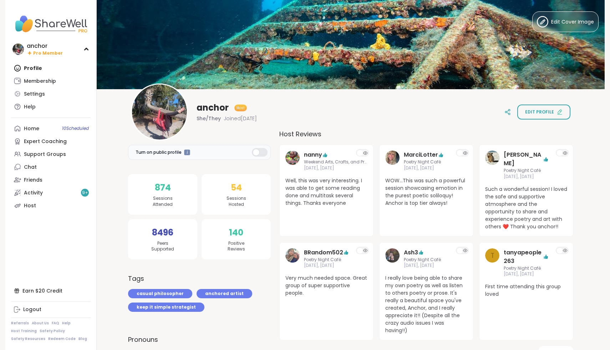
click at [551, 121] on div "anchor Host She/They Joined May 2024 Edit profile" at bounding box center [351, 111] width 440 height 57
click at [547, 113] on span "Edit profile" at bounding box center [539, 112] width 29 height 6
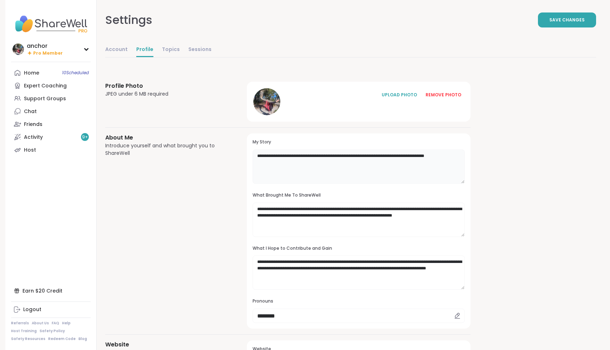
click at [333, 172] on textarea "**********" at bounding box center [359, 166] width 212 height 34
type textarea "**********"
click at [50, 25] on img at bounding box center [51, 23] width 80 height 25
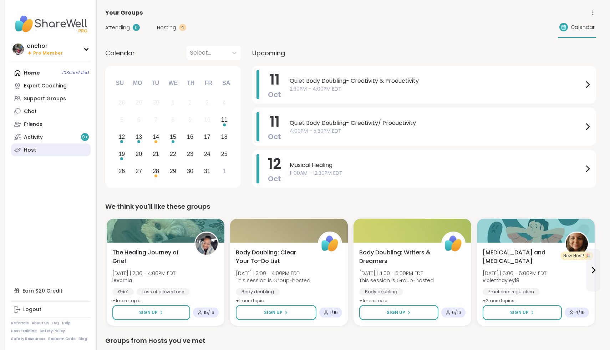
click at [38, 152] on link "Host" at bounding box center [51, 149] width 80 height 13
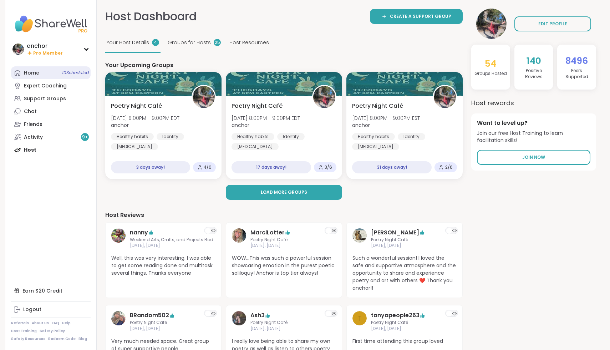
click at [35, 71] on div "Home 10 Scheduled" at bounding box center [31, 73] width 15 height 7
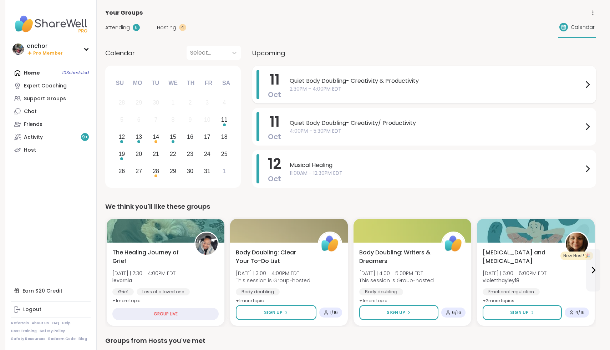
click at [306, 91] on span "2:30PM - 4:00PM EDT" at bounding box center [437, 88] width 294 height 7
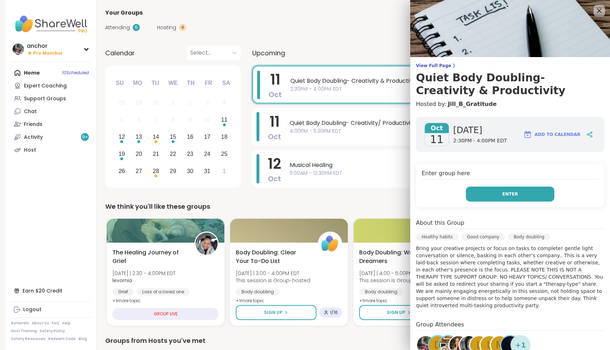
click at [488, 198] on button "Enter" at bounding box center [510, 194] width 88 height 15
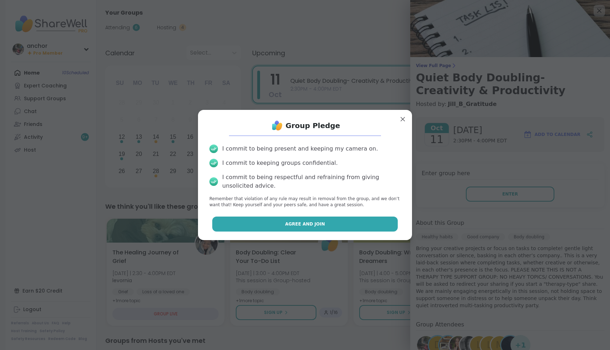
click at [380, 220] on button "Agree and Join" at bounding box center [305, 224] width 186 height 15
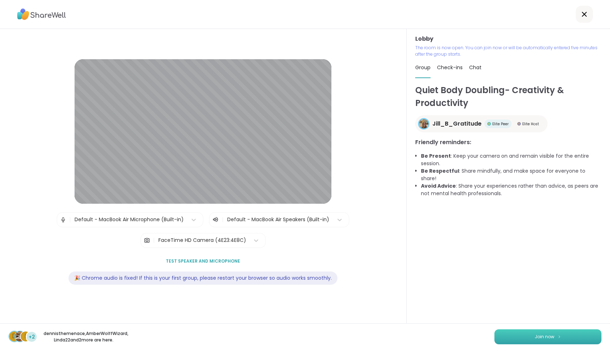
click at [556, 330] on button "Join now" at bounding box center [547, 336] width 107 height 15
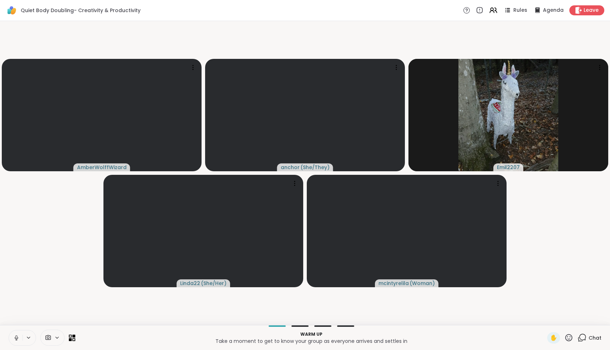
click at [12, 339] on button at bounding box center [16, 337] width 14 height 15
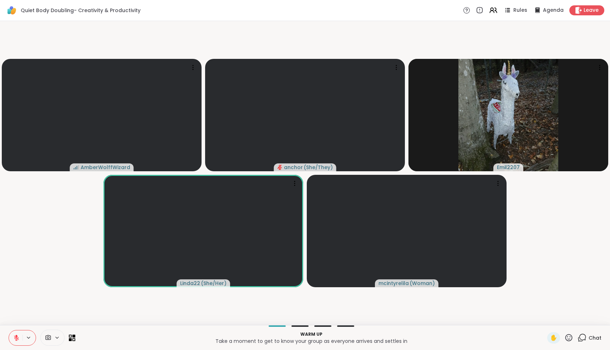
click at [16, 339] on icon at bounding box center [16, 337] width 5 height 5
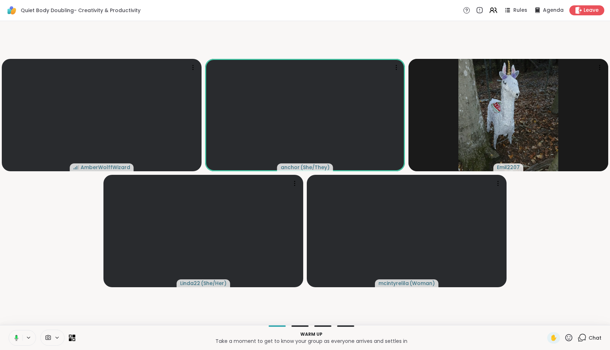
click at [16, 339] on icon at bounding box center [17, 338] width 4 height 6
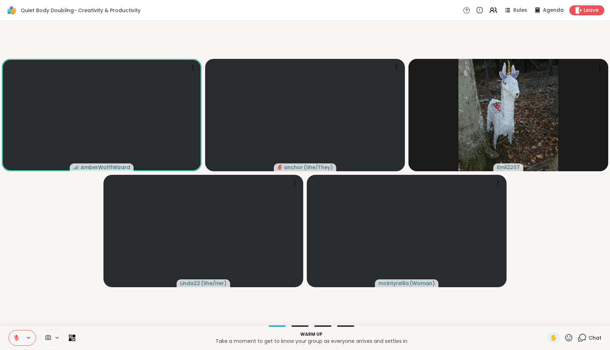
click at [51, 337] on icon at bounding box center [48, 337] width 6 height 7
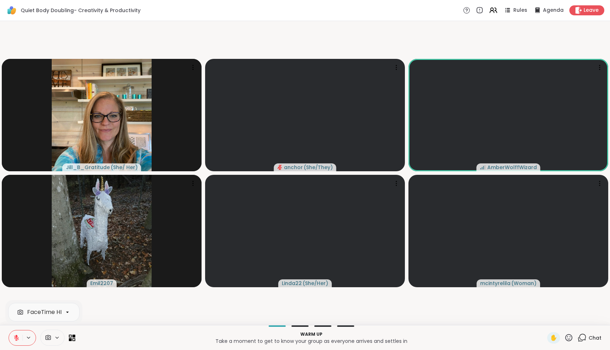
click at [51, 337] on span at bounding box center [48, 337] width 14 height 7
click at [54, 336] on icon at bounding box center [57, 338] width 6 height 6
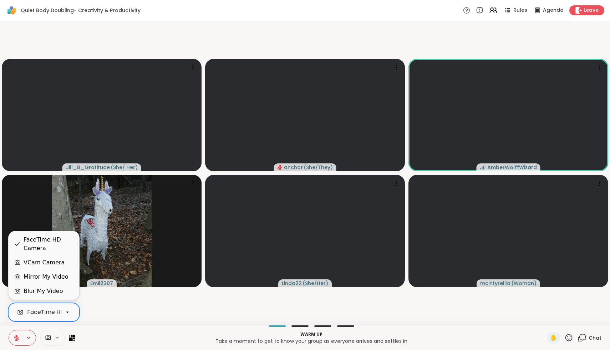
click at [48, 309] on div "FaceTime HD Camera" at bounding box center [58, 312] width 62 height 9
click at [44, 264] on div "VCam Camera" at bounding box center [44, 262] width 41 height 9
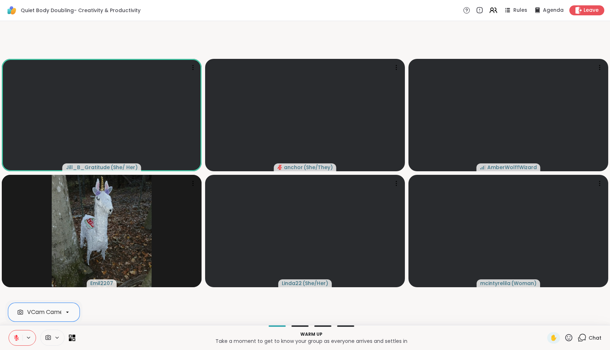
click at [568, 338] on icon at bounding box center [568, 337] width 9 height 9
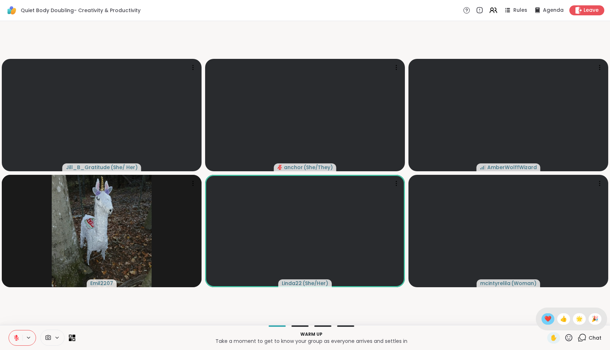
click at [554, 320] on div "❤️" at bounding box center [548, 318] width 13 height 11
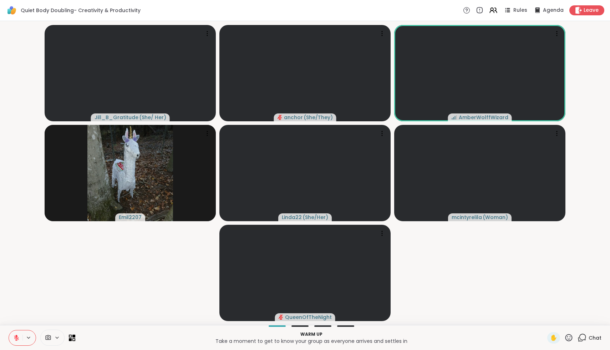
click at [574, 335] on div "✋ Chat" at bounding box center [574, 337] width 54 height 11
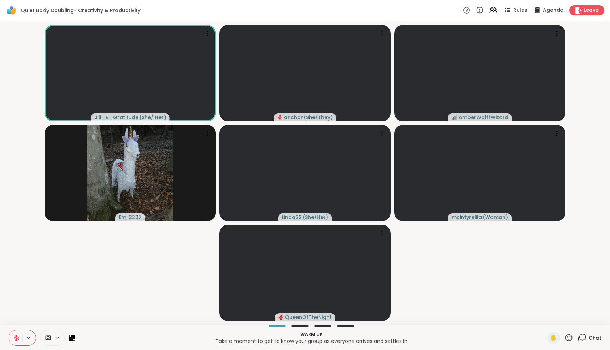
click at [571, 337] on icon at bounding box center [568, 337] width 9 height 9
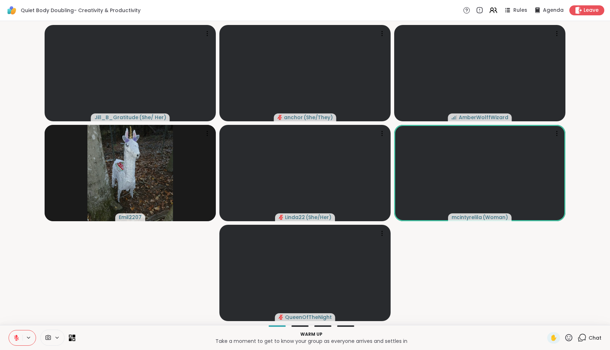
click at [556, 284] on video-player-container "Jill_B_Gratitude ( She/ Her ) anchor ( She/They ) AmberWolffWizard Emil2207 Lin…" at bounding box center [304, 173] width 601 height 298
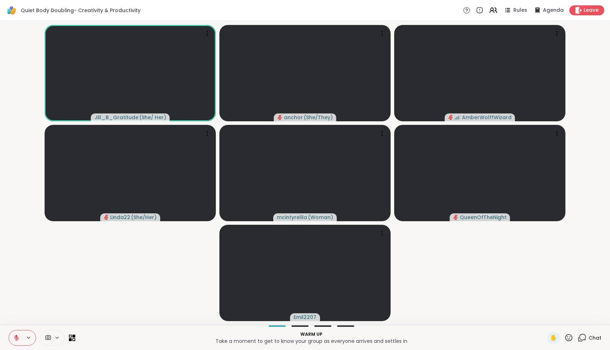
click at [584, 333] on div "Chat" at bounding box center [590, 337] width 24 height 11
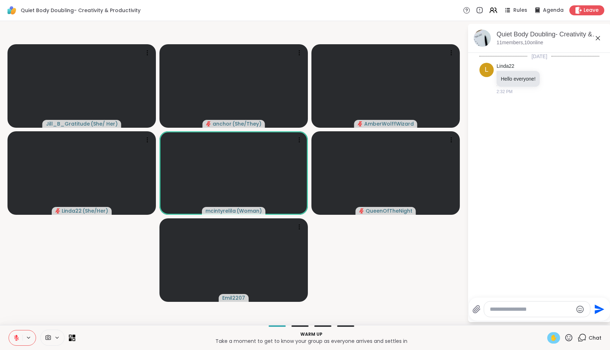
click at [556, 338] on span "✋" at bounding box center [553, 338] width 7 height 9
click at [15, 339] on icon at bounding box center [16, 338] width 6 height 6
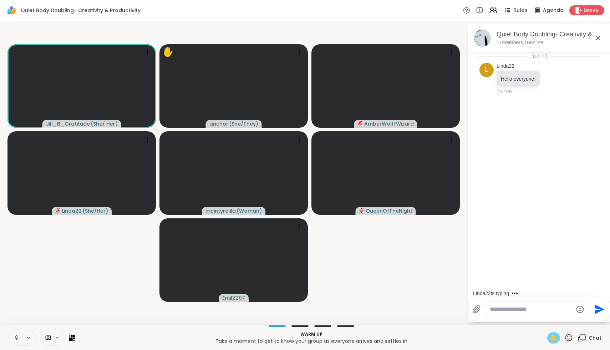
click at [556, 339] on span "✋" at bounding box center [553, 338] width 7 height 9
click at [17, 339] on icon at bounding box center [17, 338] width 4 height 2
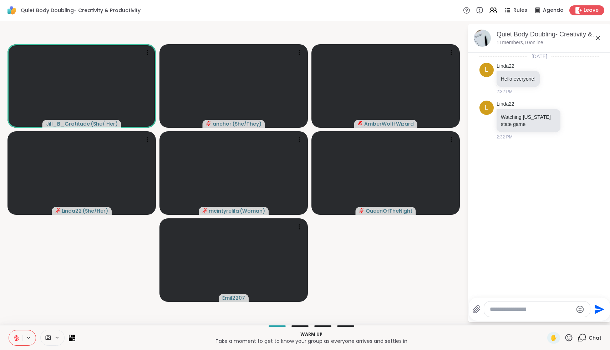
click at [18, 339] on icon at bounding box center [16, 337] width 5 height 5
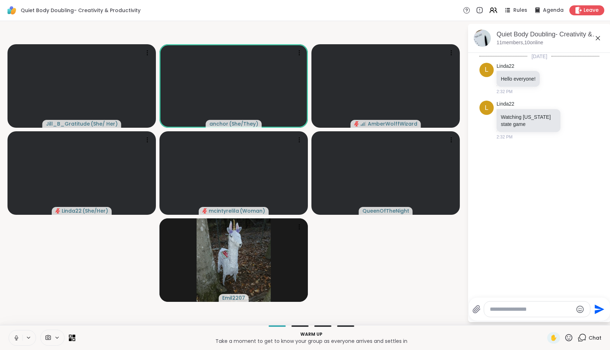
click at [16, 335] on icon at bounding box center [16, 338] width 6 height 6
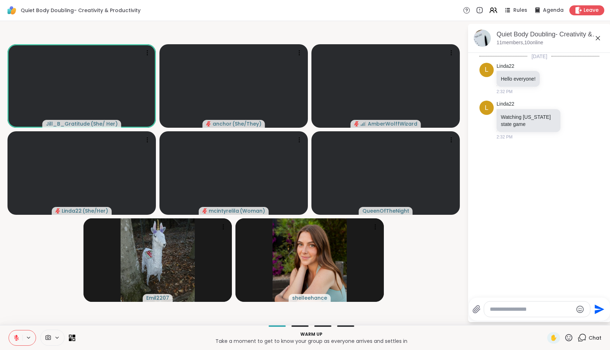
click at [568, 339] on icon at bounding box center [568, 337] width 9 height 9
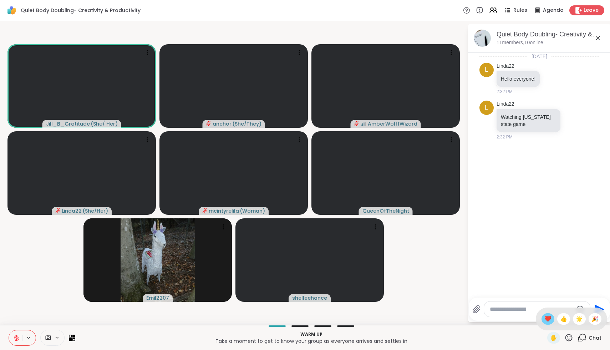
click at [553, 324] on div "❤️" at bounding box center [548, 318] width 13 height 11
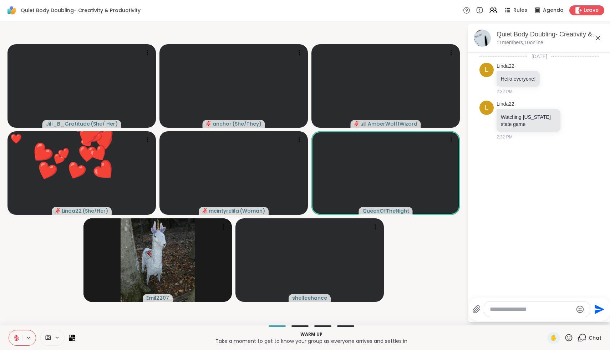
click at [570, 338] on icon at bounding box center [568, 337] width 9 height 9
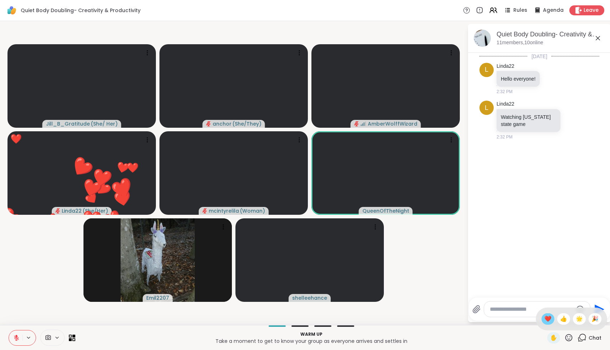
click at [552, 317] on span "❤️" at bounding box center [547, 319] width 7 height 9
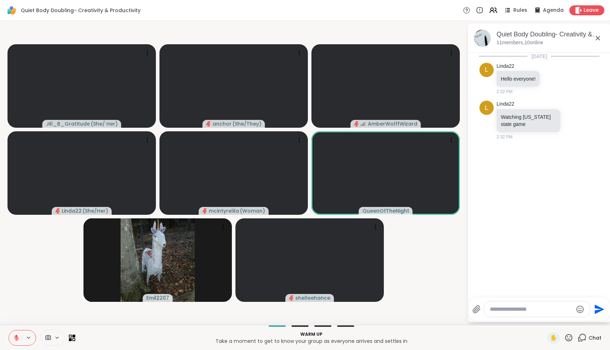
click at [569, 335] on icon at bounding box center [568, 337] width 9 height 9
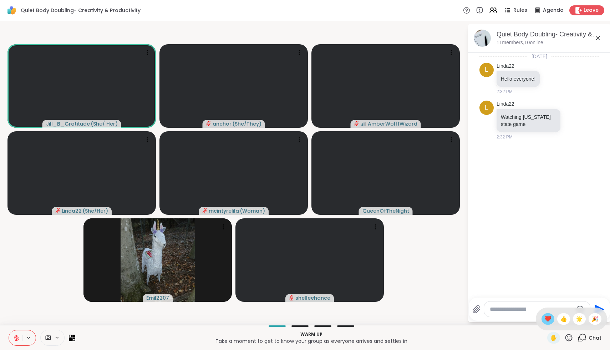
click at [551, 319] on span "❤️" at bounding box center [547, 319] width 7 height 9
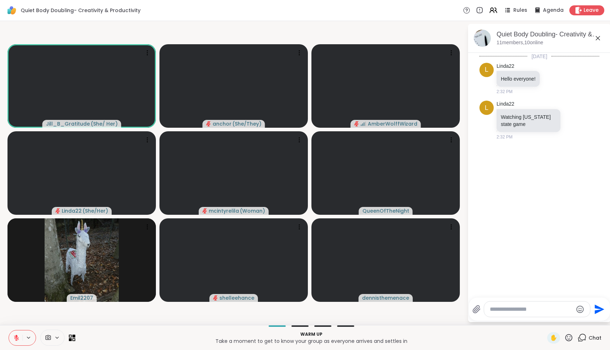
click at [15, 341] on button at bounding box center [16, 337] width 14 height 15
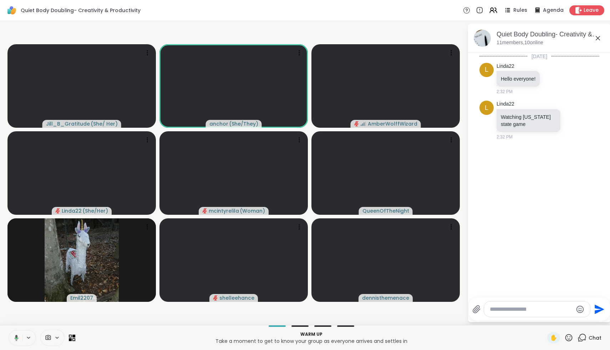
click at [15, 341] on button at bounding box center [15, 337] width 15 height 15
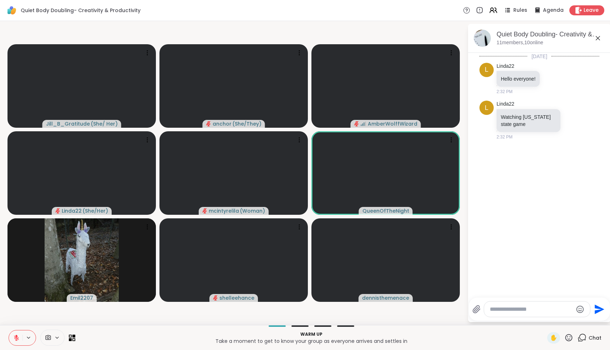
click at [514, 313] on div at bounding box center [537, 308] width 106 height 15
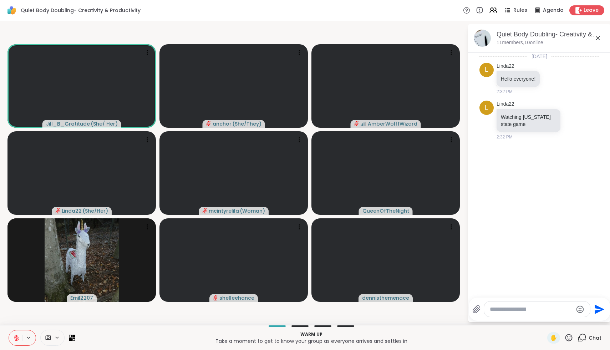
click at [514, 310] on textarea "Type your message" at bounding box center [531, 309] width 83 height 7
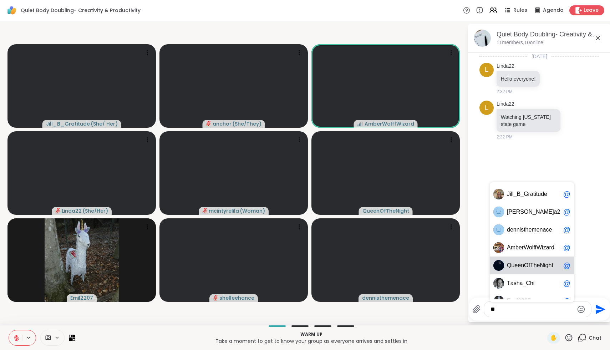
click at [520, 264] on span "QueenOfTheNight" at bounding box center [530, 265] width 46 height 7
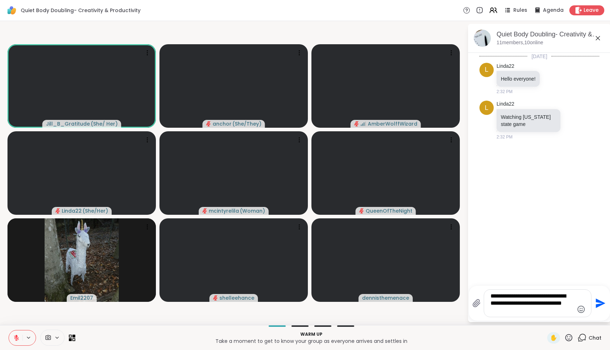
scroll to position [214, 0]
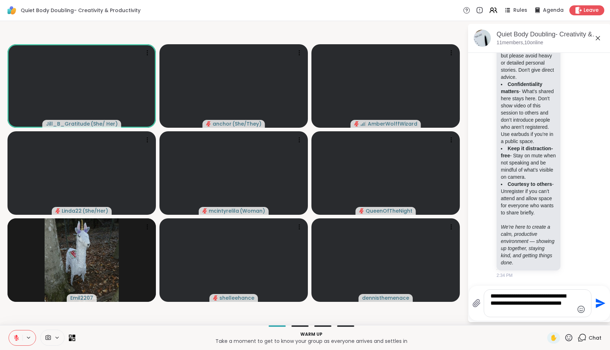
click at [547, 304] on textarea "**********" at bounding box center [532, 303] width 83 height 21
click at [539, 310] on textarea "**********" at bounding box center [532, 303] width 83 height 21
type textarea "**********"
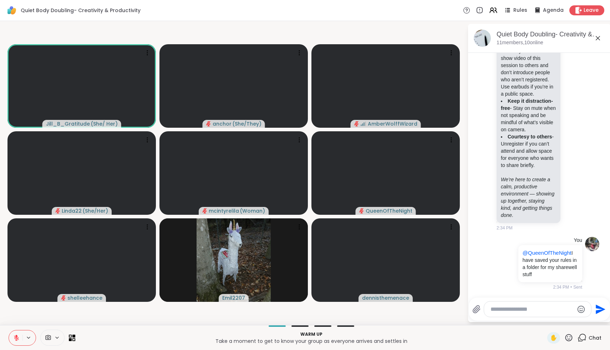
click at [567, 339] on icon at bounding box center [568, 337] width 9 height 9
click at [552, 323] on span "❤️" at bounding box center [547, 319] width 7 height 9
click at [567, 336] on icon at bounding box center [568, 337] width 9 height 9
click at [552, 322] on span "❤️" at bounding box center [547, 319] width 7 height 9
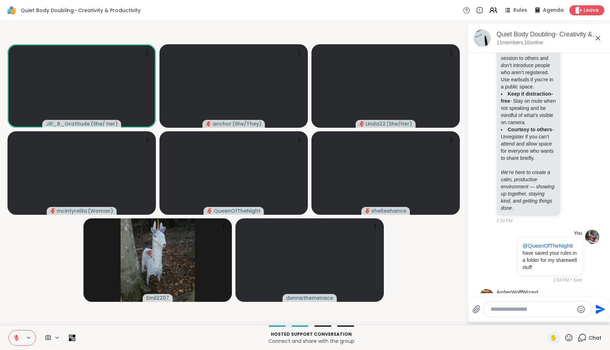
scroll to position [299, 0]
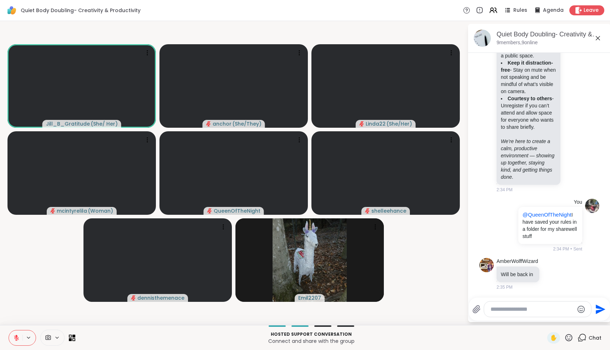
click at [494, 313] on div at bounding box center [537, 308] width 107 height 15
click at [500, 309] on textarea "Type your message" at bounding box center [532, 309] width 83 height 7
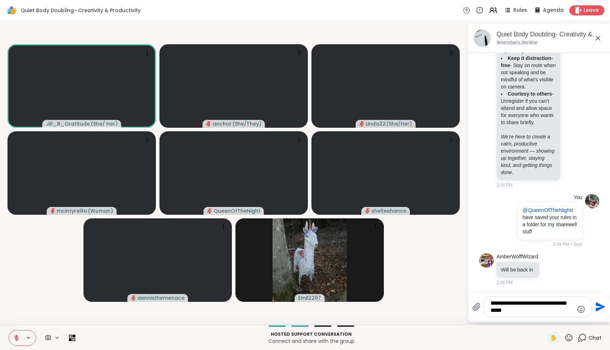
type textarea "**********"
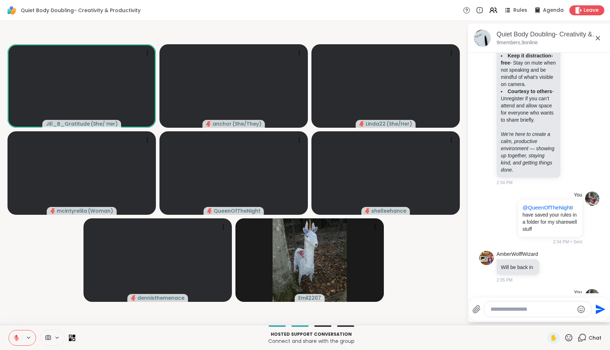
scroll to position [344, 0]
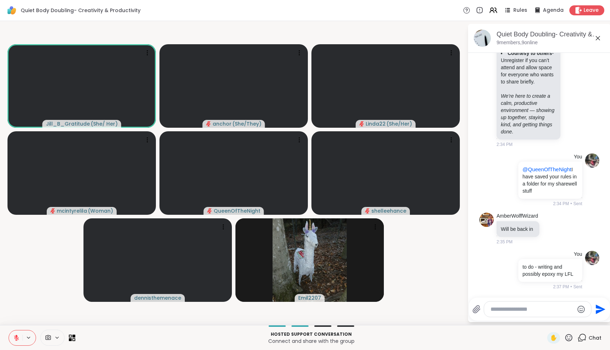
click at [18, 331] on button at bounding box center [16, 337] width 14 height 15
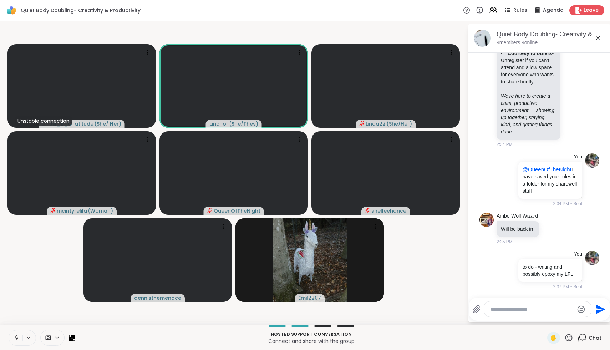
click at [17, 340] on icon at bounding box center [16, 338] width 6 height 6
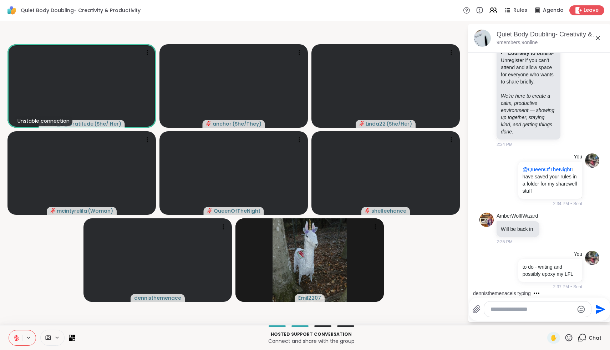
click at [18, 336] on icon at bounding box center [16, 338] width 6 height 6
click at [570, 339] on icon at bounding box center [568, 337] width 9 height 9
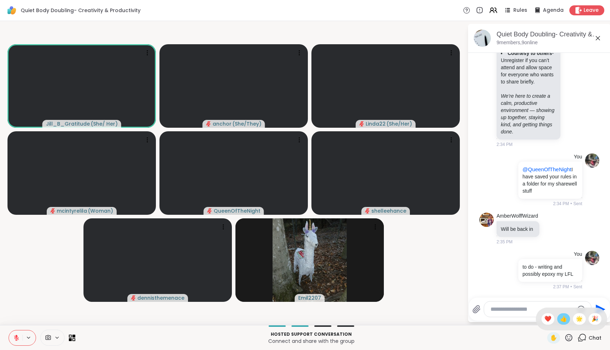
click at [567, 318] on span "👍" at bounding box center [563, 319] width 7 height 9
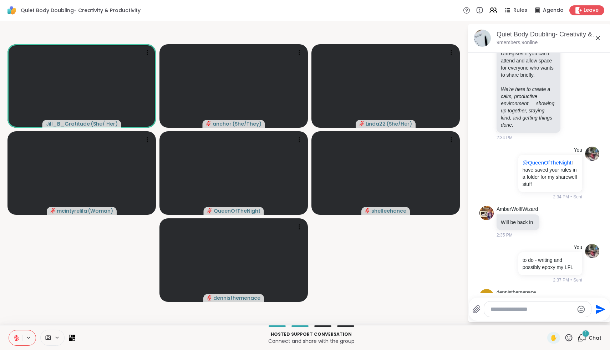
scroll to position [390, 0]
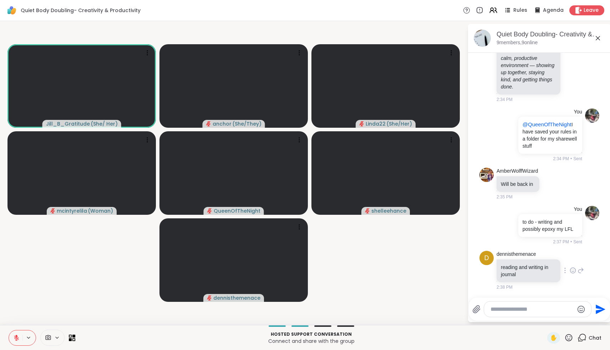
click at [574, 268] on icon at bounding box center [572, 270] width 5 height 5
click at [511, 258] on button "Select Reaction: Heart" at bounding box center [516, 259] width 14 height 14
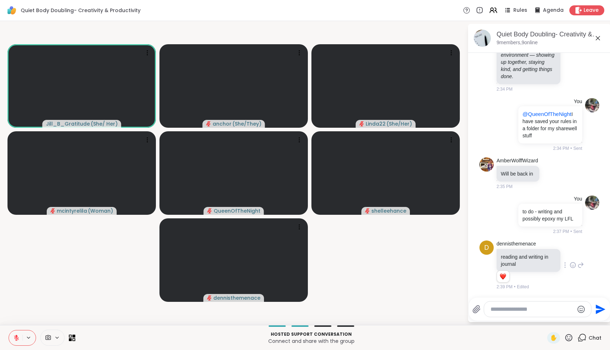
scroll to position [400, 0]
click at [15, 340] on icon at bounding box center [16, 338] width 6 height 6
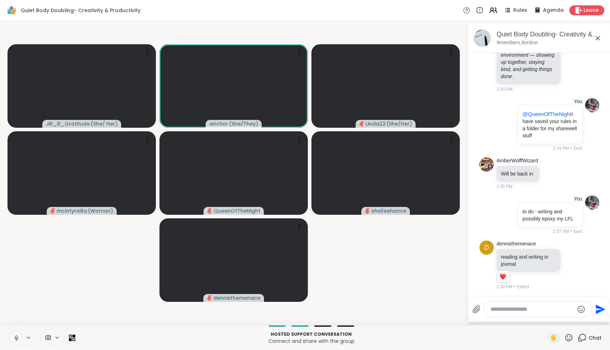
click at [15, 340] on icon at bounding box center [16, 338] width 6 height 6
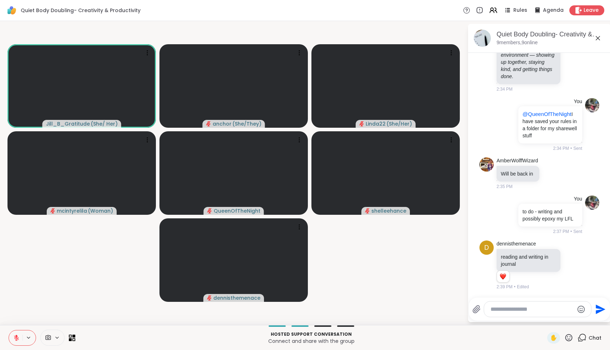
click at [568, 341] on icon at bounding box center [568, 337] width 9 height 9
click at [578, 321] on div "🌟" at bounding box center [579, 318] width 13 height 11
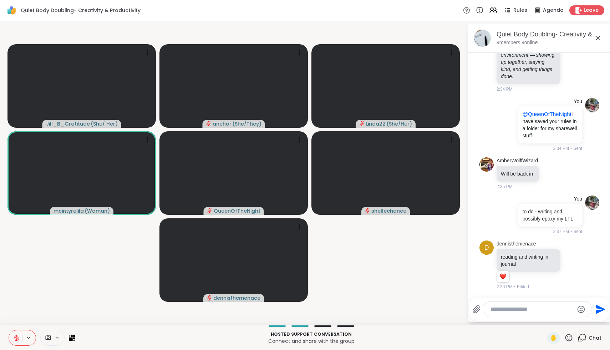
click at [569, 340] on icon at bounding box center [568, 337] width 7 height 7
click at [550, 320] on span "❤️" at bounding box center [547, 319] width 7 height 9
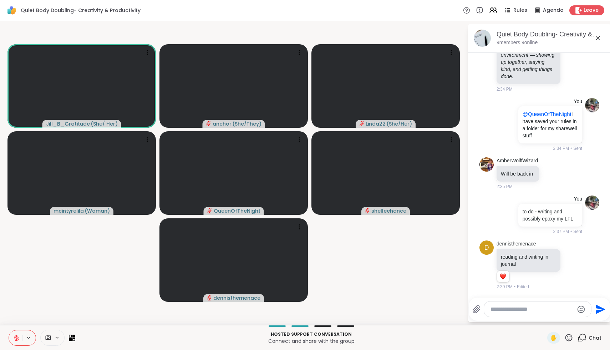
click at [572, 340] on icon at bounding box center [568, 337] width 9 height 9
click at [552, 320] on span "❤️" at bounding box center [547, 319] width 7 height 9
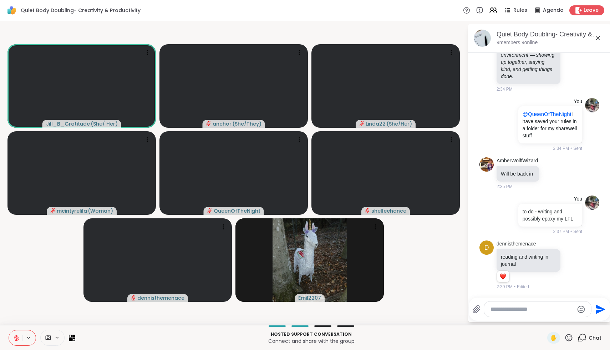
click at [570, 337] on icon at bounding box center [568, 337] width 9 height 9
click at [582, 318] on span "🌟" at bounding box center [579, 319] width 7 height 9
click at [569, 340] on icon at bounding box center [568, 337] width 9 height 9
click at [586, 319] on div "🌟" at bounding box center [579, 318] width 13 height 11
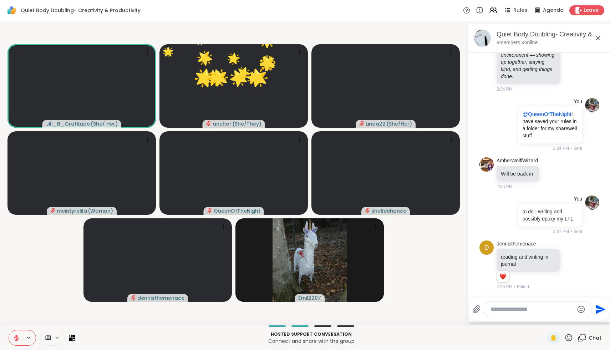
click at [573, 339] on icon at bounding box center [568, 337] width 9 height 9
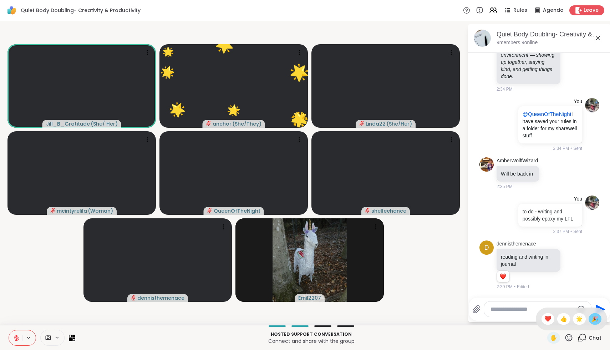
click at [593, 319] on span "🎉" at bounding box center [594, 319] width 7 height 9
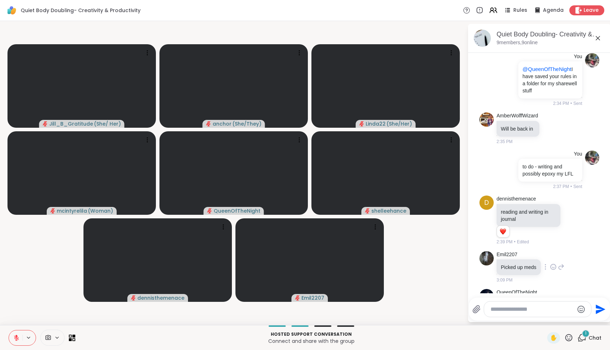
scroll to position [476, 0]
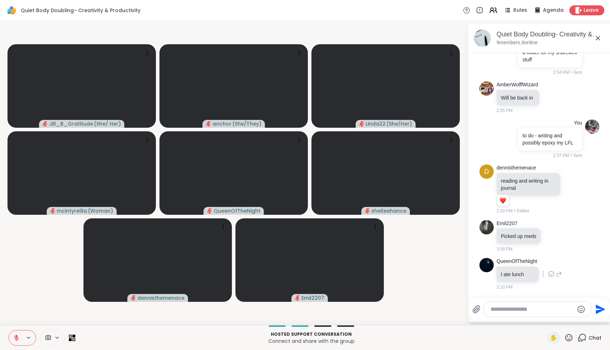
click at [554, 272] on icon at bounding box center [551, 273] width 6 height 7
click at [554, 263] on div "Select Reaction: Heart" at bounding box center [551, 262] width 6 height 6
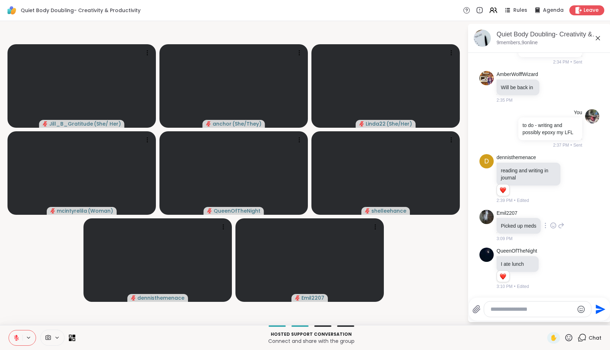
click at [557, 225] on icon at bounding box center [553, 225] width 6 height 7
click at [554, 215] on div "Select Reaction: Heart" at bounding box center [553, 214] width 6 height 6
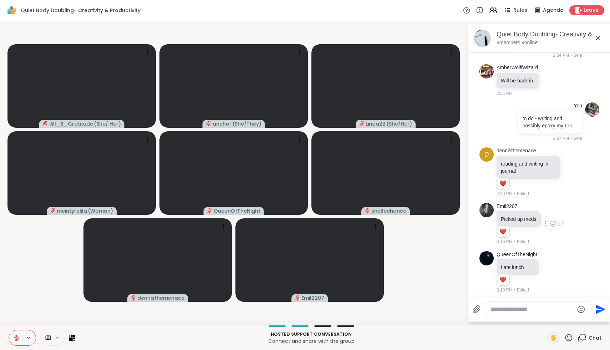
click at [570, 175] on icon at bounding box center [572, 171] width 5 height 5
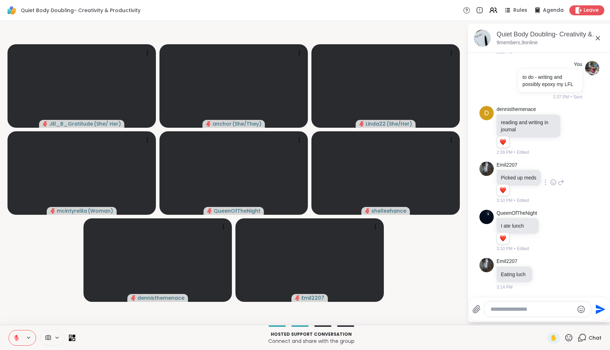
scroll to position [534, 0]
click at [546, 274] on icon at bounding box center [545, 273] width 6 height 7
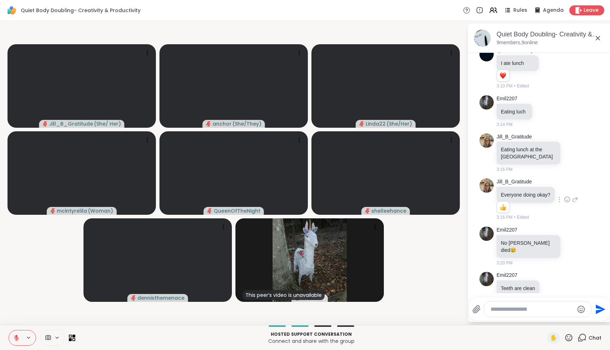
scroll to position [711, 0]
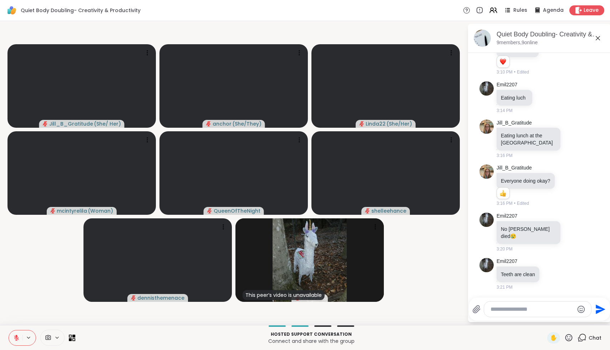
click at [598, 39] on icon at bounding box center [598, 38] width 4 height 4
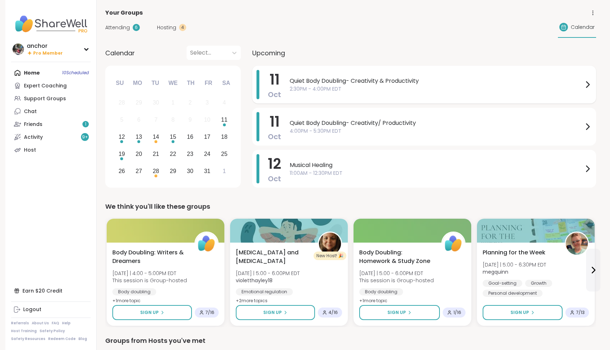
click at [317, 88] on span "2:30PM - 4:00PM EDT" at bounding box center [437, 88] width 294 height 7
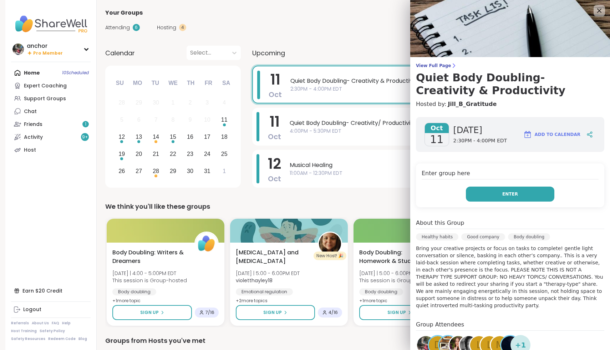
click at [492, 193] on button "Enter" at bounding box center [510, 194] width 88 height 15
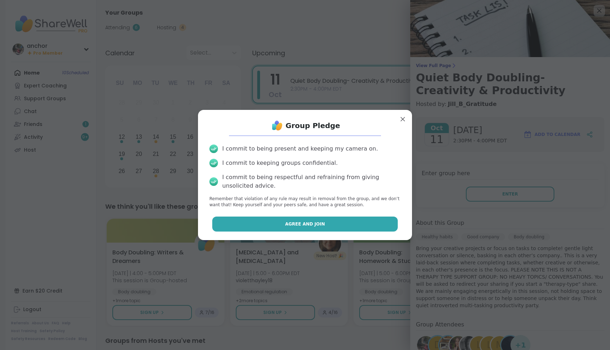
click at [341, 227] on button "Agree and Join" at bounding box center [305, 224] width 186 height 15
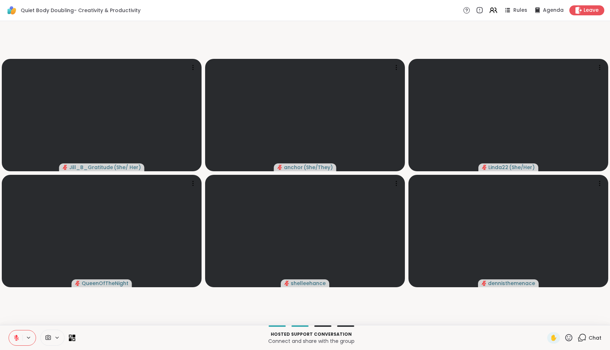
click at [47, 338] on icon at bounding box center [48, 337] width 5 height 5
click at [51, 314] on div "FaceTime HD Camera" at bounding box center [58, 312] width 62 height 9
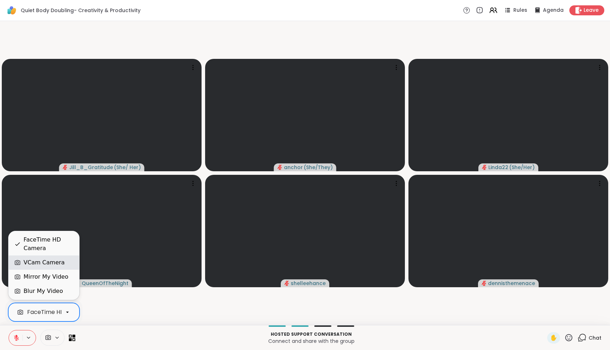
click at [49, 261] on div "VCam Camera" at bounding box center [44, 262] width 41 height 9
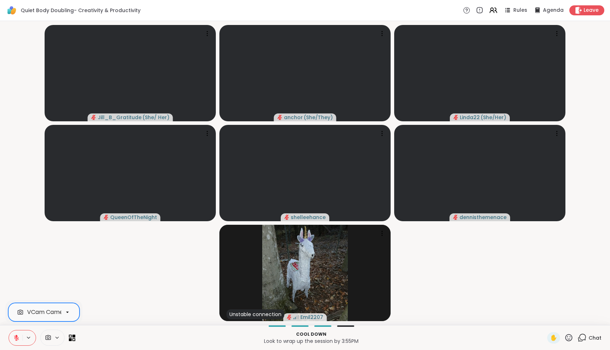
click at [596, 340] on span "Chat" at bounding box center [595, 337] width 13 height 7
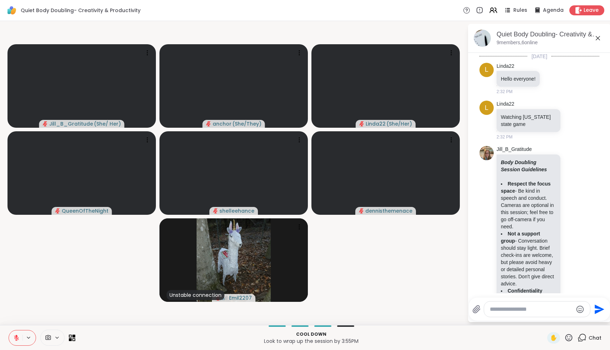
scroll to position [721, 0]
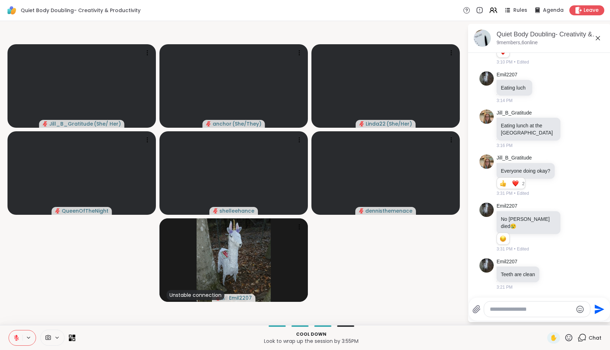
click at [598, 41] on icon at bounding box center [598, 38] width 9 height 9
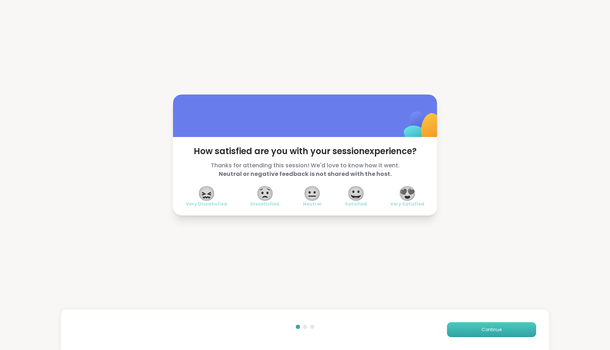
click at [472, 329] on button "Continue" at bounding box center [491, 329] width 89 height 15
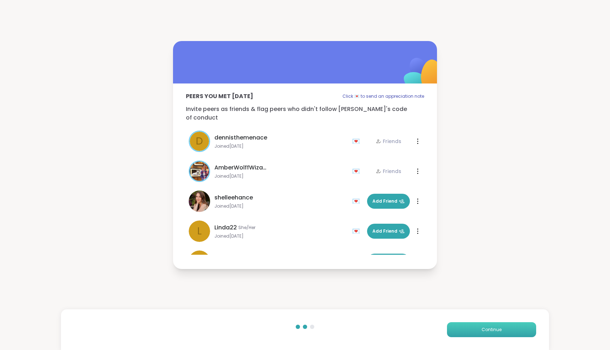
click at [472, 329] on button "Continue" at bounding box center [491, 329] width 89 height 15
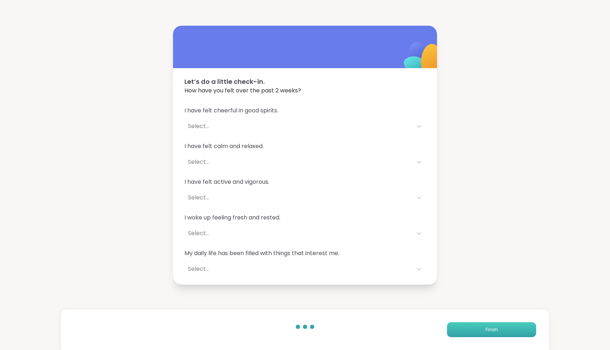
click at [472, 329] on button "Finish" at bounding box center [491, 329] width 89 height 15
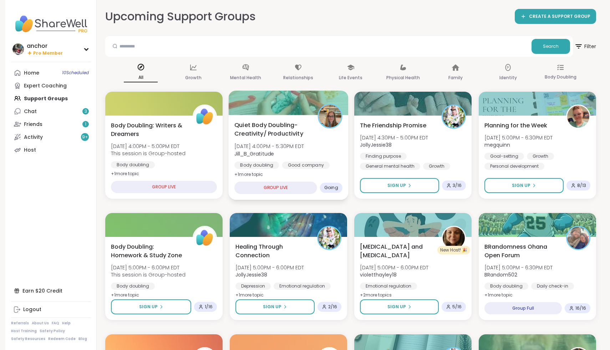
click at [288, 130] on span "Quiet Body Doubling- Creativity/ Productivity" at bounding box center [271, 129] width 75 height 17
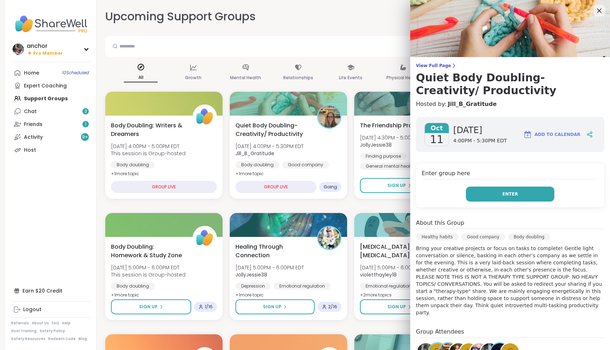
click at [535, 195] on button "Enter" at bounding box center [510, 194] width 88 height 15
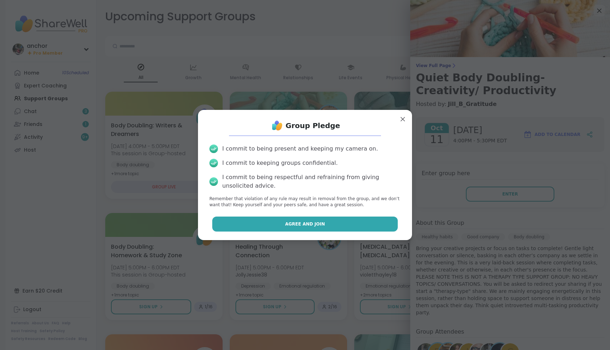
click at [351, 224] on button "Agree and Join" at bounding box center [305, 224] width 186 height 15
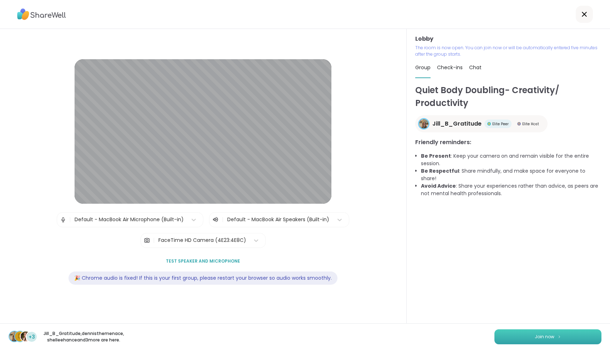
click at [571, 340] on button "Join now" at bounding box center [547, 336] width 107 height 15
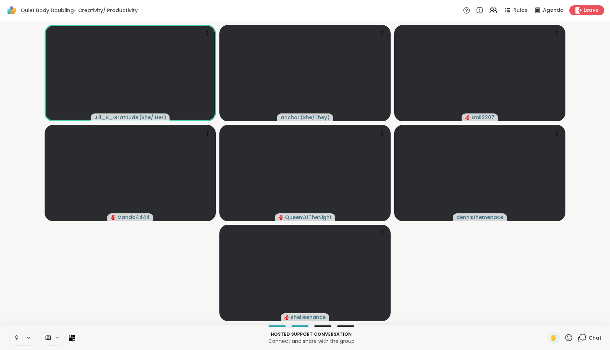
click at [19, 338] on icon at bounding box center [16, 338] width 6 height 6
click at [589, 339] on span "Chat" at bounding box center [595, 337] width 13 height 7
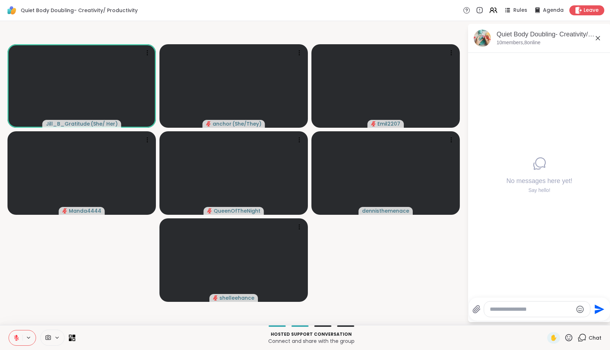
click at [549, 311] on textarea "Type your message" at bounding box center [531, 309] width 83 height 7
type textarea "**********"
click at [20, 338] on button at bounding box center [16, 337] width 14 height 15
click at [14, 338] on icon at bounding box center [15, 338] width 6 height 6
click at [49, 337] on icon at bounding box center [48, 337] width 5 height 5
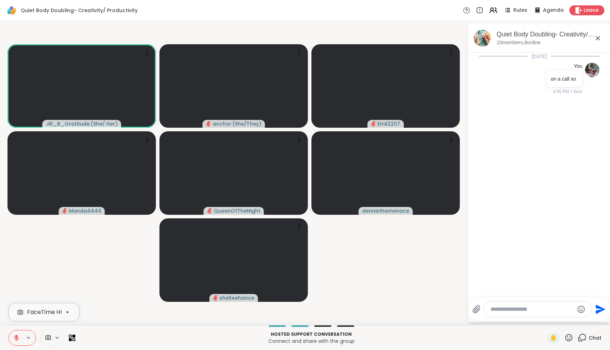
click at [45, 311] on div "FaceTime HD Camera" at bounding box center [58, 312] width 62 height 9
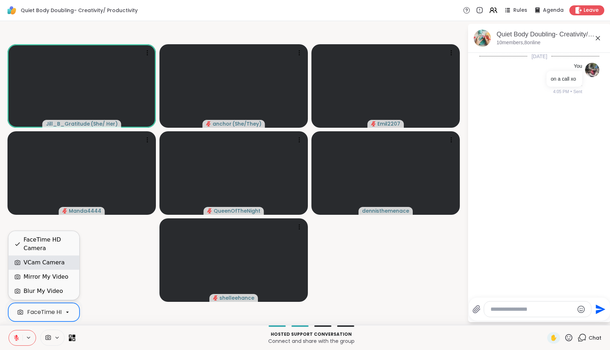
click at [47, 264] on div "VCam Camera" at bounding box center [44, 262] width 41 height 9
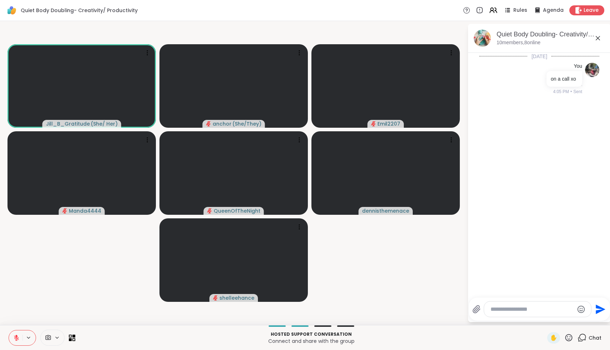
click at [526, 308] on textarea "Type your message" at bounding box center [532, 309] width 83 height 7
type textarea "*"
click at [564, 117] on icon at bounding box center [563, 117] width 2 height 1
click at [567, 106] on div "Select Reaction: Heart" at bounding box center [563, 105] width 6 height 6
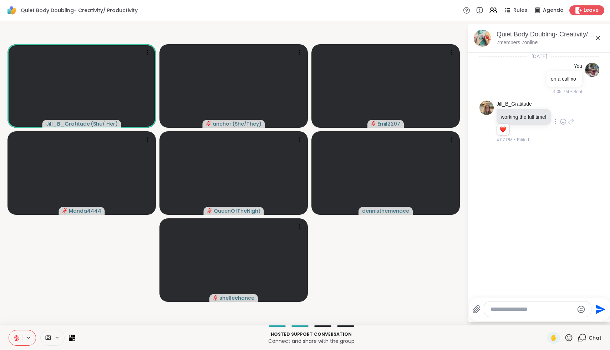
click at [522, 310] on textarea "Type your message" at bounding box center [532, 309] width 83 height 7
type textarea "**********"
click at [567, 337] on icon at bounding box center [568, 337] width 9 height 9
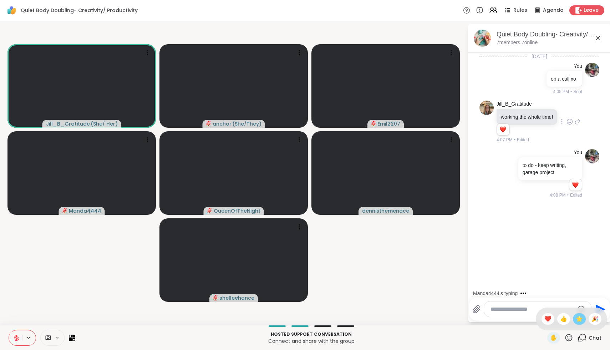
click at [580, 321] on span "🌟" at bounding box center [579, 319] width 7 height 9
click at [546, 310] on textarea "Type your message" at bounding box center [532, 309] width 83 height 7
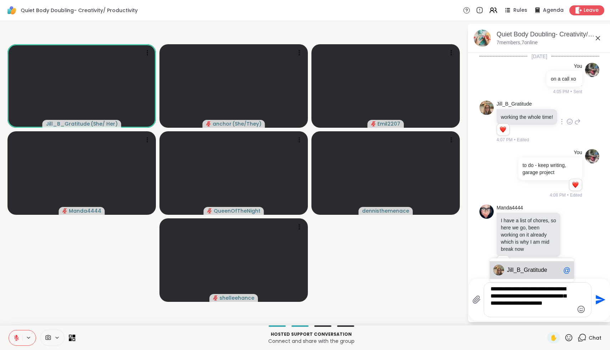
click at [535, 263] on div "Ji ll_B_Gratitude @" at bounding box center [532, 270] width 84 height 18
type textarea "**********"
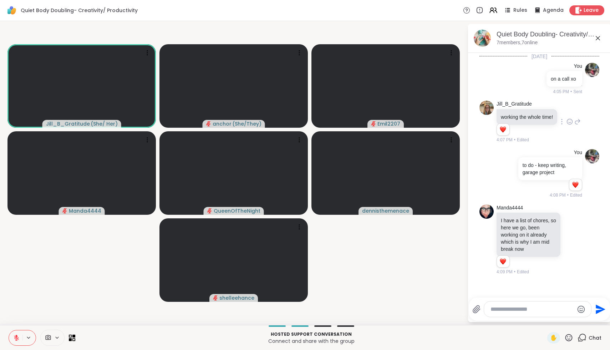
scroll to position [59, 0]
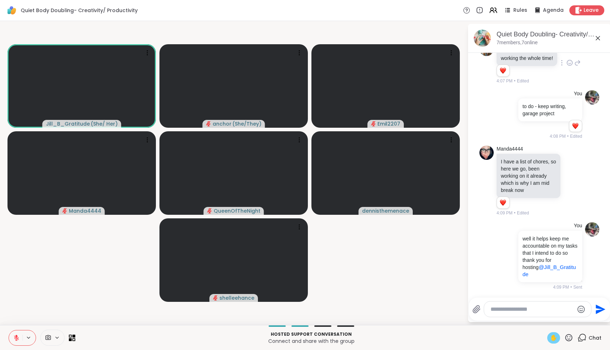
click at [557, 340] on span "✋" at bounding box center [553, 338] width 7 height 9
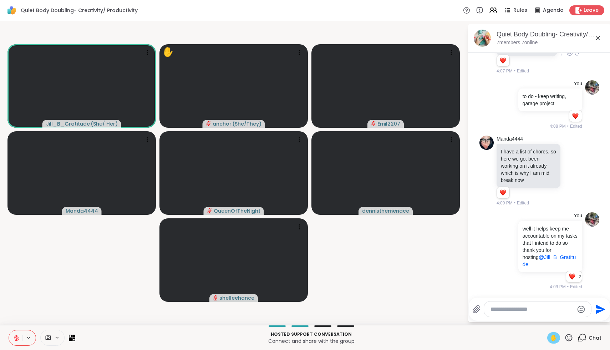
click at [16, 339] on icon at bounding box center [16, 338] width 6 height 6
click at [16, 339] on icon at bounding box center [17, 338] width 4 height 2
click at [16, 339] on icon at bounding box center [16, 338] width 6 height 6
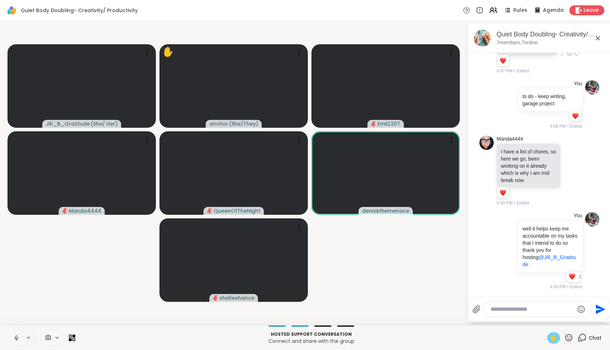
click at [16, 339] on icon at bounding box center [17, 338] width 4 height 2
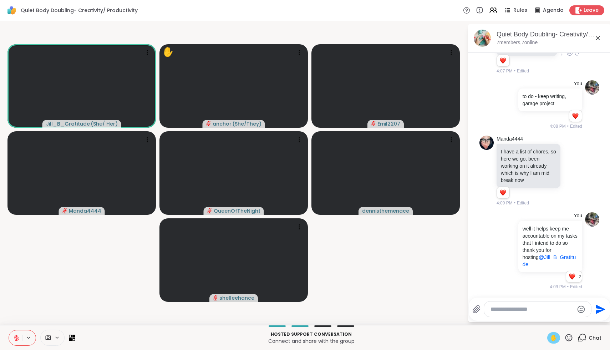
click at [16, 338] on icon at bounding box center [16, 338] width 6 height 6
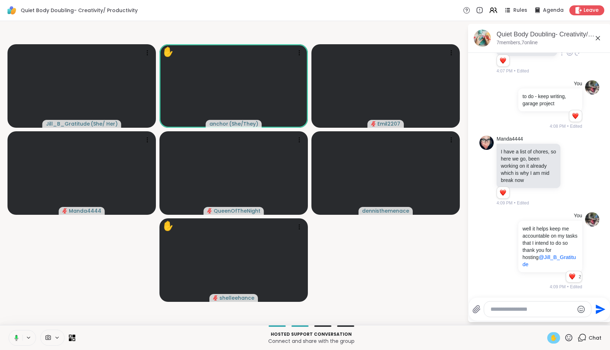
click at [16, 339] on rect at bounding box center [16, 337] width 2 height 3
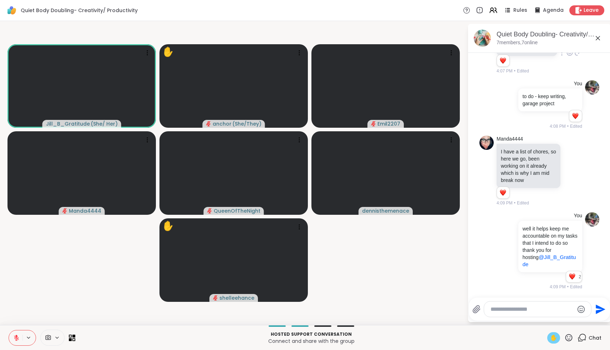
click at [557, 337] on span "✋" at bounding box center [553, 338] width 7 height 9
click at [572, 340] on icon at bounding box center [568, 337] width 9 height 9
click at [552, 320] on span "❤️" at bounding box center [547, 319] width 7 height 9
click at [571, 344] on div "Hosted support conversation Connect and share with the group ✋ Chat" at bounding box center [305, 337] width 610 height 25
click at [570, 339] on icon at bounding box center [568, 337] width 7 height 7
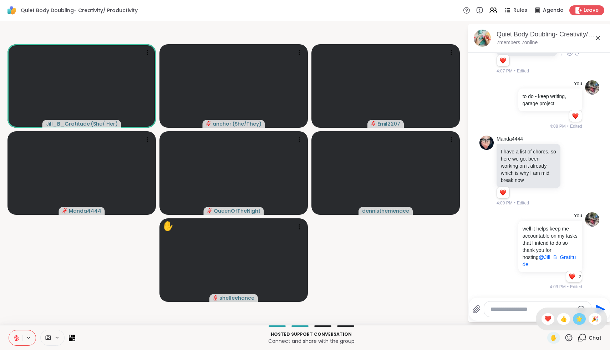
click at [583, 318] on span "🌟" at bounding box center [579, 319] width 7 height 9
click at [541, 306] on textarea "Type your message" at bounding box center [532, 309] width 83 height 7
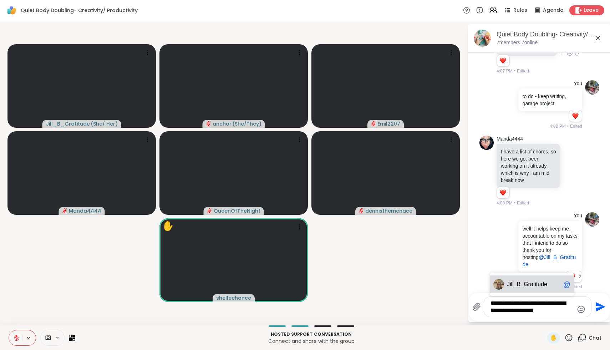
click at [520, 285] on span "ill_B_Gratitude" at bounding box center [528, 284] width 37 height 7
type textarea "**********"
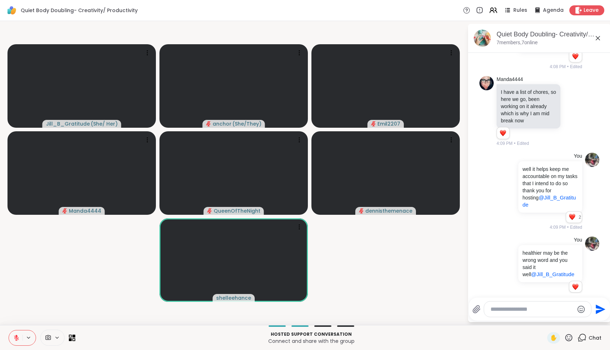
scroll to position [138, 0]
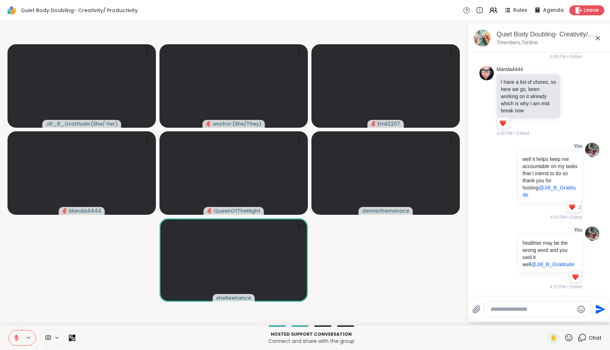
click at [569, 337] on icon at bounding box center [568, 337] width 9 height 9
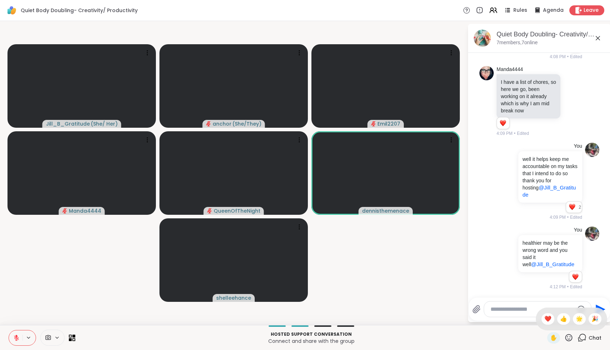
click at [555, 325] on div "✋ ❤️ 👍 🌟 🎉" at bounding box center [571, 319] width 71 height 23
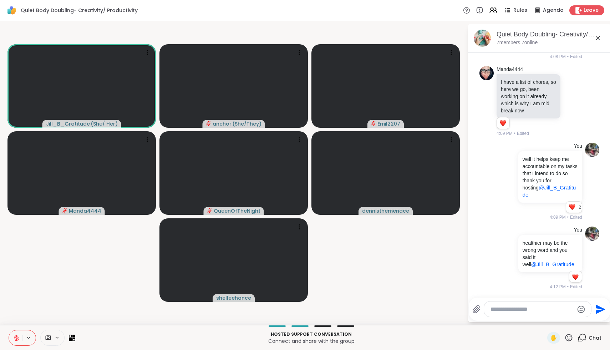
click at [554, 318] on div "Send" at bounding box center [539, 309] width 141 height 23
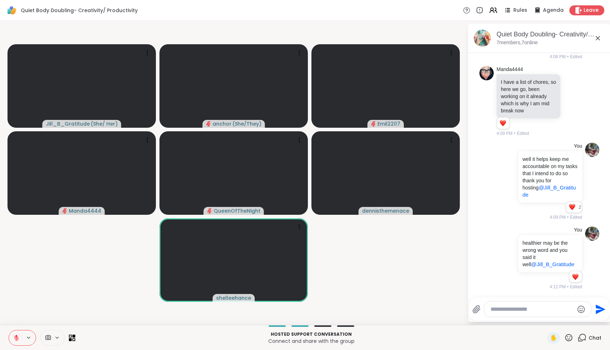
click at [572, 339] on icon at bounding box center [568, 337] width 7 height 7
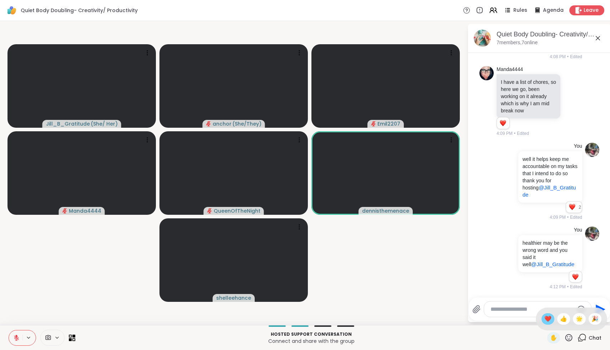
click at [554, 319] on div "❤️" at bounding box center [548, 318] width 13 height 11
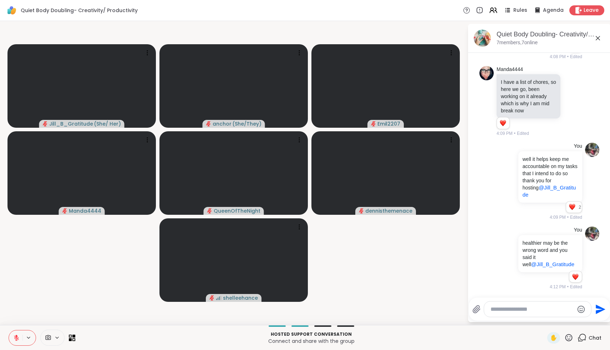
click at [596, 40] on icon at bounding box center [598, 38] width 9 height 9
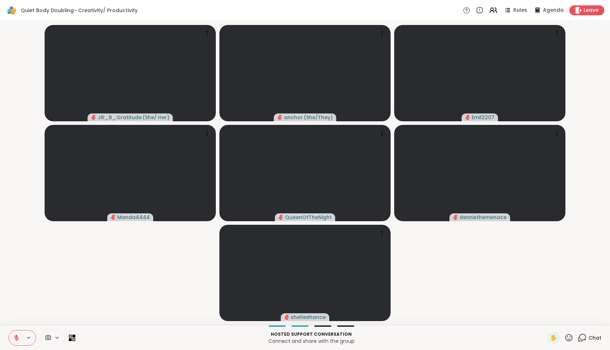
click at [593, 340] on span "Chat" at bounding box center [595, 337] width 13 height 7
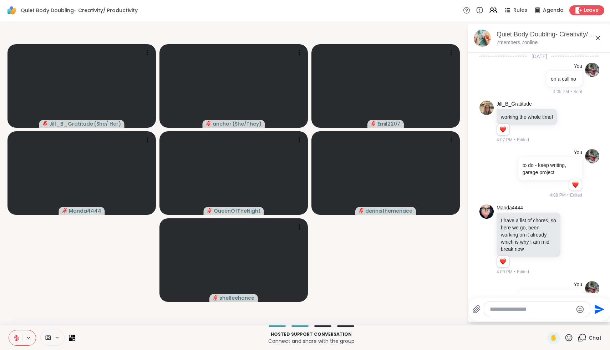
scroll to position [315, 0]
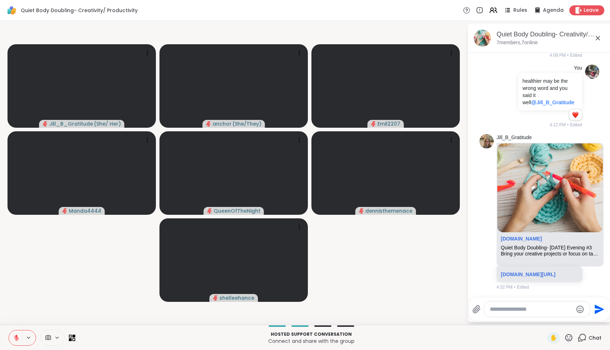
click at [563, 309] on textarea "Type your message" at bounding box center [531, 309] width 83 height 7
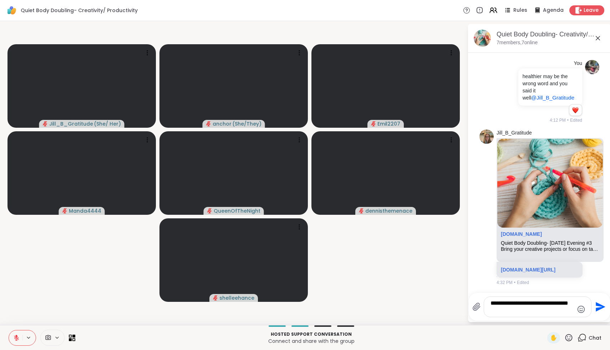
type textarea "**********"
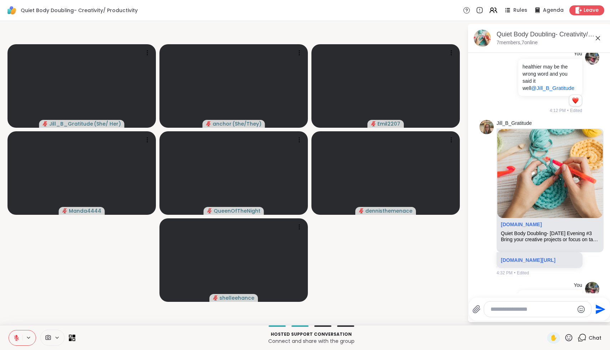
scroll to position [360, 0]
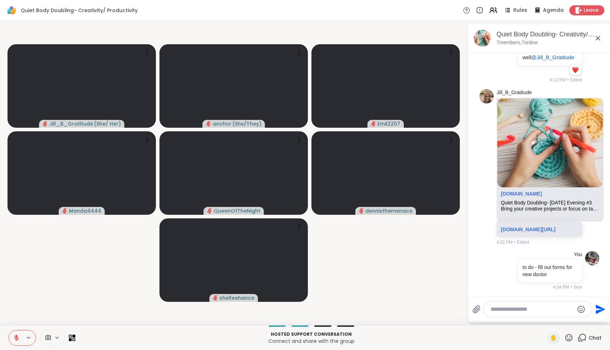
click at [530, 313] on div at bounding box center [537, 308] width 107 height 15
click at [525, 307] on textarea "Type your message" at bounding box center [532, 309] width 83 height 7
type textarea "***"
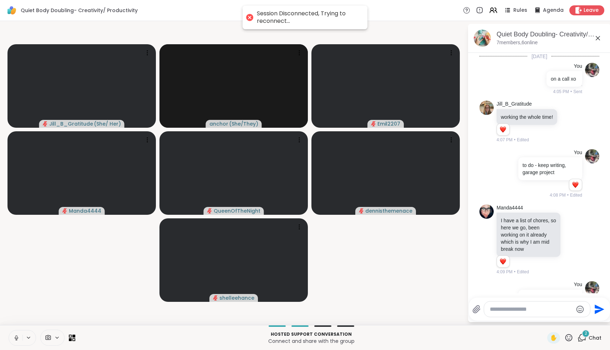
scroll to position [519, 0]
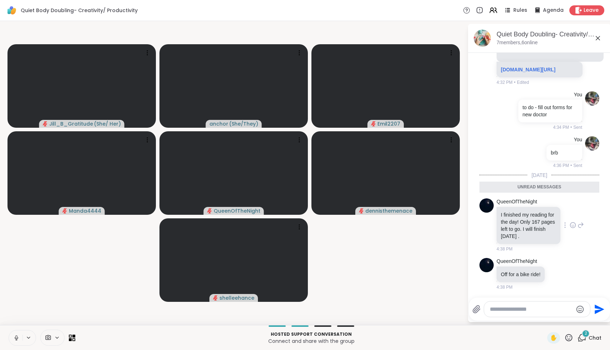
click at [572, 226] on icon at bounding box center [573, 225] width 6 height 7
click at [519, 215] on div "Select Reaction: Heart" at bounding box center [516, 213] width 6 height 6
click at [558, 275] on icon at bounding box center [557, 274] width 2 height 1
click at [560, 264] on div "Select Reaction: Heart" at bounding box center [557, 262] width 6 height 6
click at [596, 34] on icon at bounding box center [598, 38] width 9 height 9
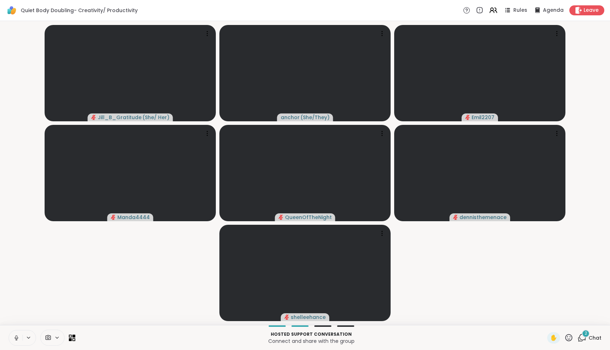
click at [585, 342] on icon at bounding box center [582, 337] width 9 height 9
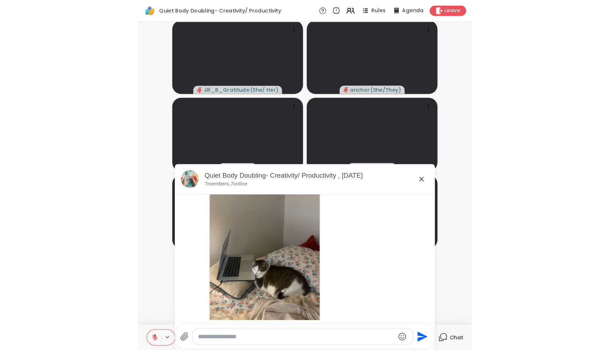
scroll to position [804, 0]
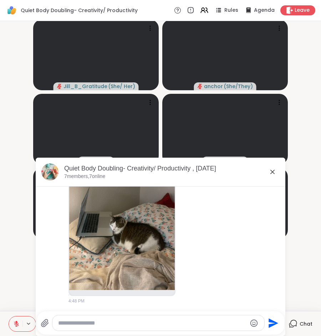
click at [274, 172] on icon at bounding box center [272, 172] width 9 height 9
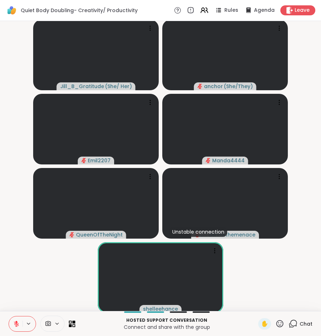
click at [278, 323] on icon at bounding box center [279, 323] width 9 height 9
click at [263, 305] on span "❤️" at bounding box center [258, 305] width 7 height 9
click at [281, 325] on icon at bounding box center [279, 323] width 9 height 9
click at [263, 308] on span "❤️" at bounding box center [258, 305] width 7 height 9
click at [15, 324] on icon at bounding box center [16, 324] width 6 height 6
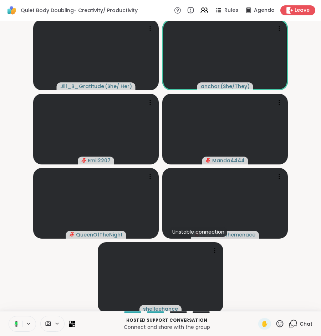
click at [15, 324] on icon at bounding box center [15, 324] width 6 height 6
click at [15, 323] on icon at bounding box center [16, 324] width 6 height 6
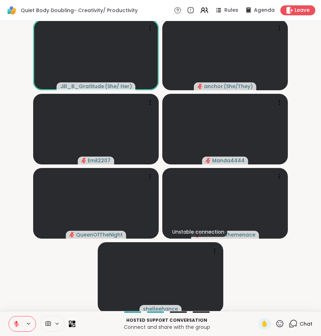
click at [282, 323] on icon at bounding box center [279, 323] width 9 height 9
click at [261, 304] on span "❤️" at bounding box center [258, 305] width 7 height 9
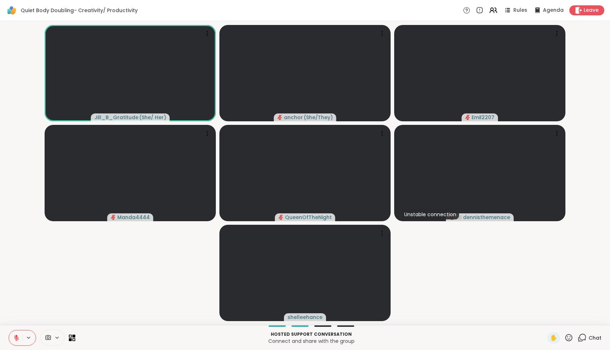
click at [570, 339] on icon at bounding box center [568, 337] width 7 height 7
click at [552, 318] on span "❤️" at bounding box center [547, 319] width 7 height 9
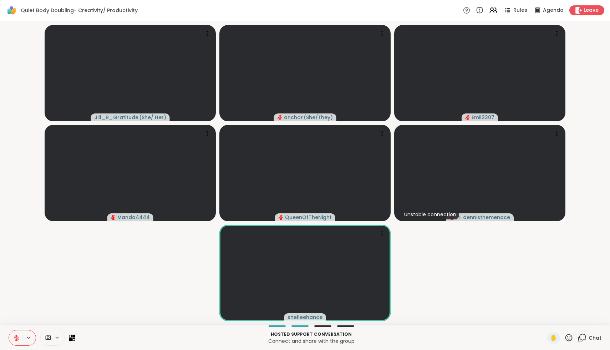
click at [13, 336] on icon at bounding box center [16, 338] width 6 height 6
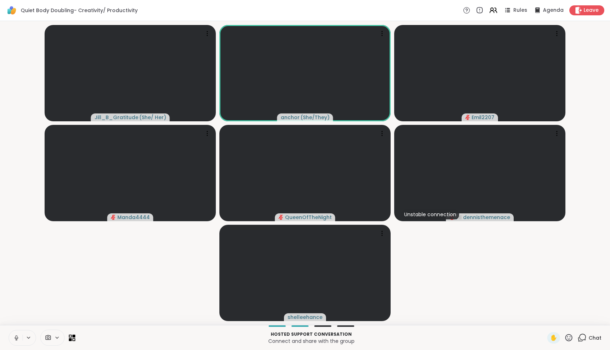
click at [19, 336] on icon at bounding box center [16, 338] width 6 height 6
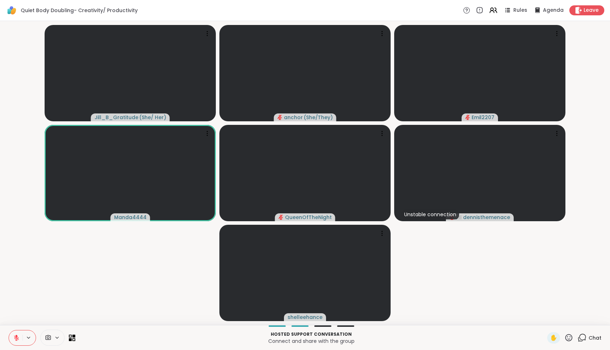
click at [571, 338] on icon at bounding box center [568, 337] width 9 height 9
click at [550, 322] on span "❤️" at bounding box center [547, 319] width 7 height 9
click at [572, 341] on icon at bounding box center [568, 337] width 9 height 9
click at [552, 319] on span "❤️" at bounding box center [547, 319] width 7 height 9
click at [568, 340] on icon at bounding box center [568, 337] width 9 height 9
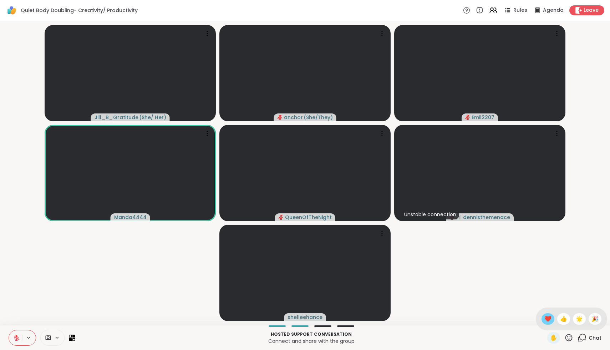
click at [552, 320] on span "❤️" at bounding box center [547, 319] width 7 height 9
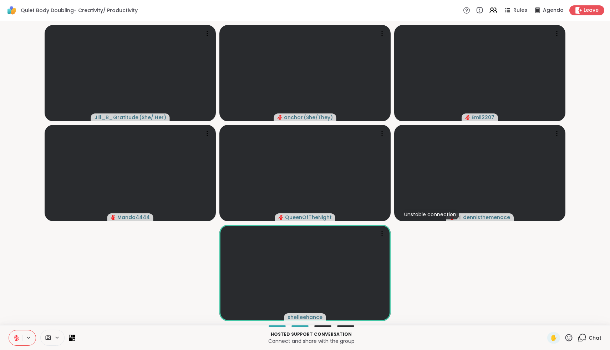
click at [570, 338] on icon at bounding box center [568, 337] width 9 height 9
click at [552, 319] on span "❤️" at bounding box center [547, 319] width 7 height 9
click at [568, 334] on icon at bounding box center [568, 337] width 7 height 7
click at [552, 317] on span "❤️" at bounding box center [547, 319] width 7 height 9
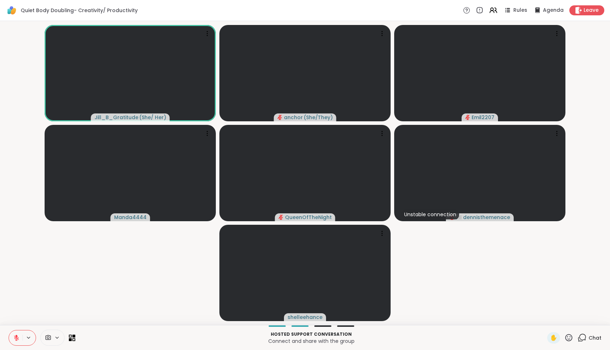
click at [17, 339] on icon at bounding box center [16, 337] width 5 height 5
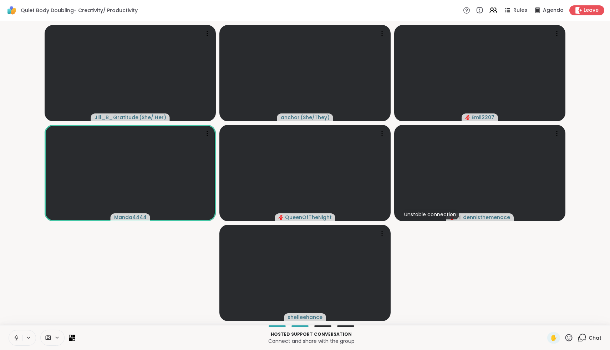
click at [17, 339] on icon at bounding box center [16, 338] width 6 height 6
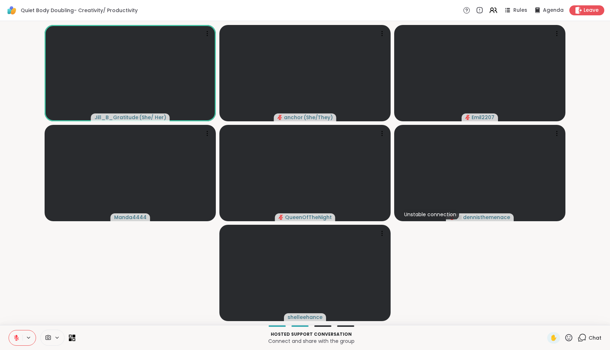
click at [568, 341] on icon at bounding box center [568, 337] width 9 height 9
click at [553, 314] on div "❤️" at bounding box center [548, 318] width 13 height 11
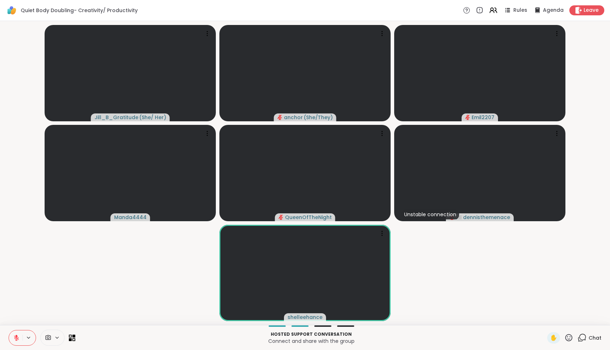
click at [568, 337] on icon at bounding box center [568, 337] width 9 height 9
click at [552, 318] on span "❤️" at bounding box center [547, 319] width 7 height 9
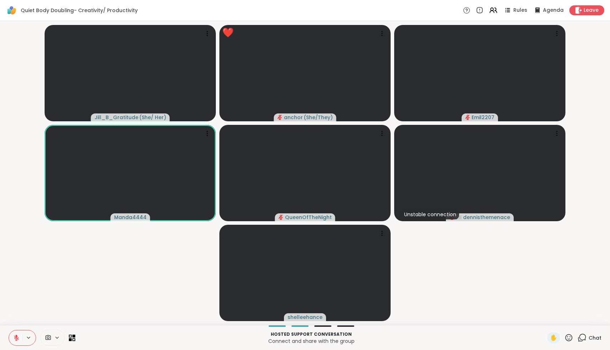
click at [570, 340] on icon at bounding box center [568, 337] width 9 height 9
click at [581, 320] on span "🌟" at bounding box center [579, 319] width 7 height 9
click at [572, 334] on icon at bounding box center [568, 337] width 9 height 9
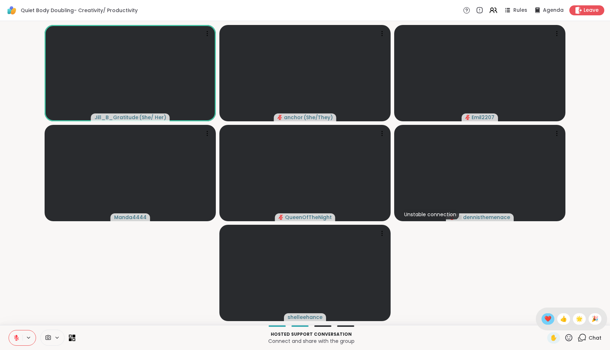
click at [552, 319] on span "❤️" at bounding box center [547, 319] width 7 height 9
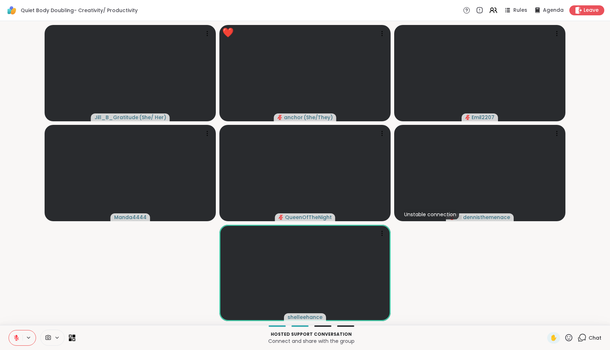
click at [570, 335] on icon at bounding box center [568, 337] width 9 height 9
click at [552, 321] on span "❤️" at bounding box center [547, 319] width 7 height 9
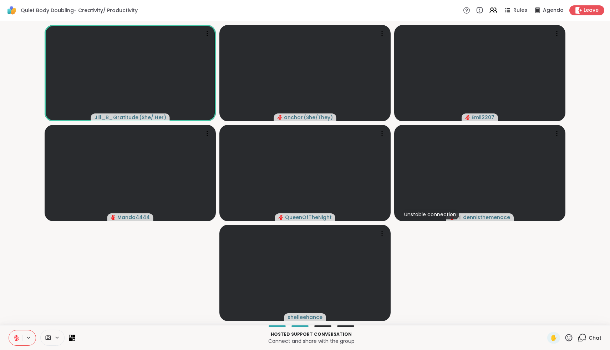
drag, startPoint x: 14, startPoint y: 337, endPoint x: 14, endPoint y: 323, distance: 14.3
click at [14, 323] on div "Quiet Body Doubling- Creativity/ Productivity Rules Agenda Leave Jill_B_Gratitu…" at bounding box center [305, 175] width 610 height 350
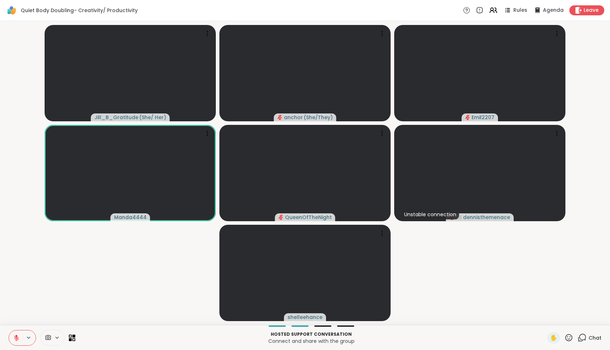
click at [568, 339] on icon at bounding box center [568, 337] width 7 height 7
click at [550, 317] on div "❤️" at bounding box center [548, 318] width 13 height 11
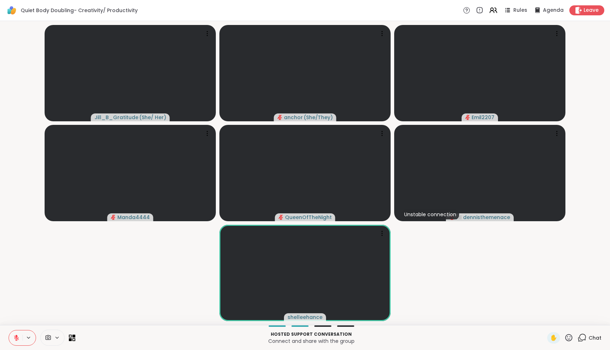
click at [15, 341] on button at bounding box center [16, 337] width 14 height 15
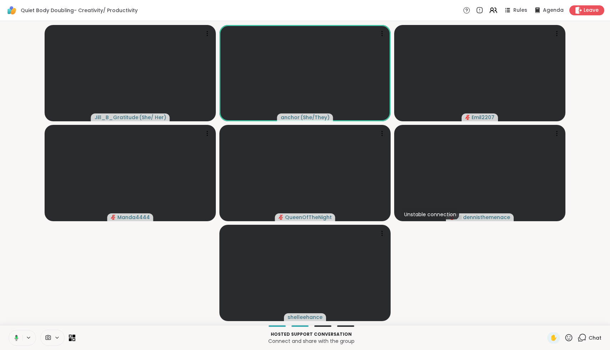
click at [15, 341] on button at bounding box center [15, 337] width 15 height 15
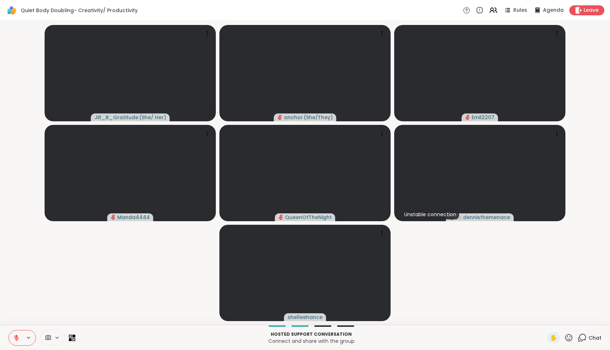
click at [15, 341] on button at bounding box center [16, 337] width 14 height 15
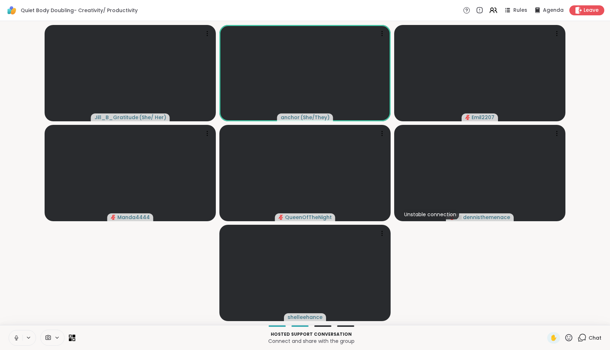
click at [15, 341] on button at bounding box center [16, 337] width 14 height 15
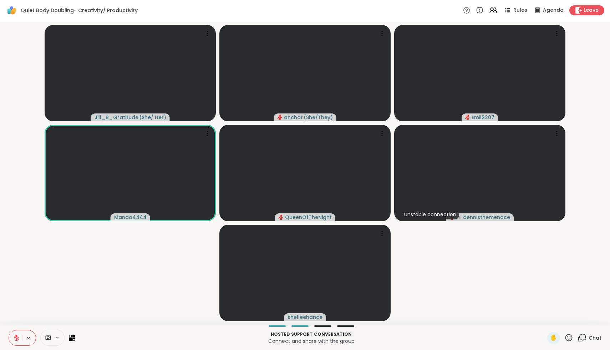
click at [569, 340] on icon at bounding box center [568, 337] width 9 height 9
click at [550, 317] on span "❤️" at bounding box center [547, 319] width 7 height 9
click at [573, 337] on icon at bounding box center [568, 337] width 7 height 7
click at [554, 321] on div "❤️" at bounding box center [548, 318] width 13 height 11
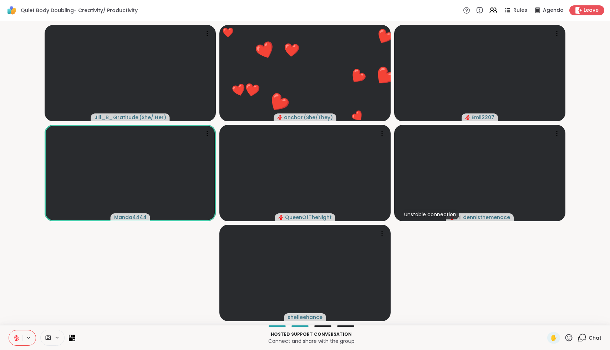
click at [569, 339] on icon at bounding box center [568, 337] width 7 height 7
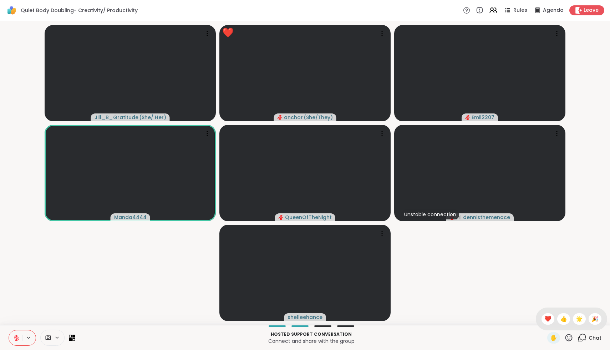
click at [585, 314] on div "✋ ❤️ 👍 🌟 🎉" at bounding box center [571, 319] width 71 height 23
click at [567, 339] on icon at bounding box center [568, 337] width 7 height 7
click at [585, 318] on div "🌟" at bounding box center [579, 318] width 13 height 11
drag, startPoint x: 17, startPoint y: 341, endPoint x: 68, endPoint y: 299, distance: 66.7
click at [68, 299] on div "Quiet Body Doubling- Creativity/ Productivity Rules Agenda Leave Jill_B_Gratitu…" at bounding box center [305, 175] width 610 height 350
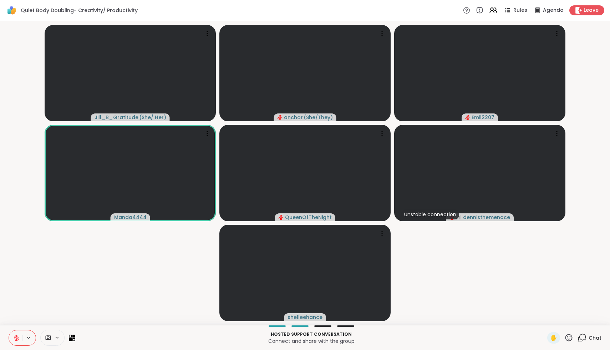
click at [575, 336] on div "✋ Chat" at bounding box center [574, 337] width 54 height 11
click at [571, 339] on icon at bounding box center [568, 337] width 9 height 9
click at [552, 316] on span "❤️" at bounding box center [547, 319] width 7 height 9
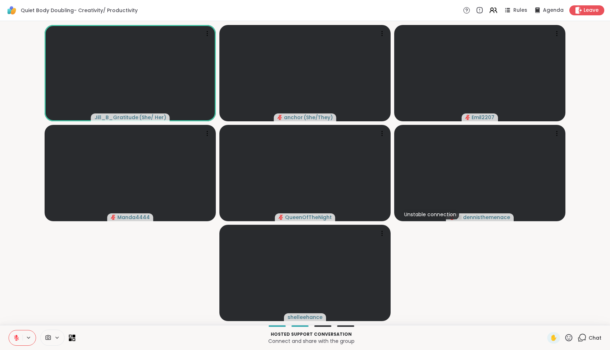
click at [569, 337] on icon at bounding box center [568, 337] width 9 height 9
click at [554, 321] on div "❤️" at bounding box center [548, 318] width 13 height 11
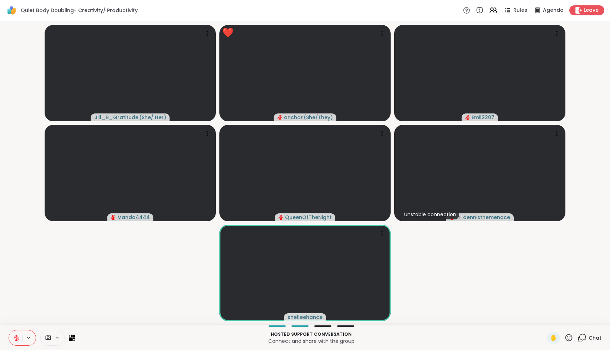
click at [16, 340] on icon at bounding box center [16, 337] width 5 height 5
click at [16, 340] on icon at bounding box center [16, 338] width 6 height 6
click at [571, 340] on icon at bounding box center [568, 337] width 7 height 7
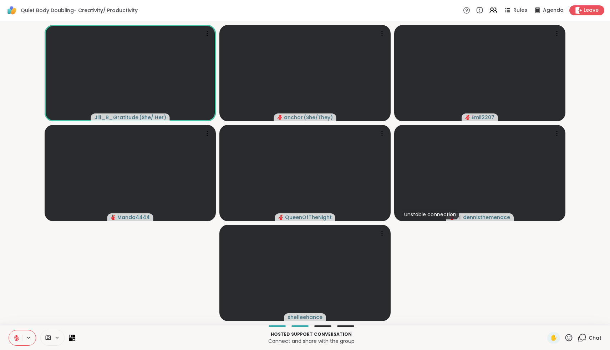
click at [537, 286] on video-player-container "Jill_B_Gratitude ( She/ Her ) anchor ( She/They ) Emil2207 Manda4444 QueenOfThe…" at bounding box center [304, 173] width 601 height 298
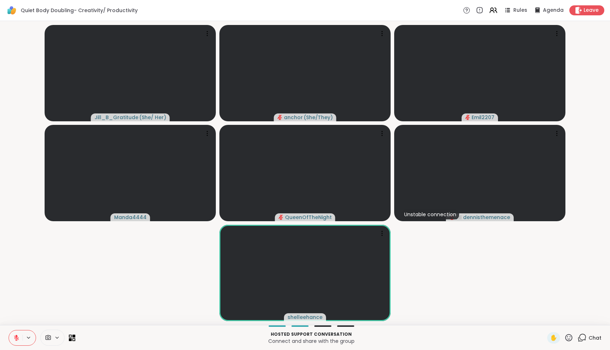
click at [16, 336] on icon at bounding box center [16, 338] width 6 height 6
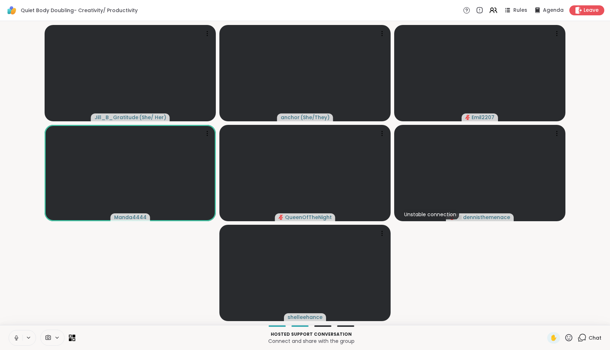
click at [16, 336] on icon at bounding box center [16, 336] width 2 height 3
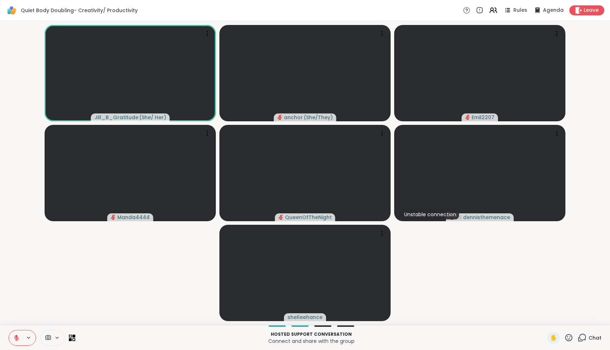
click at [567, 339] on icon at bounding box center [568, 337] width 9 height 9
click at [552, 319] on span "❤️" at bounding box center [547, 319] width 7 height 9
click at [570, 336] on icon at bounding box center [568, 337] width 7 height 7
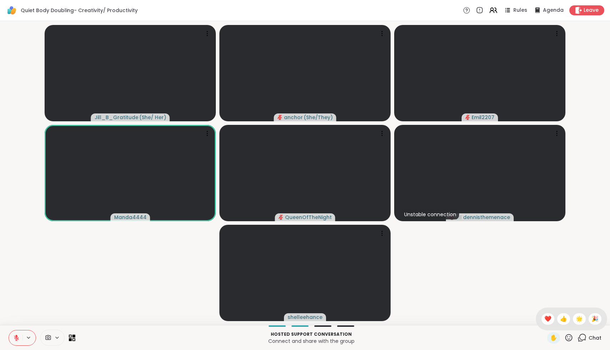
click at [510, 313] on video-player-container "Jill_B_Gratitude ( She/ Her ) anchor ( She/They ) Emil2207 Manda4444 QueenOfThe…" at bounding box center [304, 173] width 601 height 298
click at [17, 340] on icon at bounding box center [16, 338] width 6 height 6
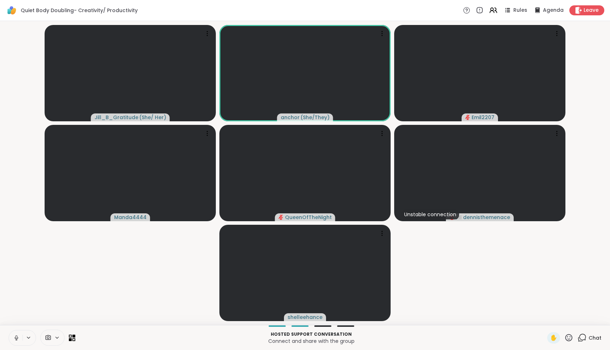
click at [17, 340] on icon at bounding box center [16, 338] width 6 height 6
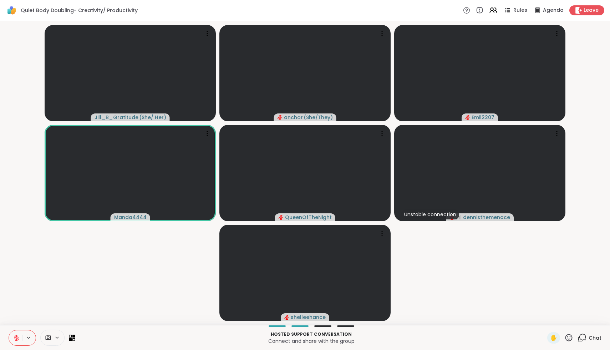
click at [19, 341] on icon at bounding box center [16, 338] width 6 height 6
click at [15, 340] on icon at bounding box center [16, 338] width 6 height 6
click at [15, 340] on icon at bounding box center [15, 338] width 6 height 6
click at [569, 338] on icon at bounding box center [568, 337] width 9 height 9
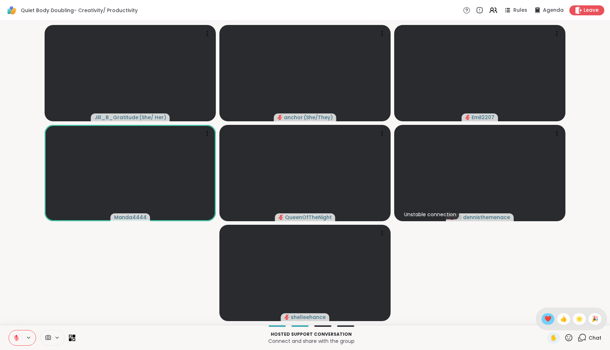
click at [552, 317] on span "❤️" at bounding box center [547, 319] width 7 height 9
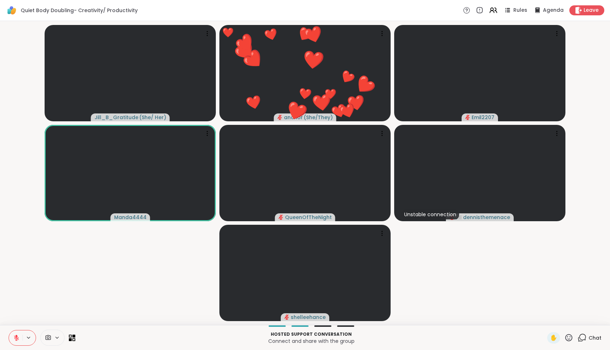
click at [570, 337] on icon at bounding box center [568, 337] width 9 height 9
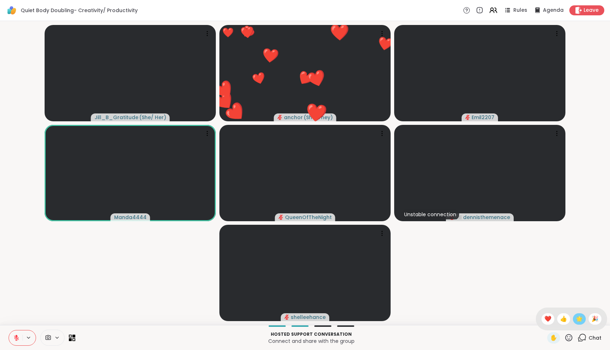
click at [579, 319] on span "🌟" at bounding box center [579, 319] width 7 height 9
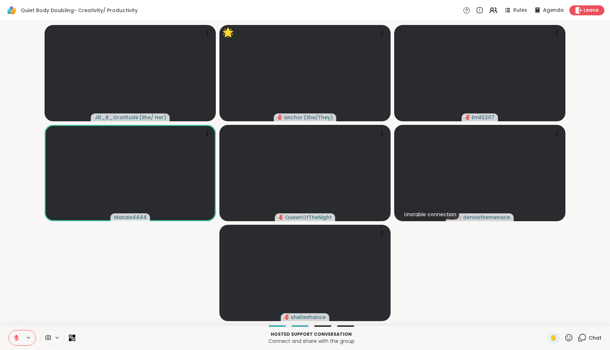
click at [18, 337] on icon at bounding box center [16, 337] width 5 height 5
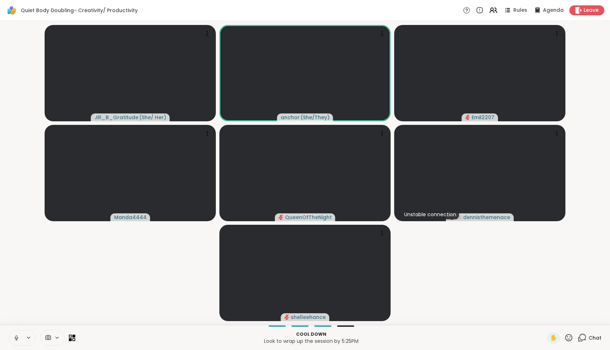
click at [18, 337] on icon at bounding box center [16, 338] width 6 height 6
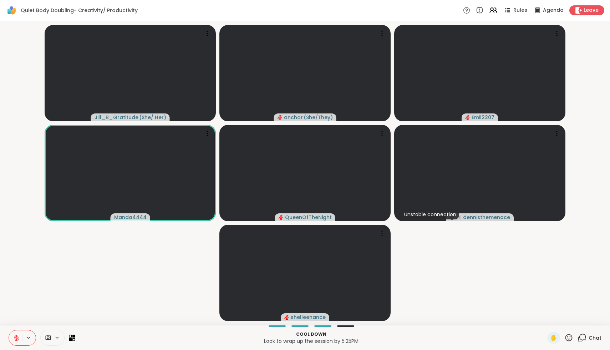
click at [18, 337] on icon at bounding box center [16, 337] width 5 height 5
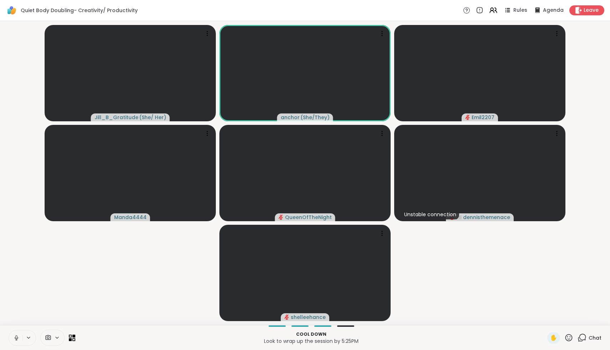
click at [18, 337] on icon at bounding box center [16, 338] width 6 height 6
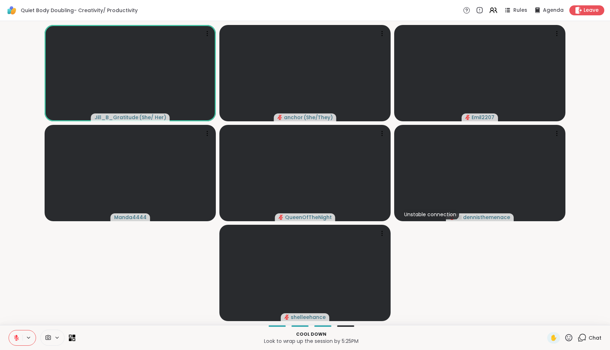
click at [18, 335] on icon at bounding box center [16, 338] width 6 height 6
click at [567, 336] on icon at bounding box center [568, 337] width 9 height 9
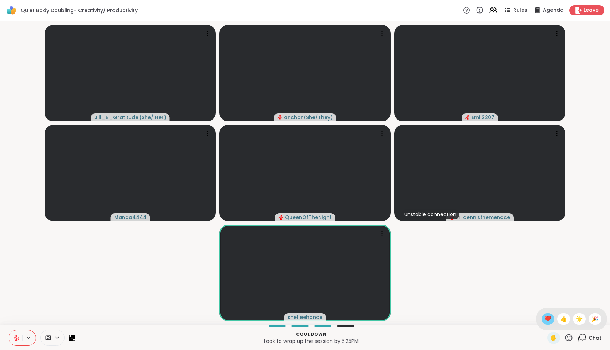
click at [552, 319] on span "❤️" at bounding box center [547, 319] width 7 height 9
click at [567, 339] on icon at bounding box center [568, 337] width 9 height 9
click at [579, 317] on span "🌟" at bounding box center [579, 319] width 7 height 9
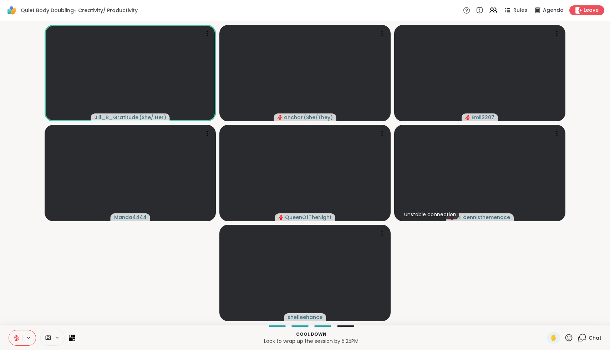
click at [570, 337] on icon at bounding box center [568, 337] width 7 height 7
click at [578, 317] on div "🌟" at bounding box center [579, 318] width 13 height 11
click at [568, 337] on icon at bounding box center [568, 337] width 9 height 9
click at [552, 321] on span "❤️" at bounding box center [547, 319] width 7 height 9
drag, startPoint x: 488, startPoint y: 323, endPoint x: 211, endPoint y: 286, distance: 278.9
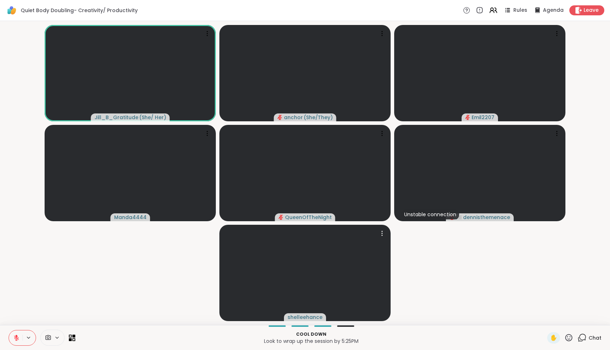
click at [211, 286] on div "Jill_B_Gratitude ( She/ Her ) anchor ( She/They ) Emil2207 Manda4444 QueenOfThe…" at bounding box center [305, 173] width 610 height 304
click at [16, 337] on icon at bounding box center [16, 338] width 6 height 6
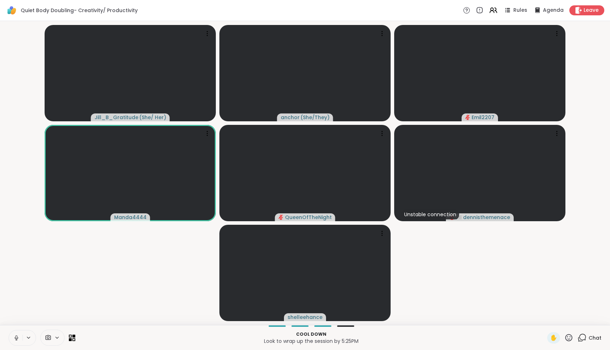
click at [16, 337] on icon at bounding box center [16, 338] width 6 height 6
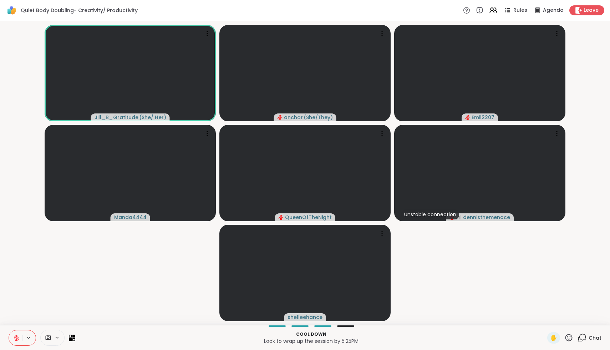
drag, startPoint x: 16, startPoint y: 337, endPoint x: 62, endPoint y: 311, distance: 52.5
click at [60, 312] on div "Quiet Body Doubling- Creativity/ Productivity Rules Agenda Leave Jill_B_Gratitu…" at bounding box center [305, 175] width 610 height 350
click at [567, 335] on icon at bounding box center [568, 337] width 9 height 9
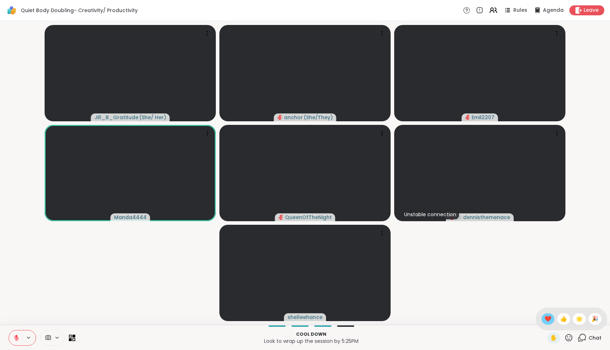
click at [552, 320] on span "❤️" at bounding box center [547, 319] width 7 height 9
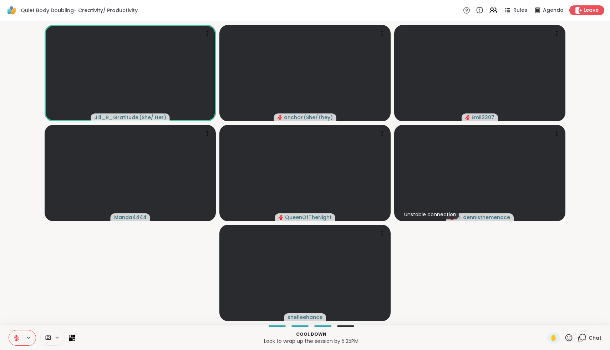
click at [16, 336] on icon at bounding box center [16, 338] width 6 height 6
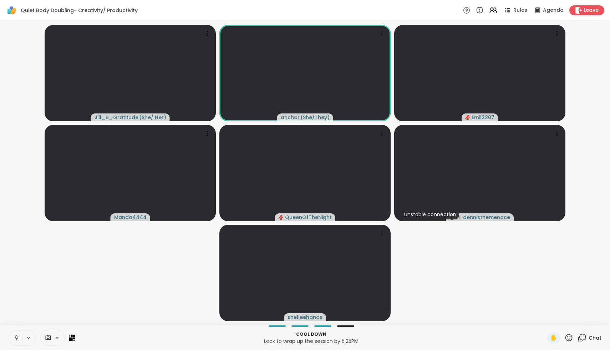
click at [16, 336] on icon at bounding box center [16, 338] width 6 height 6
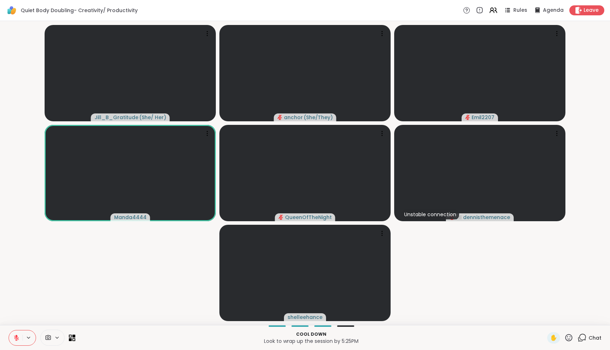
drag, startPoint x: 16, startPoint y: 336, endPoint x: 64, endPoint y: 305, distance: 58.0
click at [64, 305] on div "Quiet Body Doubling- Creativity/ Productivity Rules Agenda Leave Jill_B_Gratitu…" at bounding box center [305, 175] width 610 height 350
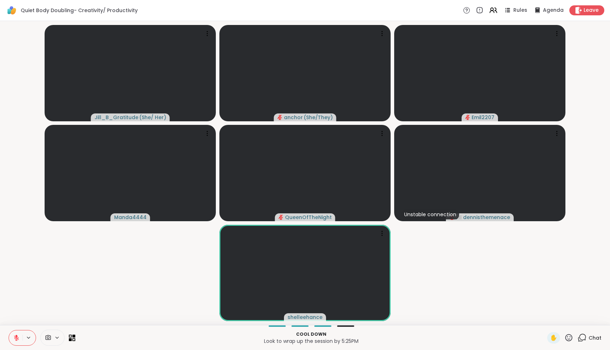
click at [571, 336] on icon at bounding box center [568, 337] width 7 height 7
click at [554, 321] on div "❤️" at bounding box center [548, 318] width 13 height 11
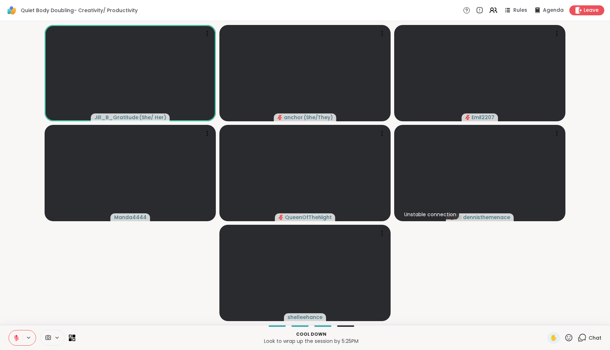
click at [567, 336] on icon at bounding box center [568, 337] width 7 height 7
click at [582, 320] on span "🌟" at bounding box center [579, 319] width 7 height 9
click at [565, 337] on icon at bounding box center [568, 337] width 9 height 9
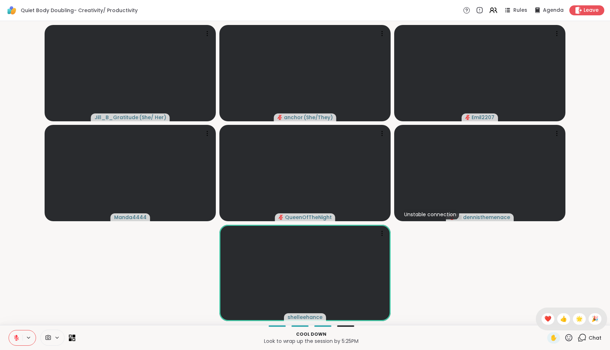
click at [457, 273] on video-player-container "Jill_B_Gratitude ( She/ Her ) anchor ( She/They ) Emil2207 Manda4444 QueenOfThe…" at bounding box center [304, 173] width 601 height 298
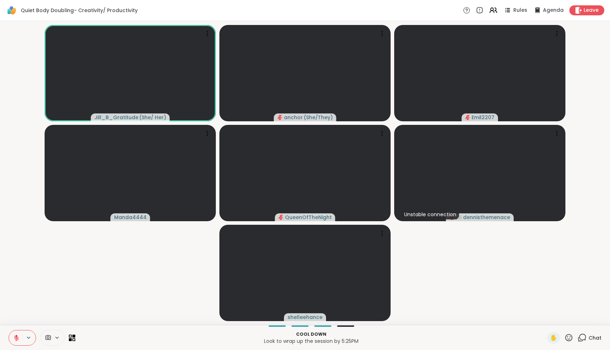
click at [18, 339] on icon at bounding box center [16, 337] width 5 height 5
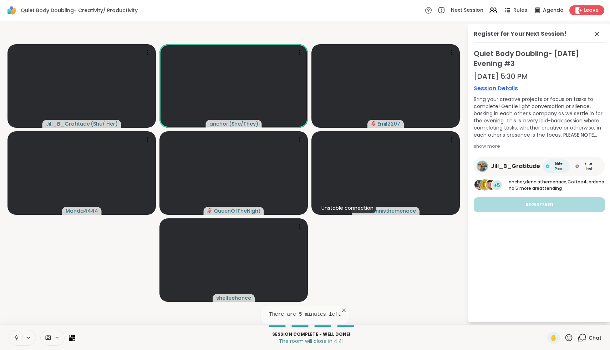
click at [18, 339] on icon at bounding box center [16, 338] width 6 height 6
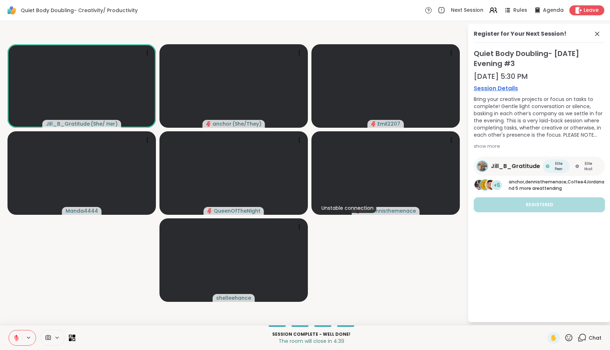
click at [18, 339] on icon at bounding box center [16, 337] width 5 height 5
click at [18, 339] on icon at bounding box center [15, 338] width 6 height 6
click at [18, 339] on icon at bounding box center [16, 337] width 5 height 5
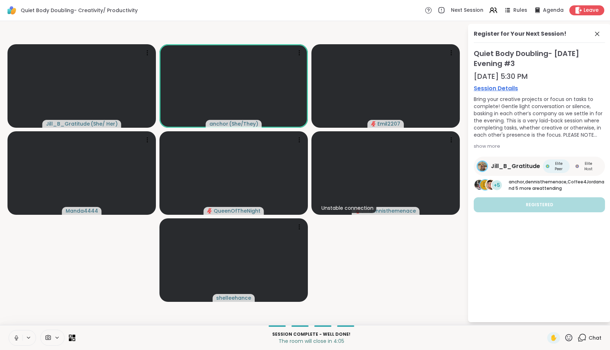
click at [17, 339] on icon at bounding box center [16, 338] width 6 height 6
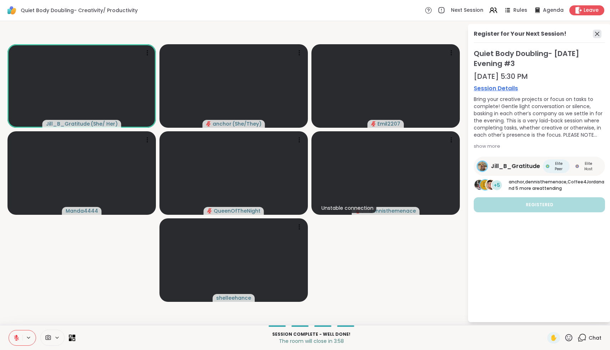
click at [599, 33] on icon at bounding box center [597, 34] width 9 height 9
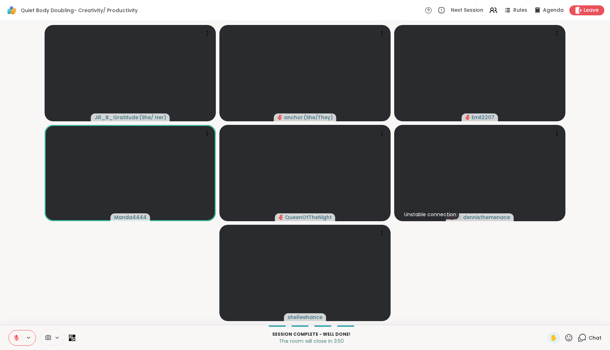
click at [16, 339] on icon at bounding box center [16, 338] width 6 height 6
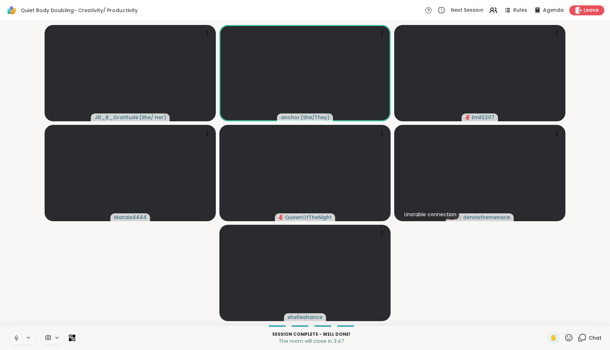
click at [16, 339] on icon at bounding box center [16, 338] width 6 height 6
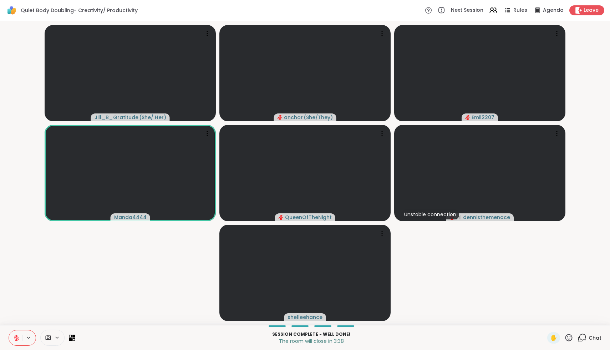
click at [16, 339] on icon at bounding box center [16, 338] width 6 height 6
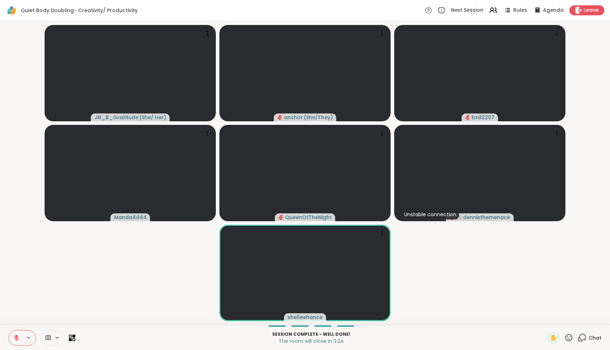
click at [570, 338] on icon at bounding box center [568, 337] width 9 height 9
click at [552, 321] on span "❤️" at bounding box center [547, 319] width 7 height 9
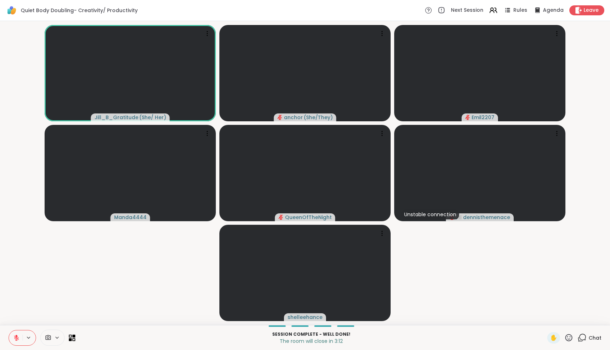
click at [571, 339] on icon at bounding box center [568, 337] width 9 height 9
click at [550, 317] on span "❤️" at bounding box center [547, 319] width 7 height 9
click at [590, 337] on span "Chat" at bounding box center [595, 337] width 13 height 7
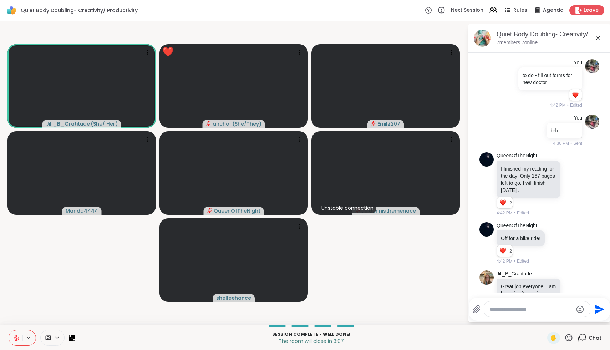
scroll to position [784, 0]
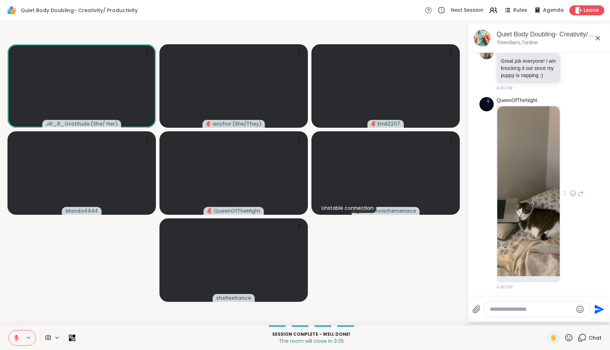
click at [572, 194] on icon at bounding box center [573, 193] width 6 height 7
click at [574, 180] on div "Select Reaction: Heart" at bounding box center [573, 182] width 6 height 6
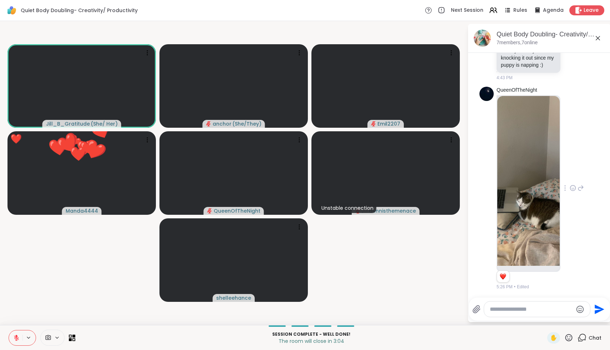
scroll to position [794, 0]
click at [581, 191] on icon at bounding box center [581, 188] width 6 height 9
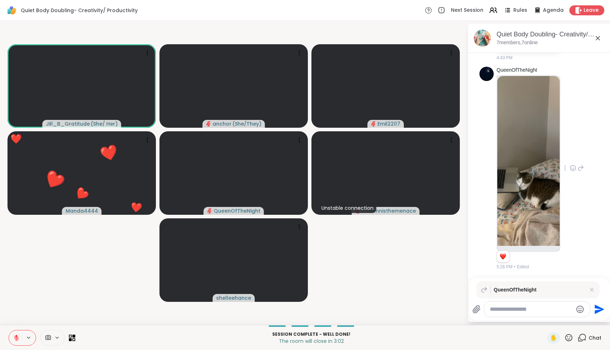
scroll to position [814, 0]
type textarea "**********"
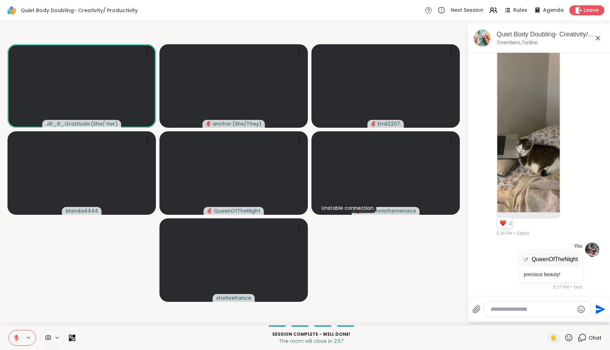
click at [598, 37] on icon at bounding box center [598, 38] width 9 height 9
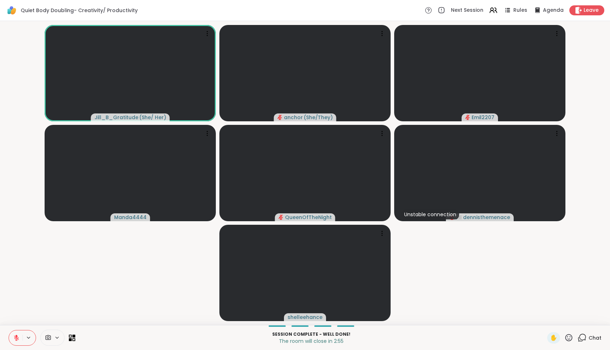
click at [596, 344] on div "Session Complete - well done! The room will close in 2:55 ✋ Chat" at bounding box center [305, 337] width 610 height 25
click at [596, 341] on div "Chat" at bounding box center [590, 337] width 24 height 11
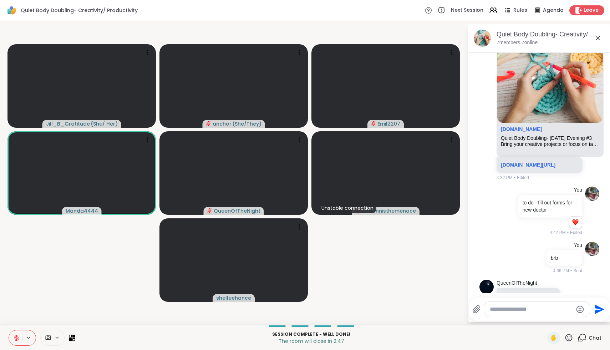
scroll to position [451, 0]
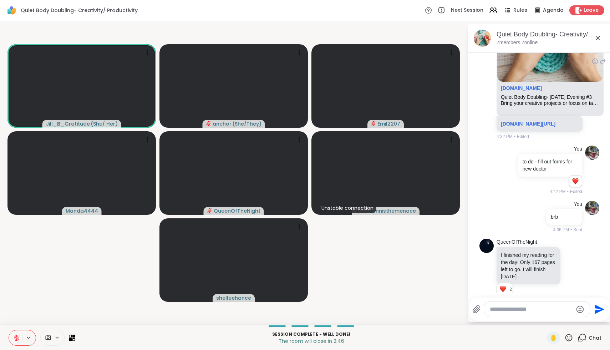
click at [547, 118] on div "sharewellnow.com/session/70ee348c-a69d-482c-8099-101299c63bf0" at bounding box center [540, 124] width 86 height 16
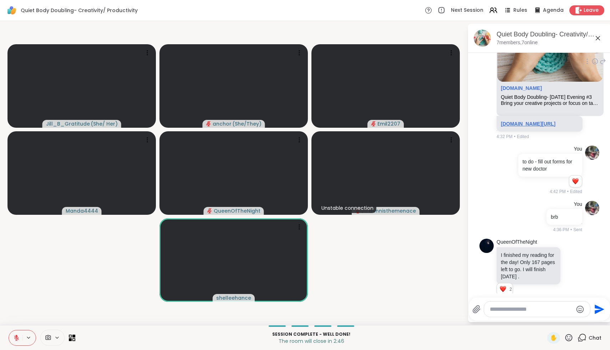
click at [547, 126] on link "sharewellnow.com/session/70ee348c-a69d-482c-8099-101299c63bf0" at bounding box center [528, 124] width 55 height 6
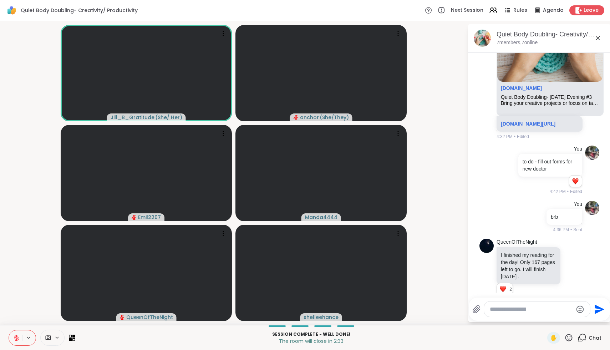
click at [13, 338] on icon at bounding box center [16, 338] width 6 height 6
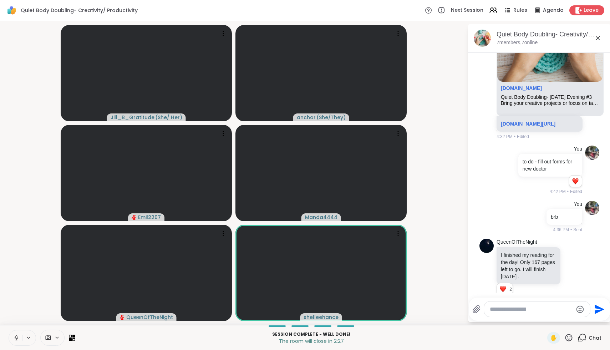
click at [13, 338] on icon at bounding box center [16, 338] width 6 height 6
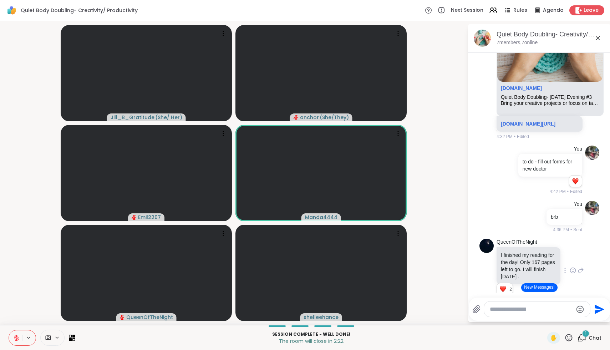
click at [549, 280] on p "I finished my reading for the day! Only 167 pages left to go. I will finish tom…" at bounding box center [528, 266] width 55 height 29
click at [550, 287] on button "New Messages!" at bounding box center [539, 287] width 36 height 9
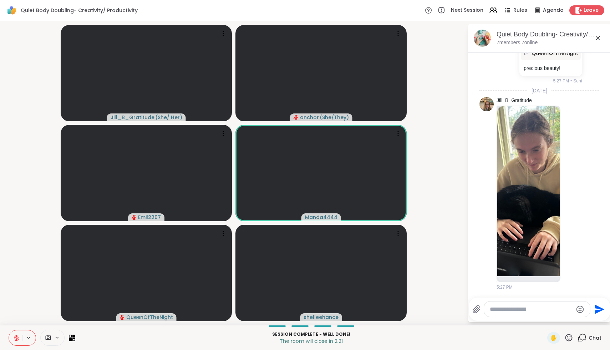
scroll to position [1054, 0]
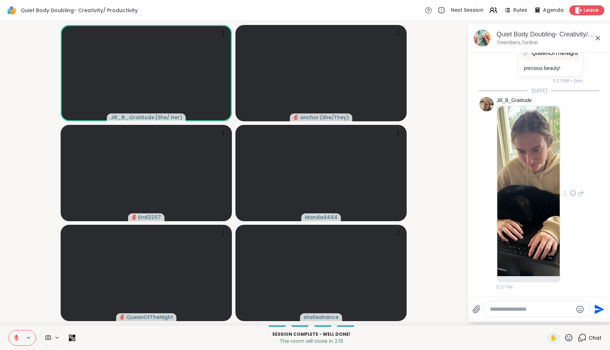
click at [572, 193] on icon at bounding box center [572, 193] width 0 height 0
click at [568, 181] on button "Select Reaction: Heart" at bounding box center [573, 182] width 14 height 14
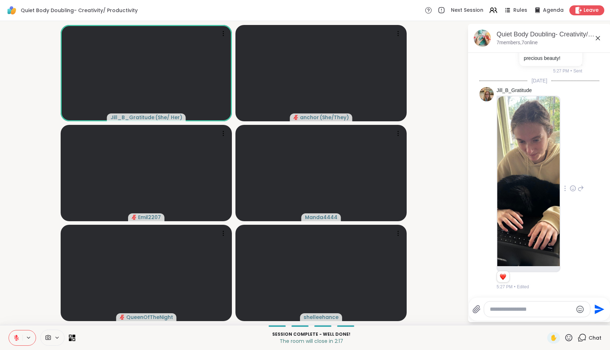
scroll to position [1064, 0]
click at [532, 171] on img at bounding box center [528, 181] width 62 height 170
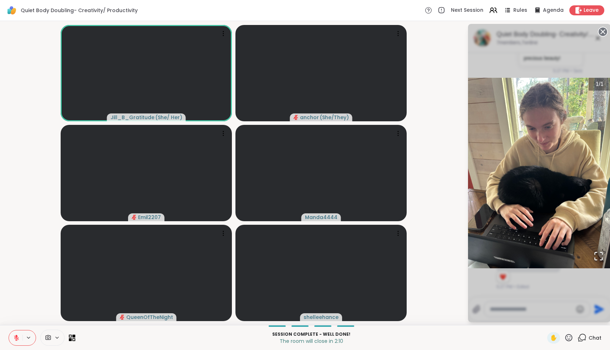
click at [603, 31] on icon at bounding box center [603, 32] width 10 height 10
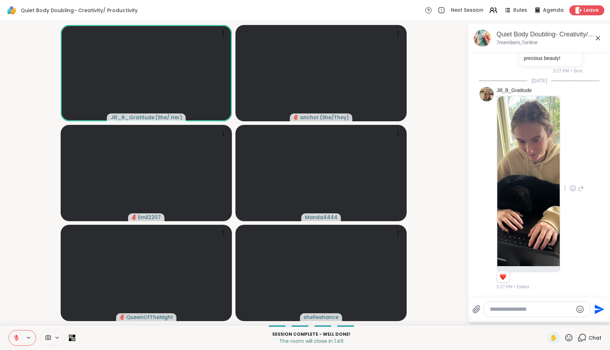
click at [570, 337] on icon at bounding box center [568, 337] width 9 height 9
click at [567, 321] on span "👍" at bounding box center [563, 319] width 7 height 9
click at [567, 342] on div "✋" at bounding box center [560, 337] width 26 height 11
click at [552, 341] on span "✋" at bounding box center [553, 338] width 7 height 9
click at [554, 339] on span "✋" at bounding box center [553, 338] width 7 height 9
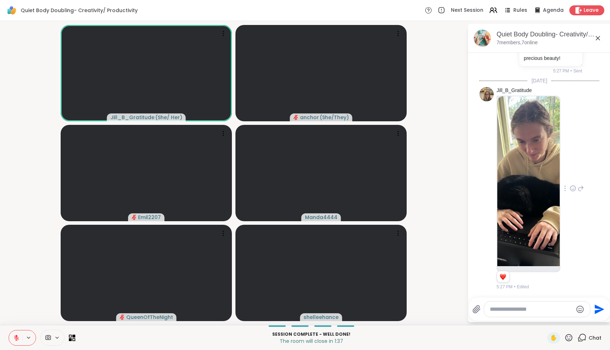
click at [573, 337] on icon at bounding box center [568, 337] width 7 height 7
click at [567, 320] on span "👍" at bounding box center [563, 319] width 7 height 9
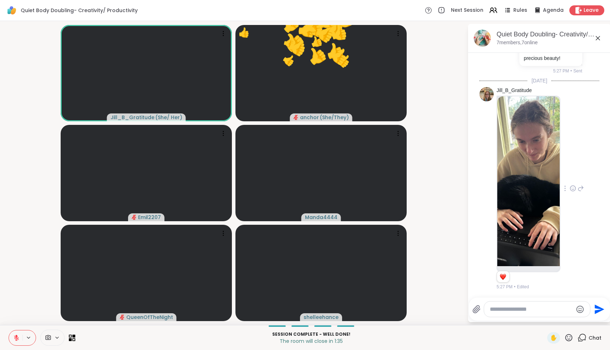
click at [569, 337] on icon at bounding box center [568, 337] width 9 height 9
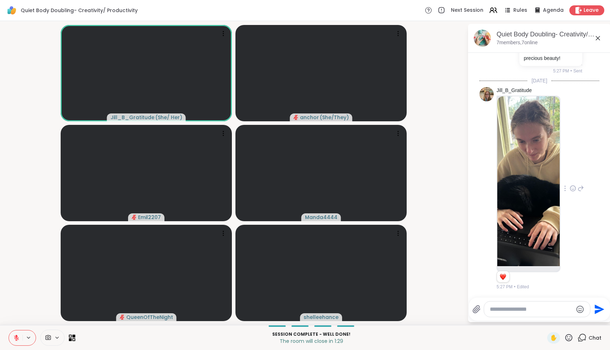
click at [520, 311] on textarea "Type your message" at bounding box center [531, 309] width 83 height 7
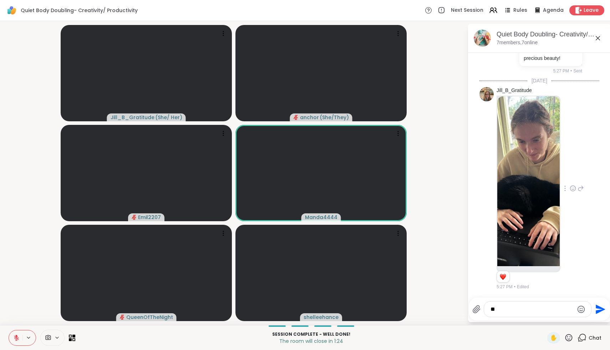
type textarea "*"
click at [568, 332] on div "✋" at bounding box center [560, 337] width 26 height 11
click at [568, 337] on icon at bounding box center [568, 337] width 9 height 9
click at [580, 304] on div at bounding box center [581, 309] width 9 height 10
click at [580, 308] on icon "Emoji picker" at bounding box center [581, 308] width 7 height 7
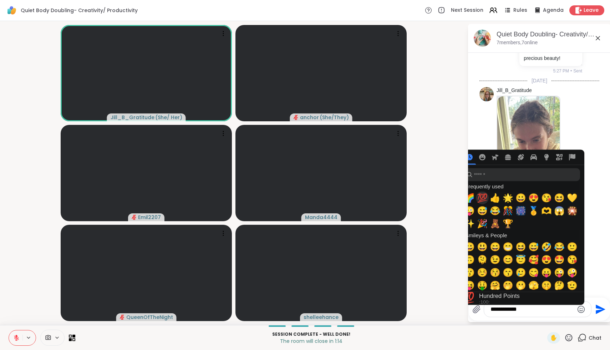
click at [483, 198] on span "💯" at bounding box center [482, 198] width 11 height 10
click at [483, 197] on span "💯" at bounding box center [482, 198] width 11 height 10
click at [526, 316] on div "**********" at bounding box center [537, 308] width 107 height 15
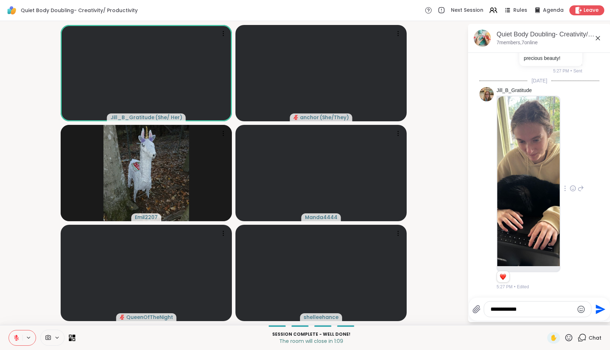
click at [530, 307] on textarea "**********" at bounding box center [532, 309] width 83 height 7
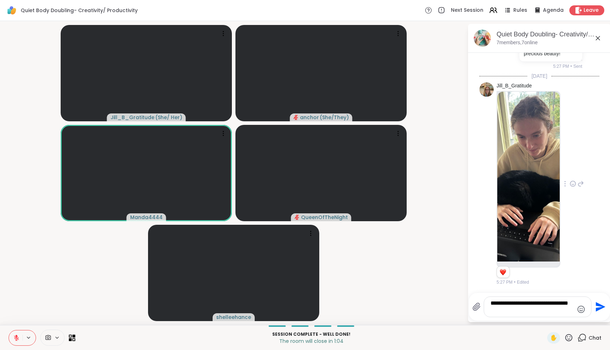
type textarea "**********"
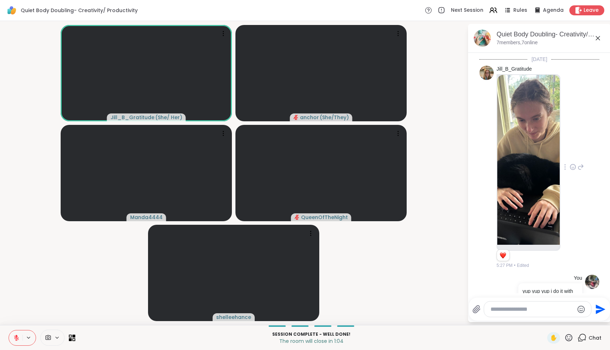
scroll to position [1109, 0]
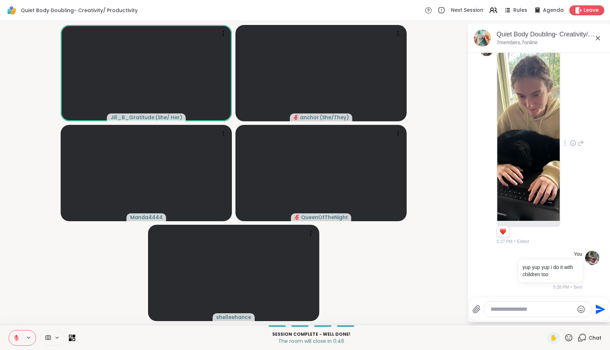
click at [16, 337] on icon at bounding box center [16, 338] width 6 height 6
click at [570, 337] on icon at bounding box center [568, 337] width 9 height 9
click at [551, 317] on span "❤️" at bounding box center [547, 319] width 7 height 9
click at [569, 336] on icon at bounding box center [568, 337] width 9 height 9
click at [552, 322] on span "❤️" at bounding box center [547, 319] width 7 height 9
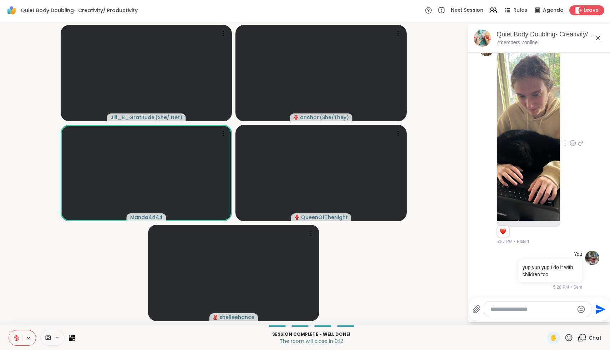
click at [17, 341] on button at bounding box center [16, 337] width 14 height 15
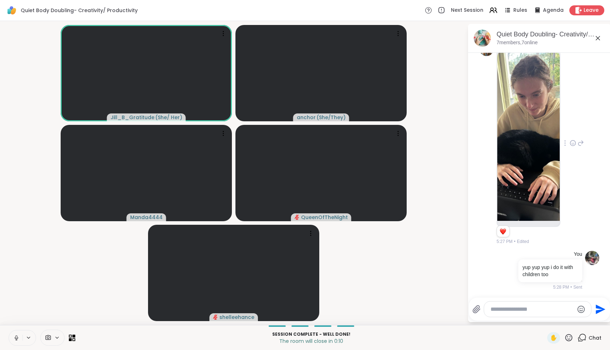
click at [17, 341] on button at bounding box center [16, 337] width 14 height 15
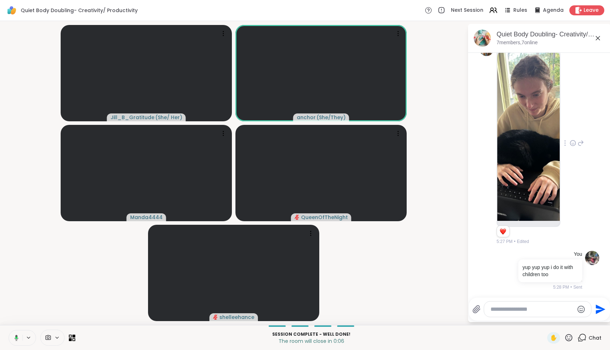
click at [17, 341] on button at bounding box center [15, 337] width 15 height 15
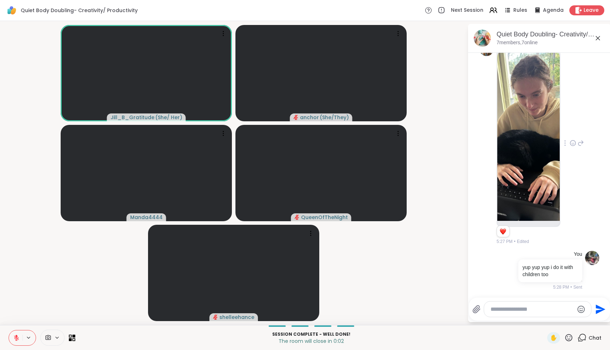
click at [570, 336] on icon at bounding box center [568, 337] width 7 height 7
click at [578, 320] on div "🌟" at bounding box center [579, 318] width 13 height 11
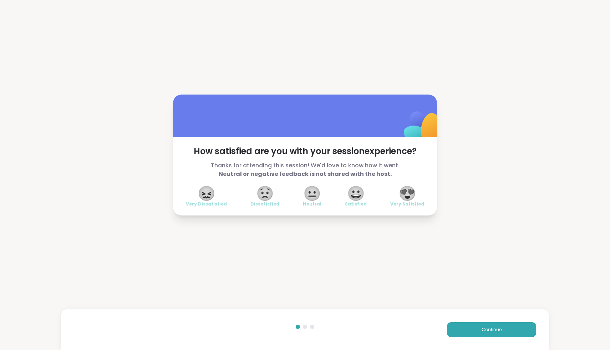
click at [411, 195] on span "😍" at bounding box center [407, 193] width 18 height 13
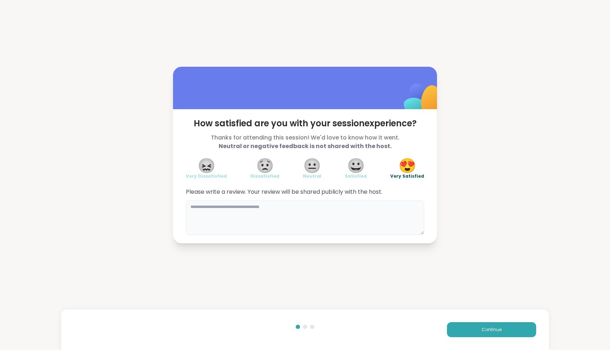
click at [361, 215] on textarea at bounding box center [305, 217] width 238 height 34
type textarea "**********"
click at [500, 325] on button "Continue" at bounding box center [491, 329] width 89 height 15
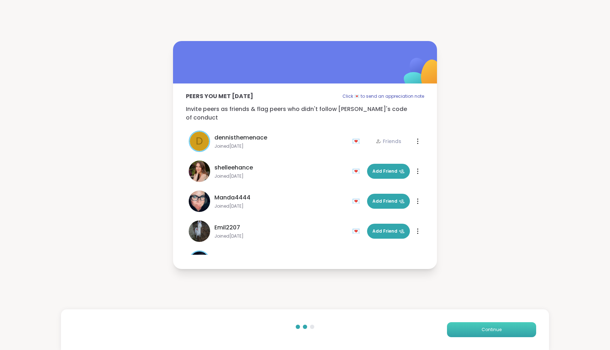
click at [492, 329] on span "Continue" at bounding box center [492, 329] width 20 height 6
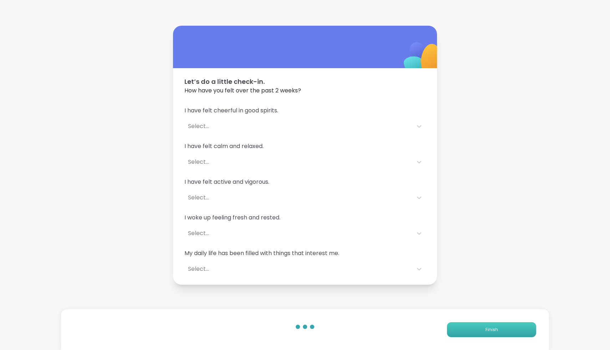
click at [492, 329] on span "Finish" at bounding box center [492, 329] width 12 height 6
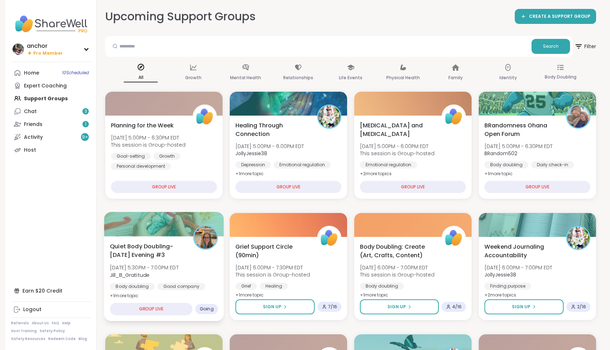
click at [198, 262] on div "Quiet Body Doubling- Saturday Evening #3 Sat, Oct 11 | 5:30PM - 7:00PM EDT Jill…" at bounding box center [164, 271] width 108 height 58
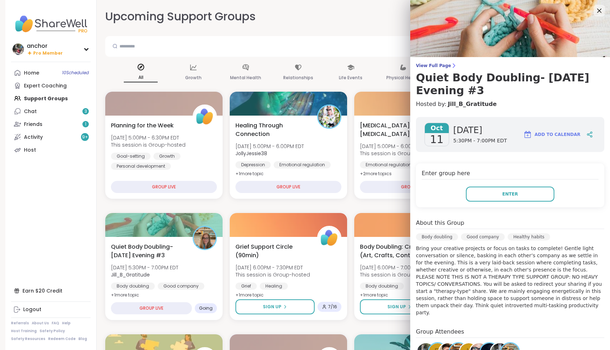
click at [510, 204] on div "Enter group here Enter" at bounding box center [510, 185] width 188 height 44
click at [510, 203] on div "Enter group here Enter" at bounding box center [510, 185] width 188 height 44
click at [514, 188] on button "Enter" at bounding box center [510, 194] width 88 height 15
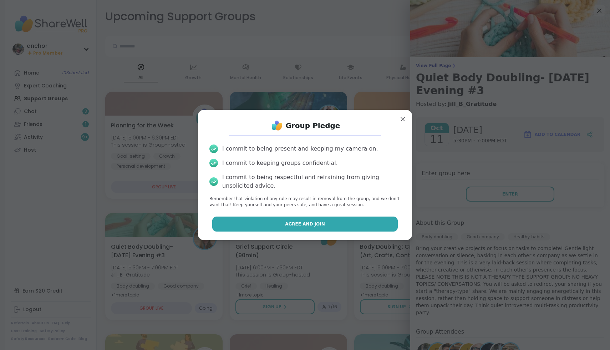
click at [365, 219] on button "Agree and Join" at bounding box center [305, 224] width 186 height 15
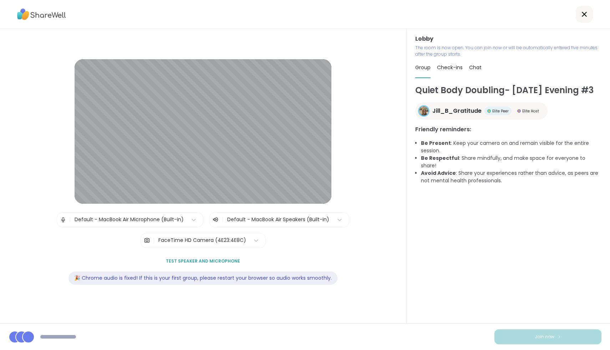
click at [177, 214] on div "Default - MacBook Air Microphone (Built-in)" at bounding box center [129, 220] width 116 height 14
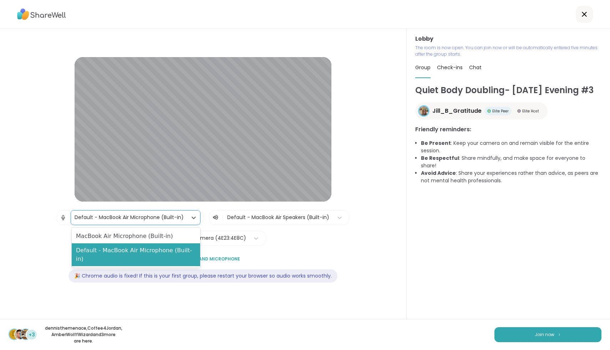
click at [457, 294] on div "Quiet Body Doubling- Saturday Evening #3 Jill_B_Gratitude Elite Peer Elite Host…" at bounding box center [508, 203] width 186 height 239
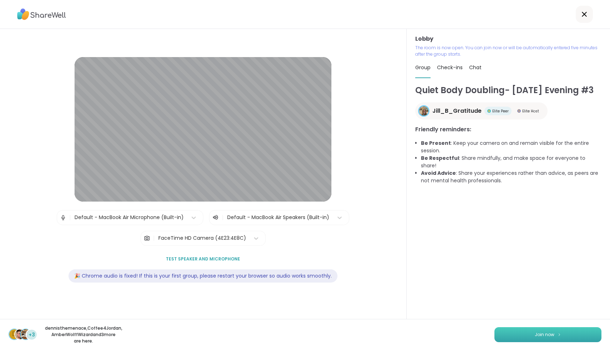
click at [515, 334] on button "Join now" at bounding box center [547, 334] width 107 height 15
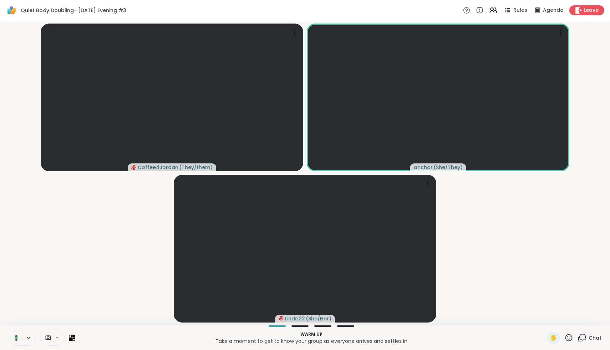
click at [48, 339] on icon at bounding box center [48, 337] width 6 height 7
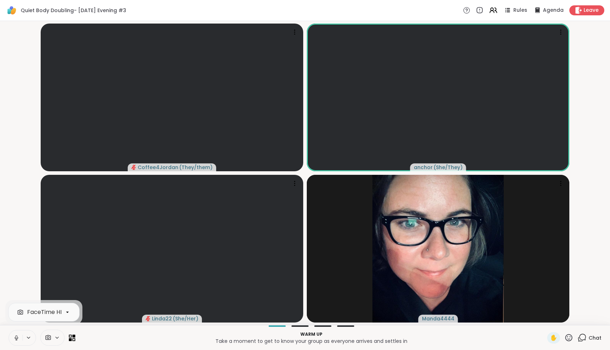
click at [13, 340] on icon at bounding box center [16, 338] width 6 height 6
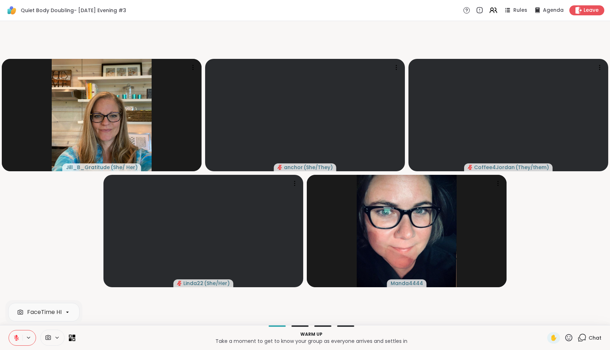
click at [50, 339] on icon at bounding box center [48, 337] width 5 height 5
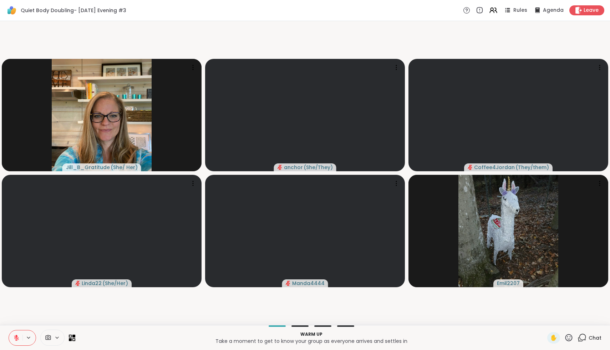
click at [52, 338] on span at bounding box center [48, 337] width 14 height 7
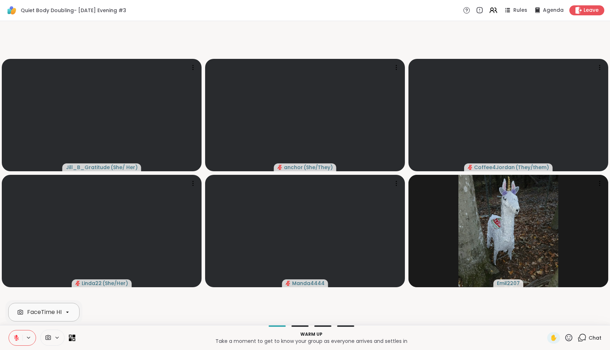
click at [53, 317] on div "FaceTime HD Camera" at bounding box center [37, 312] width 47 height 10
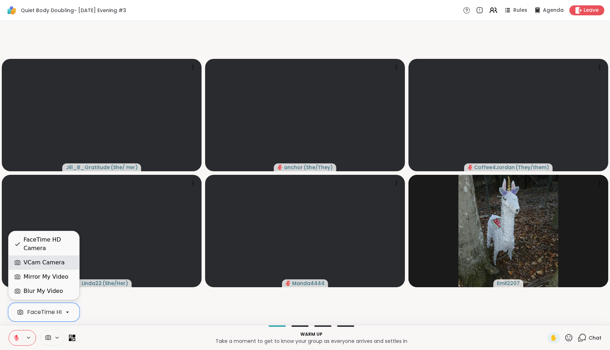
click at [51, 263] on div "VCam Camera" at bounding box center [44, 262] width 41 height 9
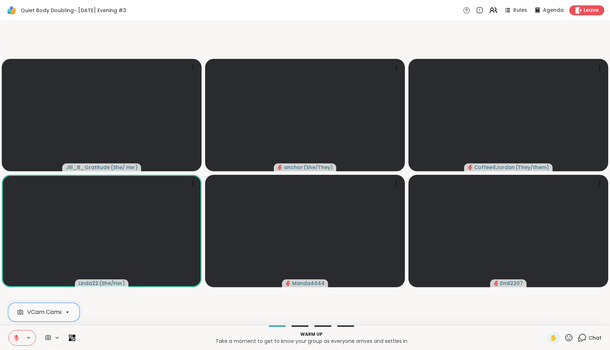
click at [572, 341] on icon at bounding box center [568, 337] width 9 height 9
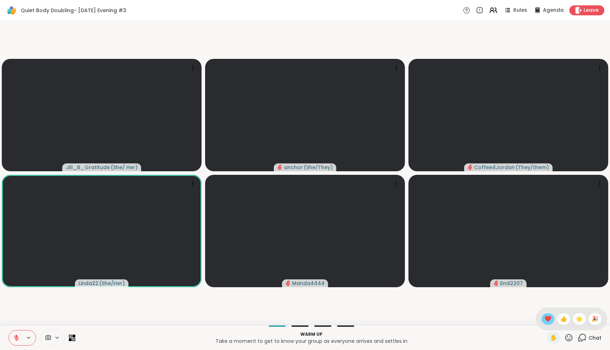
click at [551, 317] on span "❤️" at bounding box center [547, 319] width 7 height 9
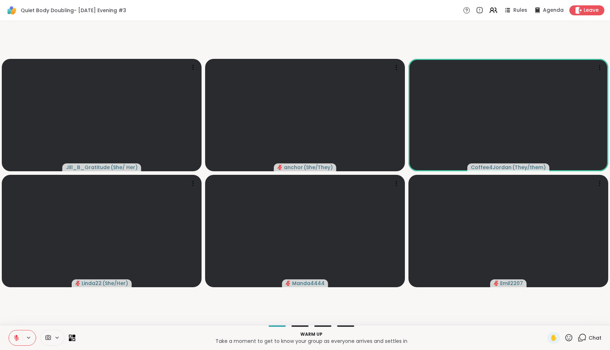
click at [18, 340] on icon at bounding box center [16, 338] width 6 height 6
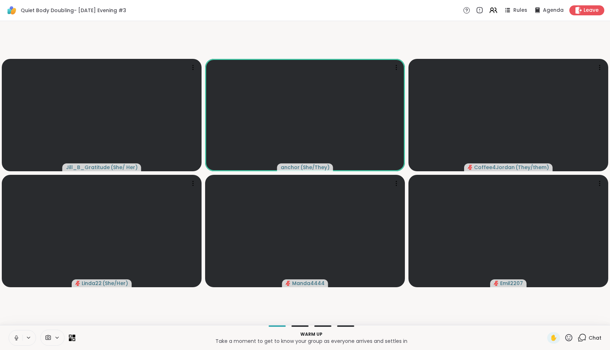
click at [13, 339] on icon at bounding box center [16, 338] width 6 height 6
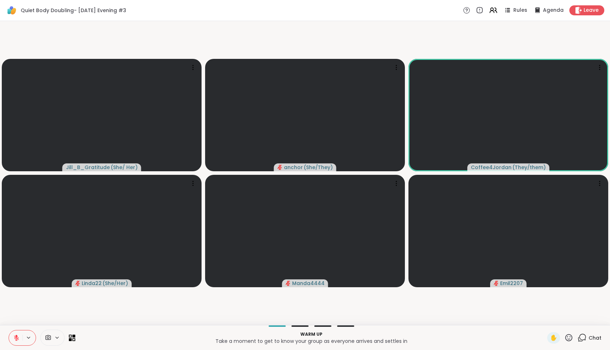
click at [12, 338] on button at bounding box center [16, 337] width 14 height 15
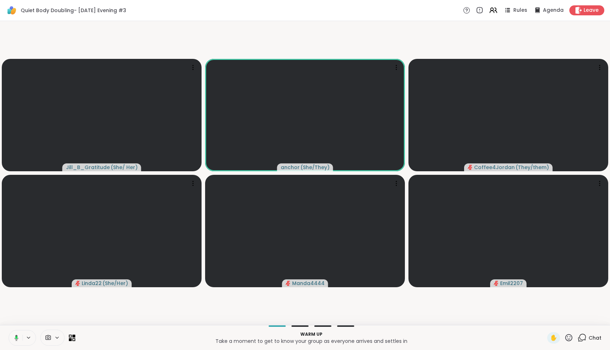
click at [12, 338] on button at bounding box center [15, 337] width 15 height 15
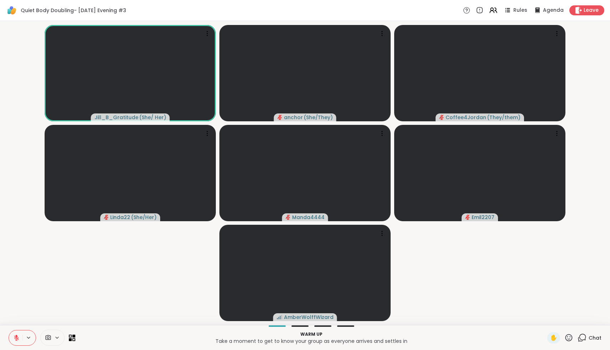
click at [570, 341] on icon at bounding box center [568, 337] width 9 height 9
click at [552, 317] on span "❤️" at bounding box center [547, 319] width 7 height 9
click at [567, 335] on icon at bounding box center [568, 337] width 9 height 9
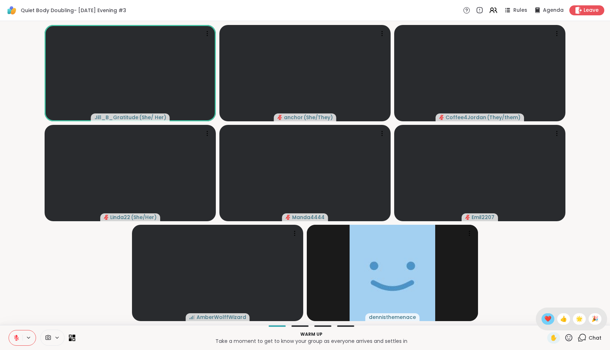
click at [552, 320] on span "❤️" at bounding box center [547, 319] width 7 height 9
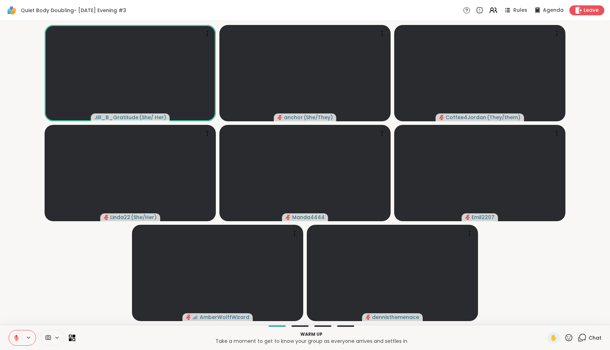
click at [589, 335] on div "Chat" at bounding box center [590, 337] width 24 height 11
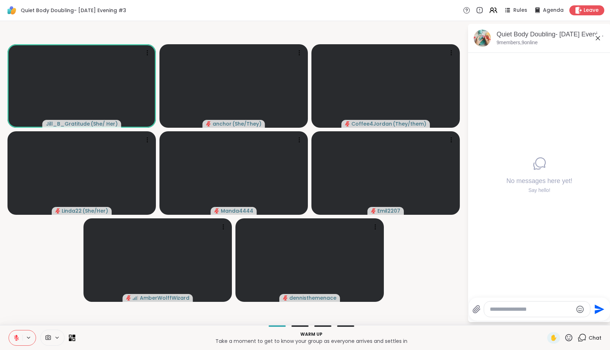
click at [554, 314] on div at bounding box center [537, 308] width 106 height 15
click at [551, 306] on textarea "Type your message" at bounding box center [531, 309] width 83 height 7
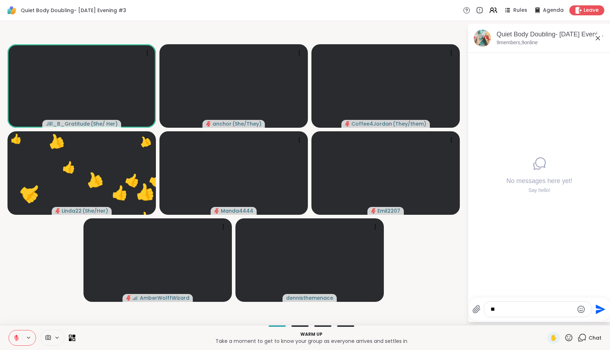
type textarea "*"
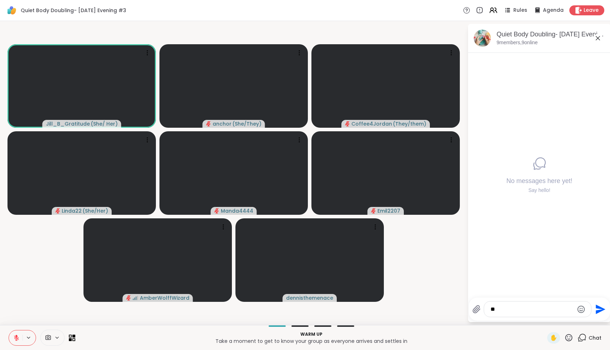
type textarea "*"
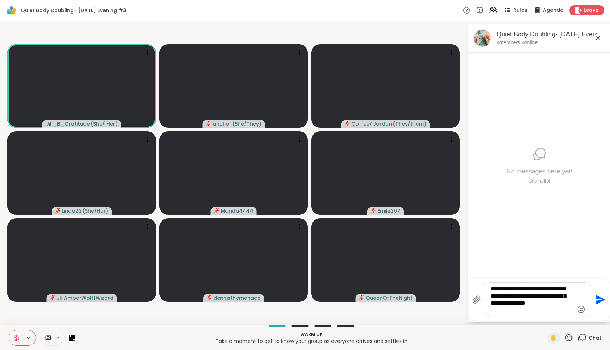
type textarea "**********"
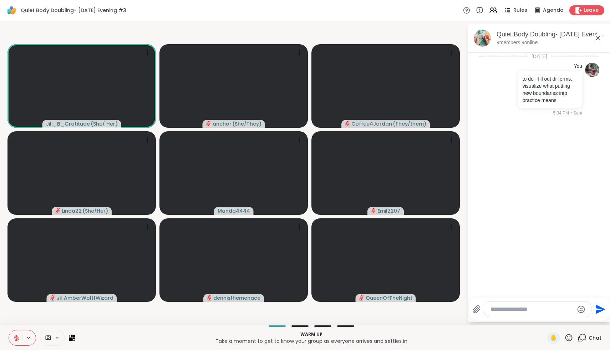
click at [570, 334] on icon at bounding box center [568, 337] width 9 height 9
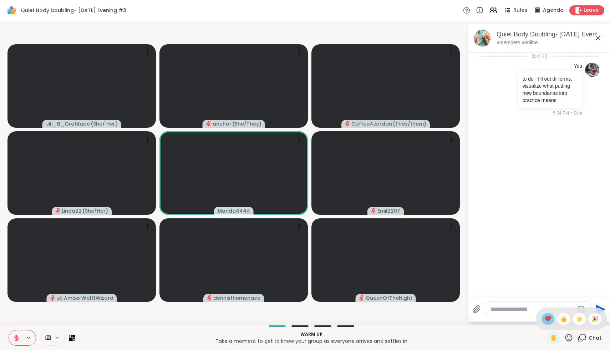
click at [552, 319] on span "❤️" at bounding box center [547, 319] width 7 height 9
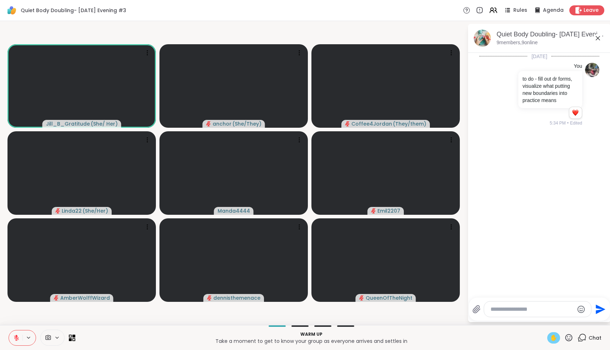
click at [556, 340] on span "✋" at bounding box center [553, 338] width 7 height 9
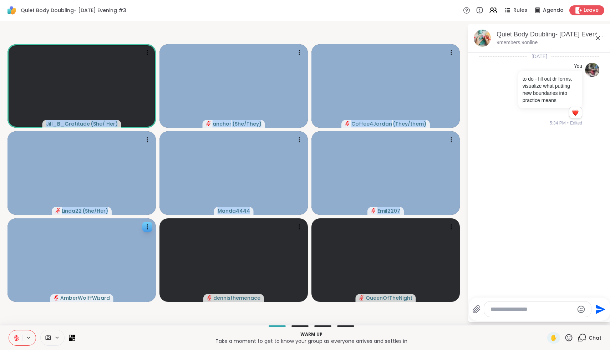
drag, startPoint x: 123, startPoint y: 284, endPoint x: 98, endPoint y: 278, distance: 25.6
click at [98, 278] on div "Jill_B_Gratitude ( She/ Her ) anchor ( She/They ) Coffee4Jordan ( They/them ) L…" at bounding box center [305, 173] width 610 height 304
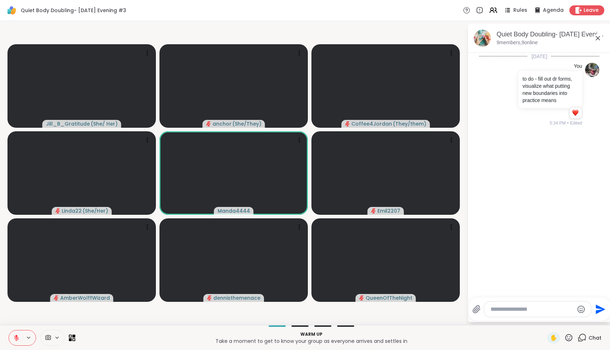
click at [24, 324] on div "Jill_B_Gratitude ( She/ Her ) anchor ( She/They ) Coffee4Jordan ( They/them ) L…" at bounding box center [305, 173] width 610 height 304
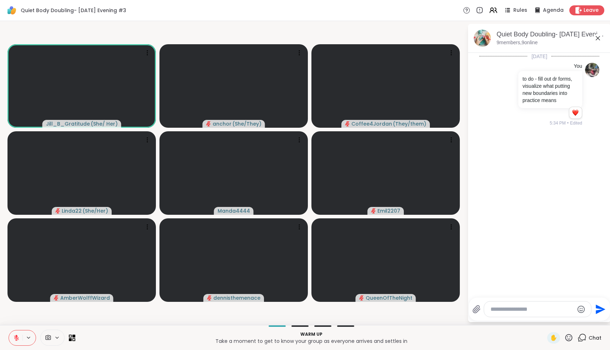
click at [17, 339] on icon at bounding box center [16, 338] width 6 height 6
click at [14, 337] on icon at bounding box center [16, 338] width 6 height 6
click at [569, 339] on icon at bounding box center [568, 337] width 9 height 9
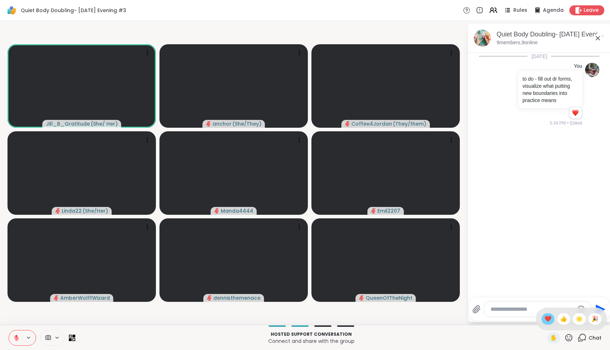
click at [552, 315] on span "❤️" at bounding box center [547, 319] width 7 height 9
click at [568, 336] on icon at bounding box center [568, 337] width 9 height 9
drag, startPoint x: 582, startPoint y: 318, endPoint x: 568, endPoint y: 317, distance: 13.9
click at [568, 317] on div "✋ ❤️ 👍 🌟 🎉" at bounding box center [571, 319] width 71 height 23
click at [567, 336] on icon at bounding box center [568, 337] width 9 height 9
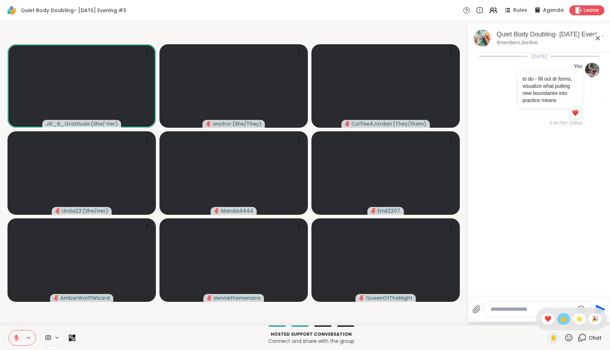
click at [567, 318] on span "👍" at bounding box center [563, 319] width 7 height 9
click at [572, 338] on icon at bounding box center [568, 337] width 9 height 9
click at [552, 320] on span "❤️" at bounding box center [547, 319] width 7 height 9
click at [573, 340] on icon at bounding box center [568, 337] width 9 height 9
click at [552, 318] on span "❤️" at bounding box center [547, 319] width 7 height 9
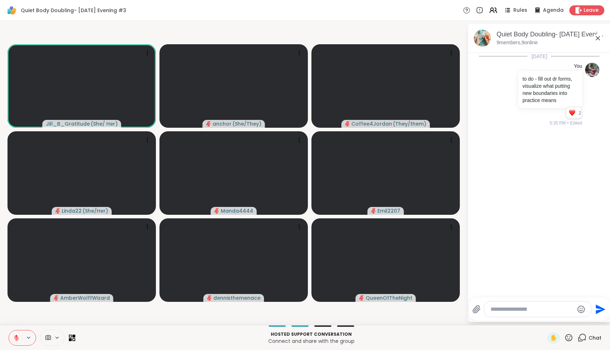
click at [571, 336] on icon at bounding box center [568, 337] width 9 height 9
click at [554, 317] on div "❤️" at bounding box center [548, 318] width 13 height 11
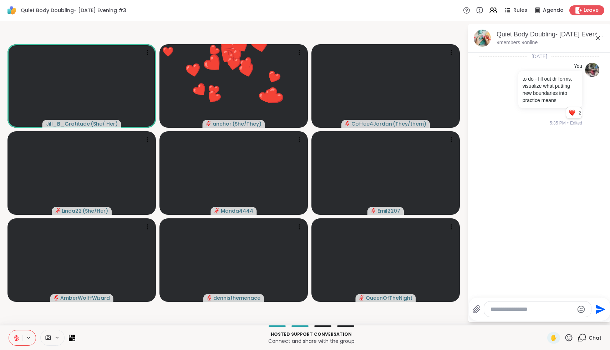
click at [572, 339] on icon at bounding box center [568, 337] width 7 height 7
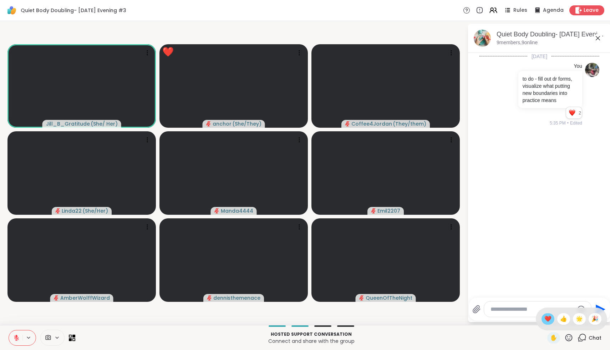
click at [554, 321] on div "❤️" at bounding box center [548, 318] width 13 height 11
click at [569, 339] on icon at bounding box center [568, 337] width 7 height 7
click at [552, 321] on span "❤️" at bounding box center [547, 319] width 7 height 9
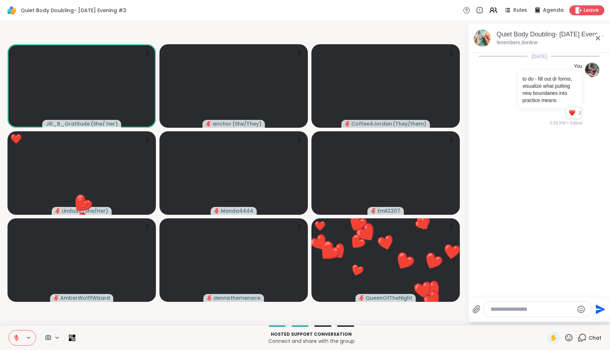
click at [564, 337] on div "✋" at bounding box center [560, 337] width 26 height 11
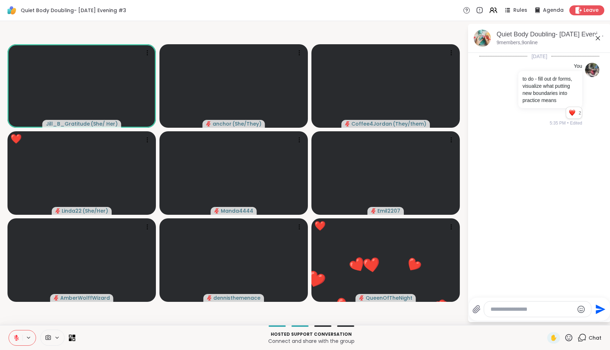
click at [567, 336] on icon at bounding box center [568, 337] width 9 height 9
click at [552, 320] on span "❤️" at bounding box center [547, 319] width 7 height 9
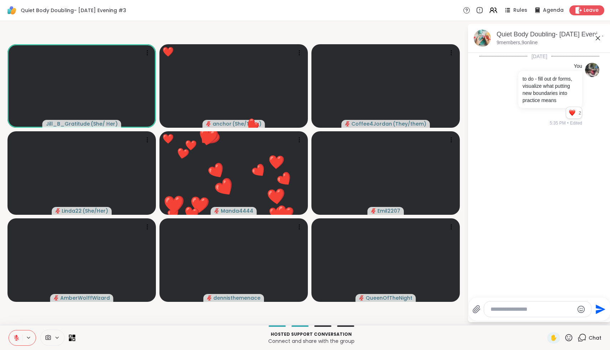
click at [568, 337] on icon at bounding box center [568, 337] width 7 height 7
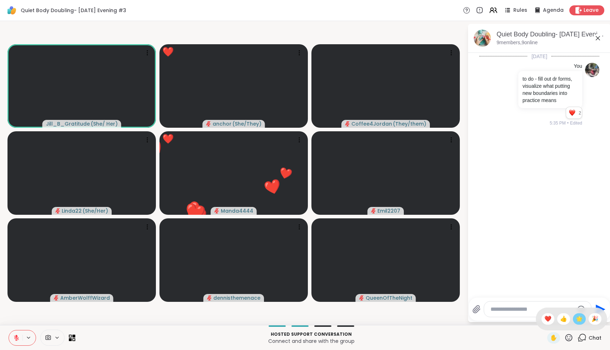
click at [579, 321] on span "🌟" at bounding box center [579, 319] width 7 height 9
click at [571, 338] on icon at bounding box center [568, 337] width 9 height 9
click at [561, 324] on div "✋ ❤️ 👍 🌟 🎉" at bounding box center [571, 319] width 71 height 23
click at [572, 344] on div "Hosted support conversation Connect and share with the group ✋ Chat" at bounding box center [305, 337] width 610 height 25
click at [571, 341] on icon at bounding box center [568, 337] width 9 height 9
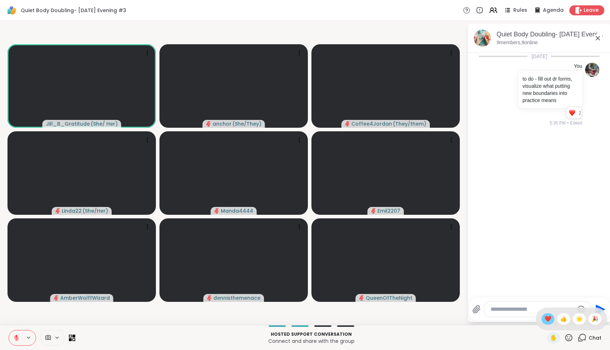
click at [552, 320] on span "❤️" at bounding box center [547, 319] width 7 height 9
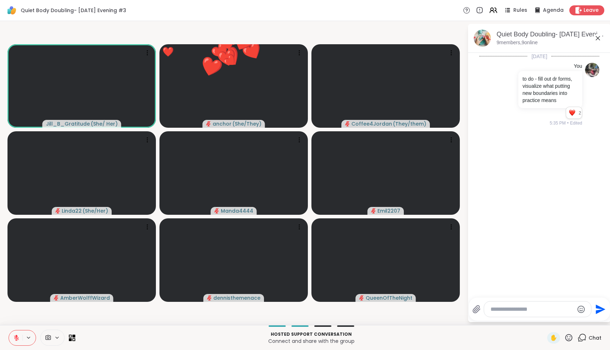
click at [555, 310] on textarea "Type your message" at bounding box center [532, 309] width 83 height 7
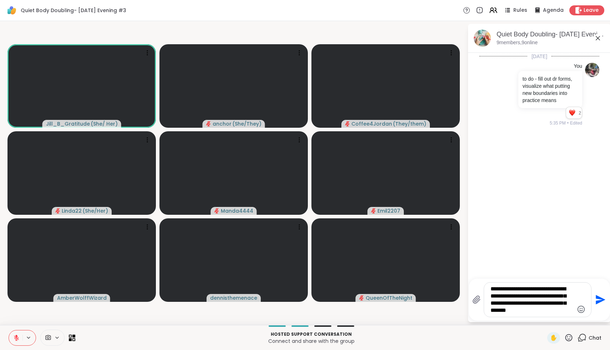
type textarea "**********"
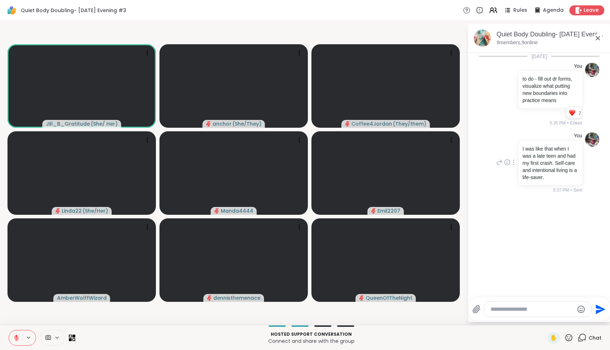
click at [514, 164] on div at bounding box center [514, 162] width 6 height 9
click at [522, 173] on icon at bounding box center [522, 172] width 7 height 7
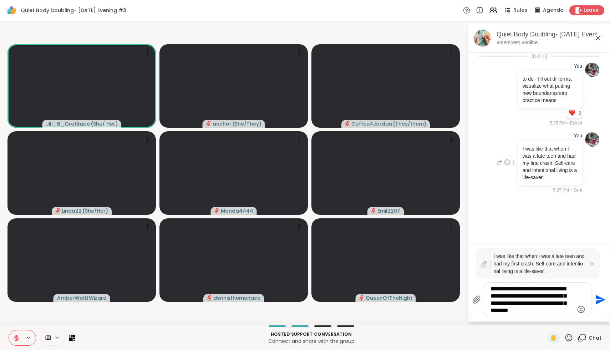
click at [534, 311] on textarea "**********" at bounding box center [532, 299] width 83 height 29
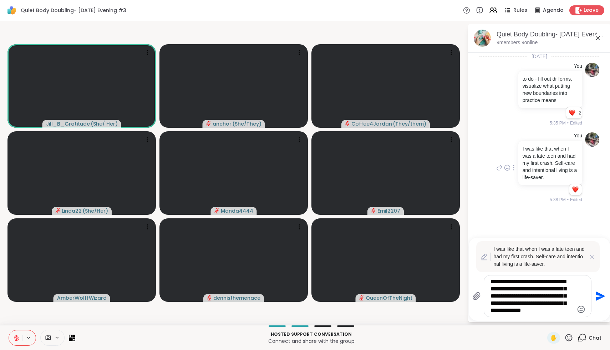
click at [543, 310] on textarea "**********" at bounding box center [532, 296] width 83 height 36
click at [552, 313] on textarea "**********" at bounding box center [532, 296] width 83 height 36
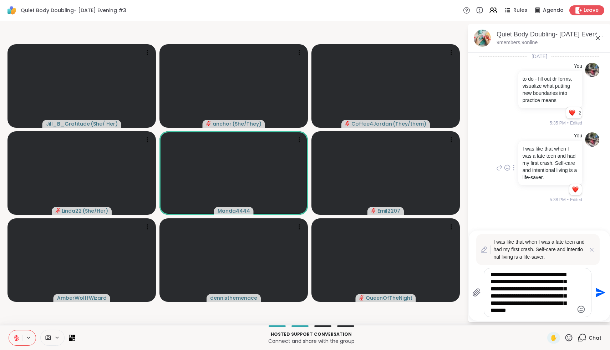
type textarea "**********"
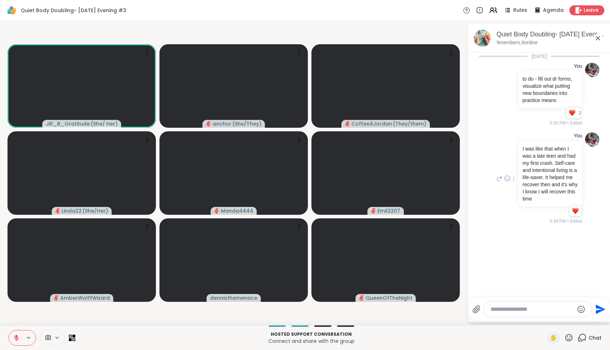
click at [504, 305] on div at bounding box center [537, 308] width 107 height 15
click at [502, 309] on textarea "Type your message" at bounding box center [532, 309] width 83 height 7
type textarea "*"
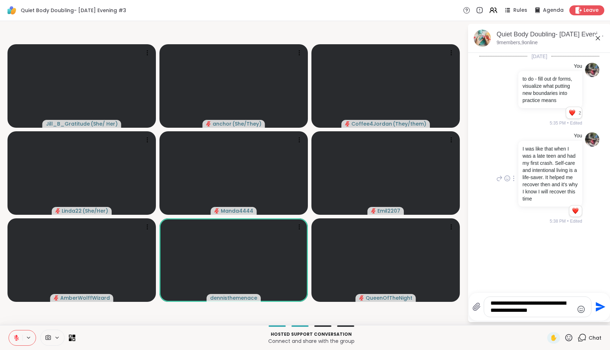
type textarea "**********"
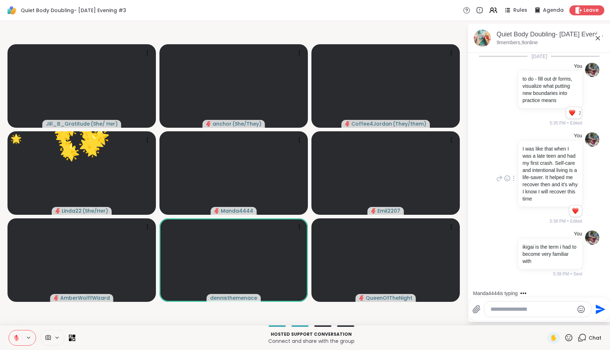
click at [568, 339] on icon at bounding box center [568, 337] width 7 height 7
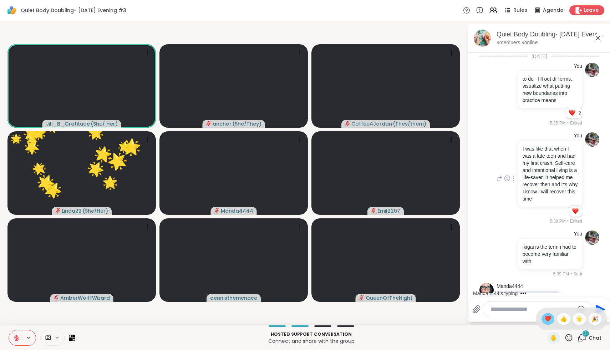
scroll to position [32, 0]
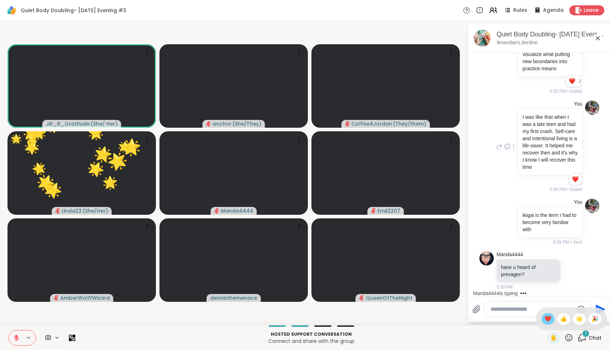
click at [552, 323] on span "❤️" at bounding box center [547, 319] width 7 height 9
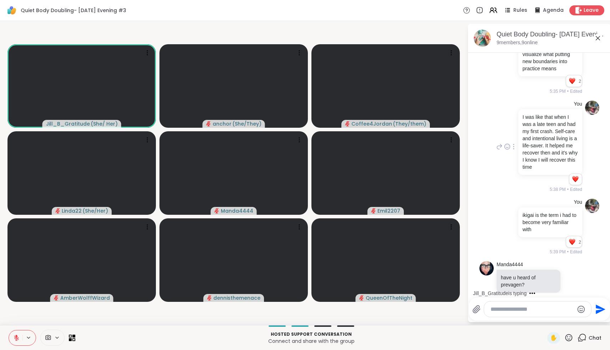
scroll to position [122, 0]
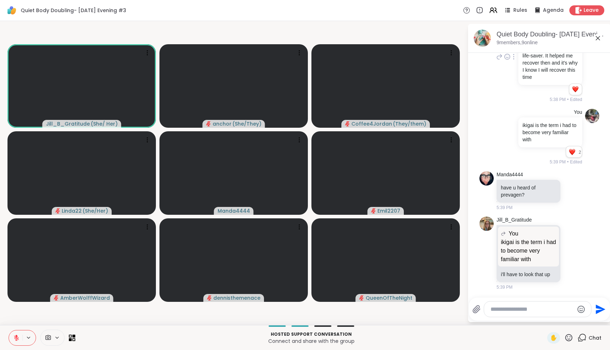
click at [572, 339] on icon at bounding box center [568, 337] width 9 height 9
click at [554, 320] on div "❤️" at bounding box center [548, 318] width 13 height 11
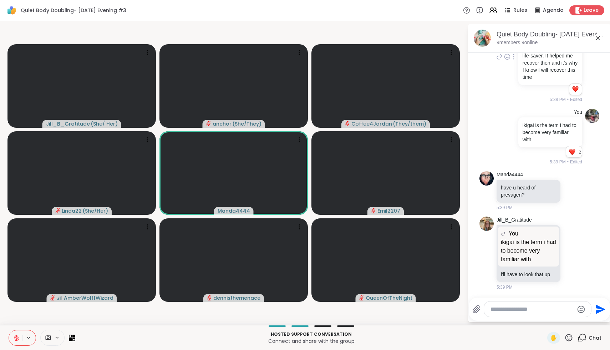
click at [569, 334] on icon at bounding box center [568, 337] width 7 height 7
click at [552, 322] on span "❤️" at bounding box center [547, 319] width 7 height 9
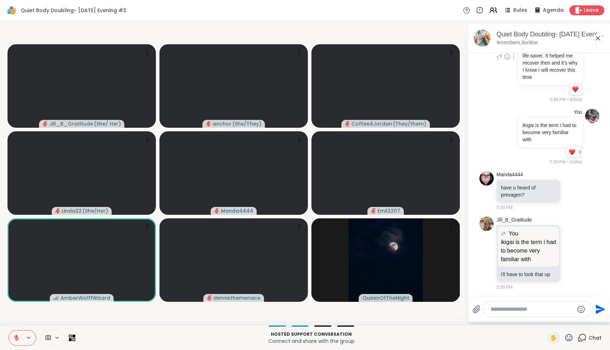
click at [18, 337] on icon at bounding box center [16, 337] width 5 height 5
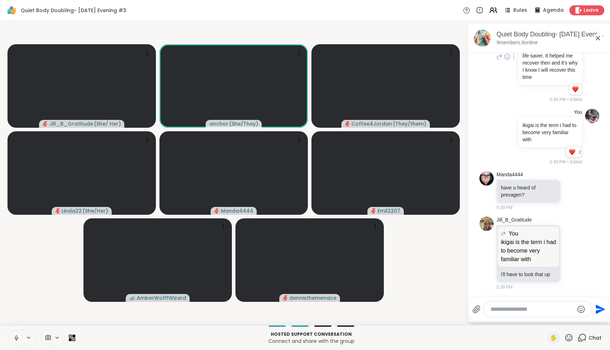
click at [18, 338] on icon at bounding box center [16, 338] width 6 height 6
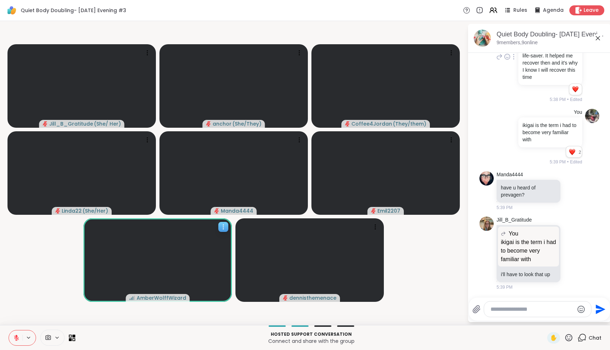
click at [178, 295] on span "AmberWolffWizard" at bounding box center [162, 297] width 50 height 7
click at [208, 269] on h4 "View Profile" at bounding box center [207, 272] width 30 height 7
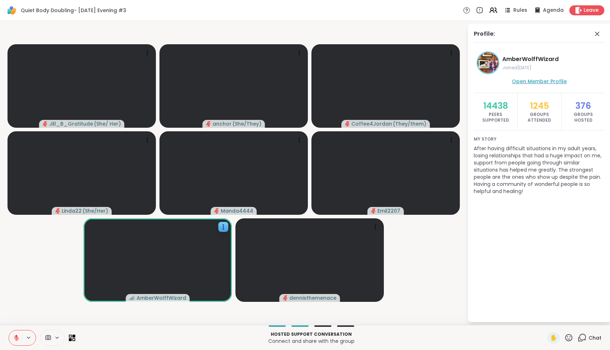
click at [530, 80] on span "Open Member Profile" at bounding box center [539, 81] width 55 height 7
click at [18, 338] on icon at bounding box center [16, 338] width 6 height 6
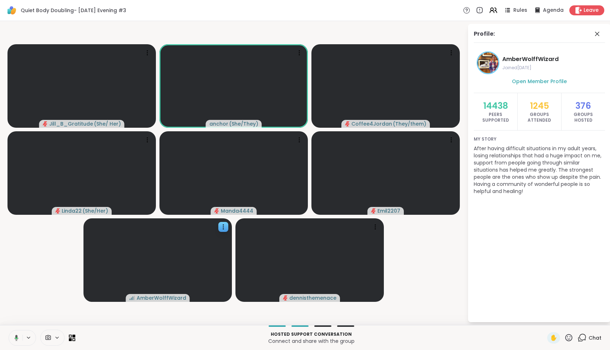
click at [15, 339] on icon at bounding box center [15, 338] width 6 height 6
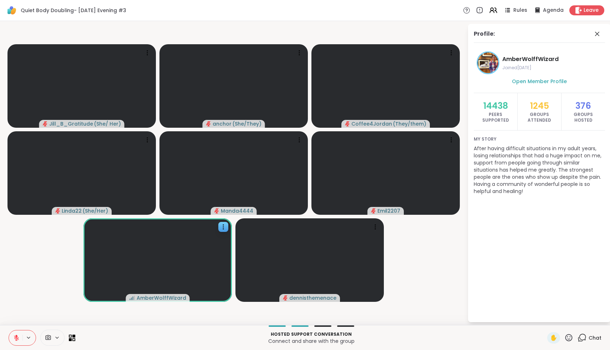
click at [15, 339] on icon at bounding box center [16, 338] width 6 height 6
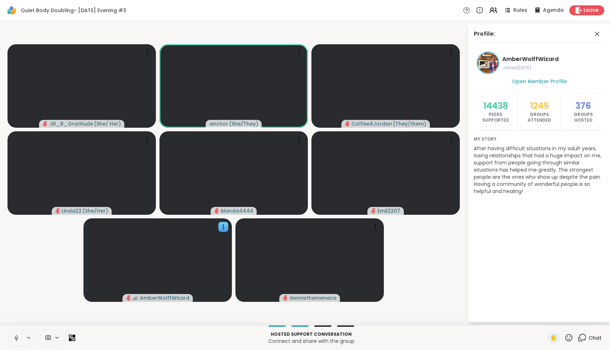
click at [15, 339] on icon at bounding box center [16, 338] width 6 height 6
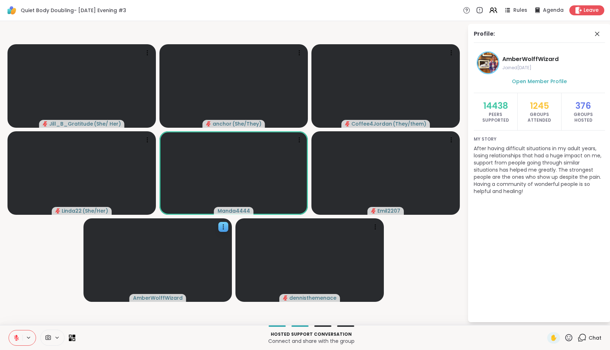
click at [570, 339] on icon at bounding box center [568, 337] width 7 height 7
click at [552, 315] on span "❤️" at bounding box center [547, 319] width 7 height 9
click at [17, 339] on icon at bounding box center [16, 338] width 6 height 6
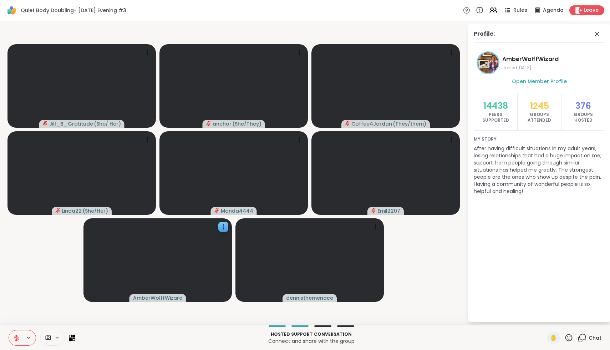
click at [13, 339] on button at bounding box center [16, 337] width 14 height 15
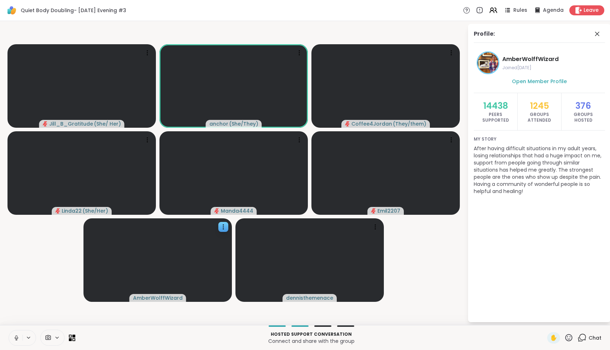
click at [13, 339] on button at bounding box center [16, 337] width 14 height 15
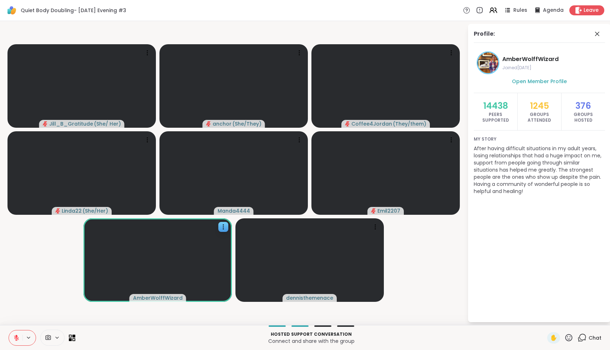
click at [13, 339] on button at bounding box center [16, 337] width 14 height 15
click at [598, 35] on icon at bounding box center [597, 34] width 4 height 4
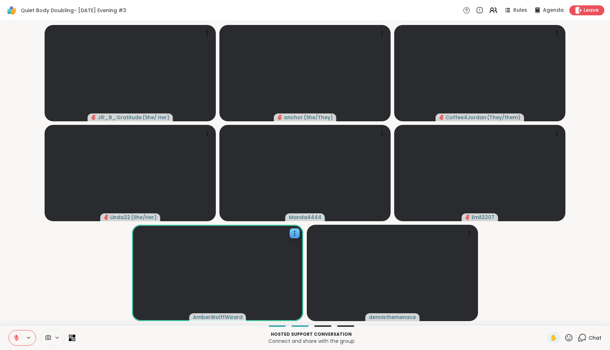
click at [569, 336] on icon at bounding box center [568, 337] width 9 height 9
click at [552, 319] on span "❤️" at bounding box center [547, 319] width 7 height 9
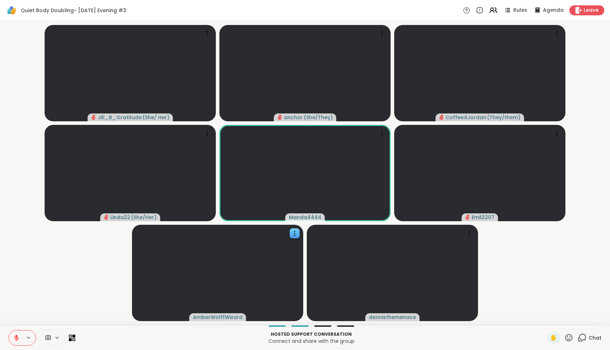
click at [18, 340] on icon at bounding box center [16, 338] width 6 height 6
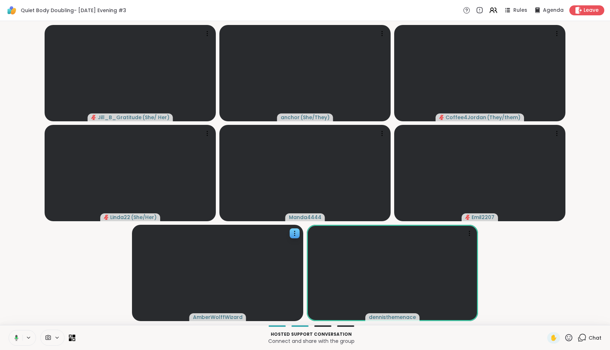
click at [18, 340] on icon at bounding box center [15, 338] width 6 height 6
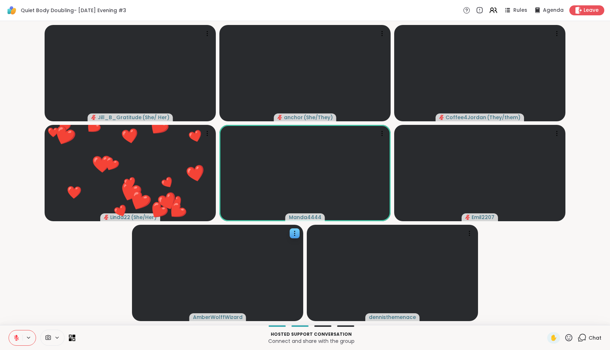
click at [17, 339] on icon at bounding box center [16, 338] width 6 height 6
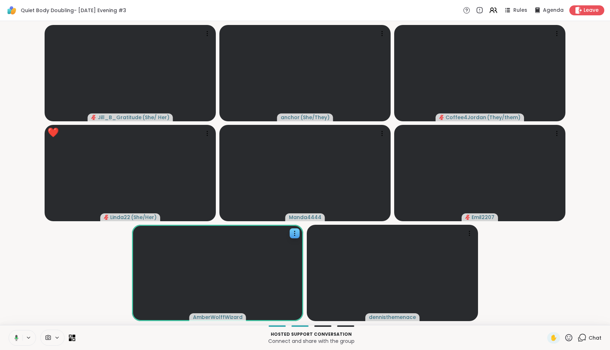
click at [15, 338] on icon at bounding box center [15, 338] width 6 height 6
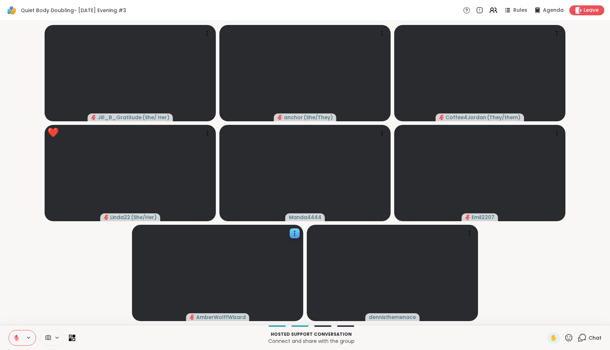
click at [15, 338] on icon at bounding box center [16, 338] width 6 height 6
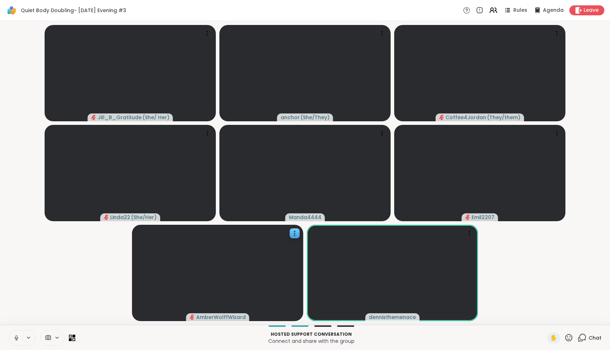
click at [15, 338] on icon at bounding box center [17, 338] width 4 height 2
click at [15, 338] on icon at bounding box center [16, 338] width 6 height 6
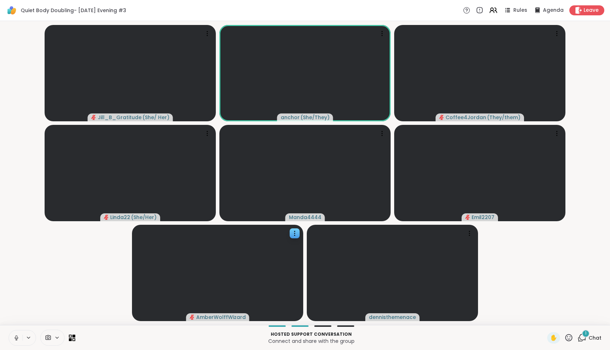
click at [15, 338] on icon at bounding box center [17, 338] width 4 height 2
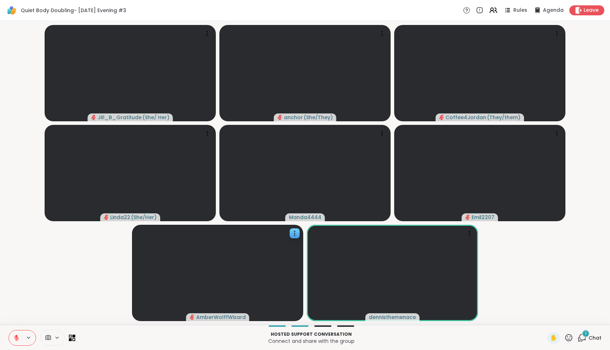
click at [588, 338] on div "1 Chat" at bounding box center [590, 337] width 24 height 11
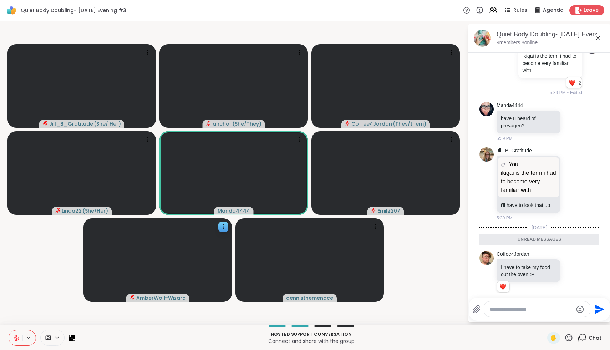
scroll to position [201, 0]
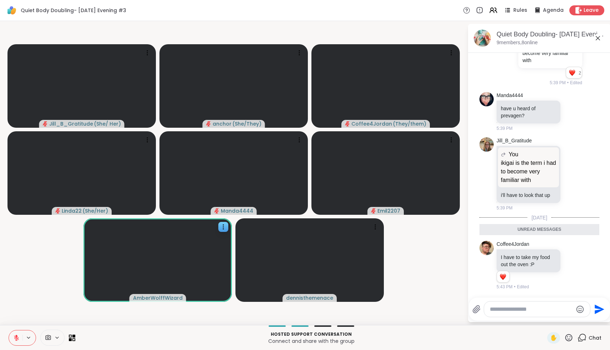
click at [571, 339] on icon at bounding box center [568, 337] width 9 height 9
click at [552, 321] on span "❤️" at bounding box center [547, 319] width 7 height 9
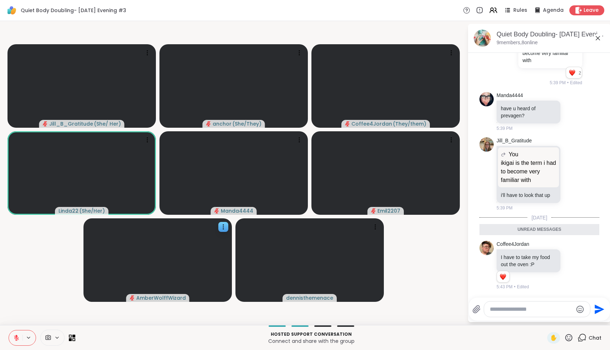
click at [572, 335] on icon at bounding box center [568, 337] width 7 height 7
click at [552, 320] on span "❤️" at bounding box center [547, 319] width 7 height 9
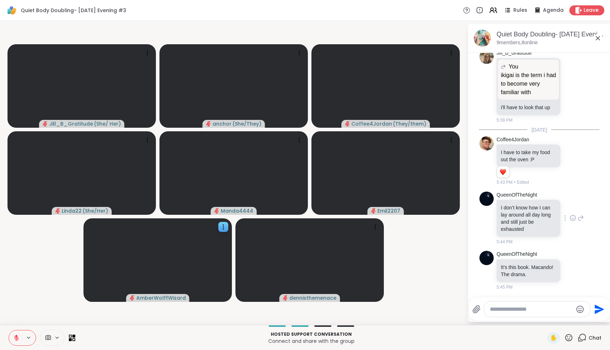
scroll to position [299, 0]
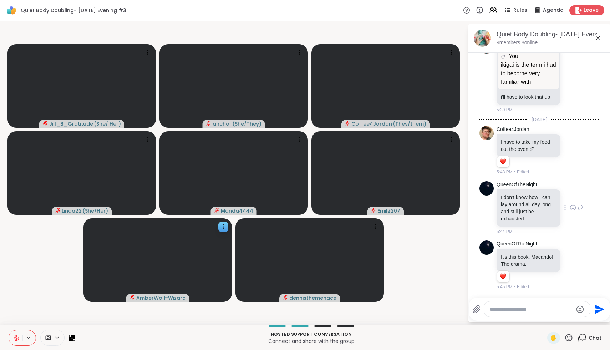
click at [575, 207] on icon at bounding box center [573, 207] width 6 height 7
click at [513, 199] on div "Select Reaction: Heart" at bounding box center [516, 196] width 6 height 6
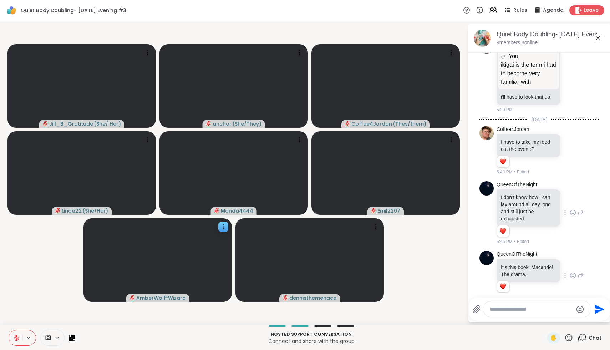
click at [583, 275] on icon at bounding box center [581, 275] width 6 height 9
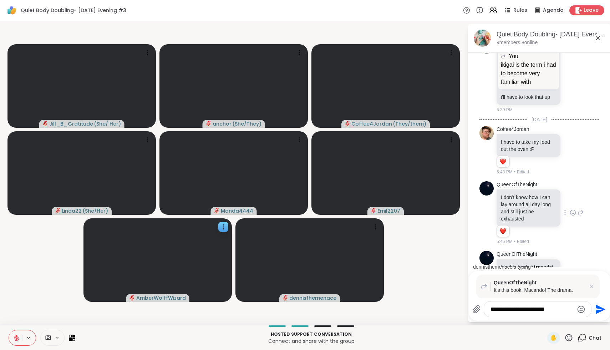
type textarea "**********"
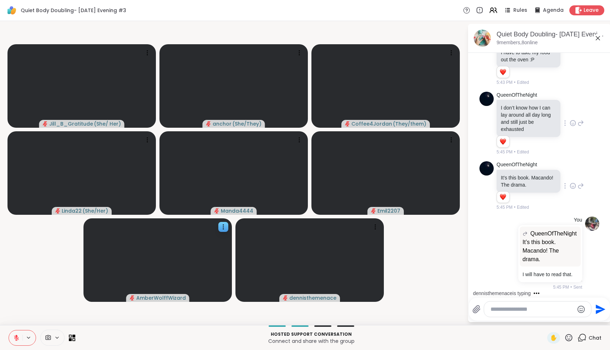
click at [571, 187] on icon at bounding box center [573, 185] width 6 height 7
click at [519, 173] on div "Select Reaction: Heart" at bounding box center [516, 174] width 6 height 6
click at [597, 38] on icon at bounding box center [598, 38] width 9 height 9
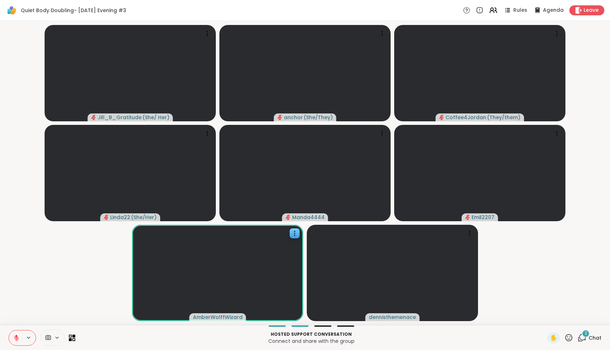
click at [15, 339] on icon at bounding box center [16, 338] width 6 height 6
click at [15, 339] on icon at bounding box center [15, 338] width 6 height 6
click at [15, 339] on icon at bounding box center [16, 338] width 6 height 6
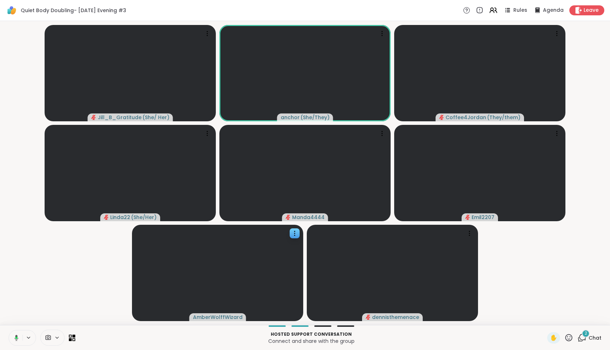
click at [15, 339] on icon at bounding box center [15, 338] width 6 height 6
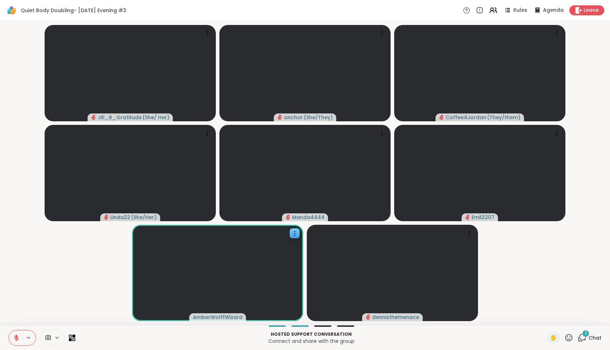
click at [15, 339] on icon at bounding box center [16, 338] width 6 height 6
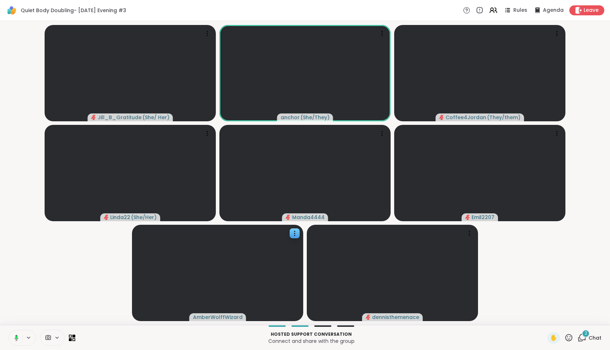
click at [15, 339] on icon at bounding box center [15, 338] width 6 height 6
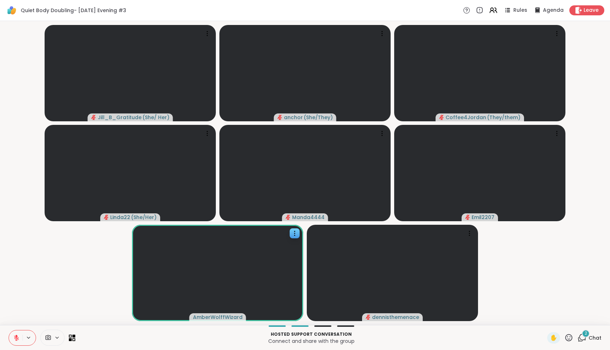
click at [14, 336] on icon at bounding box center [16, 338] width 6 height 6
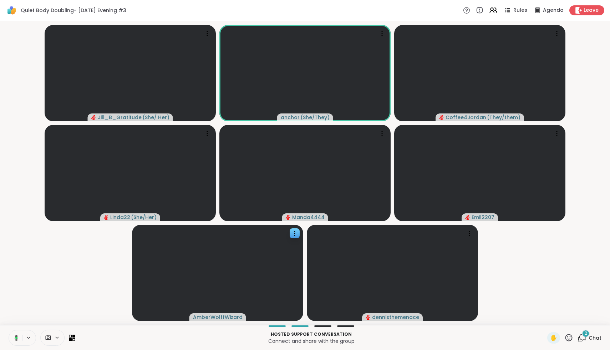
click at [14, 336] on icon at bounding box center [15, 338] width 6 height 6
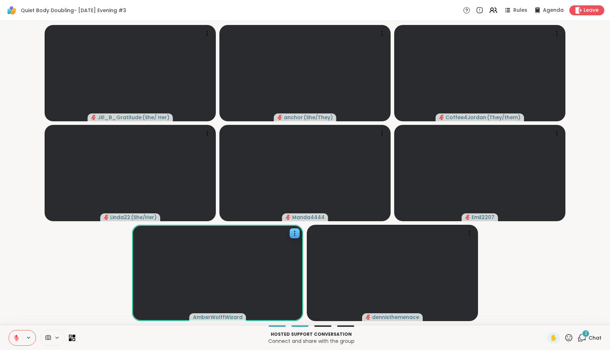
click at [14, 336] on icon at bounding box center [16, 338] width 6 height 6
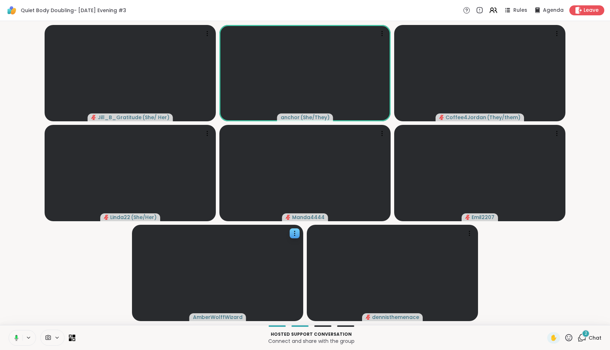
click at [14, 336] on icon at bounding box center [15, 338] width 6 height 6
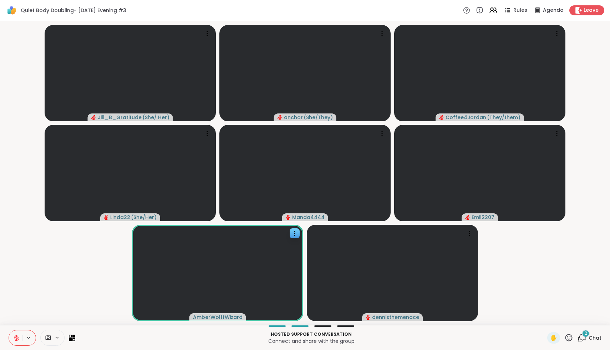
click at [14, 337] on icon at bounding box center [16, 338] width 6 height 6
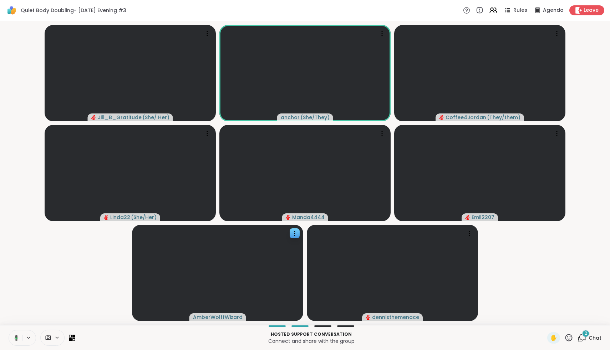
click at [14, 337] on icon at bounding box center [15, 338] width 6 height 6
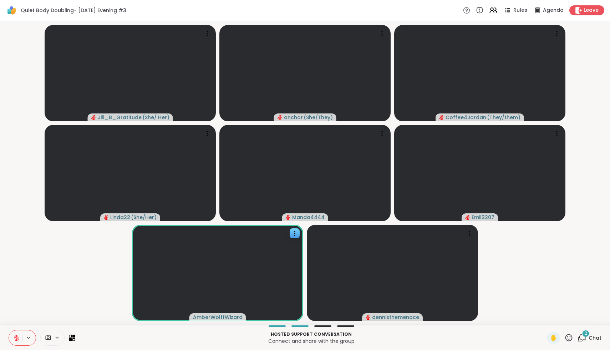
click at [14, 337] on icon at bounding box center [16, 338] width 6 height 6
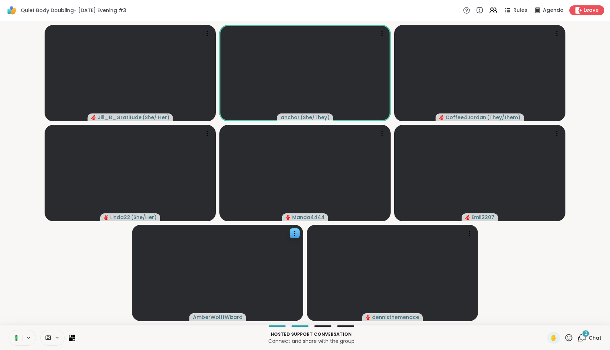
click at [14, 337] on icon at bounding box center [15, 338] width 6 height 6
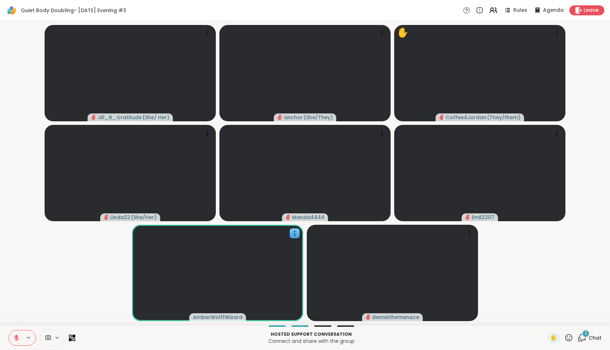
click at [14, 337] on icon at bounding box center [16, 338] width 6 height 6
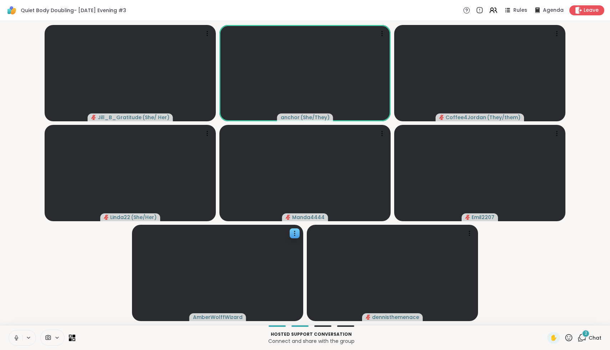
click at [14, 337] on icon at bounding box center [16, 338] width 6 height 6
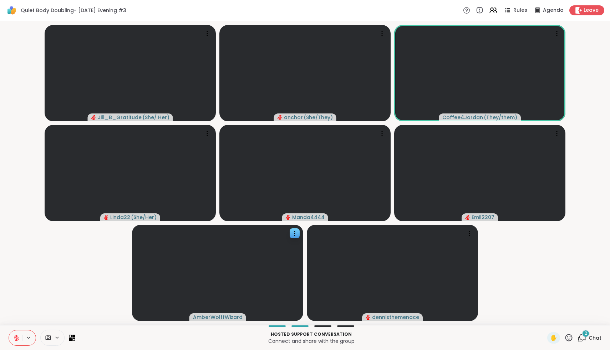
click at [21, 336] on button at bounding box center [16, 337] width 14 height 15
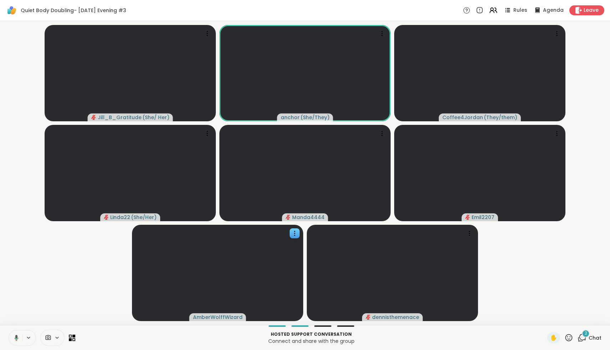
click at [19, 337] on button at bounding box center [15, 337] width 15 height 15
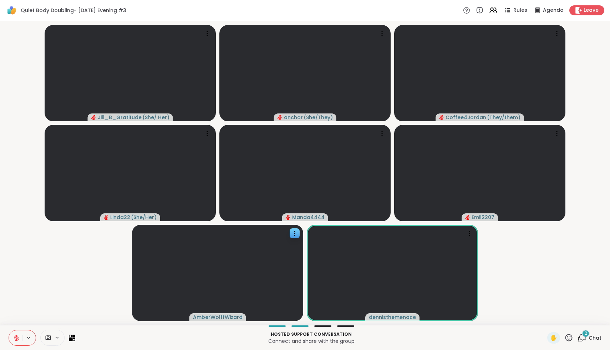
click at [568, 337] on icon at bounding box center [568, 337] width 9 height 9
click at [552, 320] on span "❤️" at bounding box center [547, 319] width 7 height 9
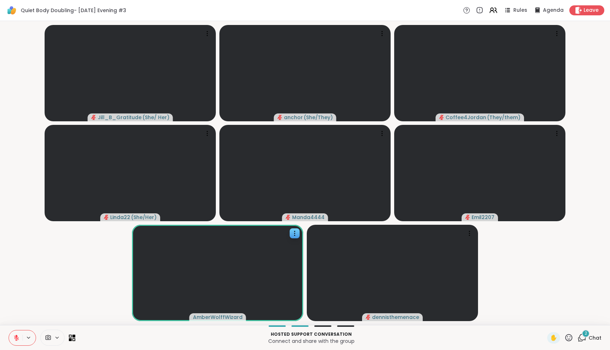
click at [16, 338] on icon at bounding box center [16, 337] width 5 height 5
click at [17, 336] on icon at bounding box center [15, 338] width 6 height 6
click at [590, 334] on span "Chat" at bounding box center [595, 337] width 13 height 7
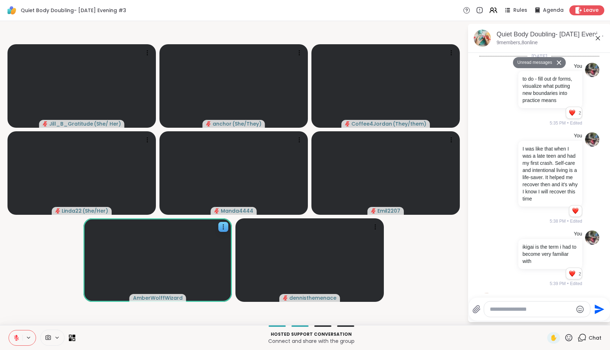
scroll to position [697, 0]
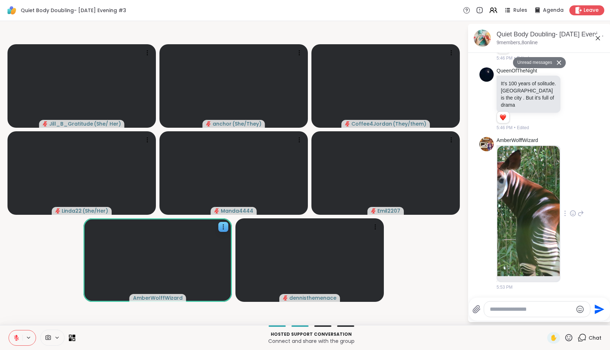
click at [519, 244] on img at bounding box center [528, 211] width 62 height 130
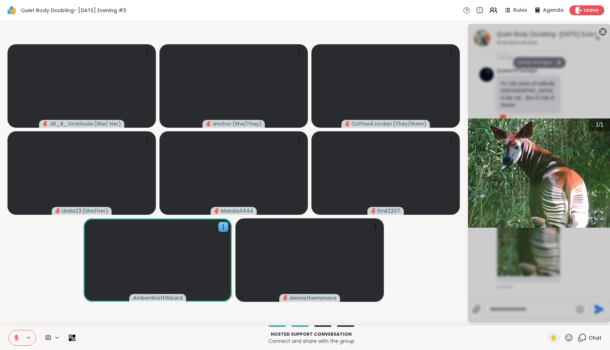
click at [595, 119] on div "1 / 1" at bounding box center [600, 124] width 22 height 13
click at [415, 299] on video-player-container "Jill_B_Gratitude ( She/ Her ) anchor ( She/They ) Coffee4Jordan ( They/them ) L…" at bounding box center [233, 173] width 459 height 298
click at [16, 338] on icon at bounding box center [16, 338] width 6 height 6
click at [15, 339] on icon at bounding box center [16, 338] width 6 height 6
click at [423, 294] on video-player-container "Jill_B_Gratitude ( She/ Her ) anchor ( She/They ) Coffee4Jordan ( They/them ) L…" at bounding box center [233, 173] width 459 height 298
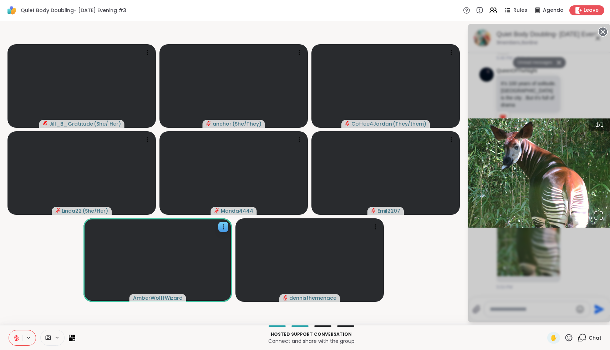
click at [430, 275] on video-player-container "Jill_B_Gratitude ( She/ Her ) anchor ( She/They ) Coffee4Jordan ( They/them ) L…" at bounding box center [233, 173] width 459 height 298
click at [603, 32] on icon at bounding box center [603, 32] width 10 height 10
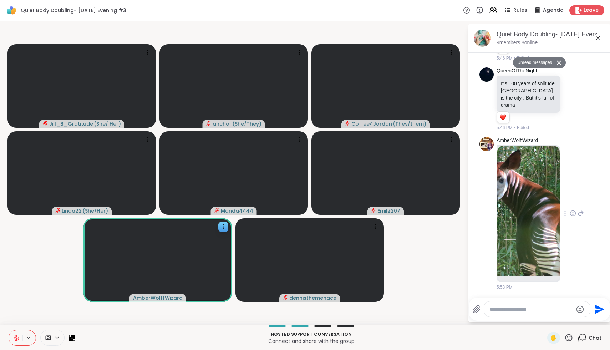
click at [574, 210] on icon at bounding box center [572, 212] width 5 height 5
click at [572, 200] on div "Select Reaction: Heart" at bounding box center [573, 202] width 6 height 6
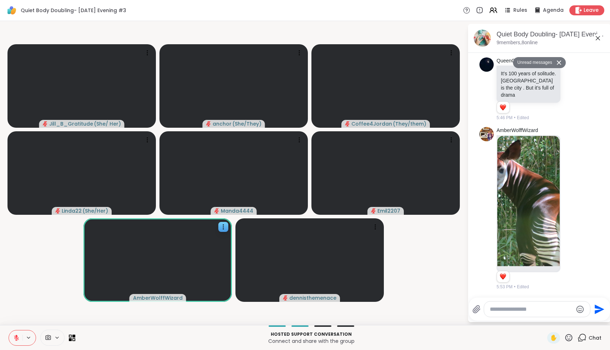
click at [580, 209] on icon at bounding box center [581, 208] width 6 height 9
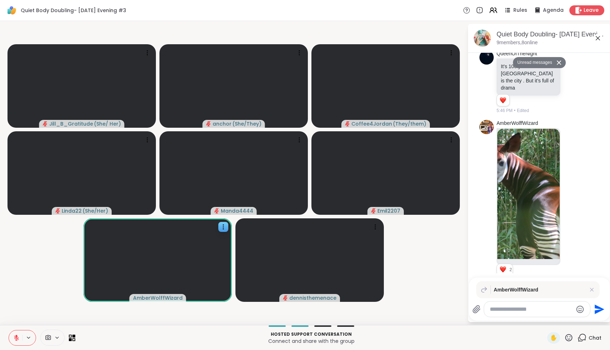
scroll to position [727, 0]
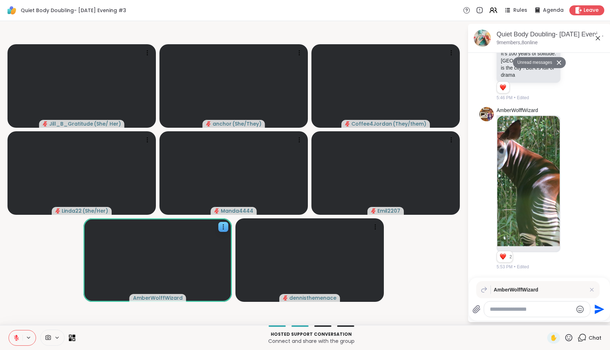
click at [599, 39] on icon at bounding box center [598, 38] width 9 height 9
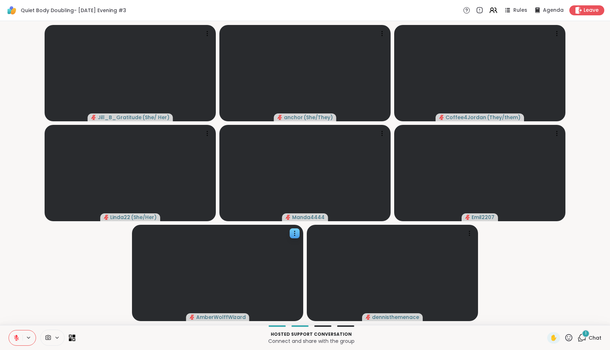
click at [589, 340] on span "Chat" at bounding box center [595, 337] width 13 height 7
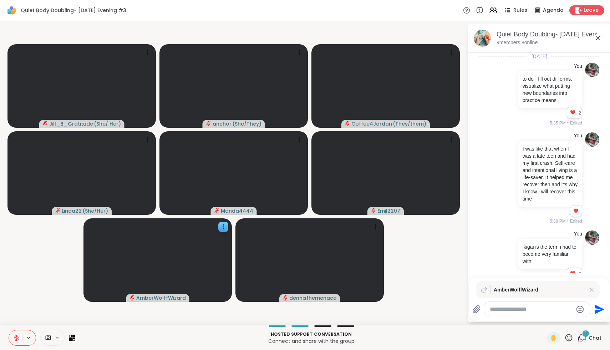
scroll to position [765, 0]
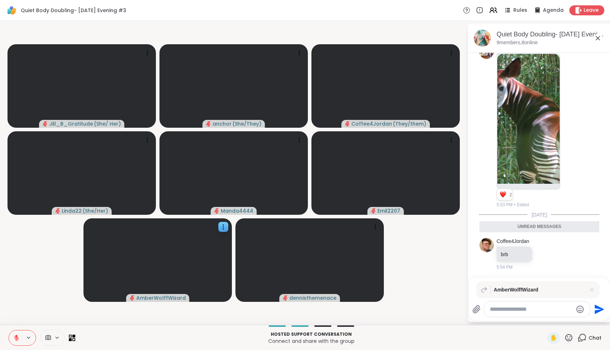
click at [592, 291] on icon at bounding box center [591, 289] width 7 height 7
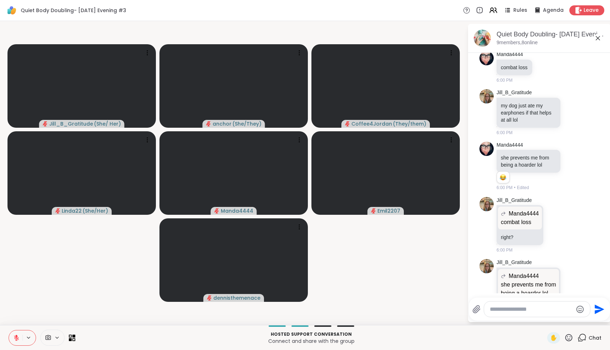
scroll to position [1395, 0]
click at [573, 110] on icon at bounding box center [573, 113] width 6 height 7
click at [550, 98] on div "Select Reaction: Astonished" at bounding box center [547, 101] width 6 height 6
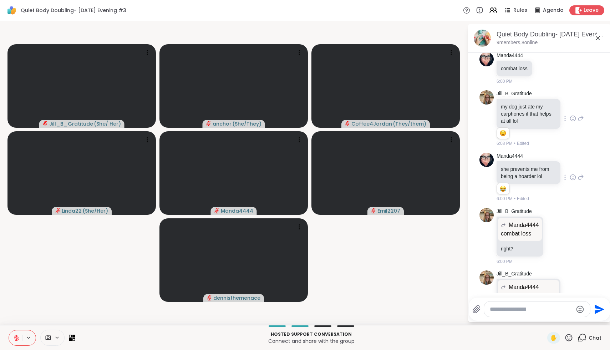
click at [571, 174] on icon at bounding box center [573, 177] width 6 height 7
click at [486, 163] on div "Select Reaction: Joy" at bounding box center [485, 166] width 6 height 6
click at [507, 306] on textarea "Type your message" at bounding box center [531, 309] width 83 height 7
type textarea "**********"
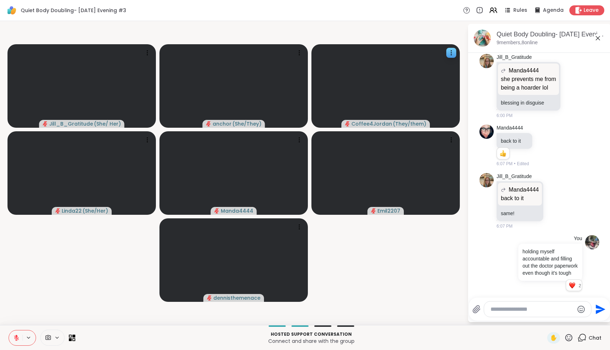
scroll to position [1622, 0]
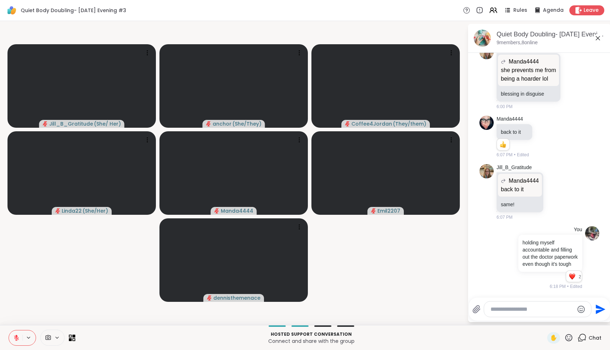
click at [508, 309] on textarea "Type your message" at bounding box center [532, 309] width 83 height 7
type textarea "**********"
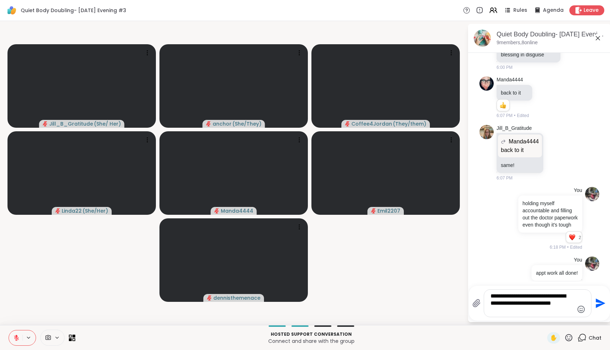
type textarea "**********"
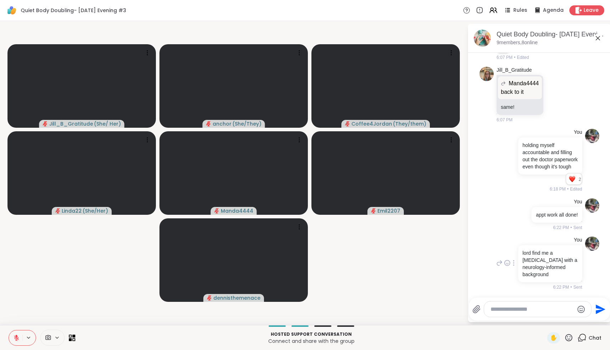
click at [545, 269] on p "lord find me a [MEDICAL_DATA] with a neurology-informed background" at bounding box center [550, 263] width 55 height 29
click at [430, 252] on video-player-container "Jill_B_Gratitude ( She/ Her ) anchor ( She/They ) Coffee4Jordan ( They/them ) L…" at bounding box center [233, 173] width 459 height 298
click at [597, 34] on icon at bounding box center [598, 38] width 9 height 9
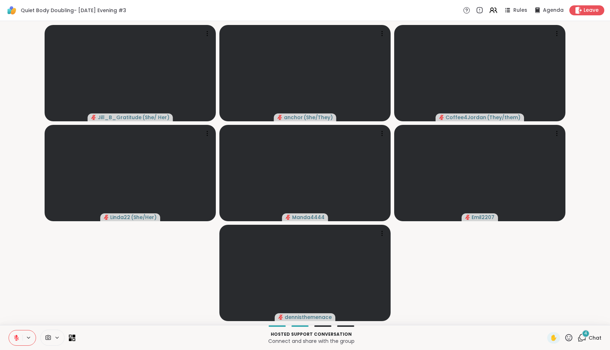
click at [604, 335] on div "Hosted support conversation Connect and share with the group ✋ 4 Chat" at bounding box center [305, 337] width 610 height 25
click at [598, 335] on span "Chat" at bounding box center [595, 337] width 13 height 7
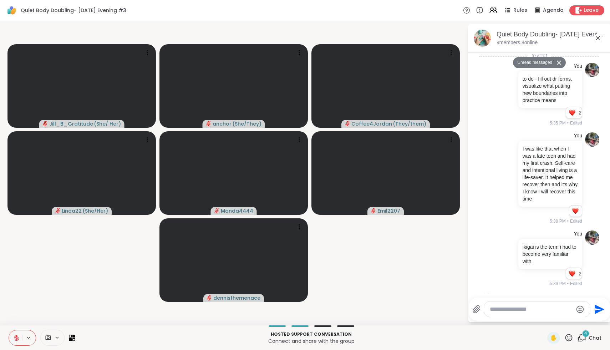
scroll to position [2093, 0]
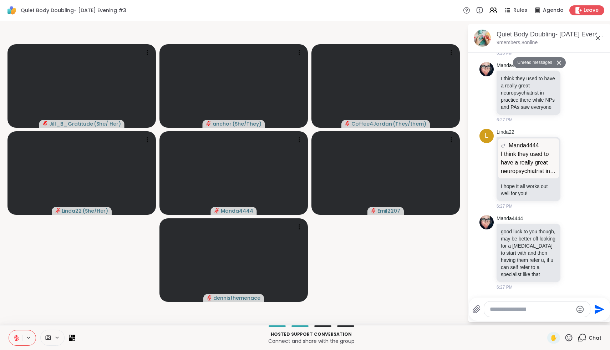
click at [560, 306] on textarea "Type your message" at bounding box center [531, 309] width 83 height 7
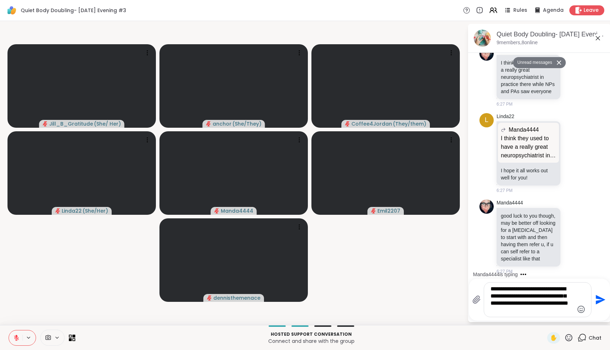
drag, startPoint x: 521, startPoint y: 307, endPoint x: 544, endPoint y: 303, distance: 23.1
click at [544, 303] on textarea "**********" at bounding box center [532, 299] width 83 height 29
type textarea "**********"
drag, startPoint x: 545, startPoint y: 312, endPoint x: 457, endPoint y: 265, distance: 100.4
click at [457, 265] on div "Jill_B_Gratitude ( She/ Her ) anchor ( She/They ) Coffee4Jordan ( They/them ) L…" at bounding box center [305, 173] width 610 height 304
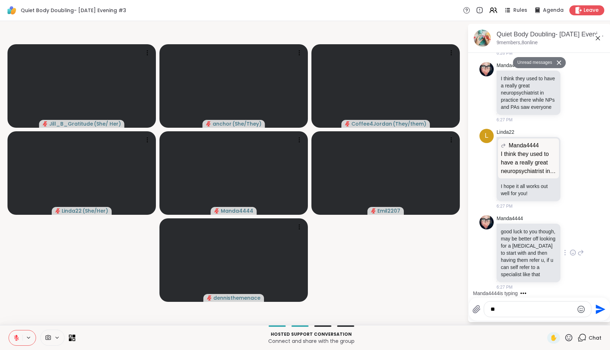
type textarea "*"
paste textarea "**********"
type textarea "**********"
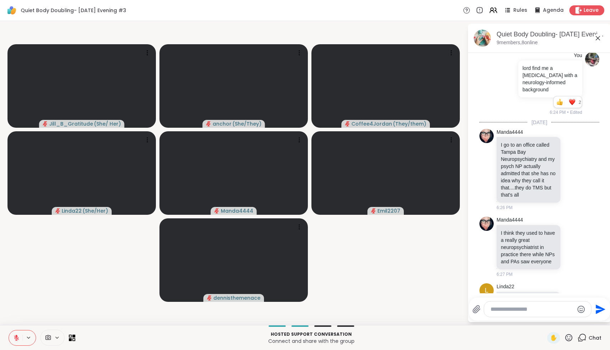
scroll to position [1906, 0]
click at [573, 169] on icon at bounding box center [573, 168] width 6 height 7
click at [514, 156] on div "Select Reaction: Heart" at bounding box center [516, 157] width 6 height 6
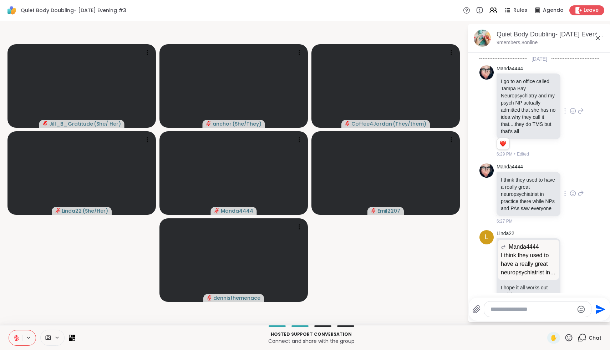
scroll to position [1973, 0]
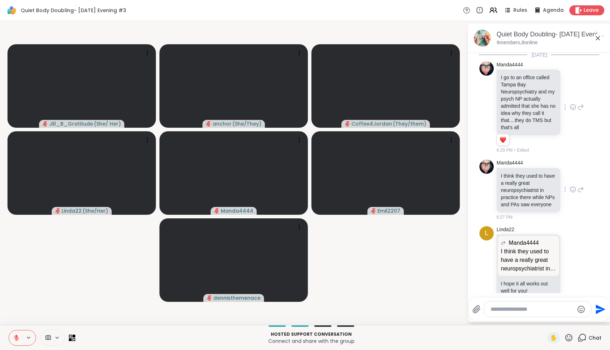
click at [575, 192] on icon at bounding box center [572, 189] width 5 height 5
click at [516, 181] on div "Select Reaction: Heart" at bounding box center [516, 178] width 6 height 6
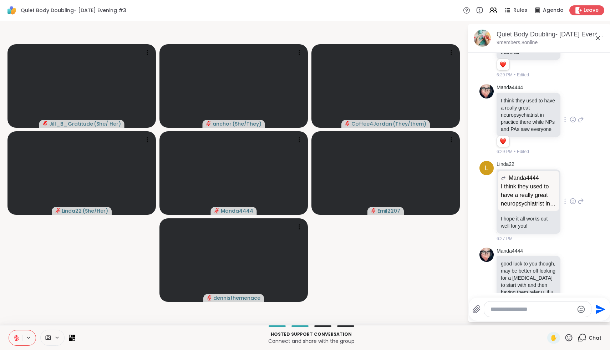
scroll to position [2049, 0]
click at [573, 204] on icon at bounding box center [573, 200] width 6 height 7
click at [517, 192] on div "Select Reaction: Heart" at bounding box center [516, 189] width 6 height 6
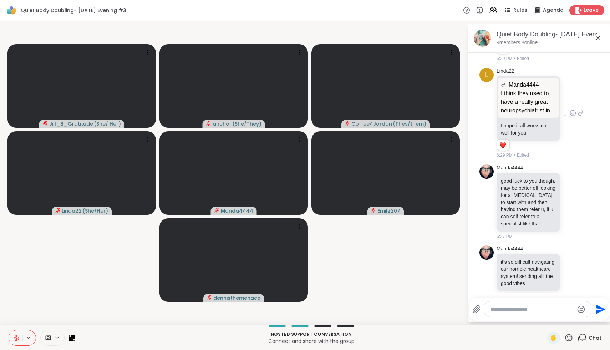
scroll to position [2148, 0]
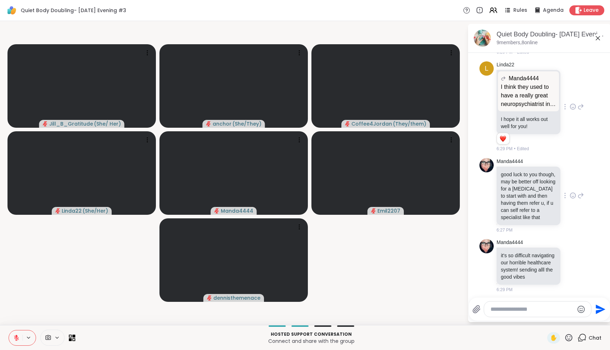
click at [568, 200] on div at bounding box center [565, 195] width 6 height 9
click at [573, 199] on icon at bounding box center [573, 195] width 6 height 7
click at [517, 187] on div "Select Reaction: Heart" at bounding box center [516, 184] width 6 height 6
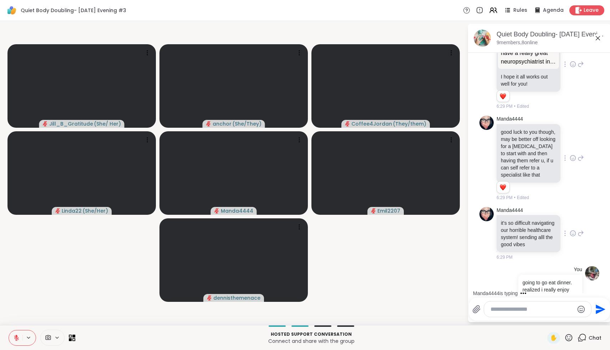
scroll to position [2192, 0]
click at [572, 235] on icon at bounding box center [573, 231] width 6 height 7
click at [502, 224] on div "Select Reaction: Thumbs up" at bounding box center [500, 220] width 6 height 6
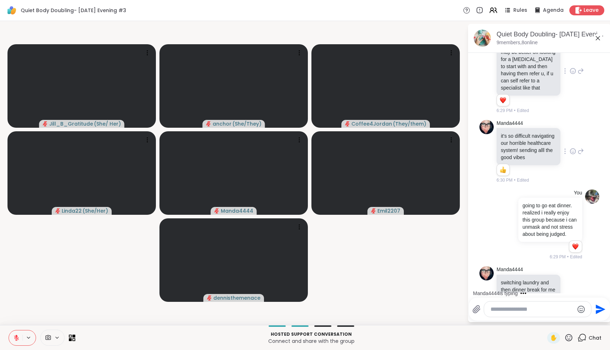
scroll to position [2330, 0]
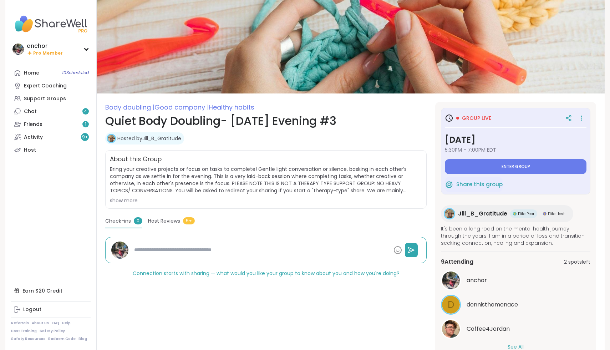
type textarea "*"
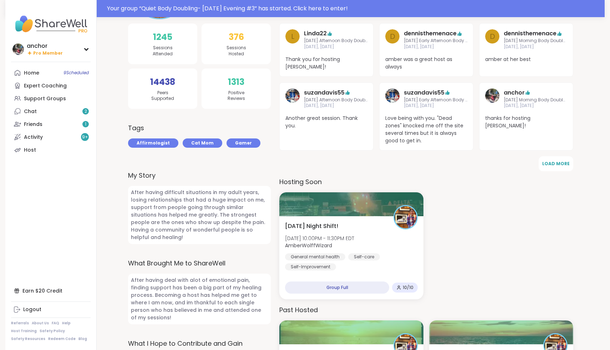
scroll to position [163, 0]
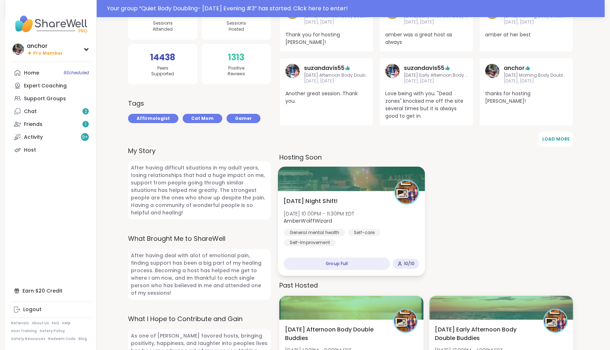
click at [382, 233] on div "General mental health Self-care Self-Improvement" at bounding box center [351, 237] width 135 height 17
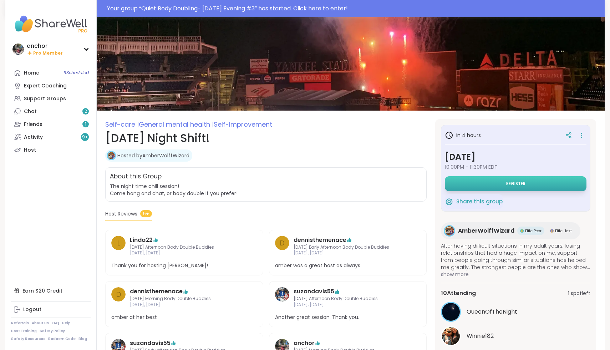
click at [482, 185] on button "Register" at bounding box center [516, 183] width 142 height 15
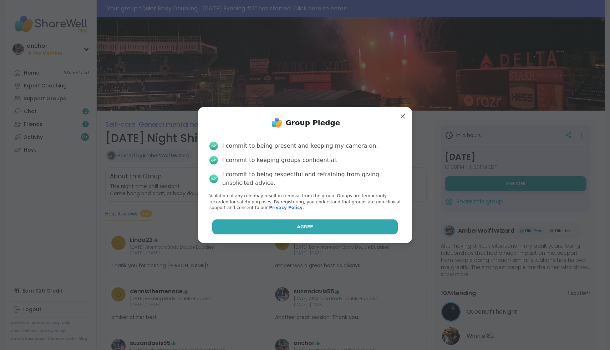
click at [329, 225] on button "Agree" at bounding box center [305, 226] width 186 height 15
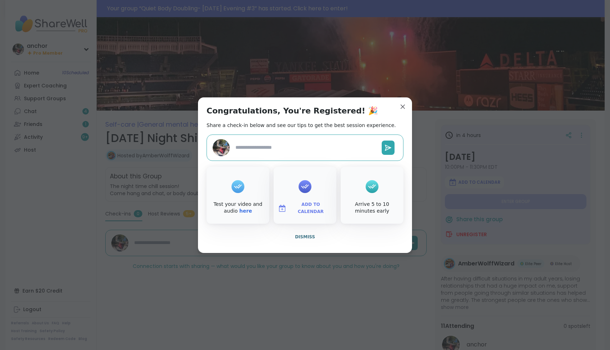
type textarea "*"
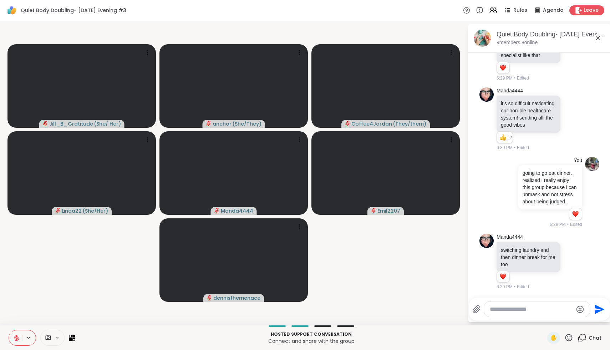
scroll to position [2340, 0]
click at [530, 305] on div at bounding box center [537, 308] width 106 height 15
click at [522, 313] on div at bounding box center [537, 308] width 106 height 15
click at [524, 309] on textarea "Type your message" at bounding box center [531, 309] width 83 height 7
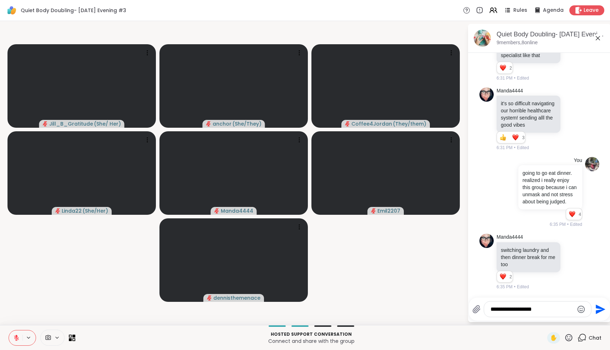
type textarea "**********"
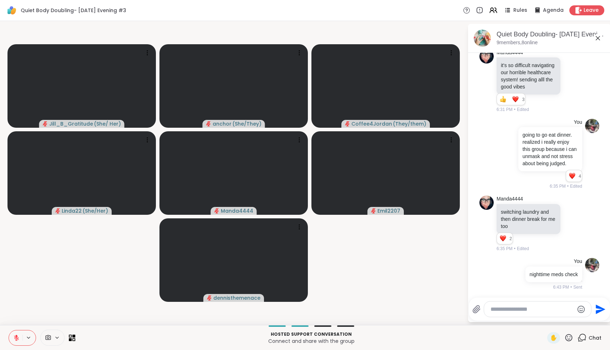
scroll to position [2388, 0]
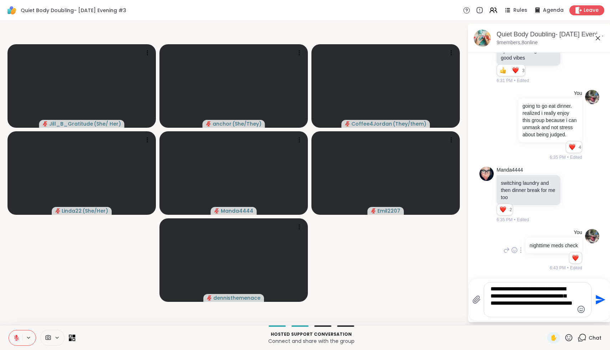
type textarea "**********"
drag, startPoint x: 554, startPoint y: 313, endPoint x: 443, endPoint y: 266, distance: 121.0
click at [443, 266] on div "Jill_B_Gratitude ( She/ Her ) anchor ( She/They ) Coffee4Jordan ( They/them ) L…" at bounding box center [305, 173] width 610 height 304
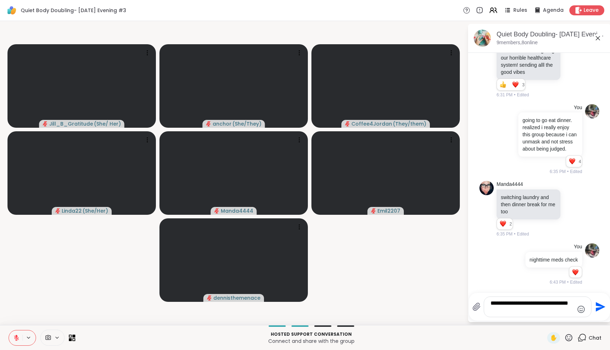
click at [551, 305] on textarea "**********" at bounding box center [532, 307] width 83 height 14
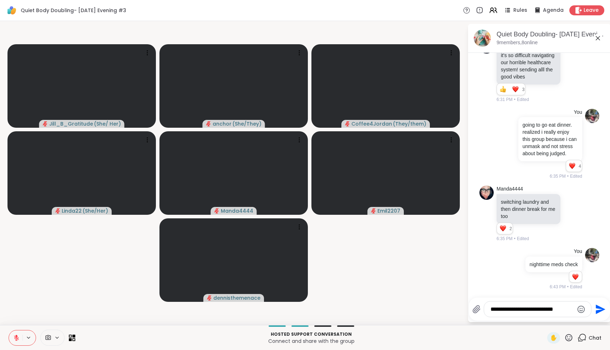
click at [530, 311] on textarea "**********" at bounding box center [532, 309] width 83 height 7
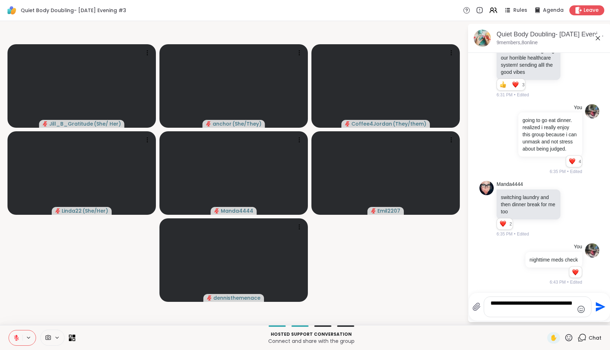
click at [534, 314] on textarea "**********" at bounding box center [532, 307] width 83 height 14
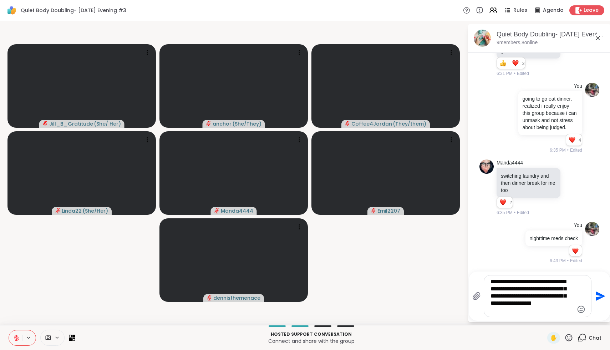
type textarea "**********"
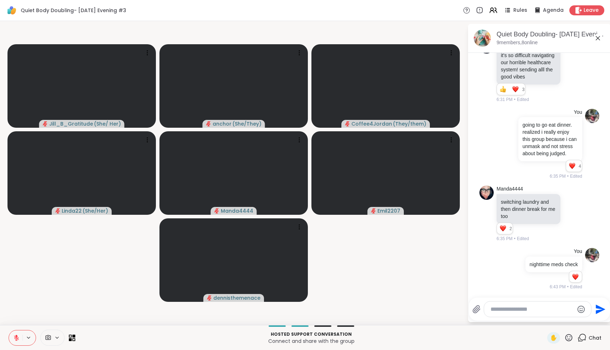
scroll to position [2469, 0]
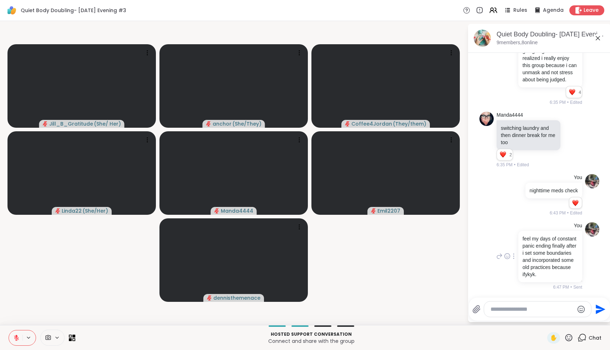
click at [514, 252] on div at bounding box center [514, 256] width 6 height 9
click at [523, 265] on icon at bounding box center [522, 266] width 7 height 7
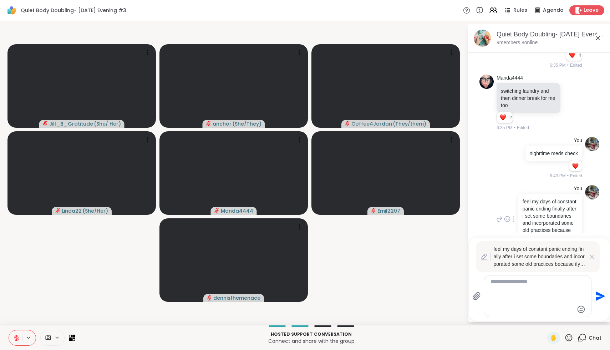
click at [579, 281] on div "**********" at bounding box center [537, 295] width 107 height 41
click at [570, 281] on textarea "**********" at bounding box center [532, 296] width 83 height 36
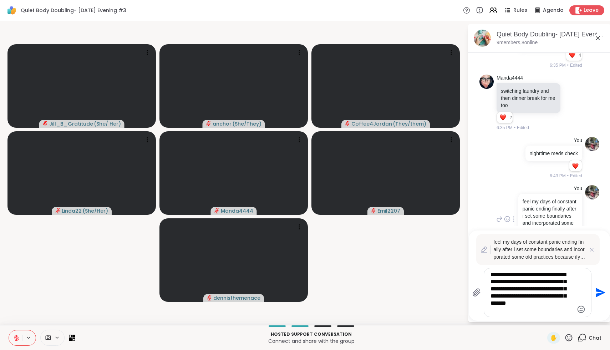
type textarea "**********"
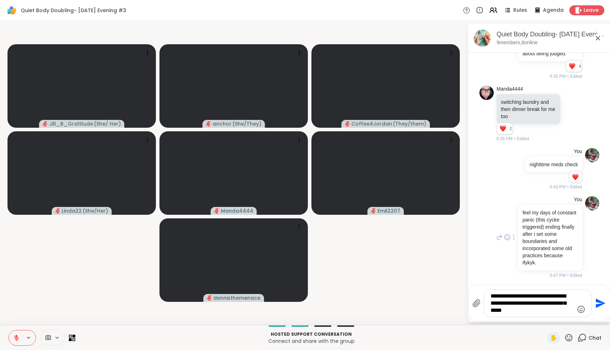
type textarea "**********"
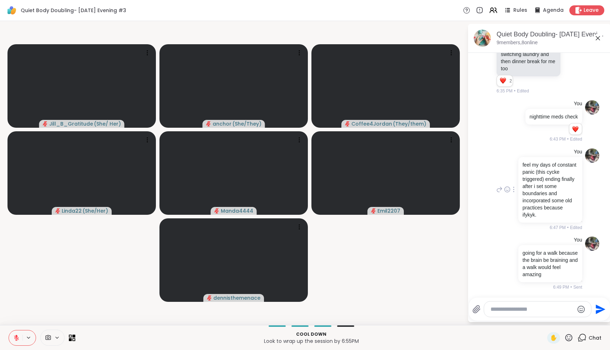
click at [17, 339] on icon at bounding box center [16, 337] width 5 height 5
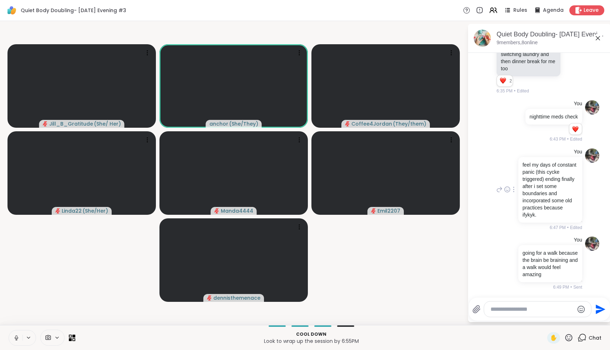
click at [16, 336] on icon at bounding box center [16, 338] width 6 height 6
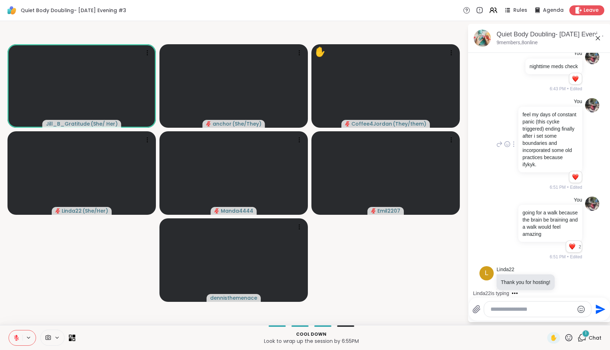
scroll to position [2594, 0]
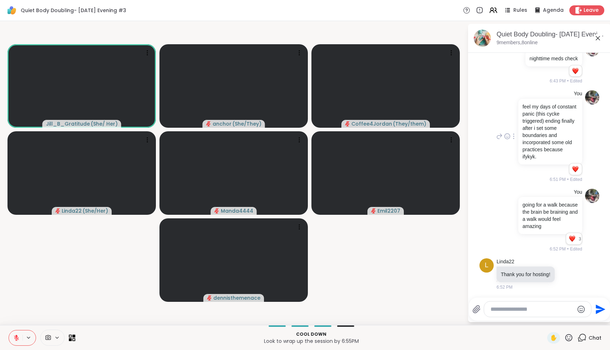
click at [528, 315] on div at bounding box center [537, 308] width 107 height 15
click at [528, 308] on textarea "Type your message" at bounding box center [532, 309] width 83 height 7
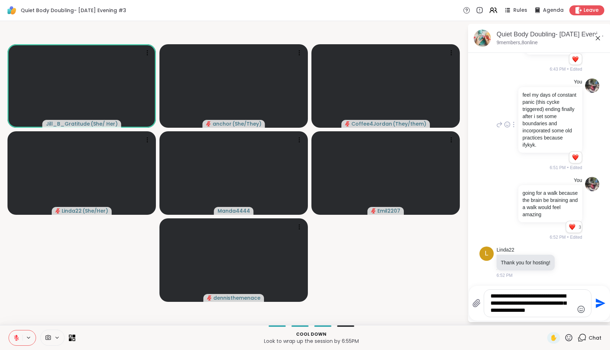
type textarea "**********"
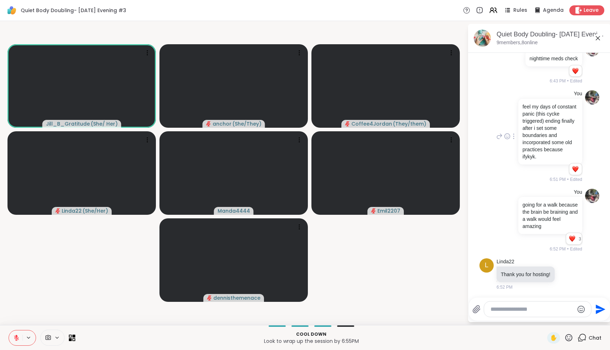
scroll to position [2661, 0]
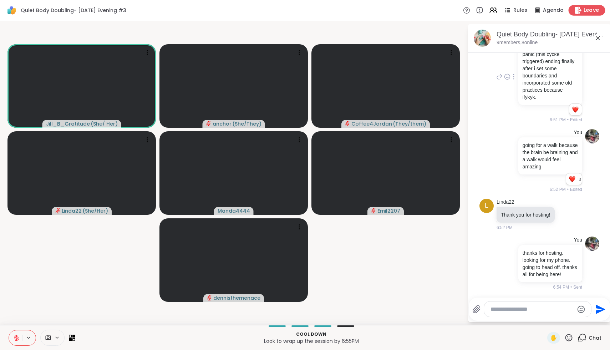
click at [582, 10] on icon at bounding box center [578, 9] width 7 height 7
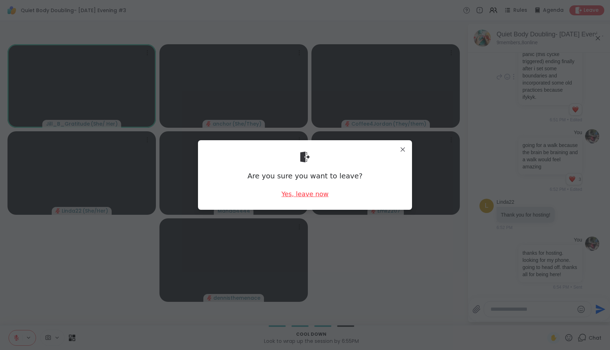
click at [316, 192] on div "Yes, leave now" at bounding box center [304, 193] width 47 height 9
